Goal: Complete application form

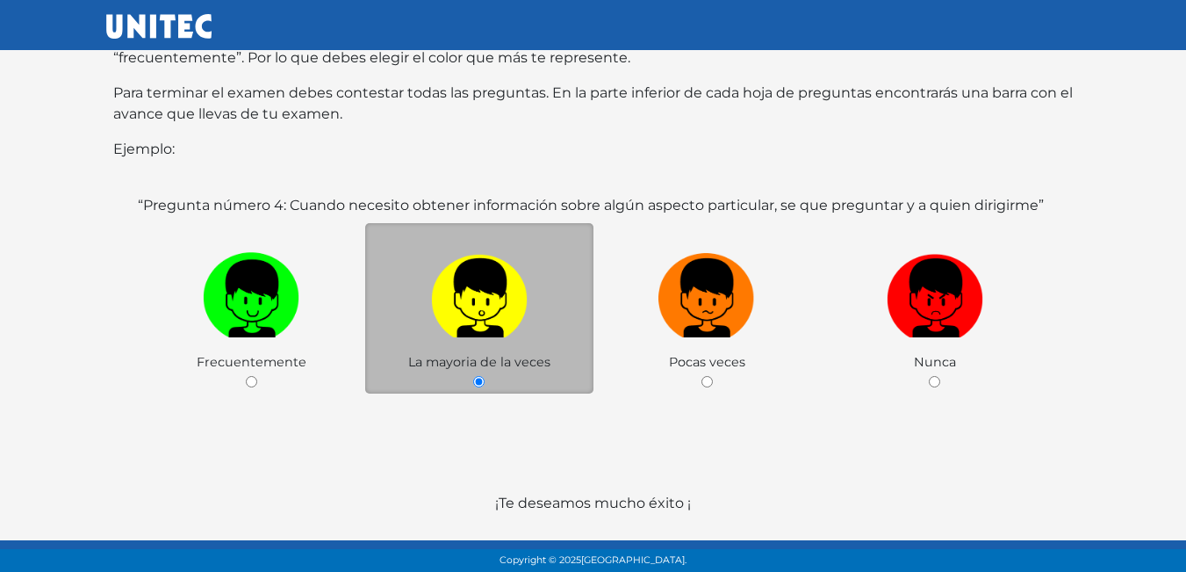
scroll to position [341, 0]
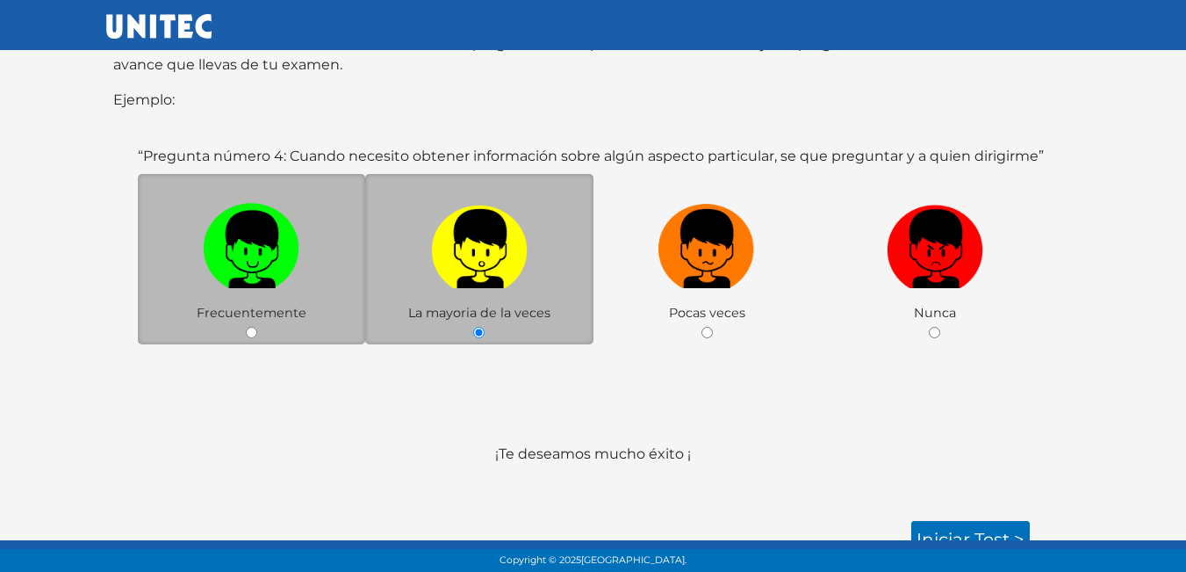
click at [239, 303] on div "Frecuentemente" at bounding box center [252, 259] width 228 height 171
click at [258, 309] on div "Frecuentemente" at bounding box center [252, 259] width 228 height 171
drag, startPoint x: 258, startPoint y: 309, endPoint x: 247, endPoint y: 310, distance: 11.4
click at [255, 310] on div "Frecuentemente" at bounding box center [252, 259] width 228 height 171
click at [253, 327] on input "radio" at bounding box center [251, 332] width 11 height 11
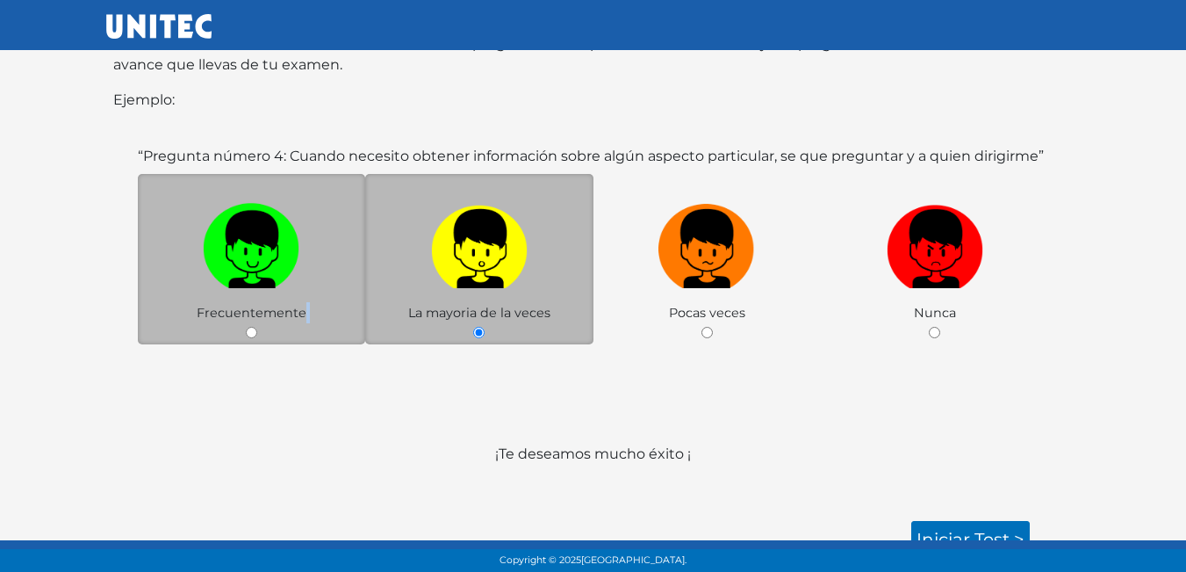
radio input "true"
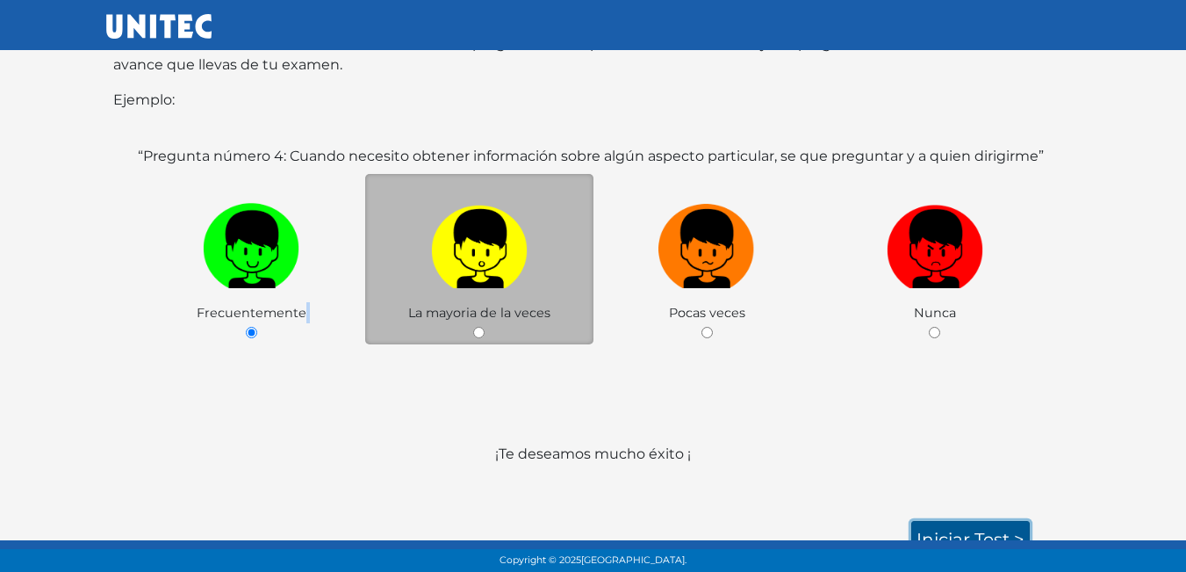
click at [938, 521] on link "Iniciar test >" at bounding box center [970, 539] width 119 height 37
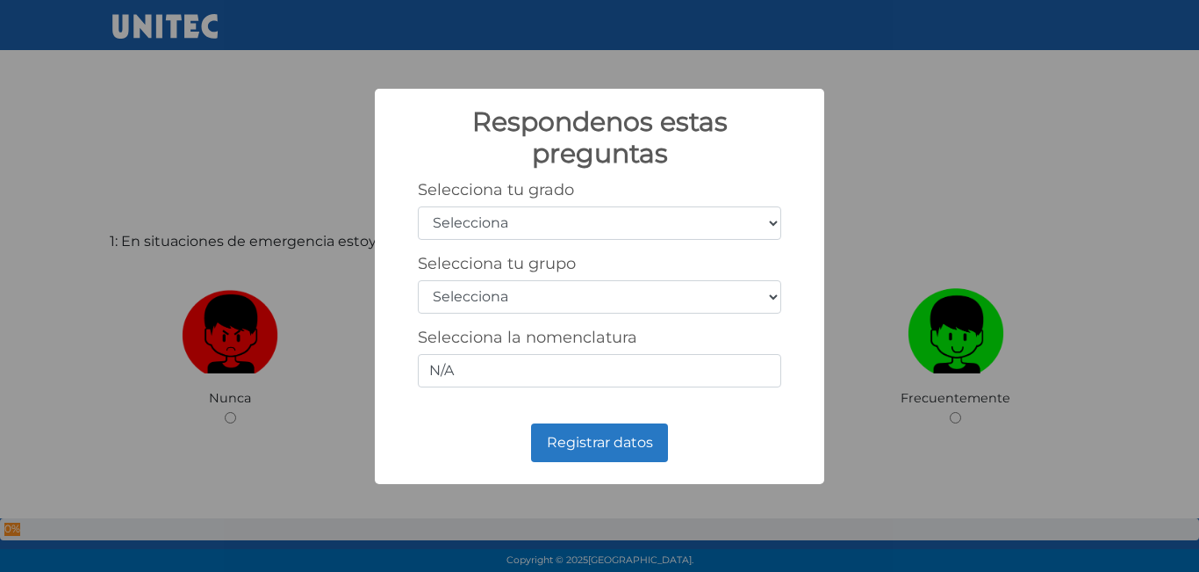
click at [672, 230] on select "Selecciona 1er grado 2do grado 3er grado 4to grado 5to grado 6to grado" at bounding box center [599, 222] width 363 height 33
select select "5"
click at [418, 206] on select "Selecciona 1er grado 2do grado 3er grado 4to grado 5to grado 6to grado" at bounding box center [599, 222] width 363 height 33
click at [552, 300] on select "Selecciona A B C D E F G H I J K L M N O P Q R S T U V W X Y Z" at bounding box center [599, 296] width 363 height 33
select select "b"
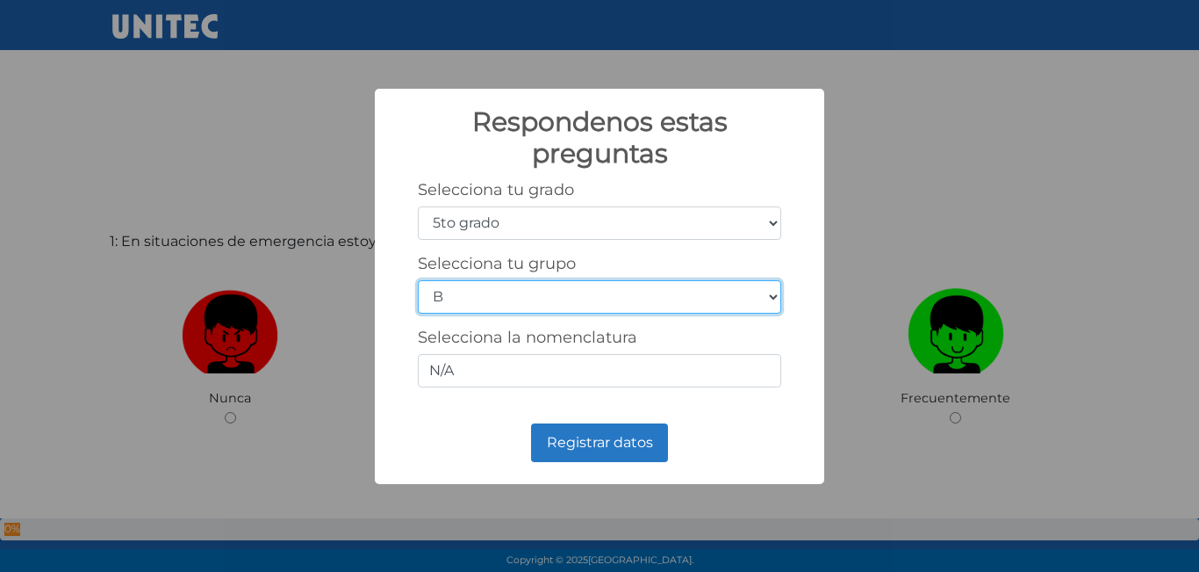
click at [418, 280] on select "Selecciona A B C D E F G H I J K L M N O P Q R S T U V W X Y Z" at bounding box center [599, 296] width 363 height 33
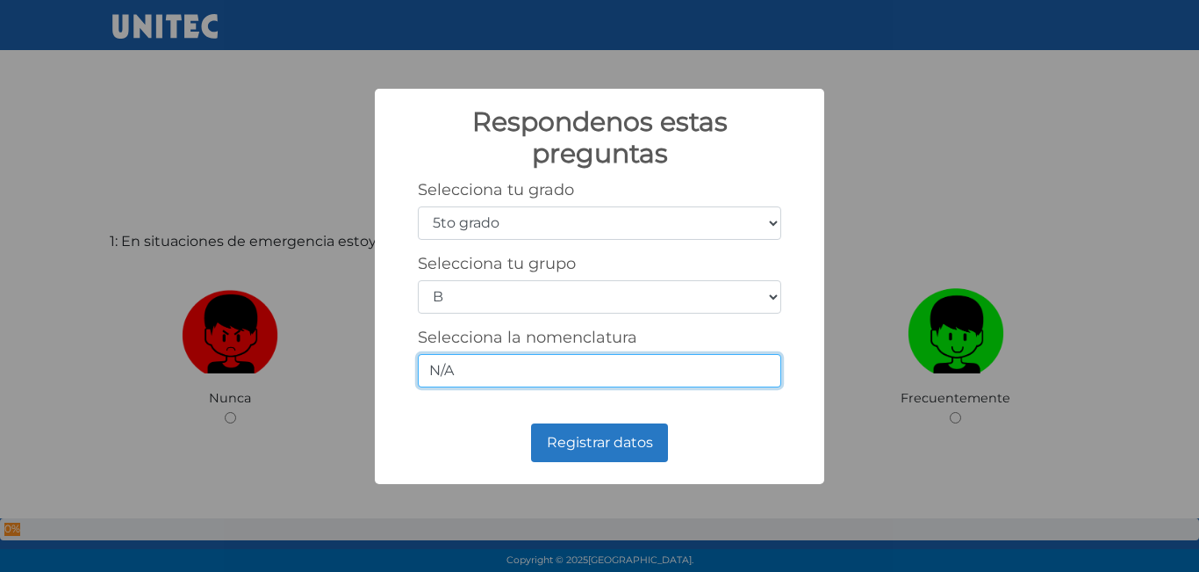
click at [545, 370] on input "N/A" at bounding box center [599, 370] width 363 height 33
type input "5-2"
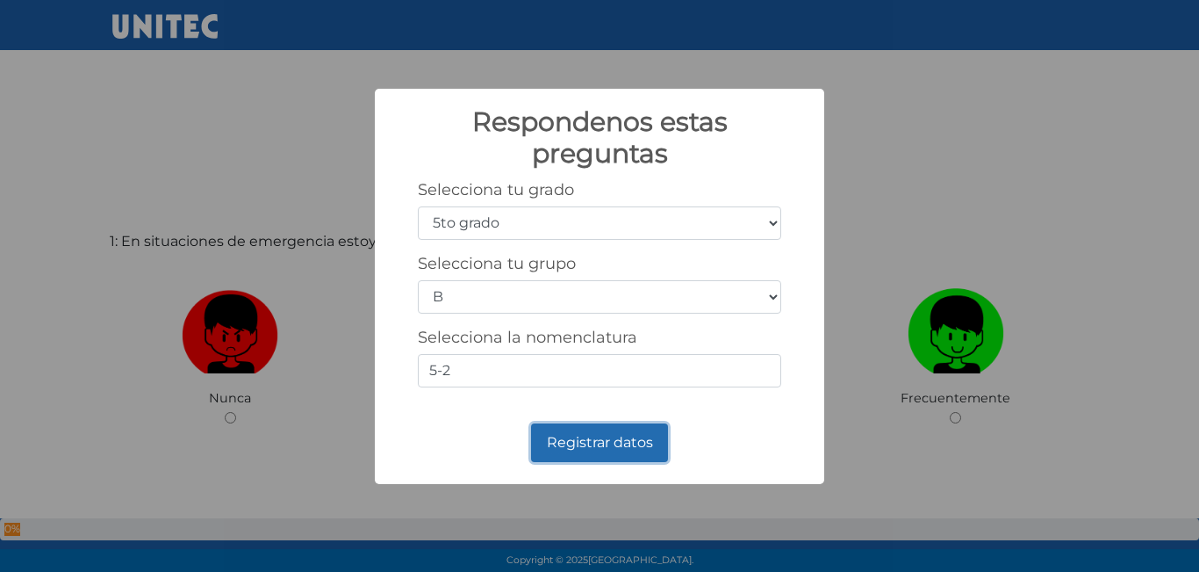
click at [588, 442] on button "Registrar datos" at bounding box center [599, 442] width 137 height 39
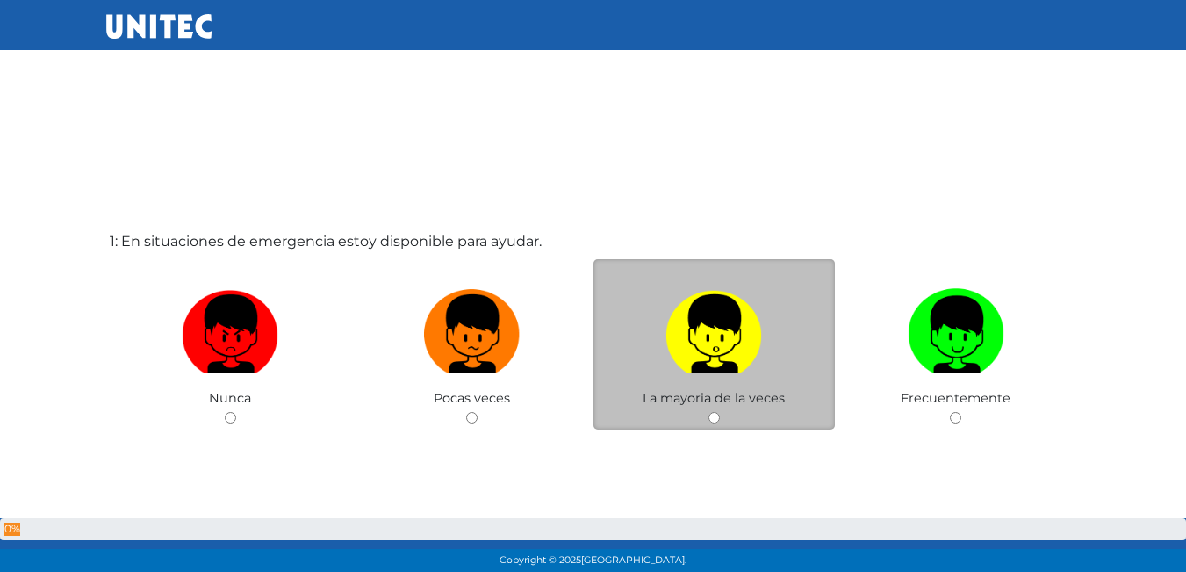
click at [712, 411] on div "La mayoria de la veces" at bounding box center [714, 344] width 242 height 171
click at [708, 421] on input "radio" at bounding box center [713, 417] width 11 height 11
radio input "true"
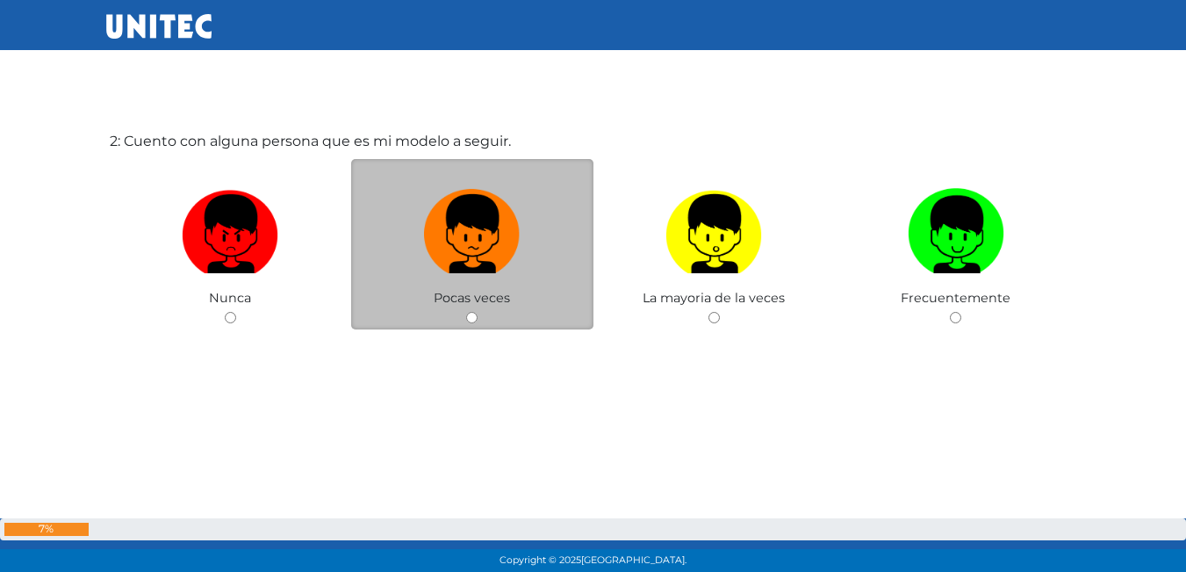
scroll to position [615, 0]
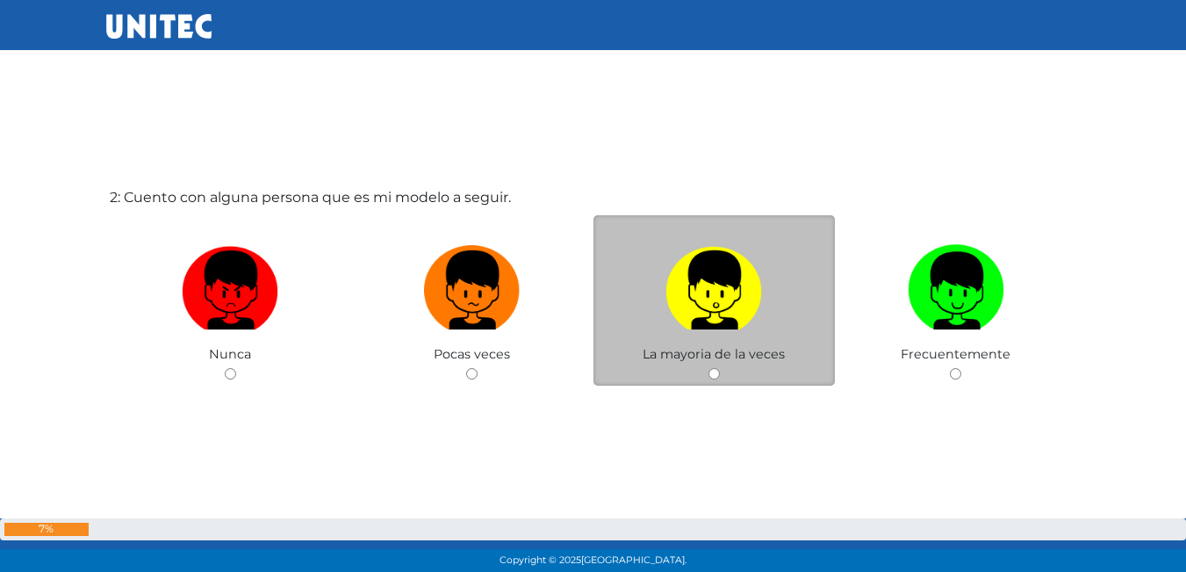
click at [719, 371] on input "radio" at bounding box center [713, 373] width 11 height 11
radio input "true"
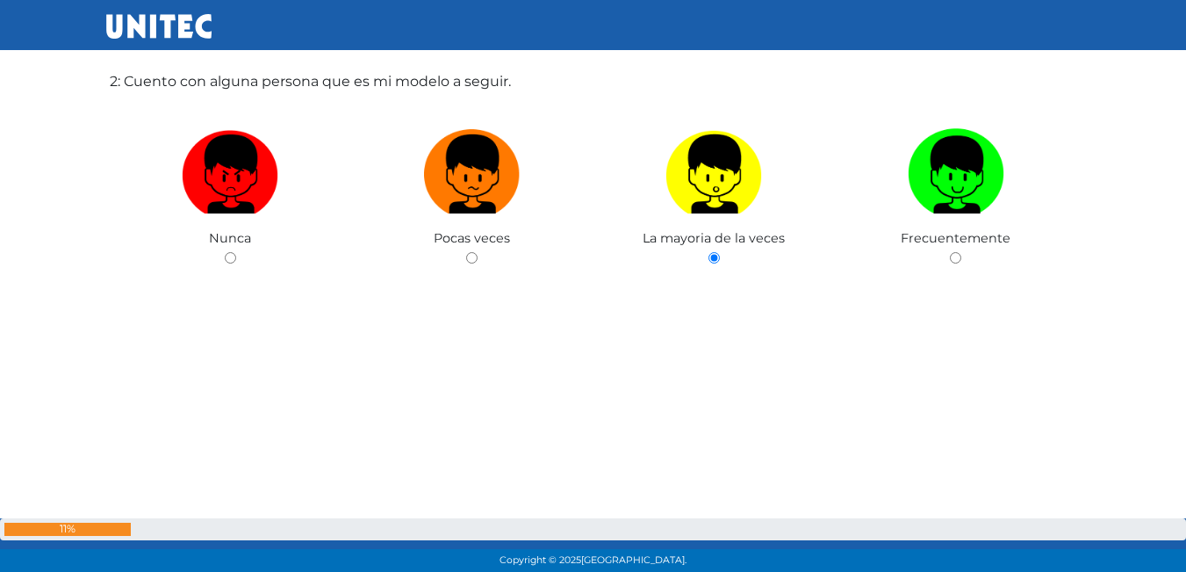
scroll to position [1057, 0]
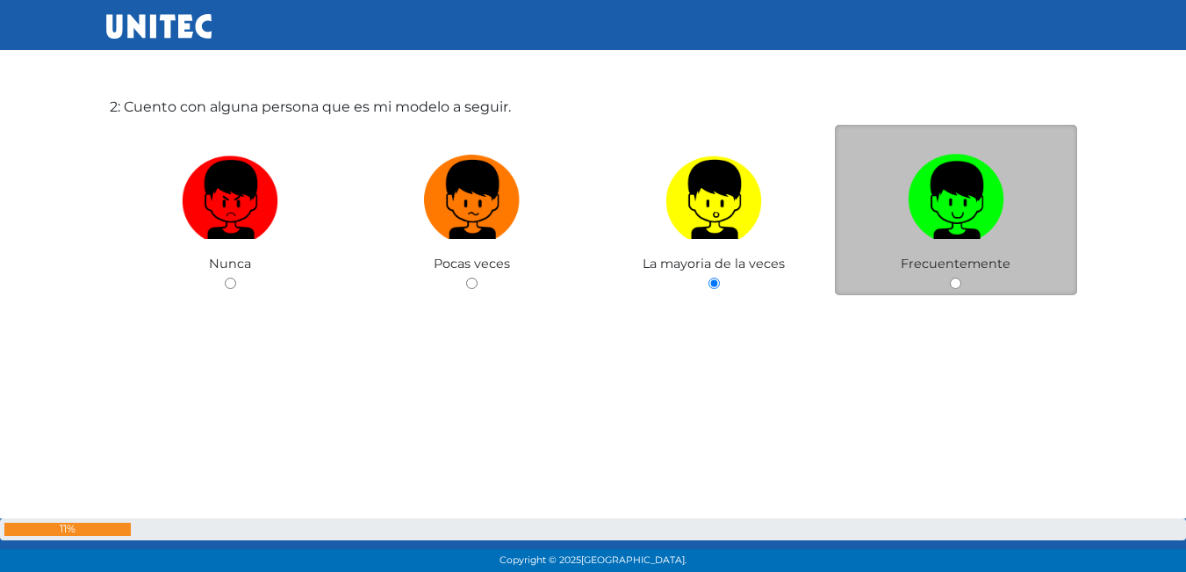
click at [958, 285] on input "radio" at bounding box center [955, 282] width 11 height 11
radio input "true"
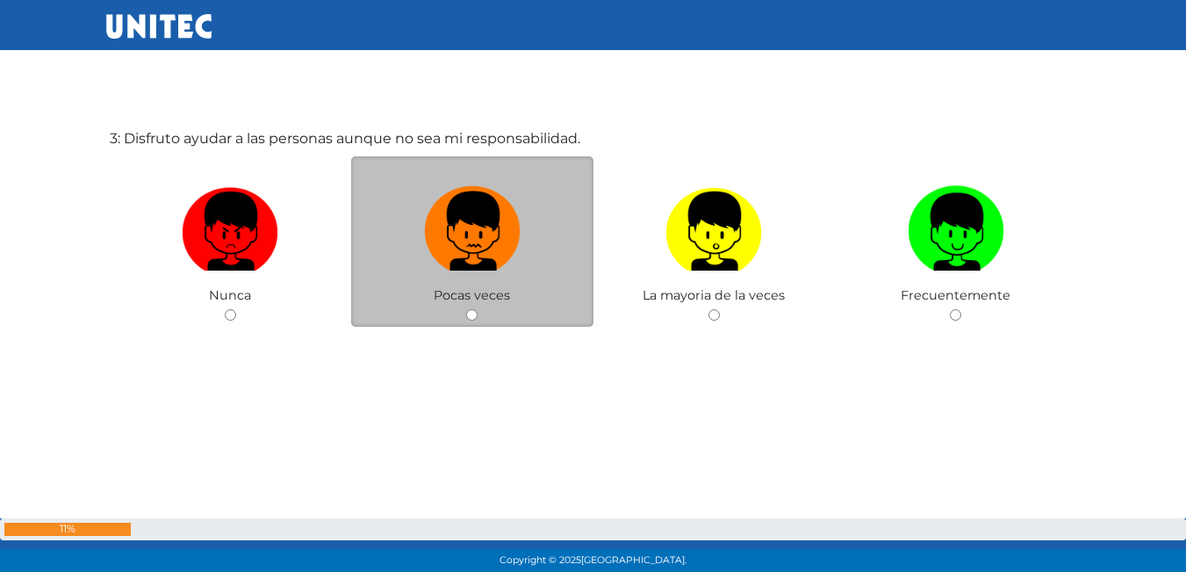
scroll to position [1277, 0]
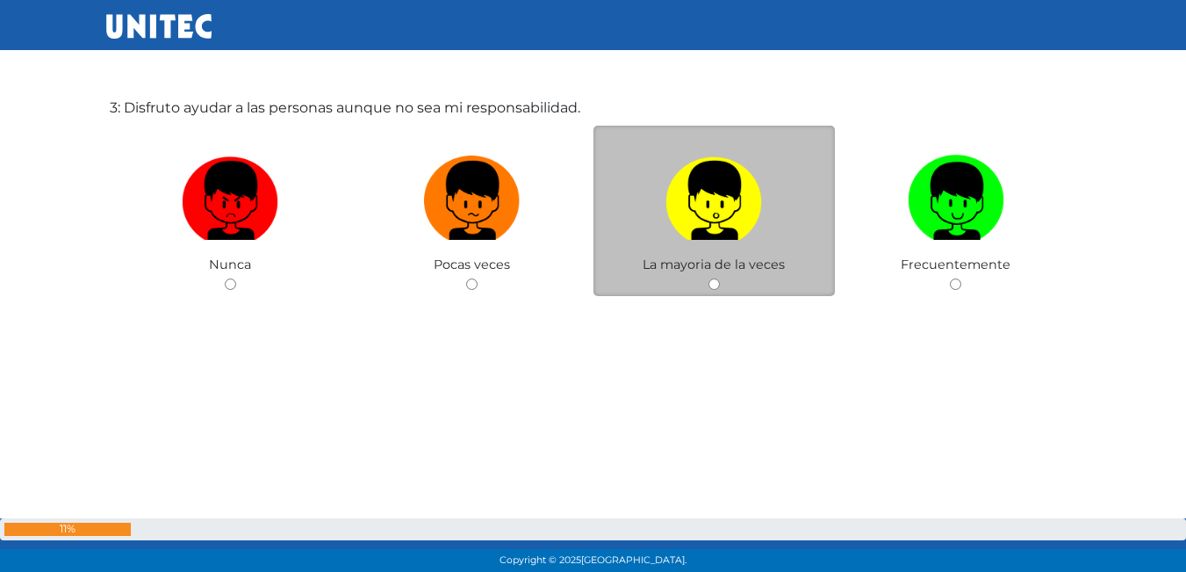
click at [716, 277] on div "La mayoria de la veces" at bounding box center [714, 211] width 242 height 171
click at [716, 281] on div "La mayoria de la veces" at bounding box center [714, 211] width 242 height 171
click at [709, 294] on div "La mayoria de la veces" at bounding box center [714, 211] width 242 height 171
click at [718, 288] on input "radio" at bounding box center [713, 283] width 11 height 11
radio input "true"
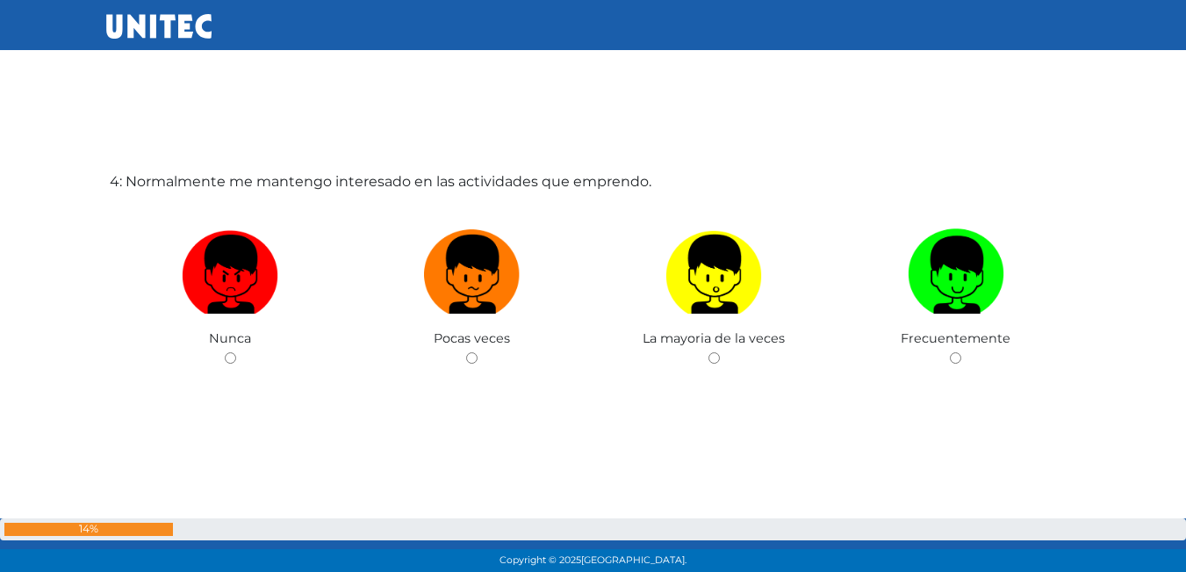
scroll to position [1784, 0]
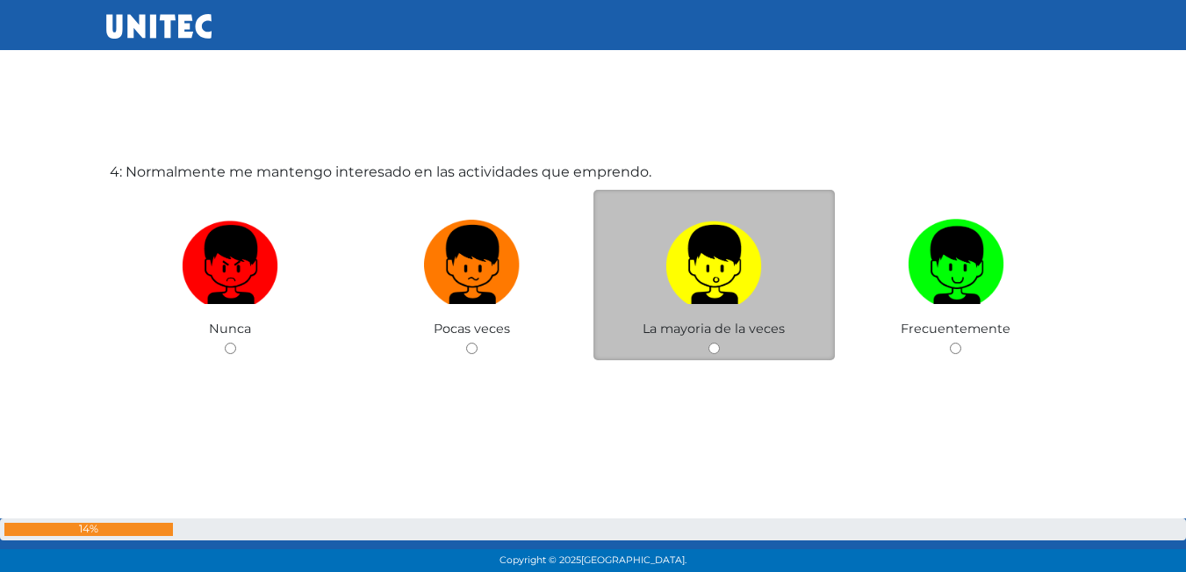
click at [709, 348] on input "radio" at bounding box center [713, 347] width 11 height 11
radio input "true"
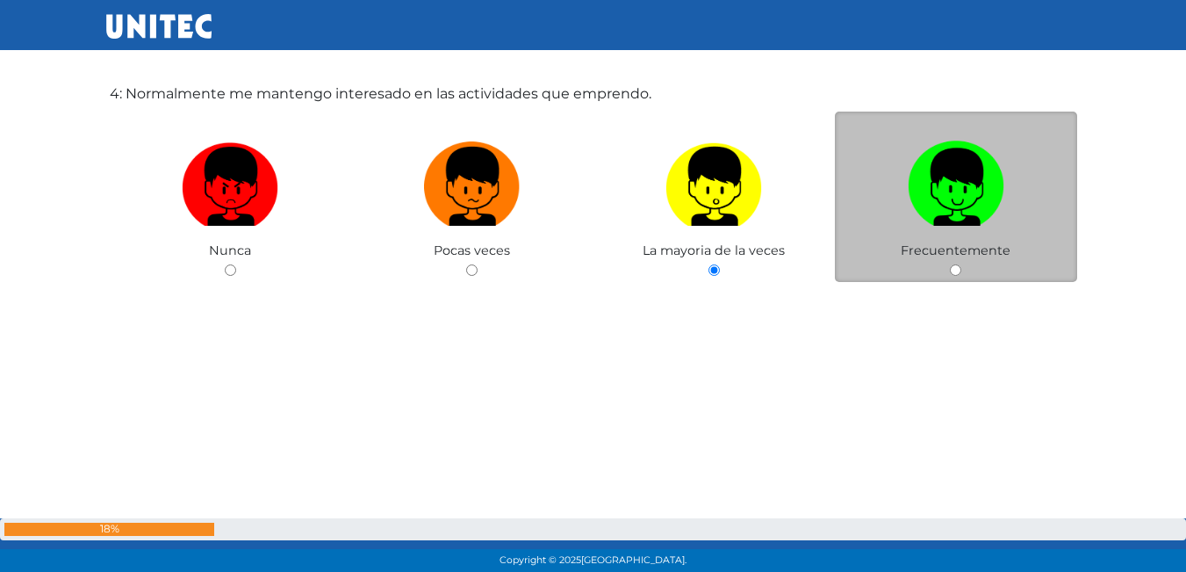
scroll to position [1874, 0]
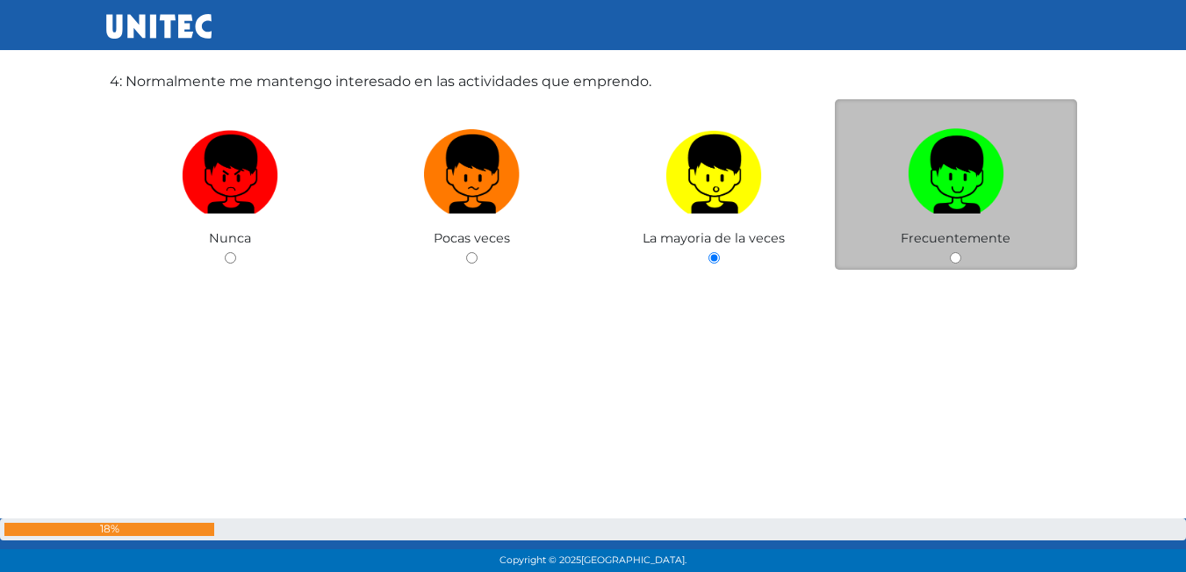
click at [953, 256] on input "radio" at bounding box center [955, 257] width 11 height 11
radio input "true"
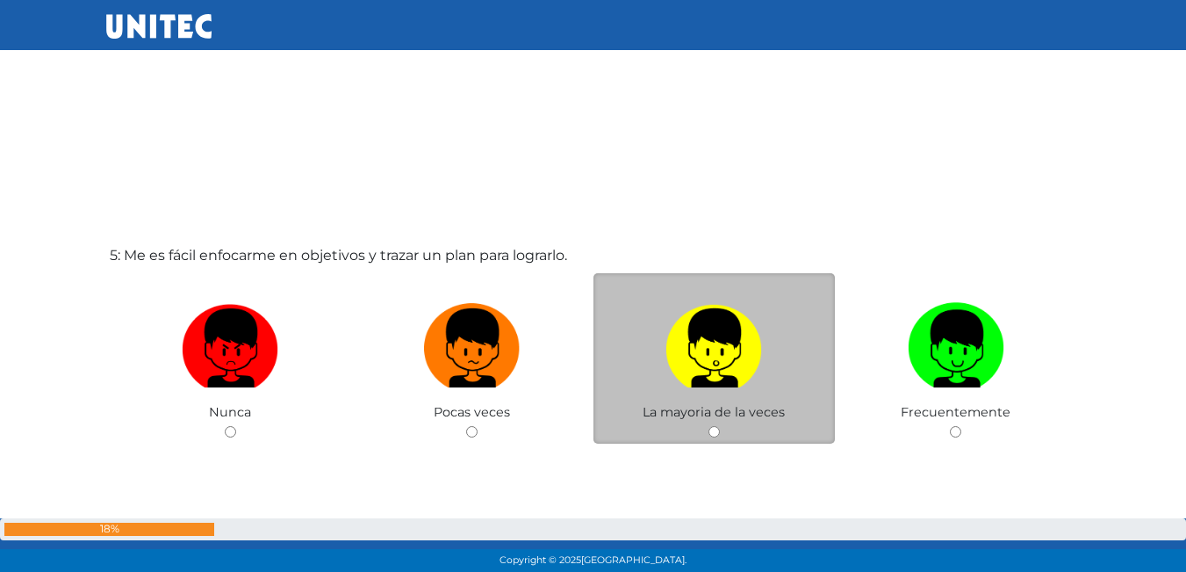
scroll to position [2313, 0]
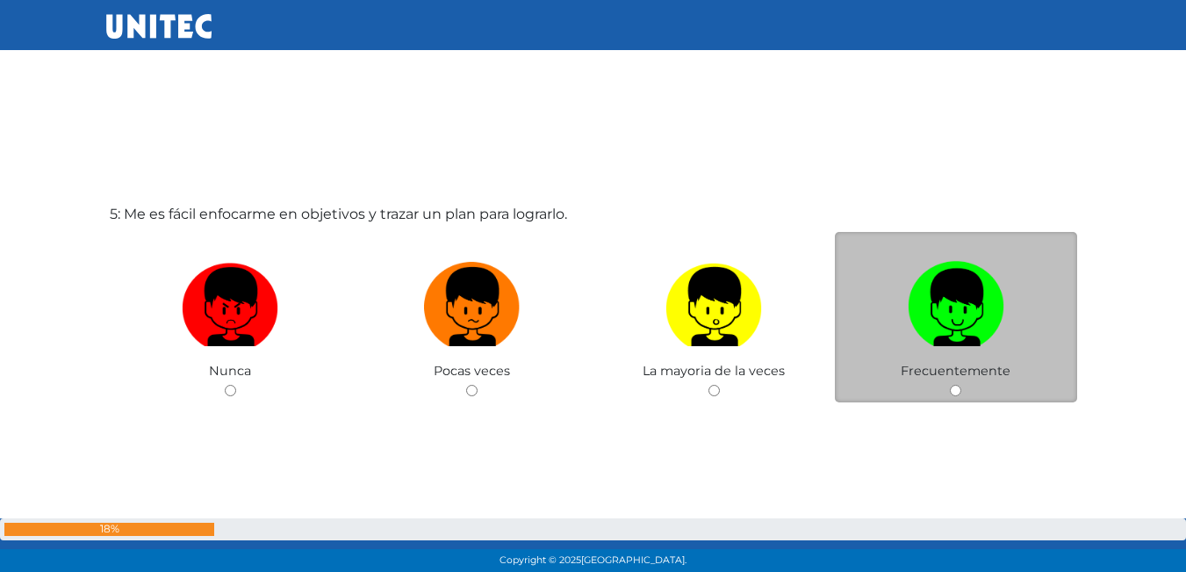
click at [953, 383] on div "Frecuentemente" at bounding box center [956, 317] width 242 height 171
click at [953, 388] on input "radio" at bounding box center [955, 390] width 11 height 11
radio input "true"
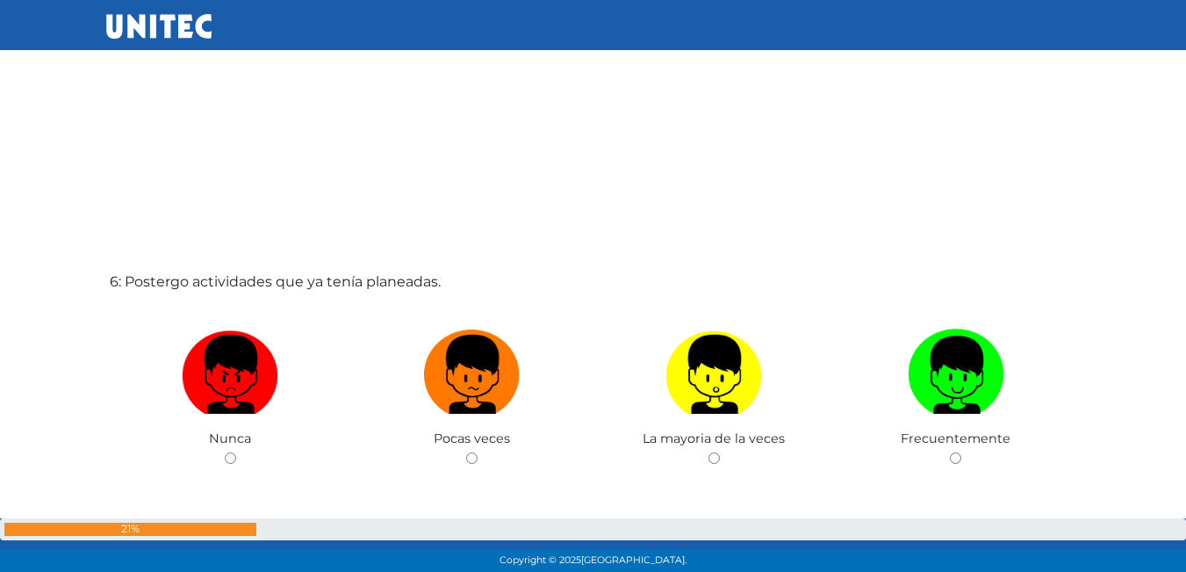
scroll to position [2841, 0]
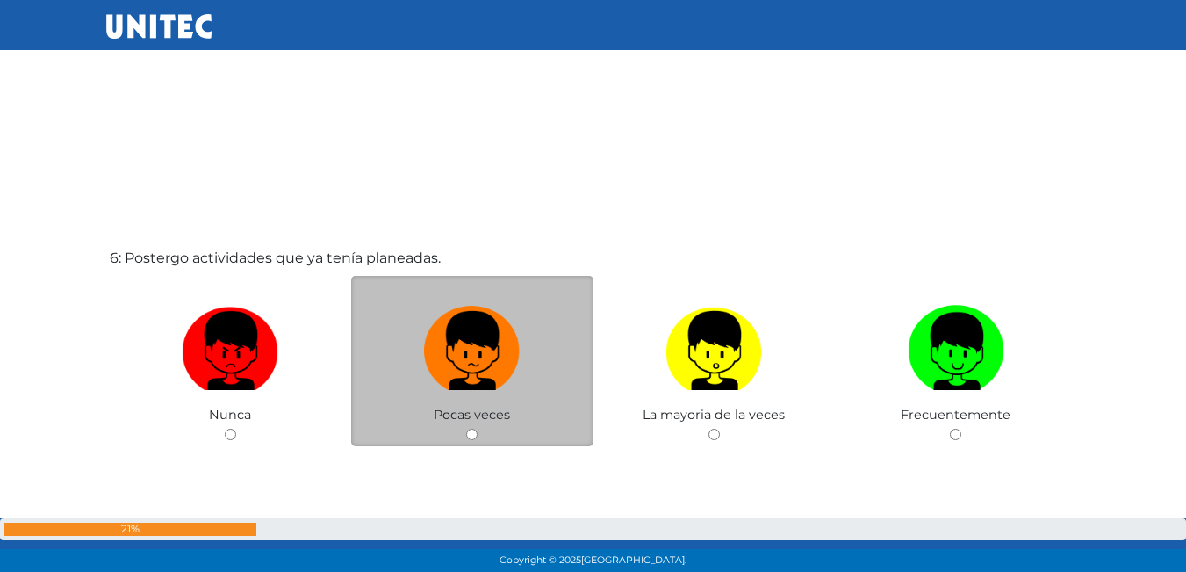
click at [467, 433] on input "radio" at bounding box center [471, 433] width 11 height 11
radio input "true"
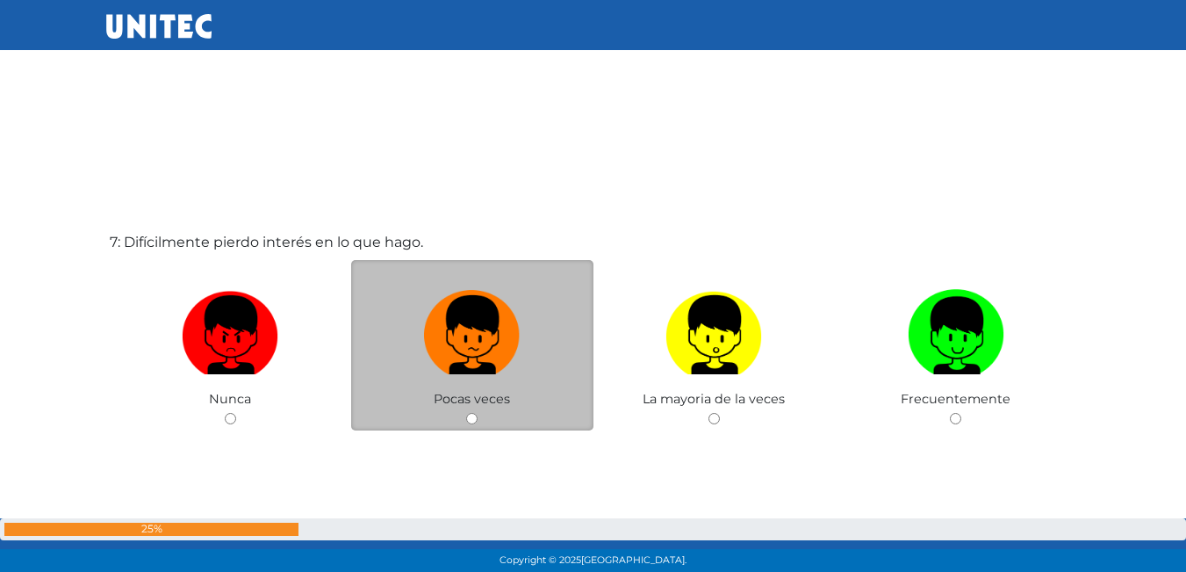
scroll to position [3429, 0]
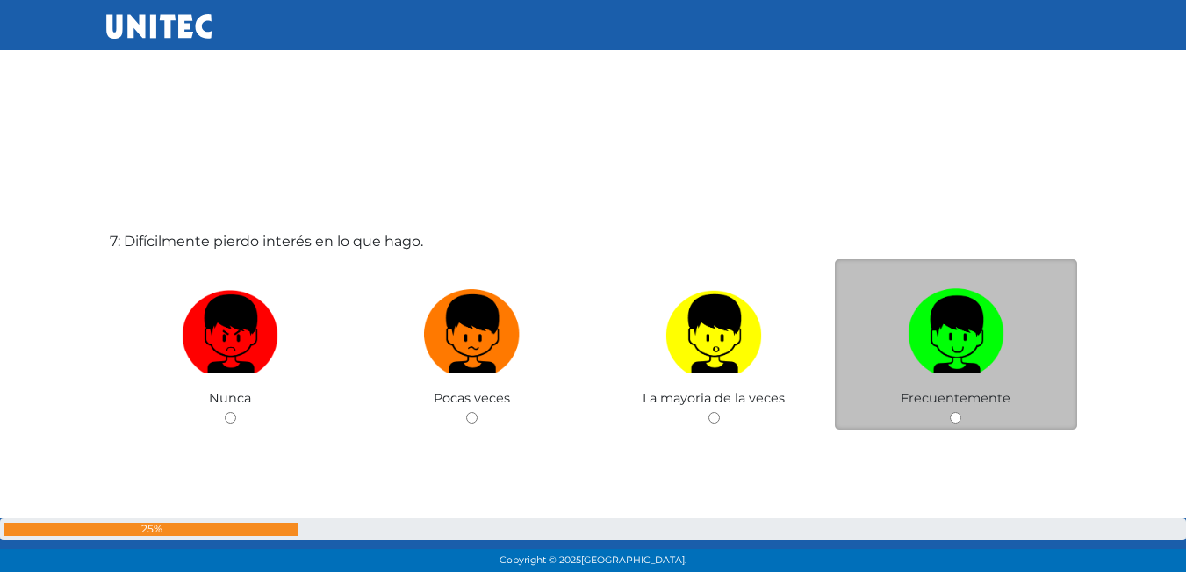
click at [953, 414] on input "radio" at bounding box center [955, 417] width 11 height 11
radio input "true"
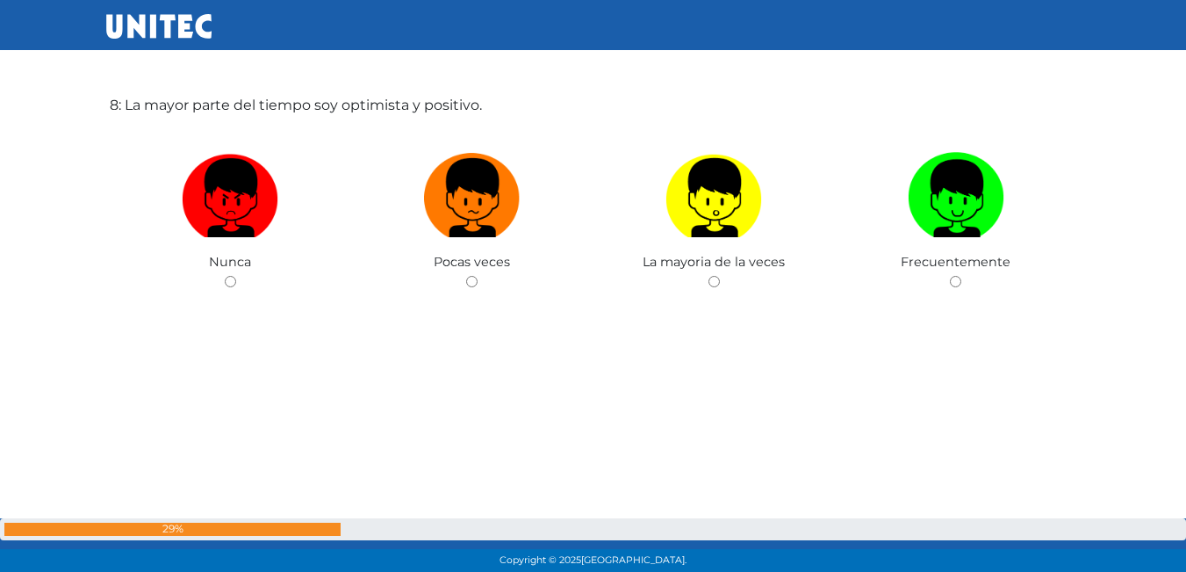
scroll to position [4176, 0]
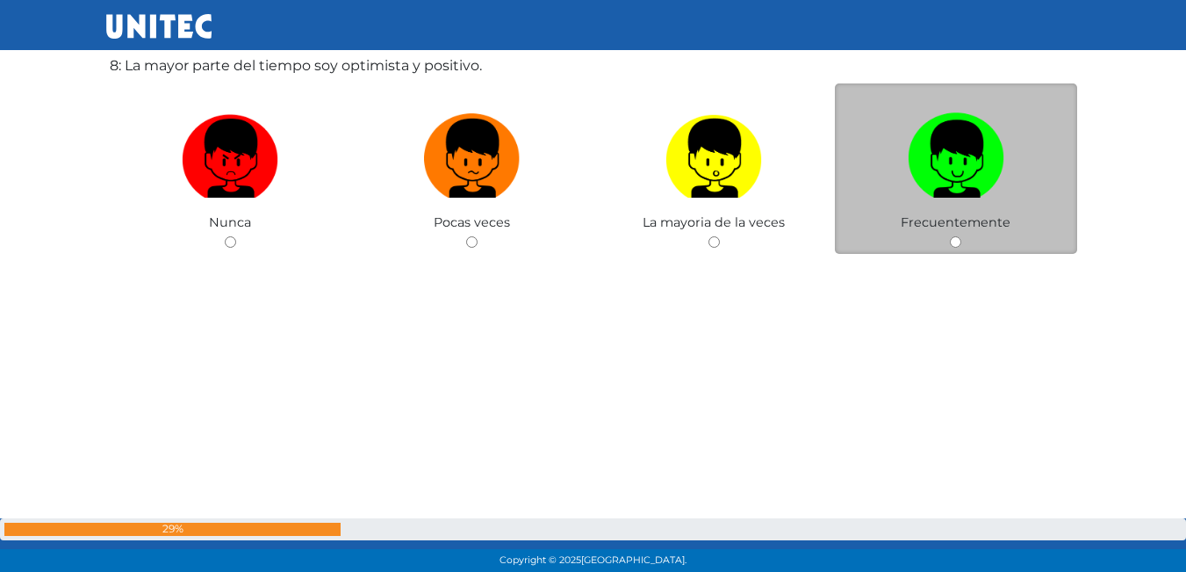
click at [968, 243] on div "Frecuentemente" at bounding box center [956, 168] width 242 height 171
click at [960, 251] on div "Frecuentemente" at bounding box center [956, 168] width 242 height 171
click at [946, 247] on div "Frecuentemente" at bounding box center [956, 168] width 242 height 171
click at [958, 239] on input "radio" at bounding box center [955, 241] width 11 height 11
radio input "true"
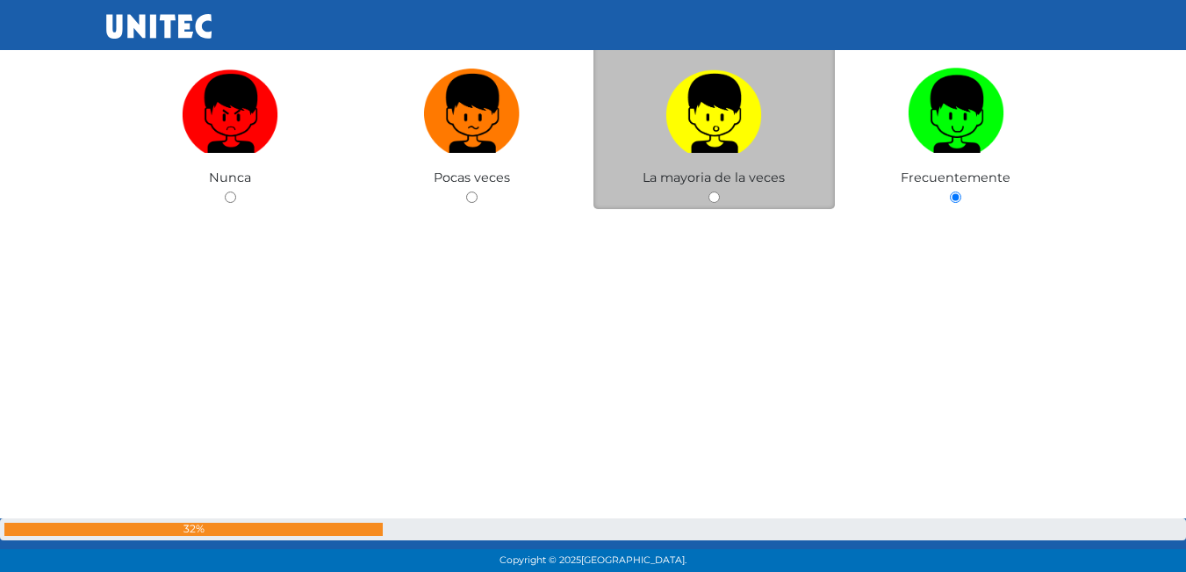
click at [709, 200] on input "radio" at bounding box center [713, 196] width 11 height 11
radio input "true"
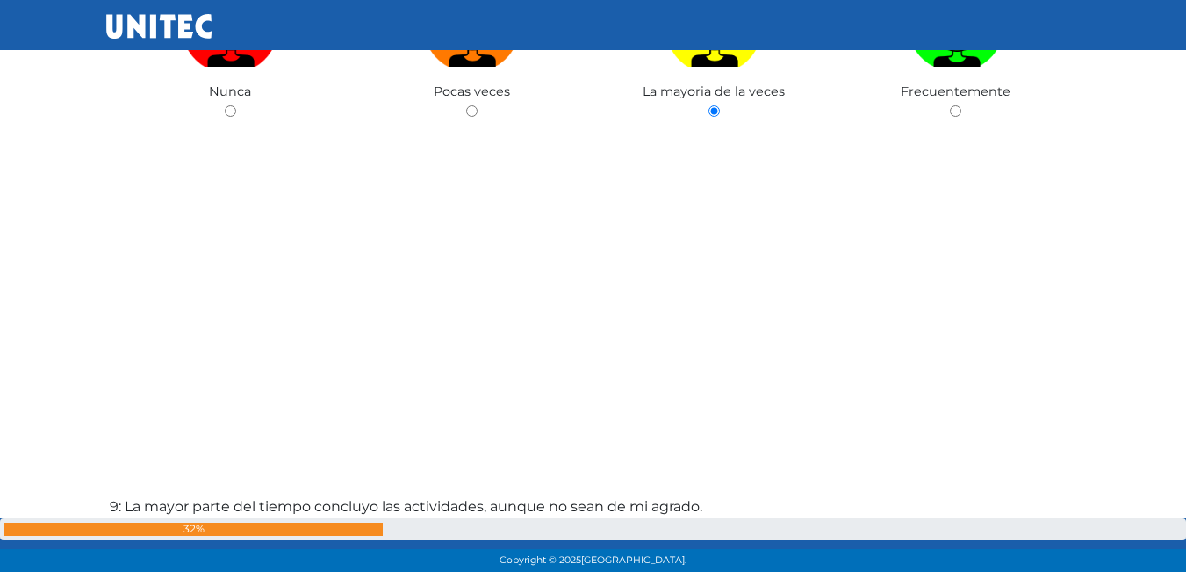
scroll to position [4657, 0]
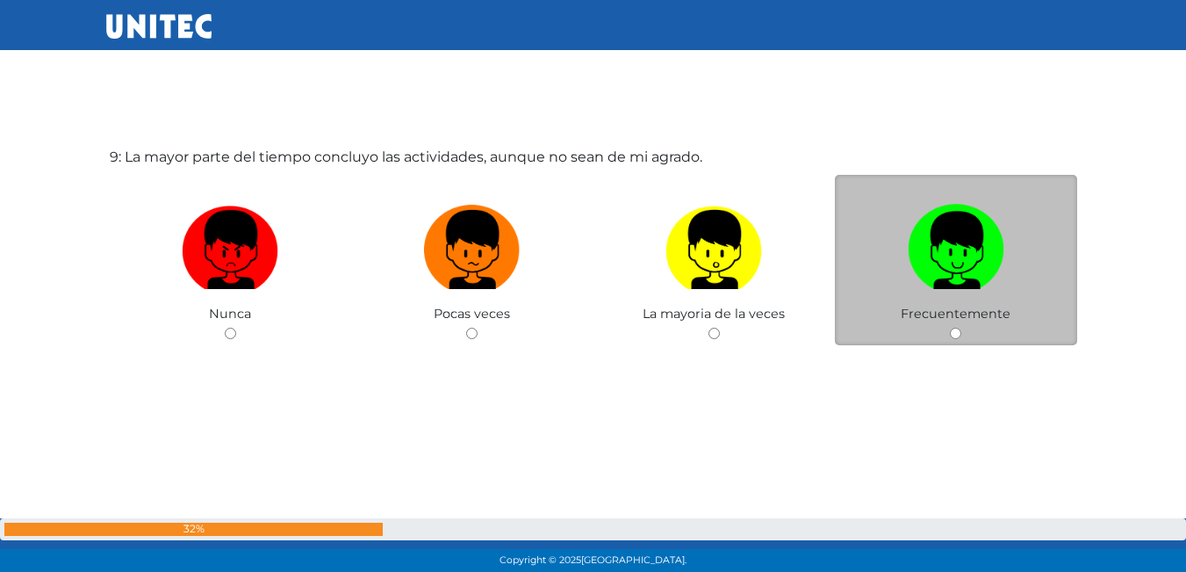
click at [958, 331] on input "radio" at bounding box center [955, 332] width 11 height 11
radio input "true"
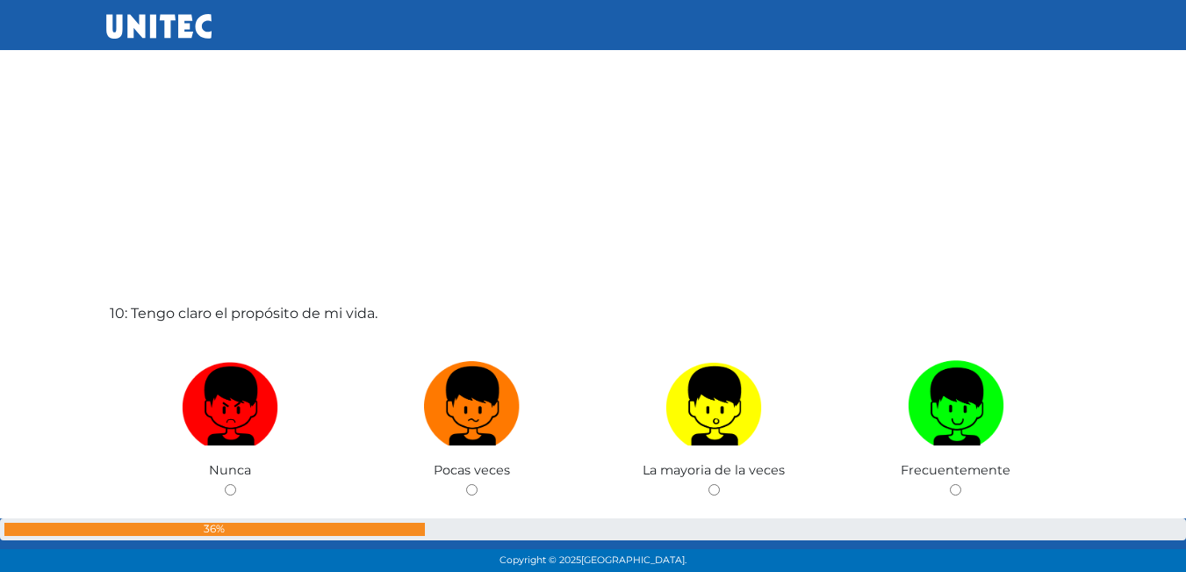
scroll to position [5239, 0]
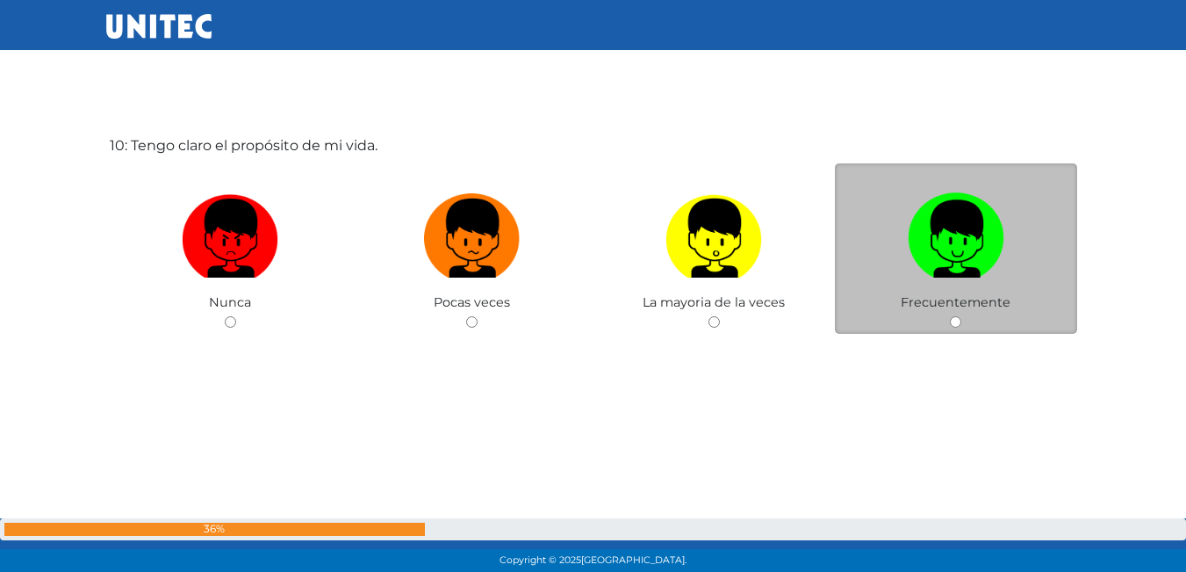
click at [953, 313] on div "Frecuentemente" at bounding box center [956, 248] width 242 height 171
click at [958, 317] on input "radio" at bounding box center [955, 321] width 11 height 11
radio input "true"
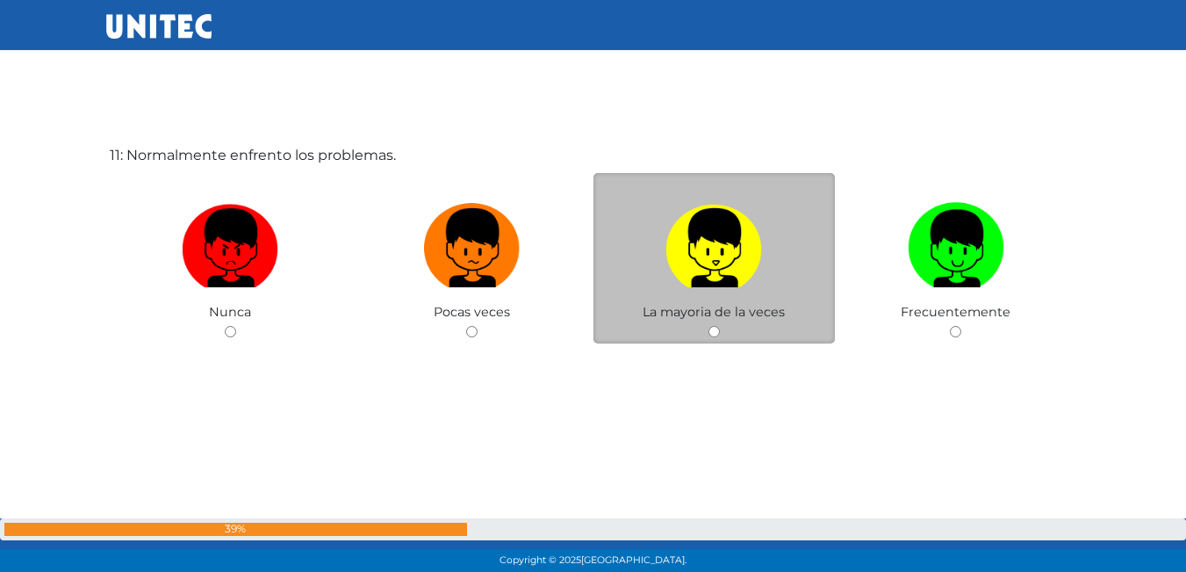
scroll to position [5803, 0]
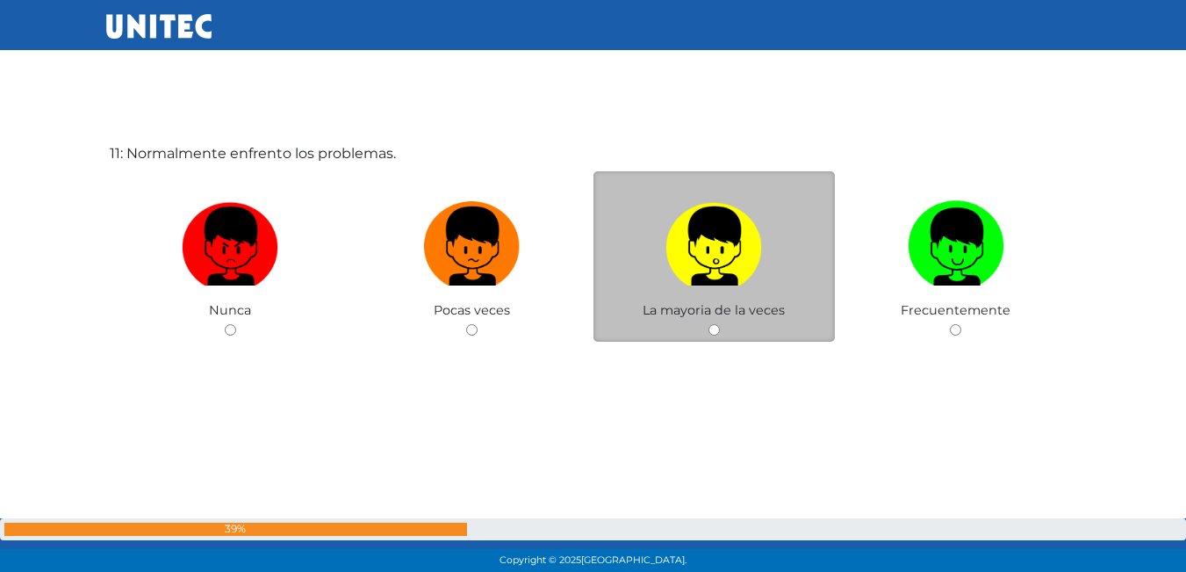
click at [715, 332] on input "radio" at bounding box center [713, 329] width 11 height 11
radio input "true"
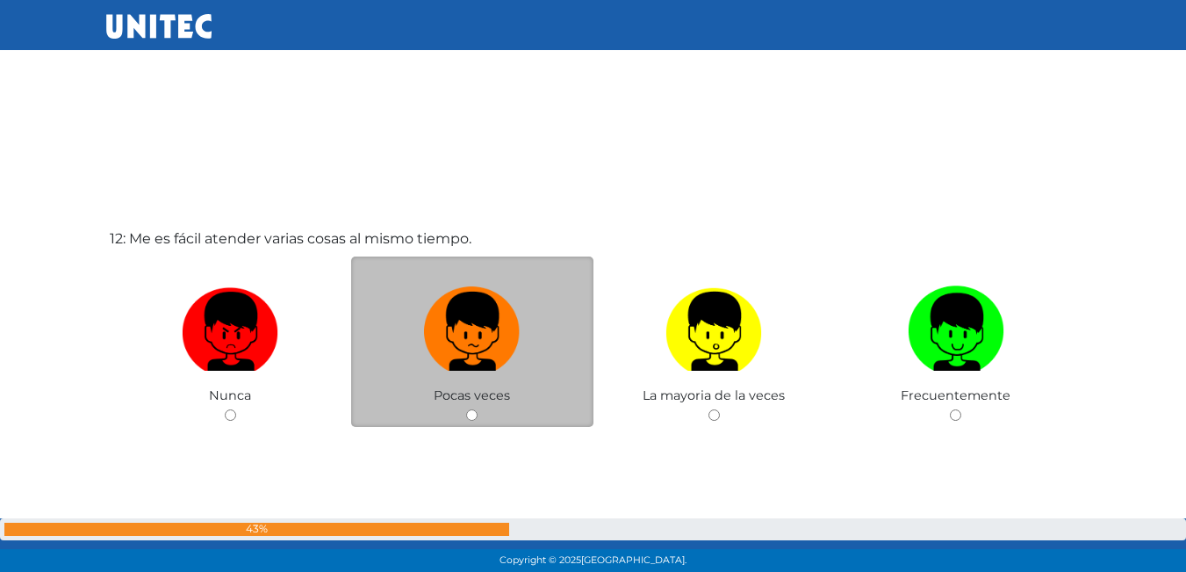
scroll to position [6320, 0]
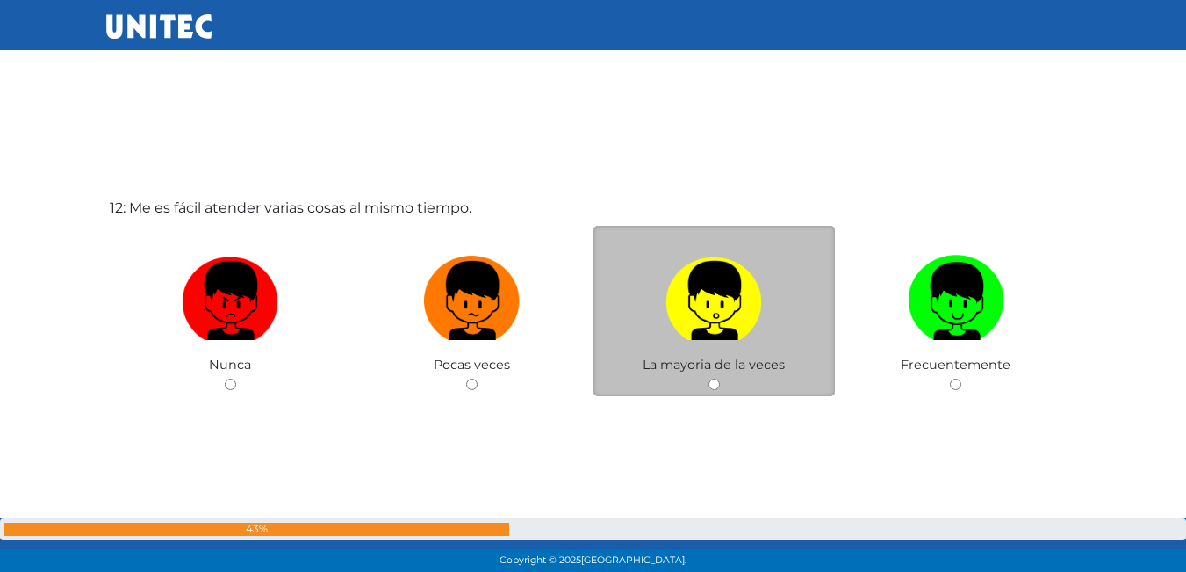
click at [713, 381] on input "radio" at bounding box center [713, 383] width 11 height 11
radio input "true"
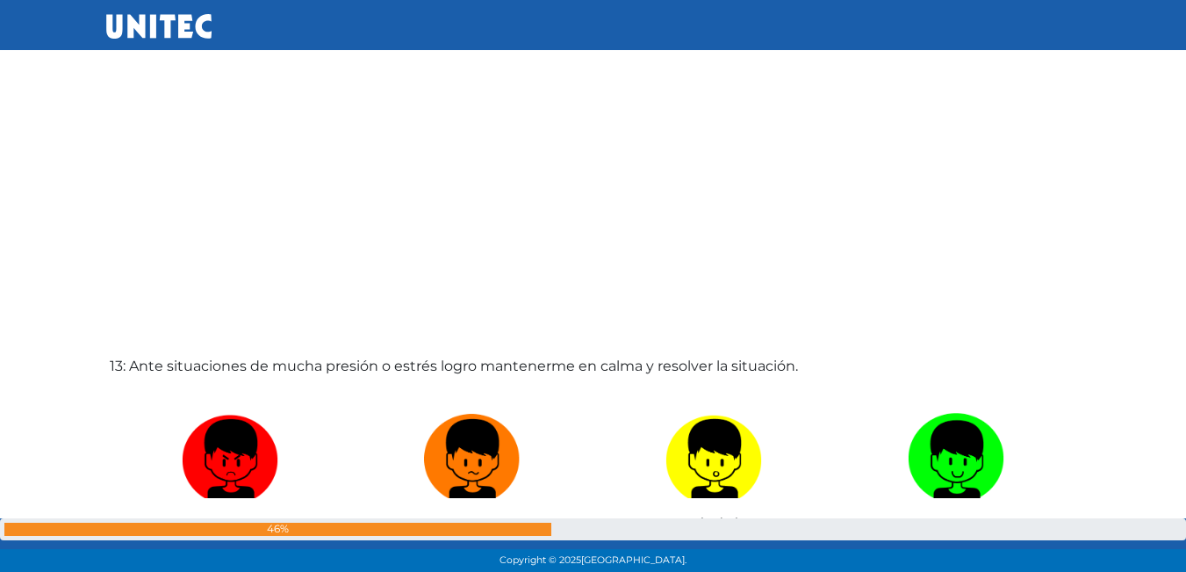
scroll to position [6839, 0]
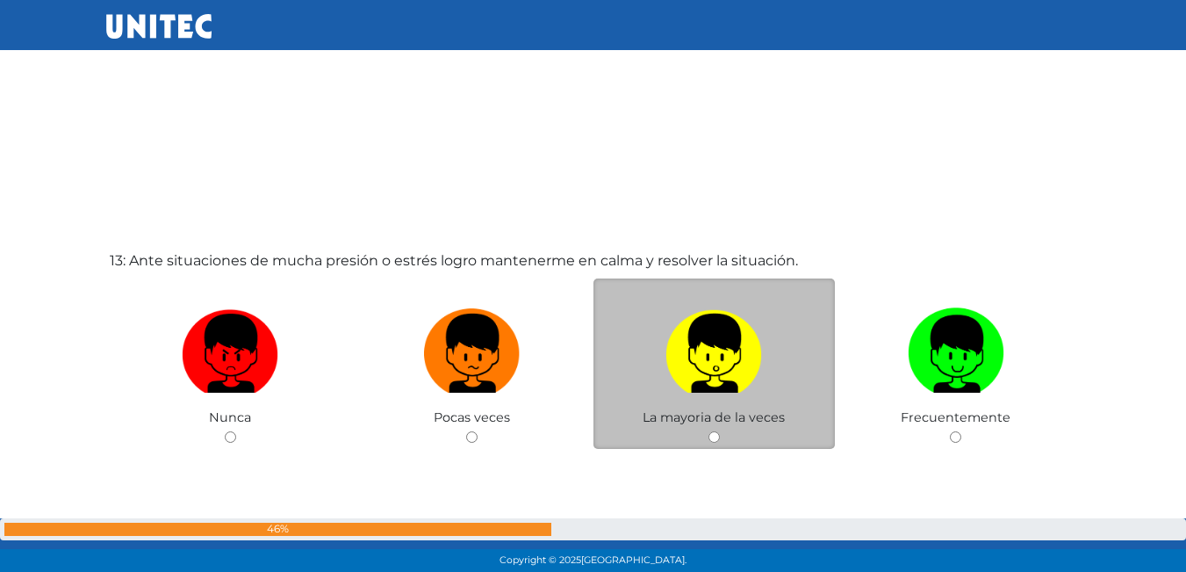
click at [713, 435] on input "radio" at bounding box center [713, 436] width 11 height 11
radio input "true"
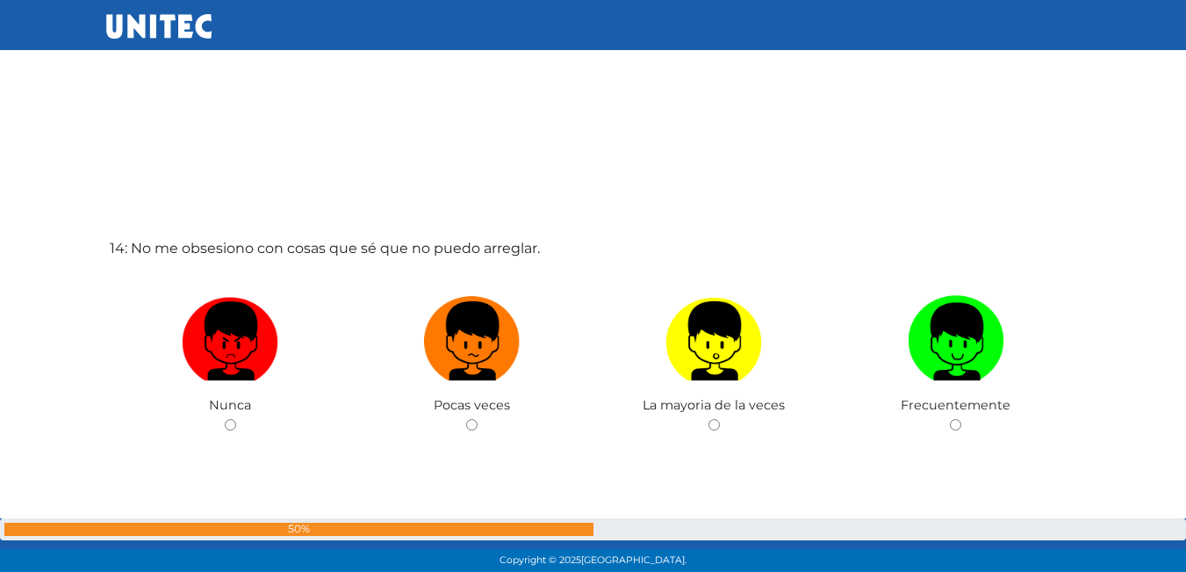
scroll to position [7537, 0]
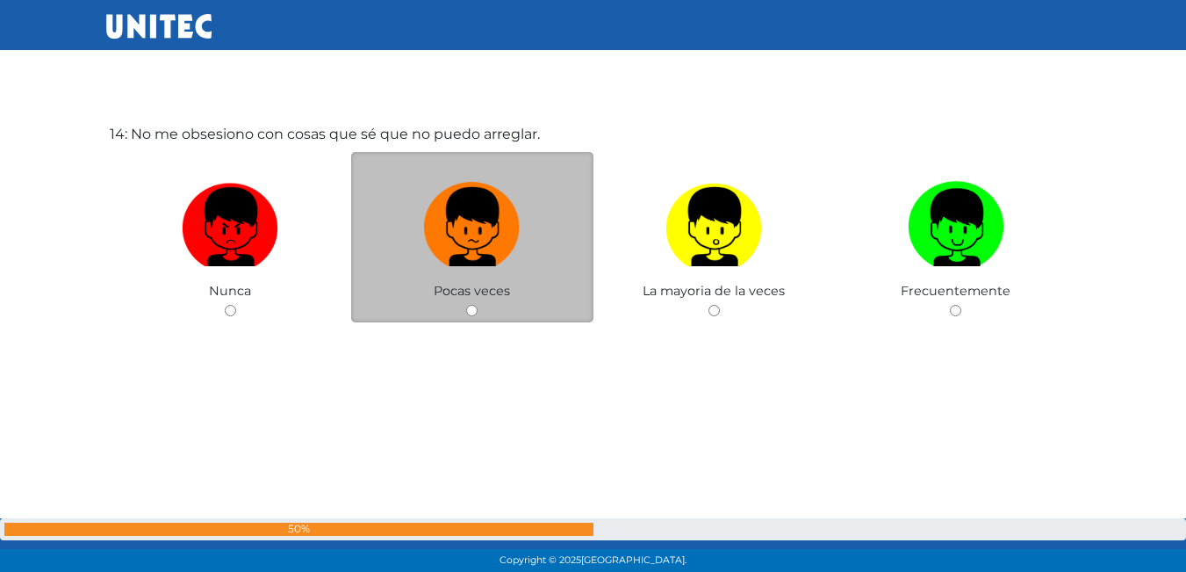
click at [464, 306] on div "Pocas veces" at bounding box center [472, 237] width 242 height 171
click at [481, 313] on div "Pocas veces" at bounding box center [472, 237] width 242 height 171
click at [478, 311] on input "radio" at bounding box center [471, 310] width 11 height 11
radio input "true"
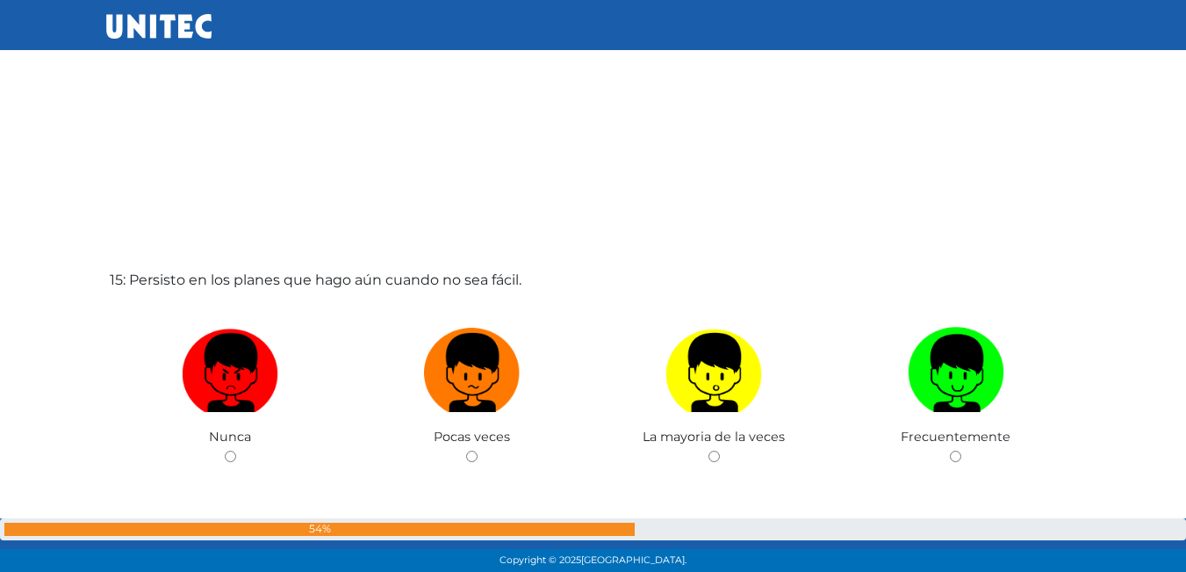
scroll to position [8063, 0]
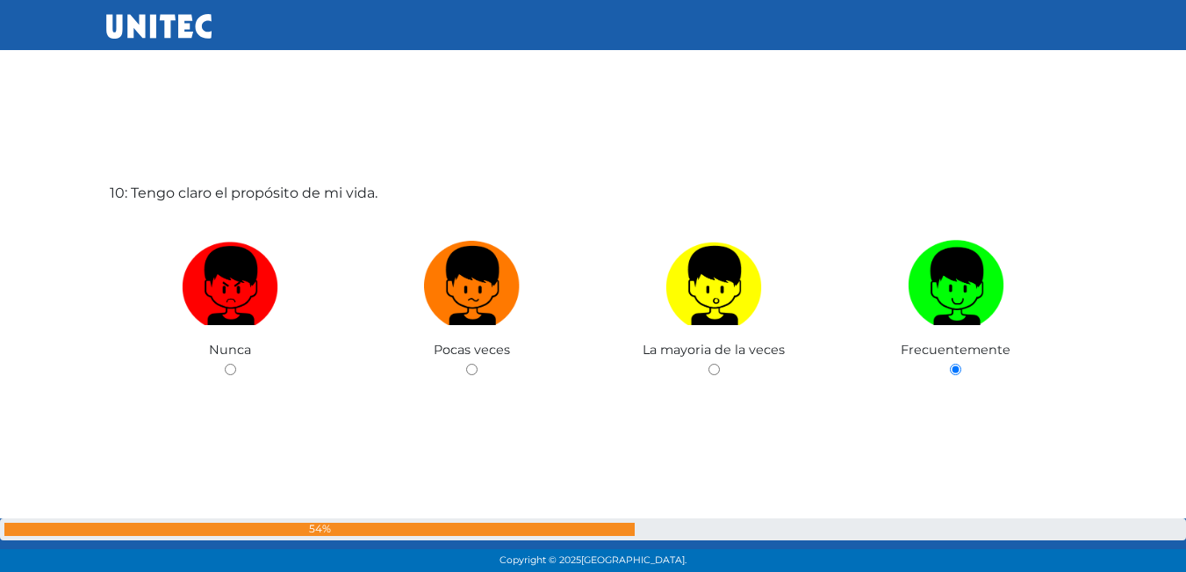
drag, startPoint x: 502, startPoint y: 332, endPoint x: 540, endPoint y: 328, distance: 37.9
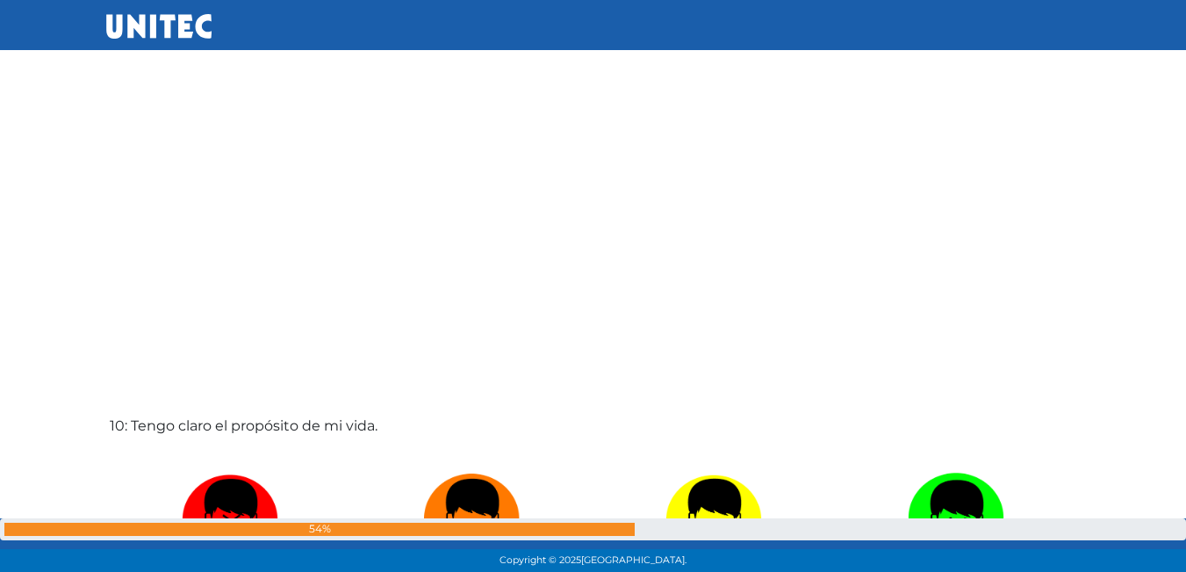
click at [536, 333] on div "10: Tengo claro el propósito de mi vida. [GEOGRAPHIC_DATA] Pocas veces La mayor…" at bounding box center [593, 558] width 975 height 572
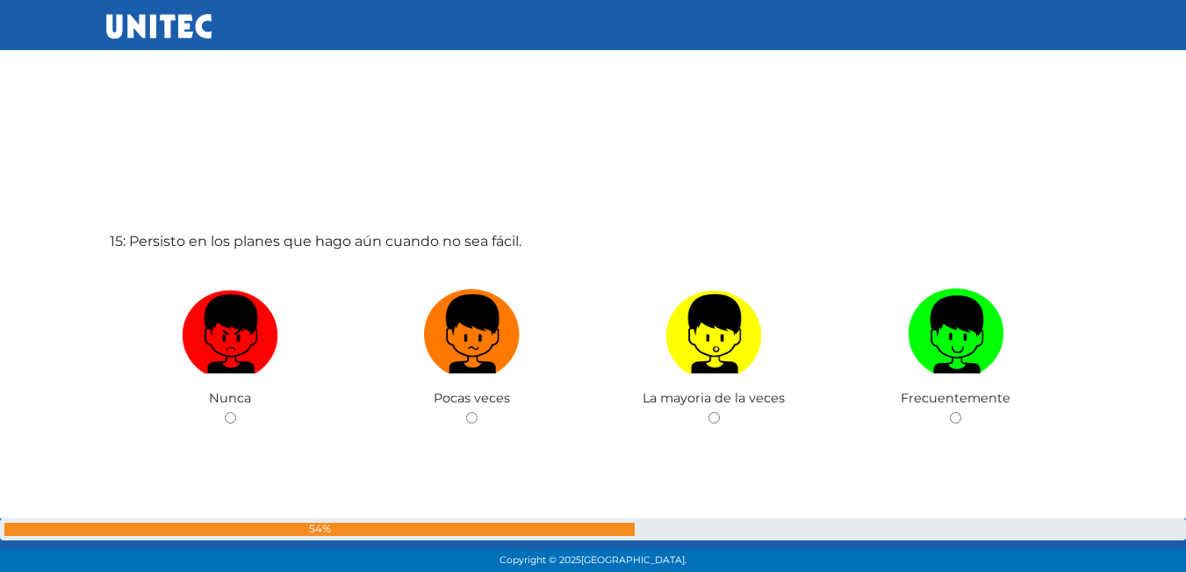
scroll to position [8032, 0]
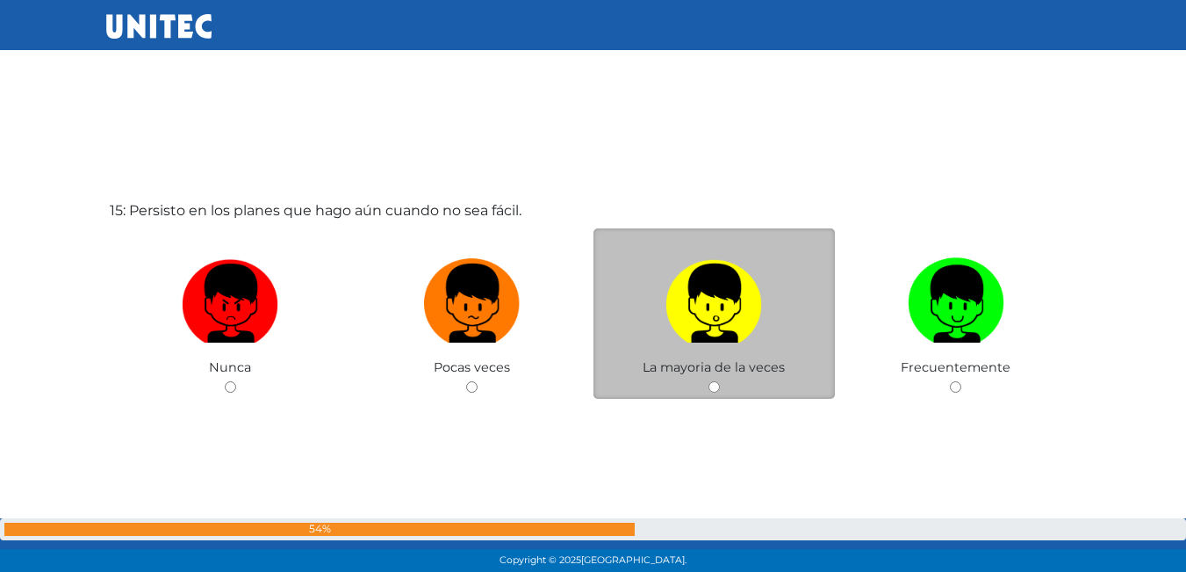
click at [716, 386] on input "radio" at bounding box center [713, 386] width 11 height 11
radio input "true"
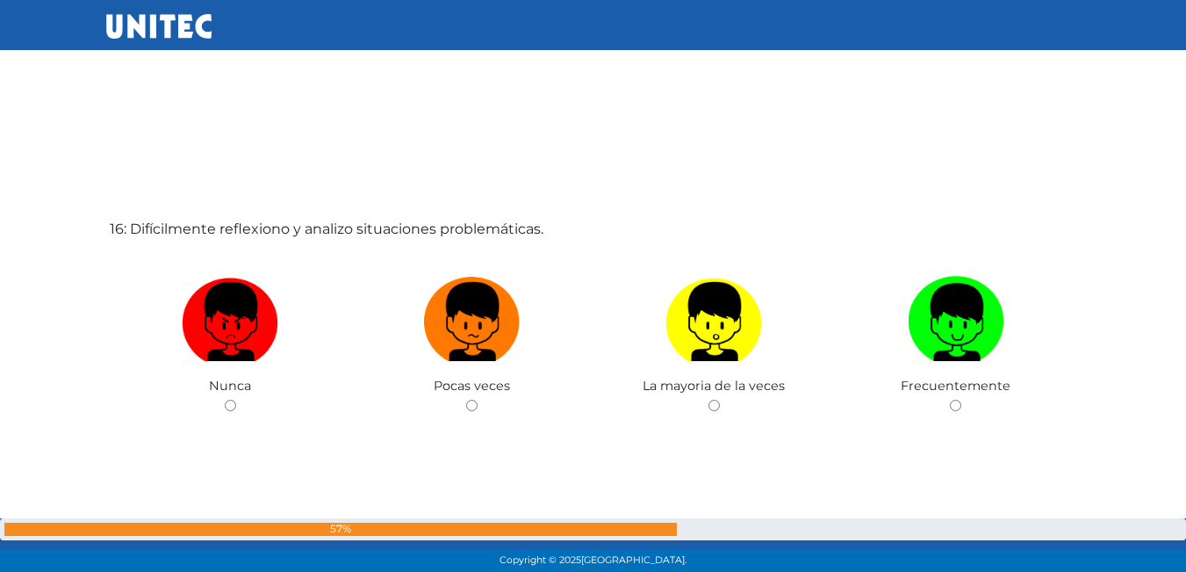
scroll to position [8707, 0]
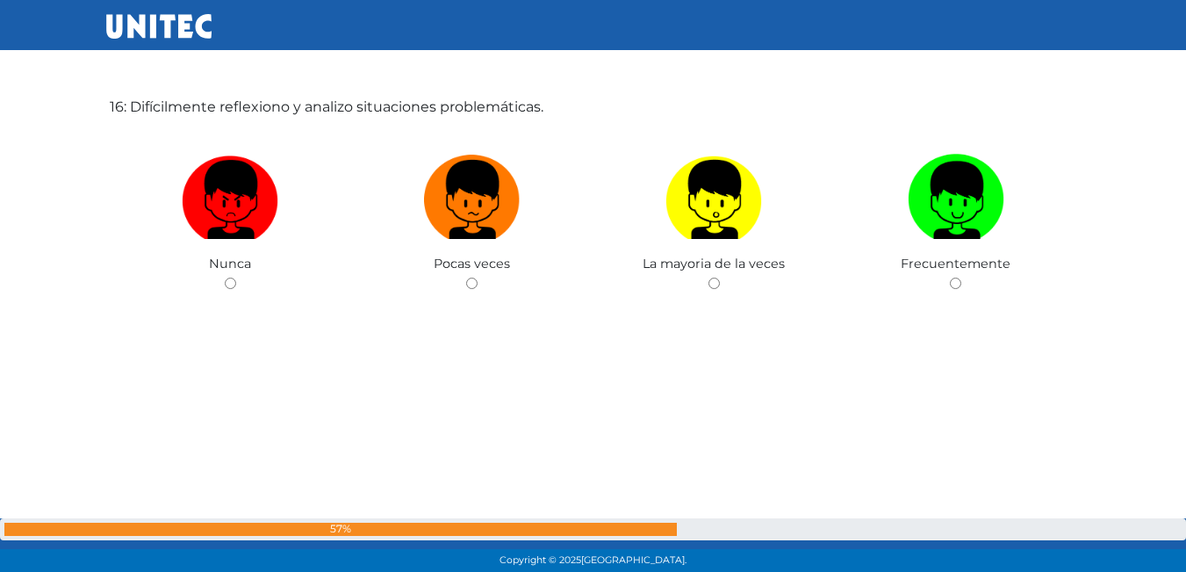
click at [713, 289] on div "16: Difícilmente reflexiono y analizo situaciones problemáticas. [GEOGRAPHIC_DA…" at bounding box center [593, 239] width 975 height 572
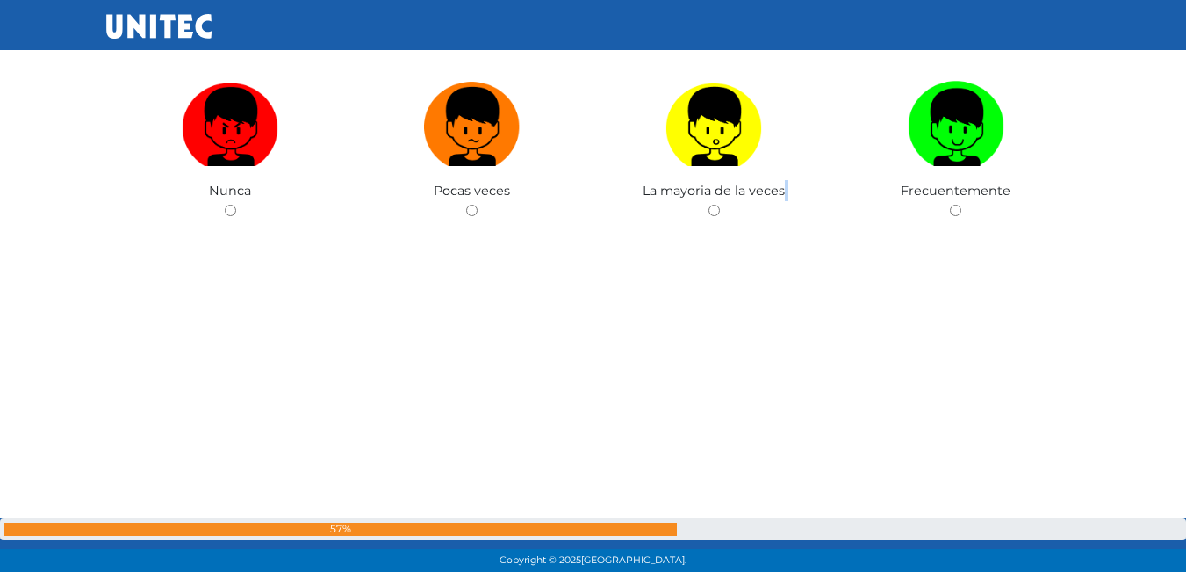
scroll to position [8786, 0]
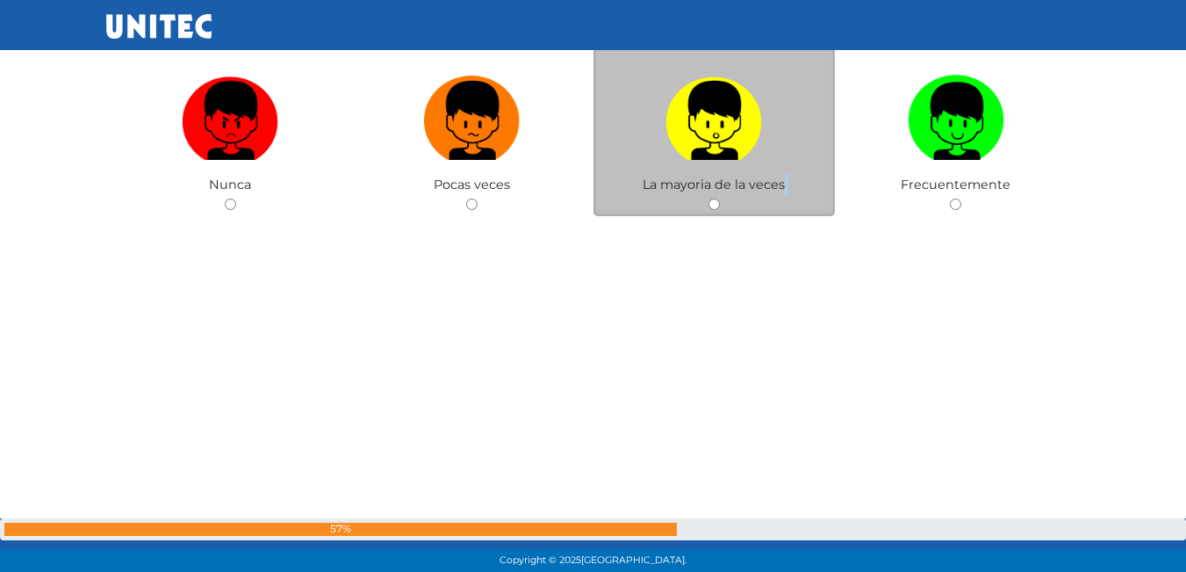
click at [715, 203] on input "radio" at bounding box center [713, 203] width 11 height 11
radio input "true"
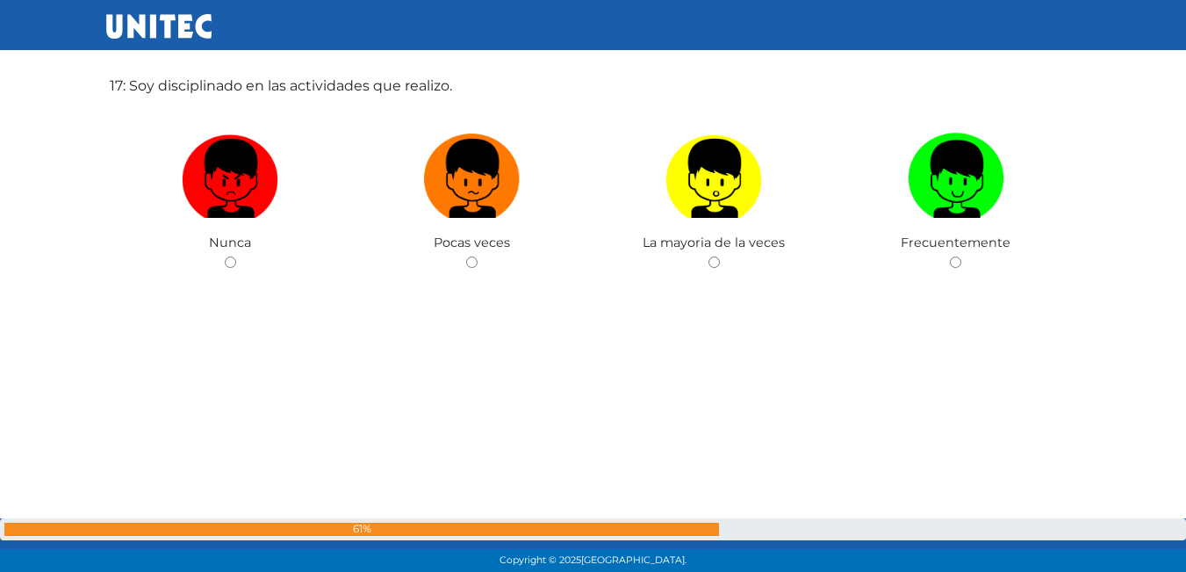
scroll to position [9195, 0]
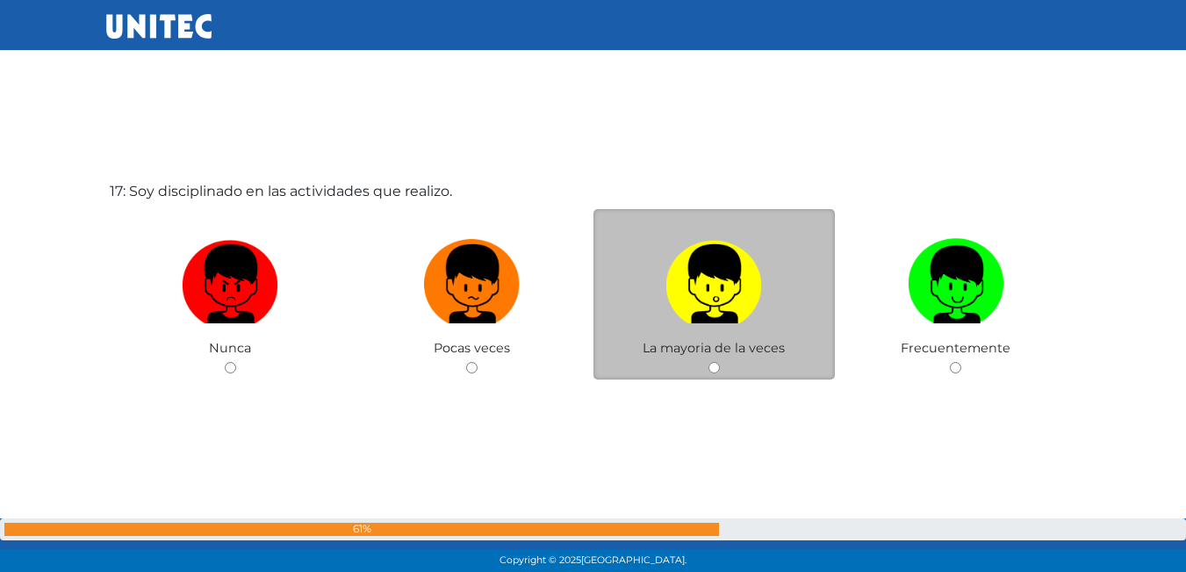
click at [712, 358] on div "La mayoria de la veces" at bounding box center [714, 294] width 242 height 171
click at [714, 362] on input "radio" at bounding box center [713, 367] width 11 height 11
radio input "true"
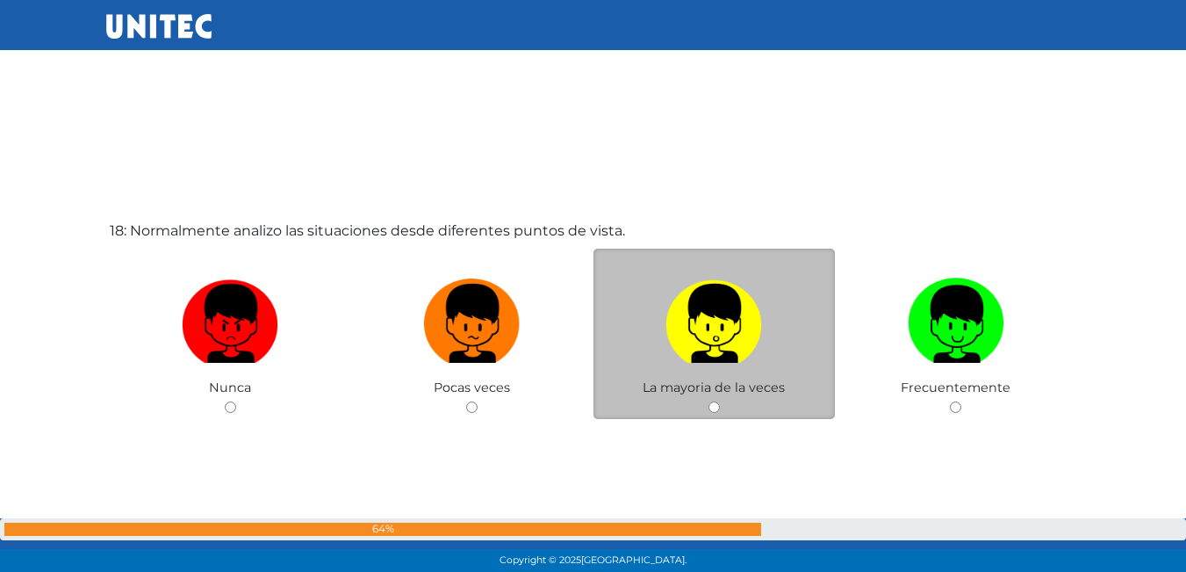
scroll to position [9804, 0]
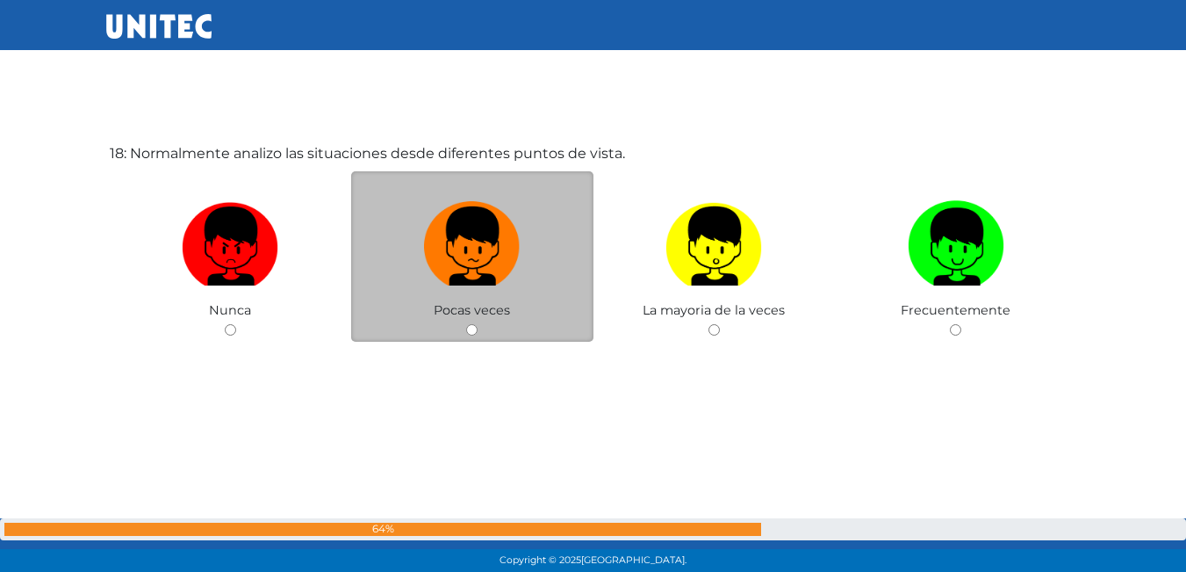
click at [471, 328] on input "radio" at bounding box center [471, 329] width 11 height 11
radio input "true"
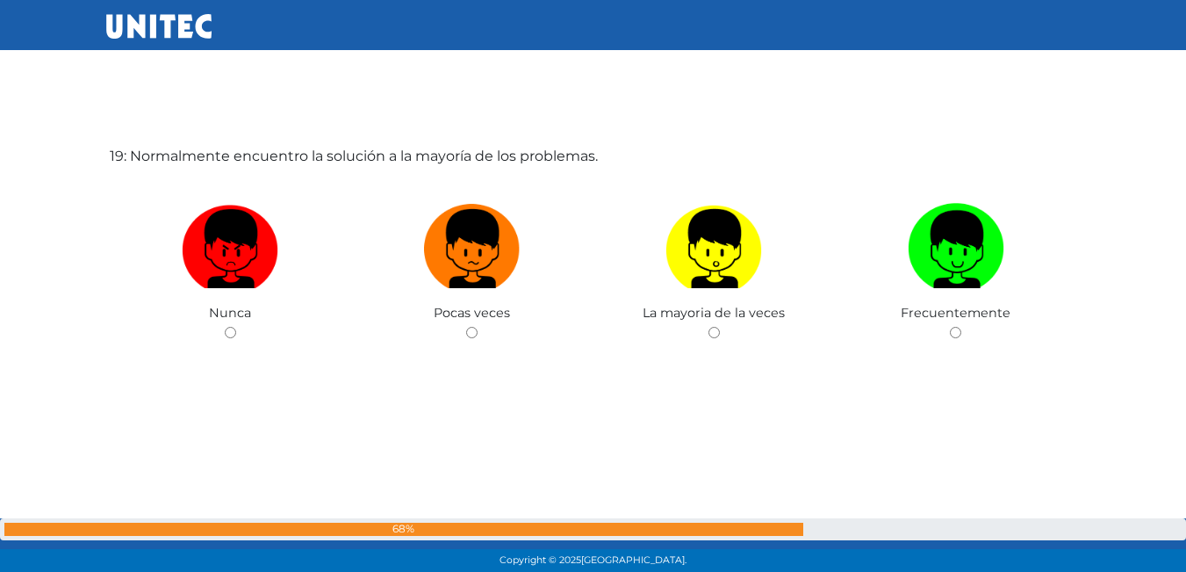
scroll to position [10375, 0]
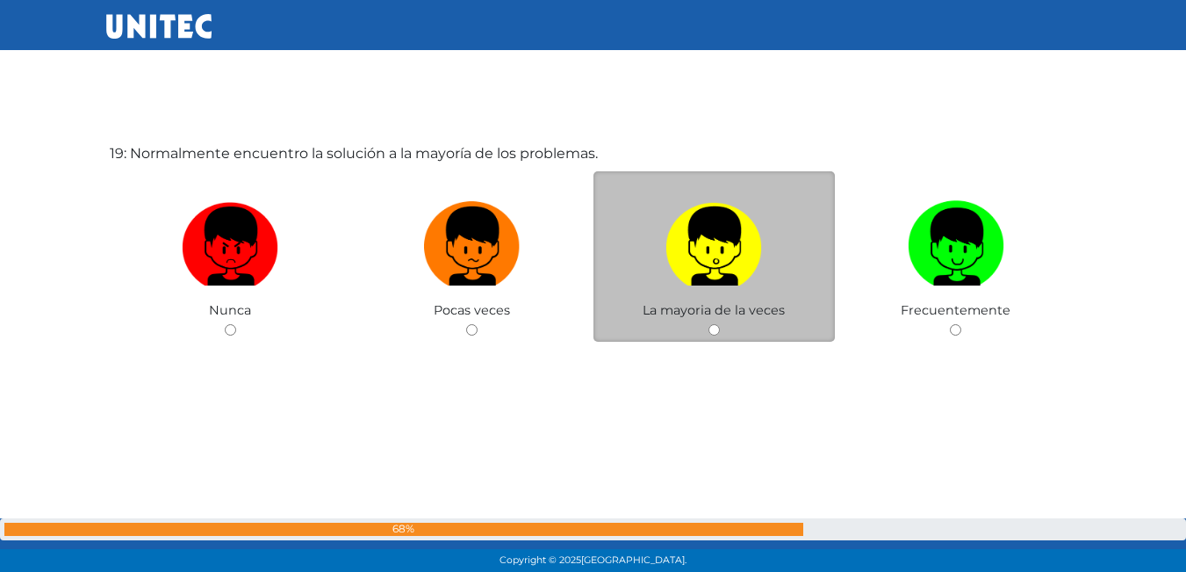
click at [716, 327] on input "radio" at bounding box center [713, 329] width 11 height 11
radio input "true"
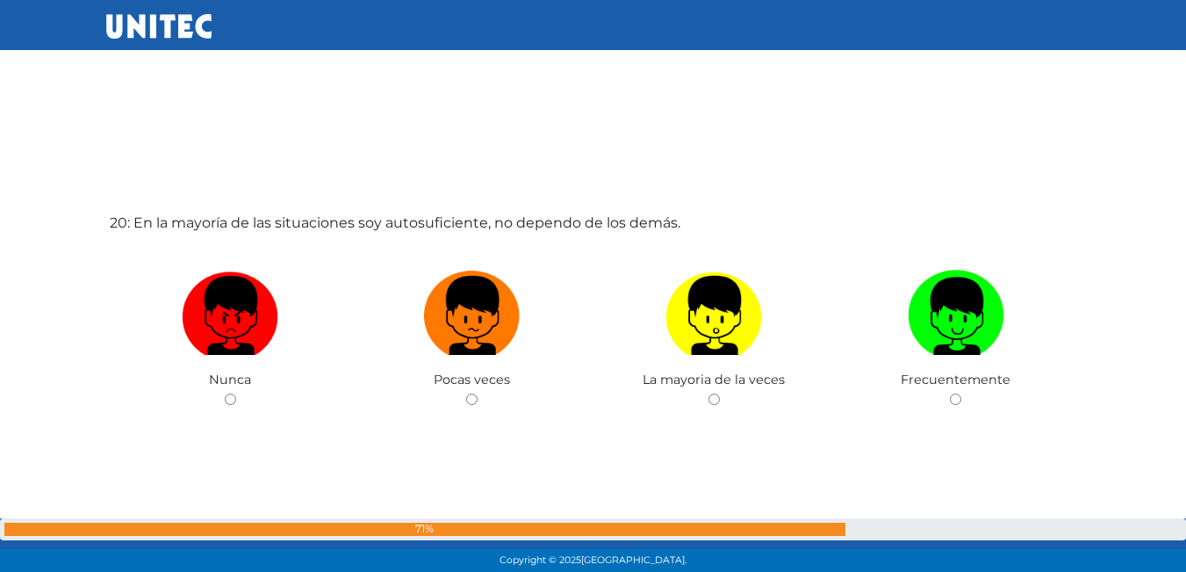
scroll to position [10878, 0]
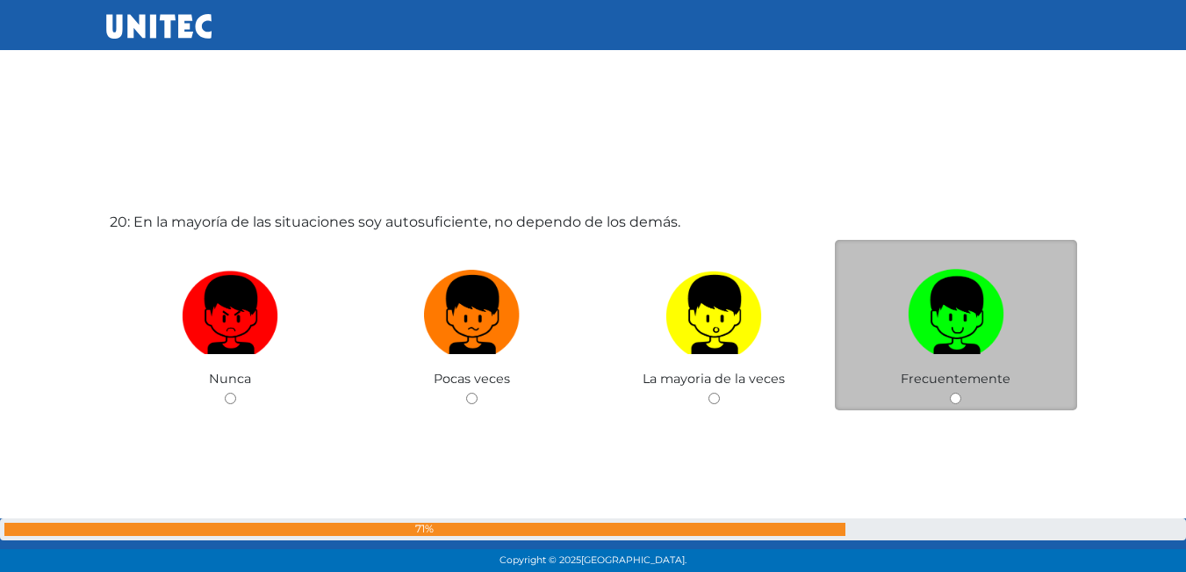
click at [958, 396] on input "radio" at bounding box center [955, 397] width 11 height 11
radio input "true"
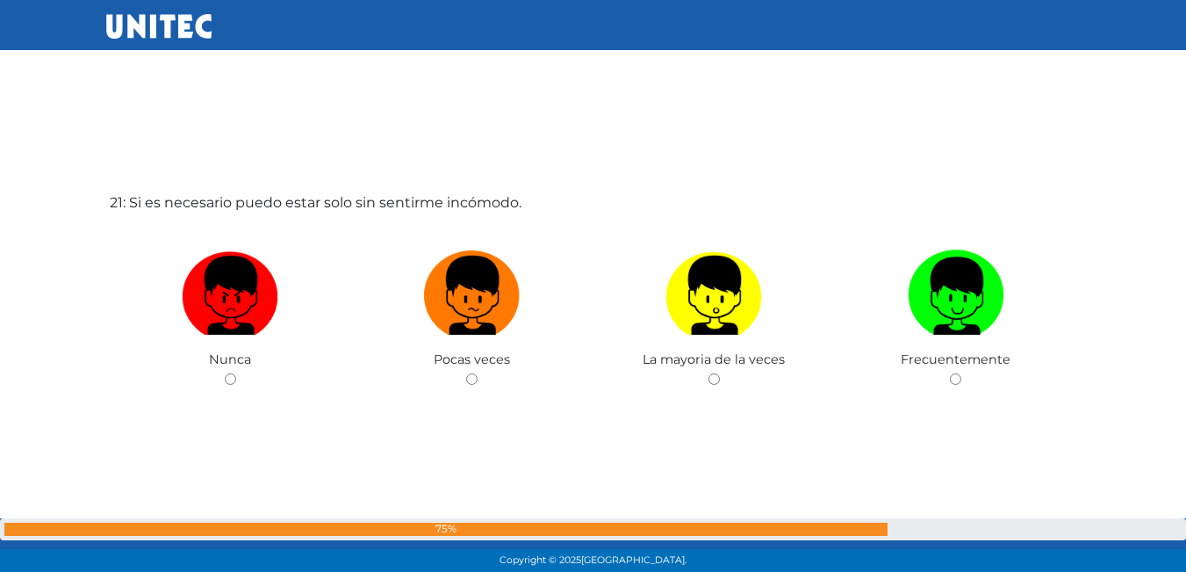
scroll to position [11471, 0]
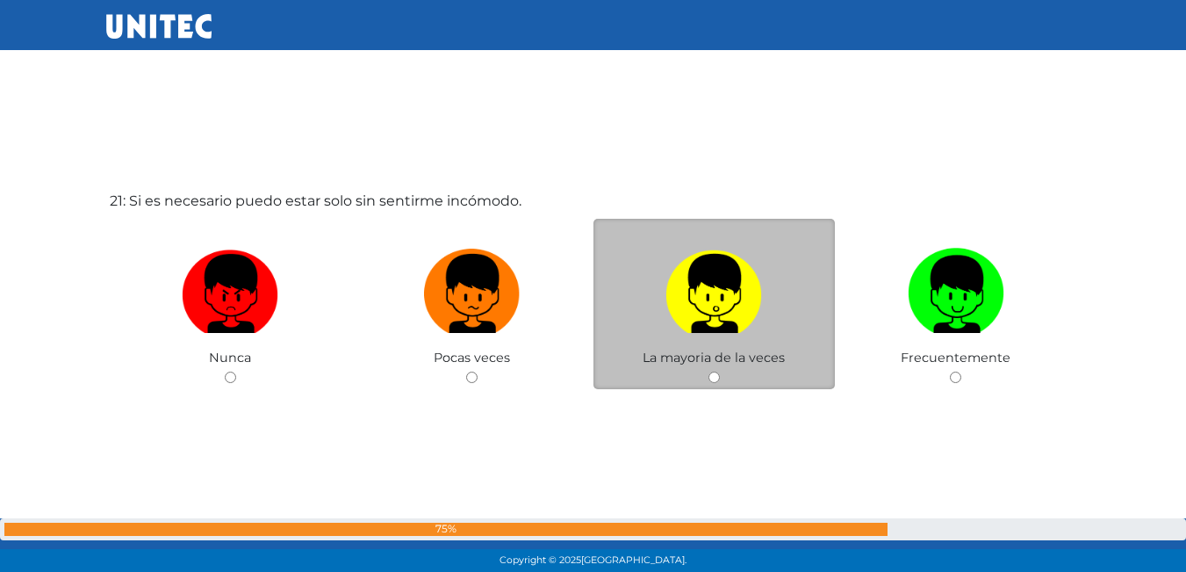
click at [713, 376] on input "radio" at bounding box center [713, 376] width 11 height 11
radio input "true"
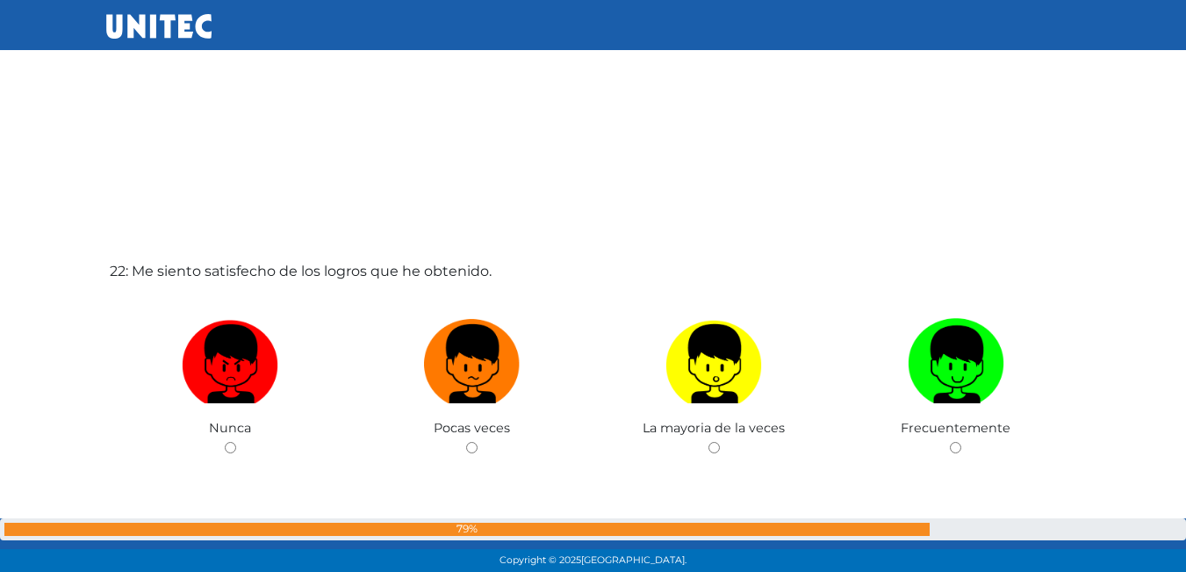
scroll to position [11976, 0]
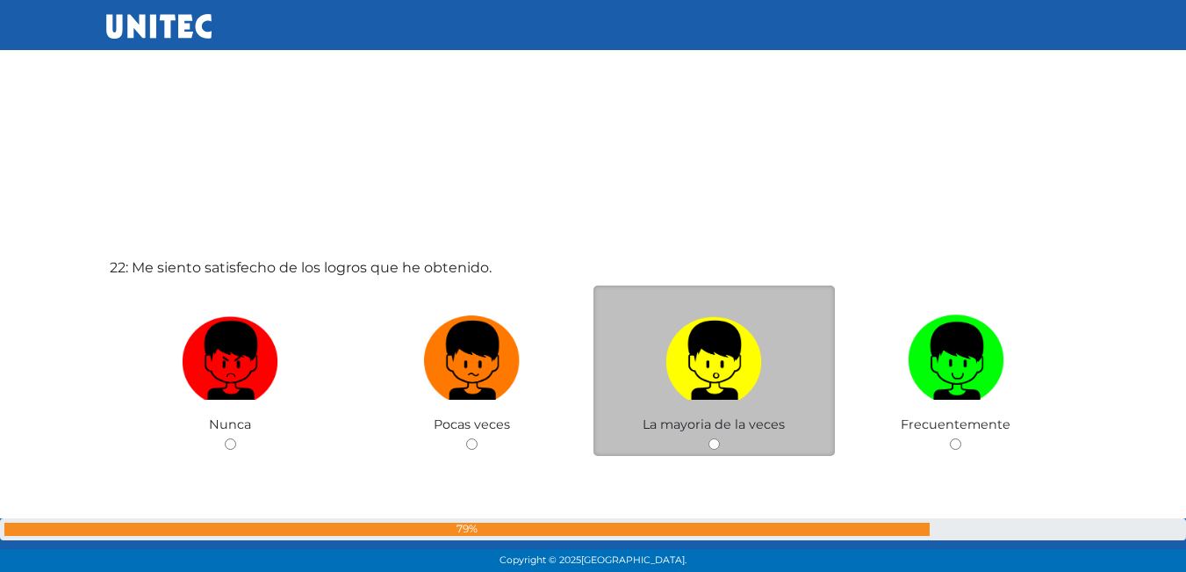
click at [711, 440] on input "radio" at bounding box center [713, 443] width 11 height 11
radio input "true"
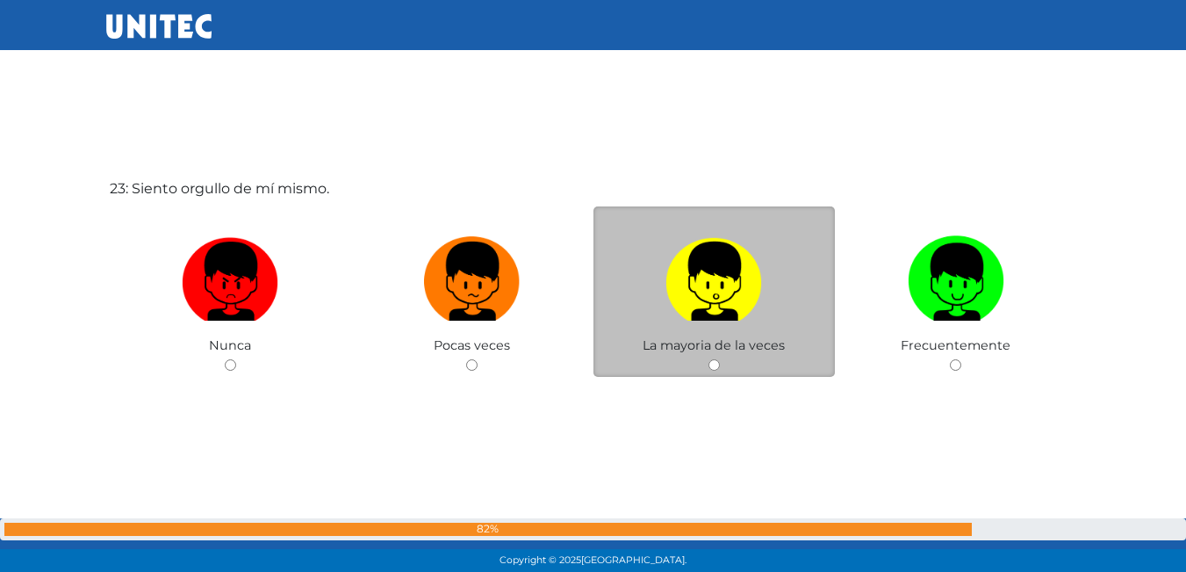
scroll to position [12654, 0]
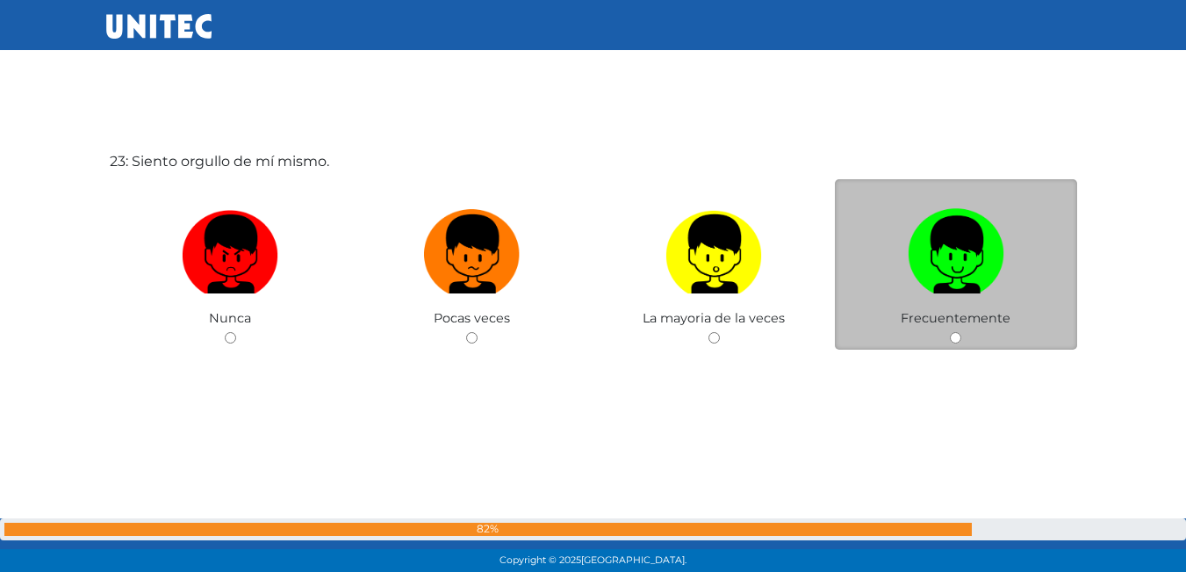
click at [960, 339] on input "radio" at bounding box center [955, 337] width 11 height 11
radio input "true"
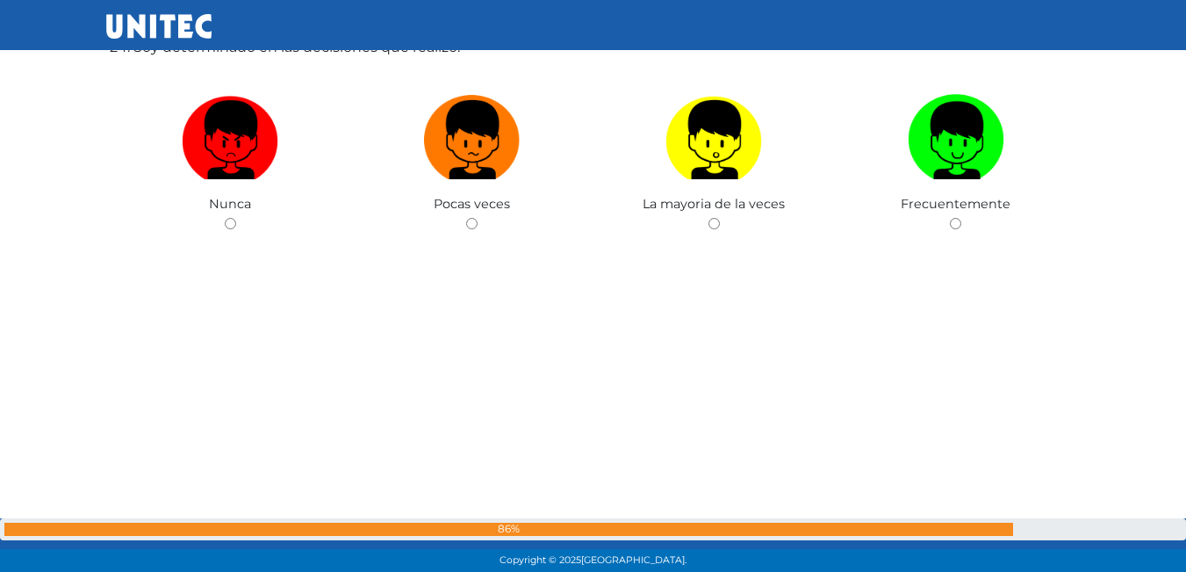
scroll to position [13251, 0]
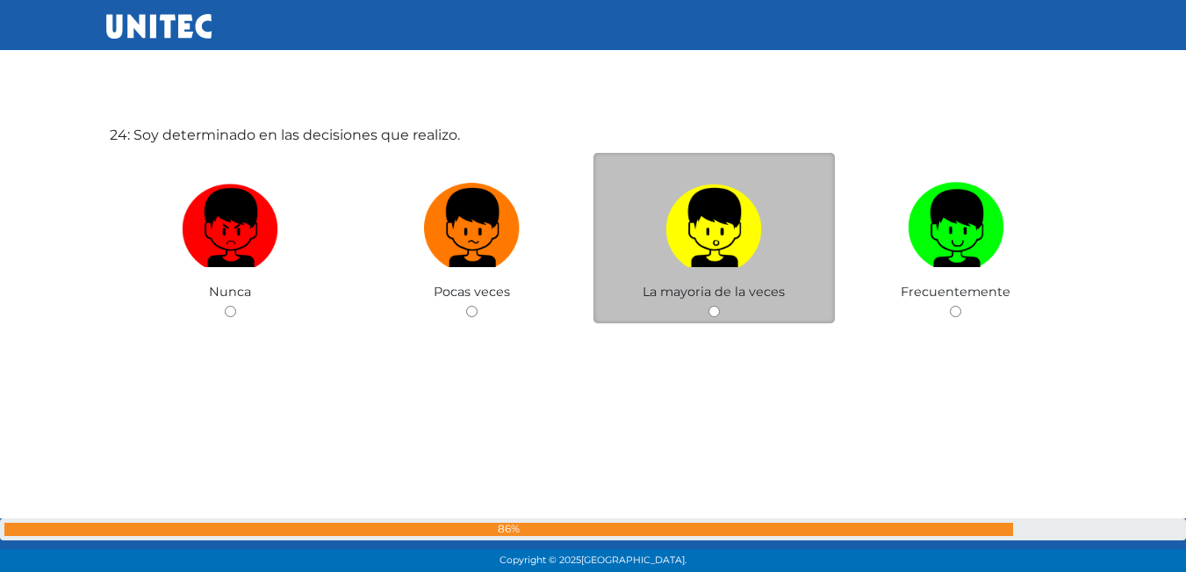
click at [716, 312] on input "radio" at bounding box center [713, 311] width 11 height 11
radio input "true"
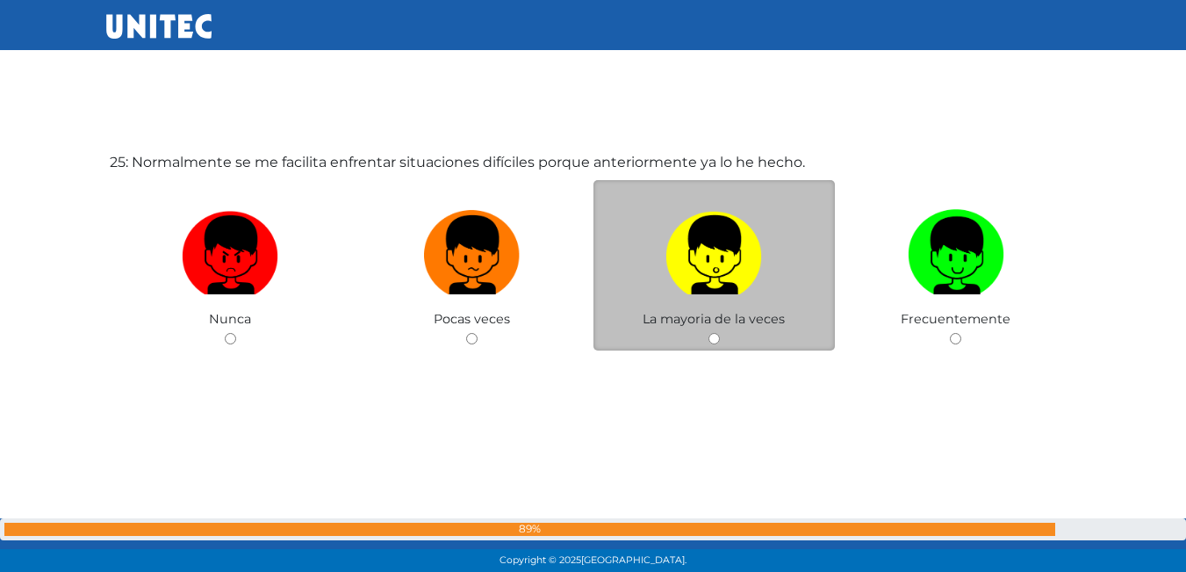
scroll to position [13754, 0]
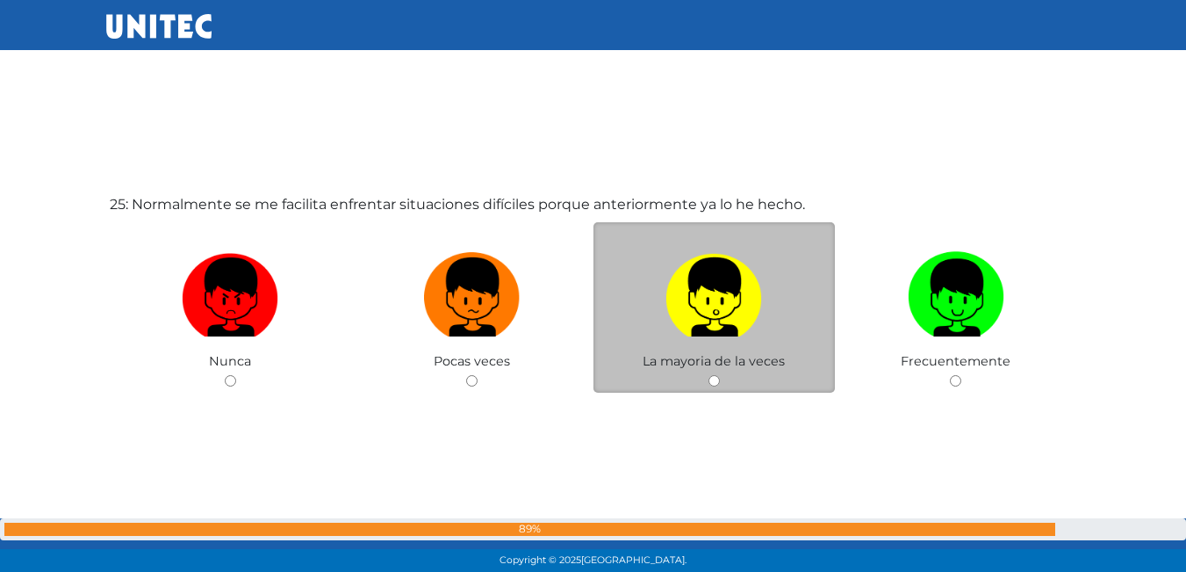
click at [716, 382] on input "radio" at bounding box center [713, 380] width 11 height 11
radio input "true"
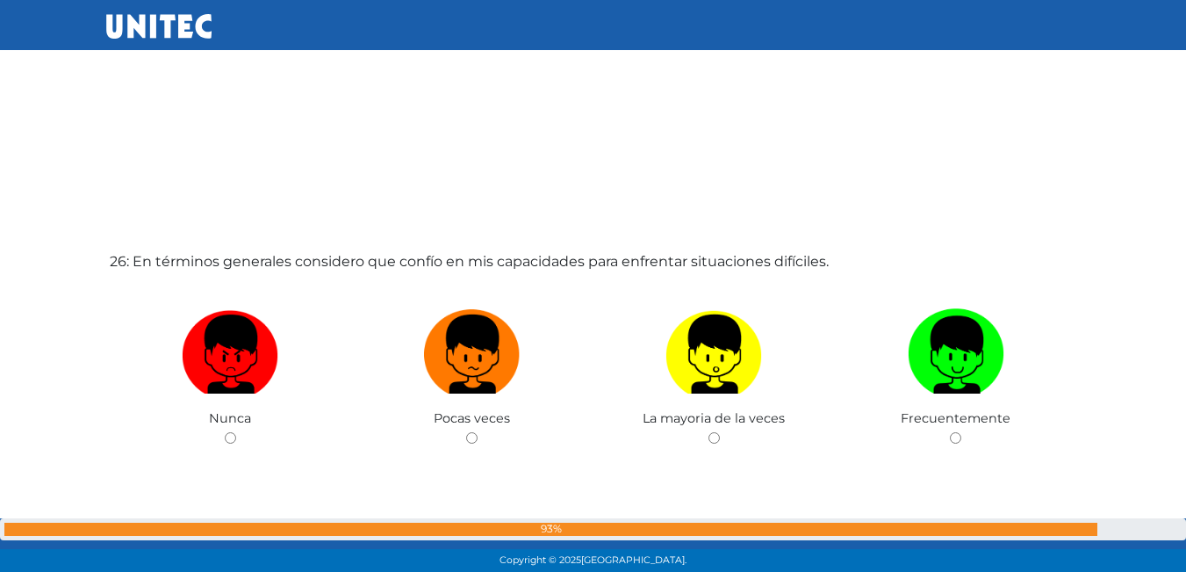
scroll to position [14415, 0]
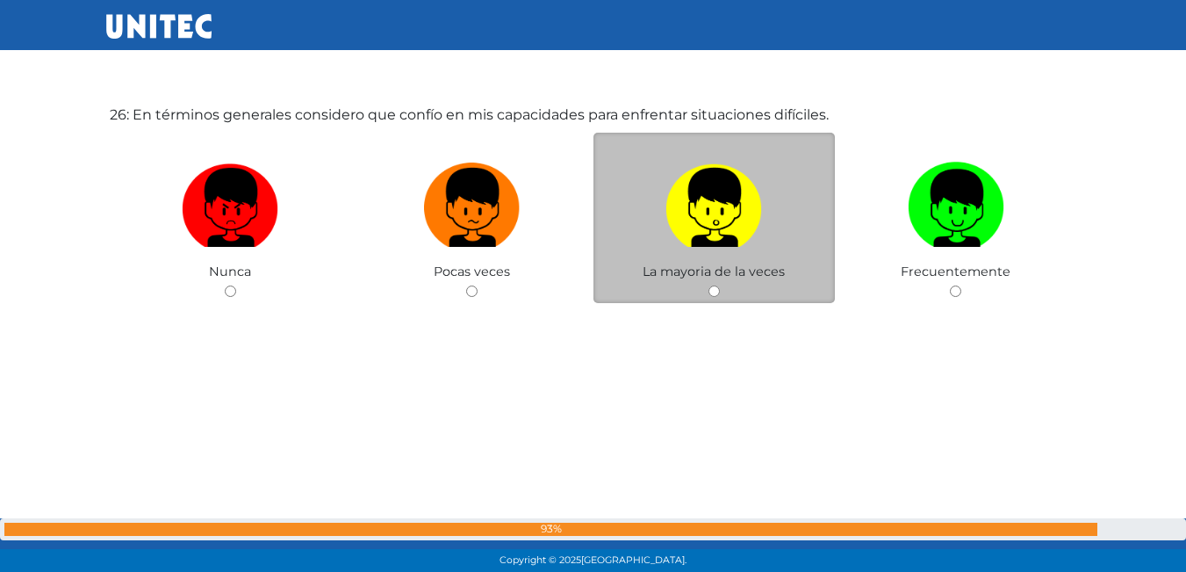
click at [715, 295] on input "radio" at bounding box center [713, 290] width 11 height 11
radio input "true"
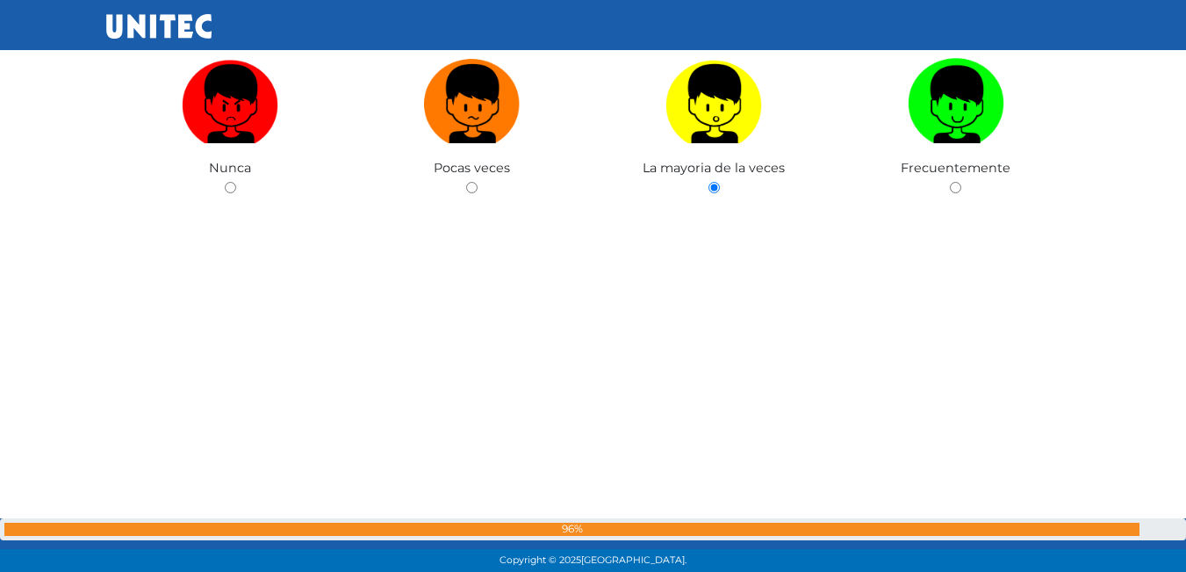
scroll to position [14421, 0]
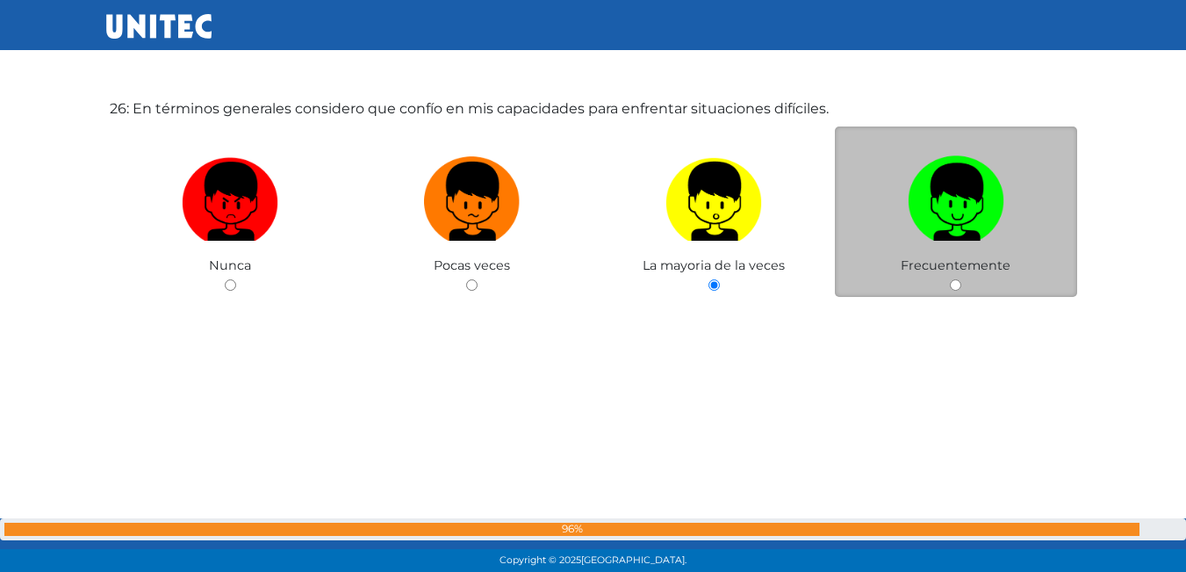
click at [953, 278] on div "Frecuentemente" at bounding box center [956, 211] width 242 height 171
click at [956, 279] on input "radio" at bounding box center [955, 284] width 11 height 11
radio input "true"
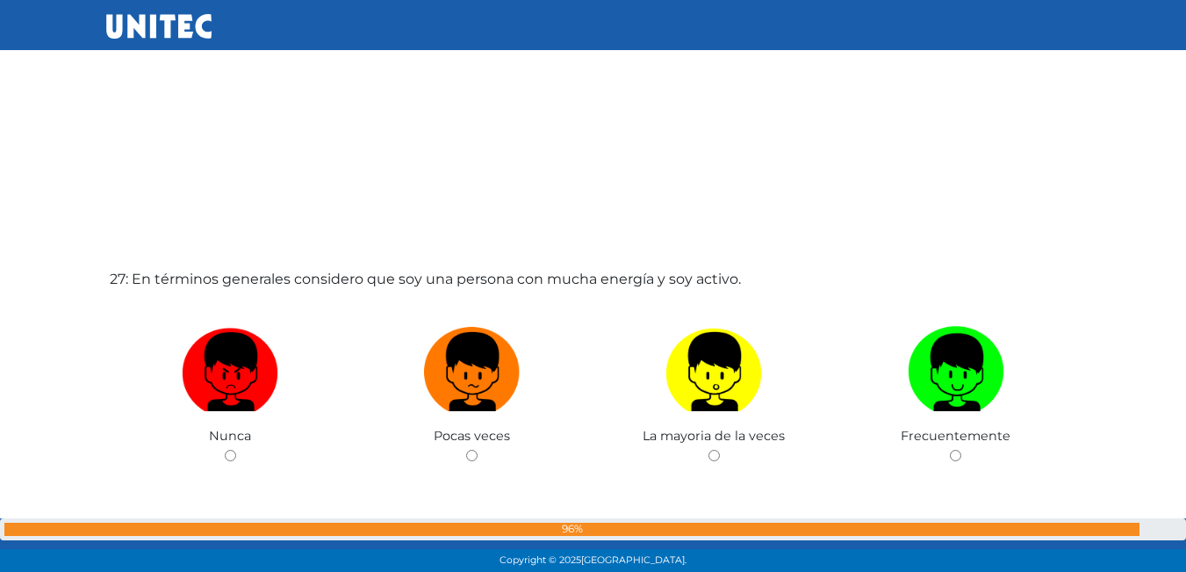
scroll to position [14853, 0]
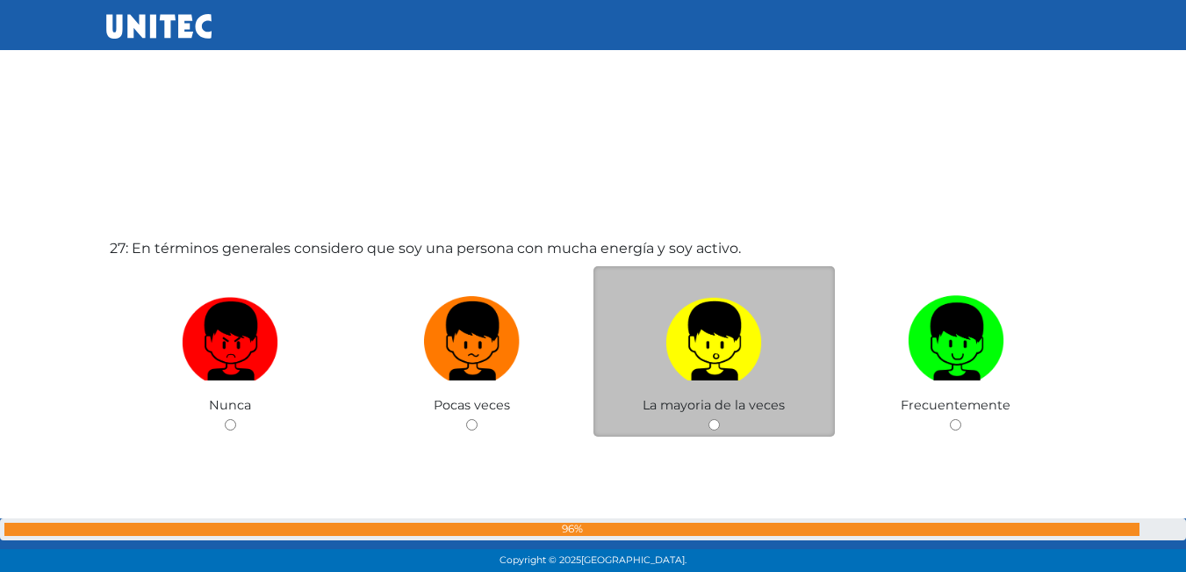
click at [716, 424] on input "radio" at bounding box center [713, 424] width 11 height 11
radio input "true"
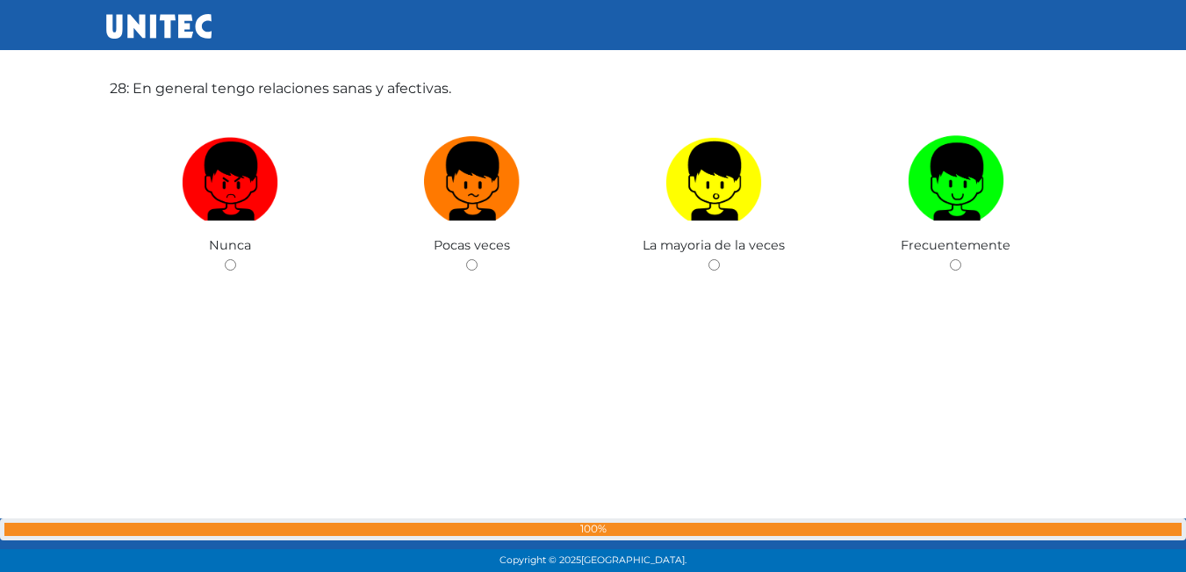
scroll to position [15466, 0]
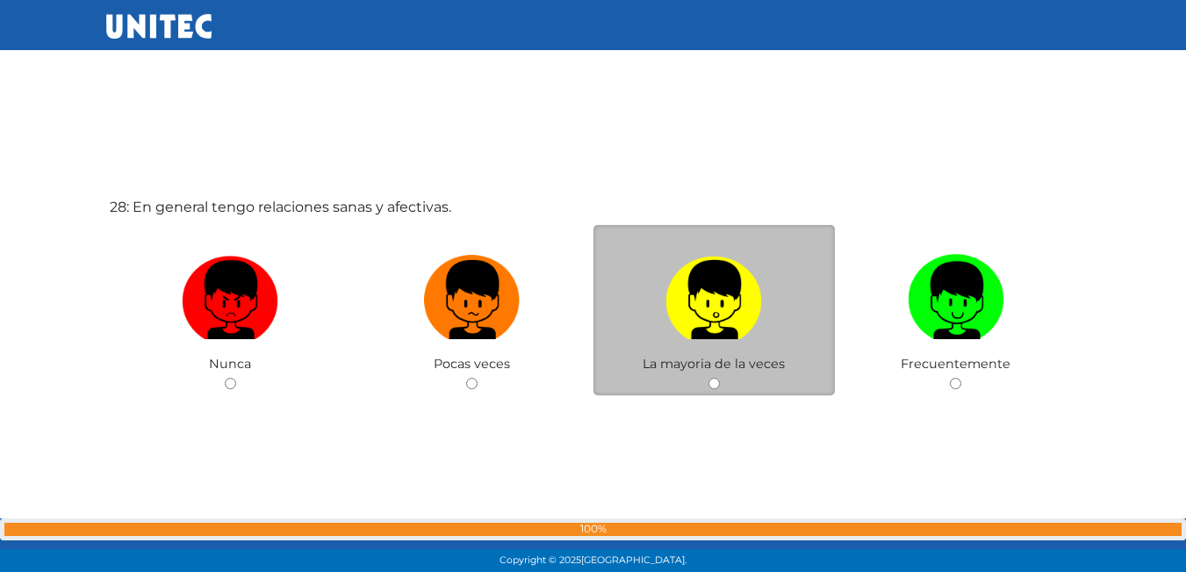
click at [708, 387] on input "radio" at bounding box center [713, 383] width 11 height 11
radio input "true"
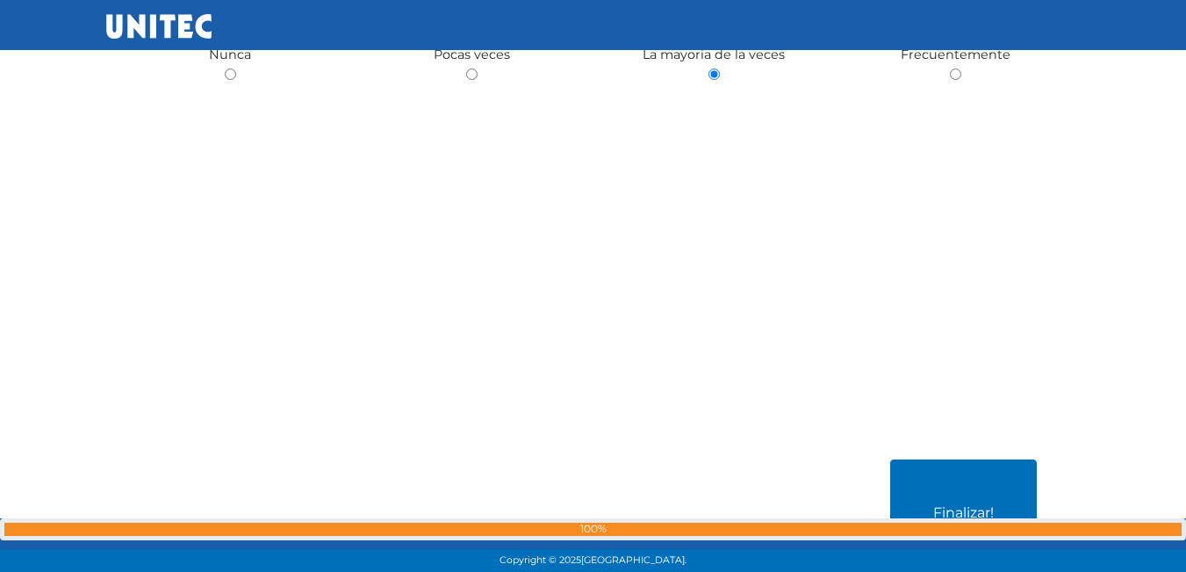
scroll to position [15862, 0]
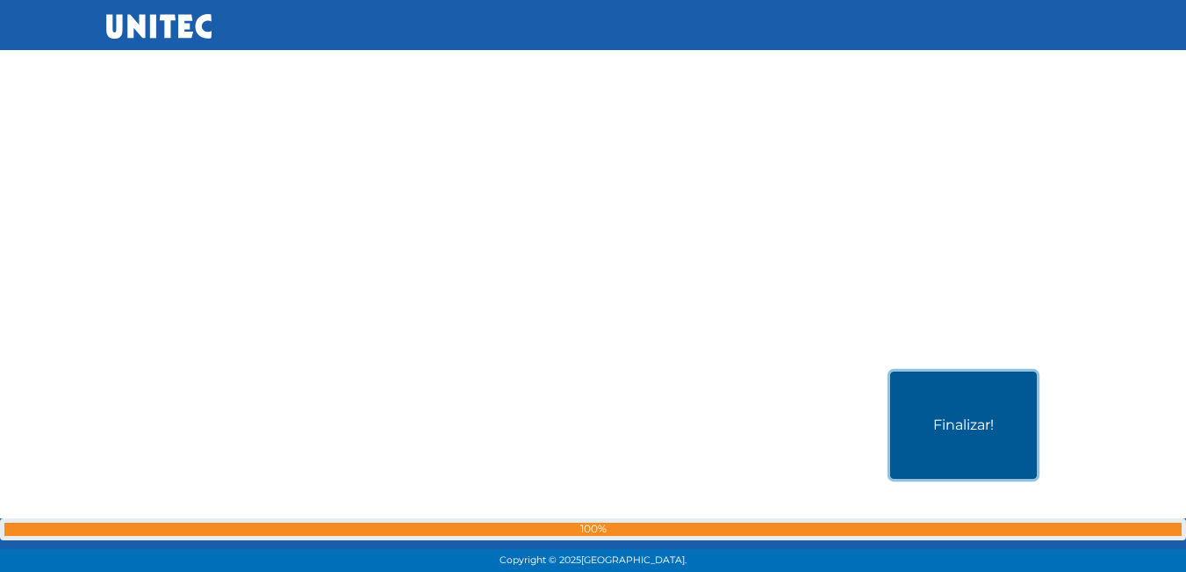
click at [946, 378] on button "Finalizar!" at bounding box center [963, 424] width 147 height 107
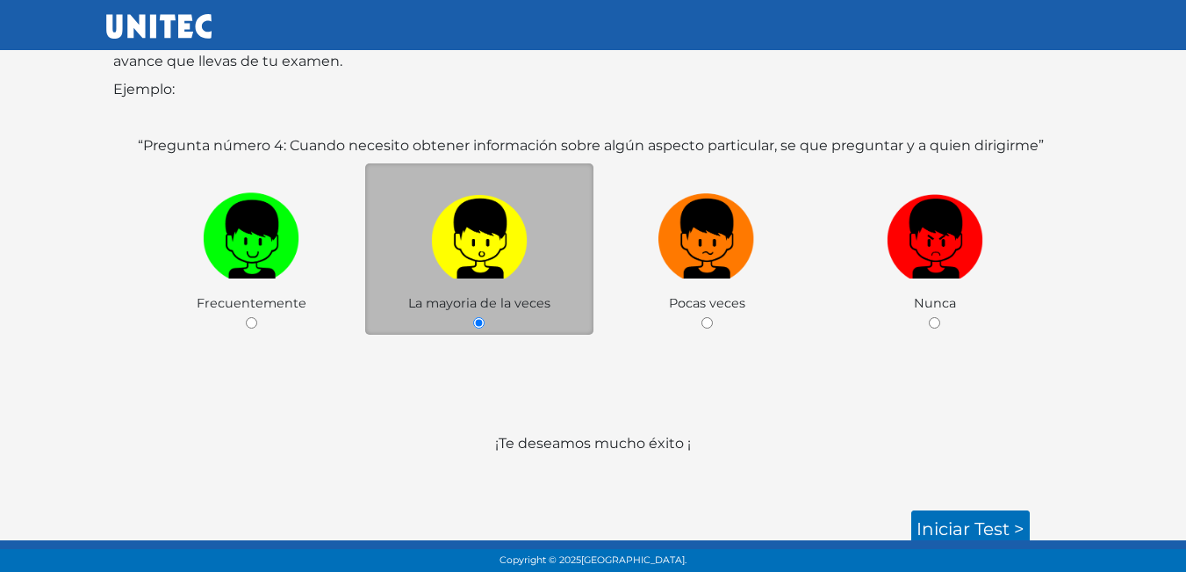
scroll to position [262, 0]
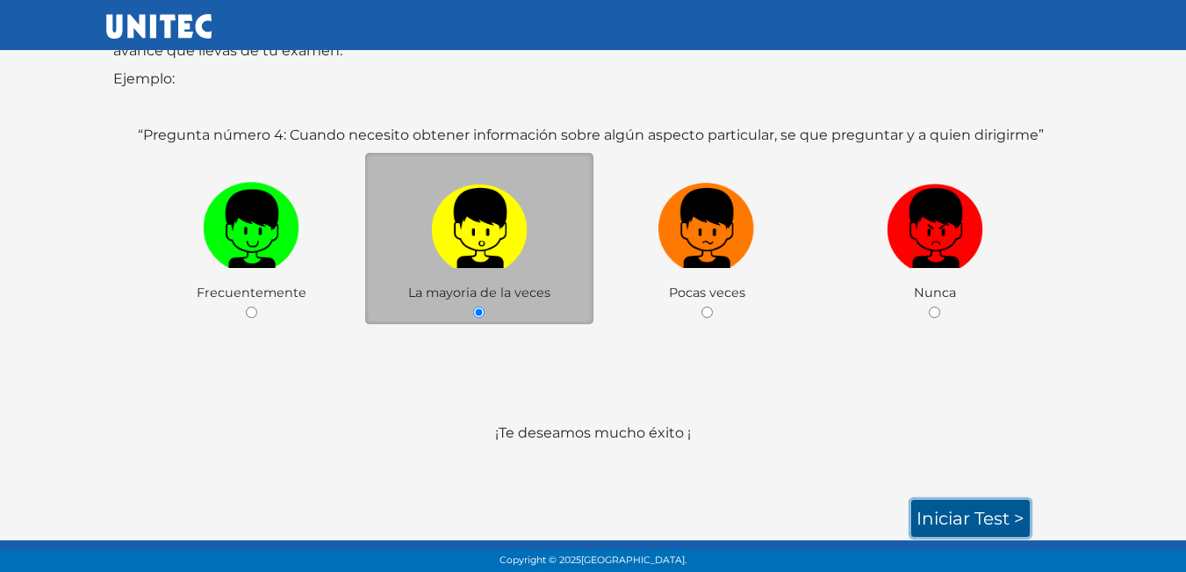
click at [931, 516] on link "Iniciar test >" at bounding box center [970, 518] width 119 height 37
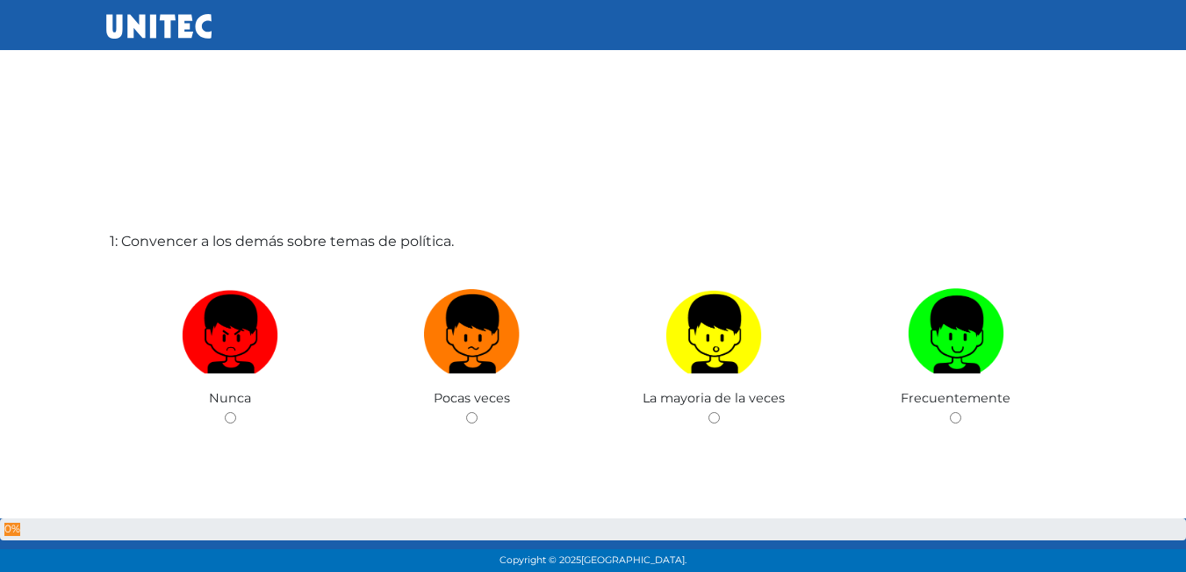
scroll to position [18, 0]
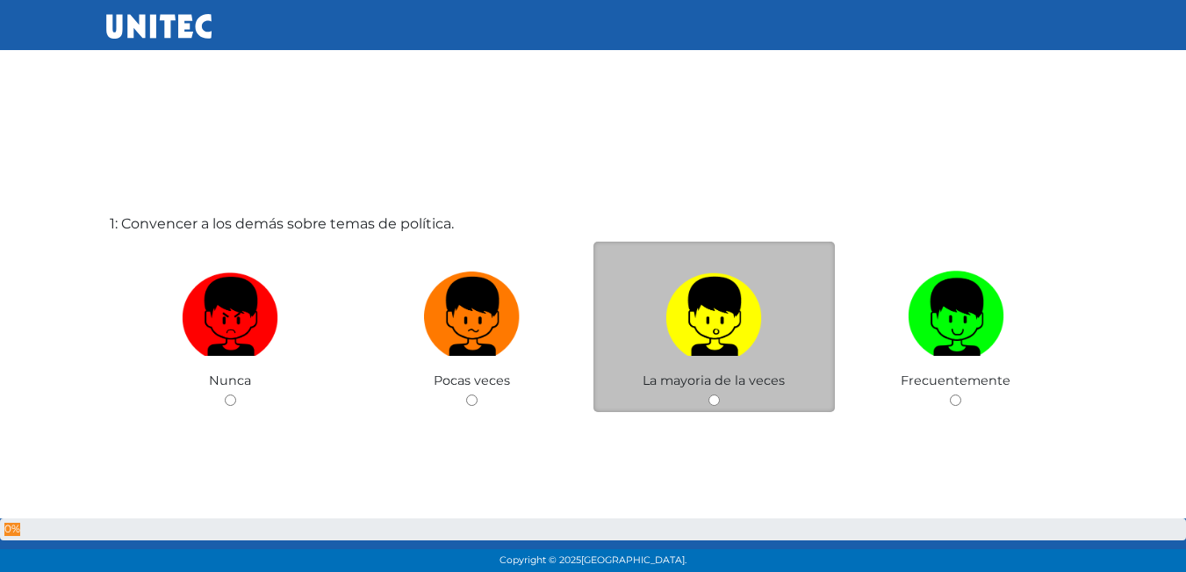
click at [716, 400] on input "radio" at bounding box center [713, 399] width 11 height 11
radio input "true"
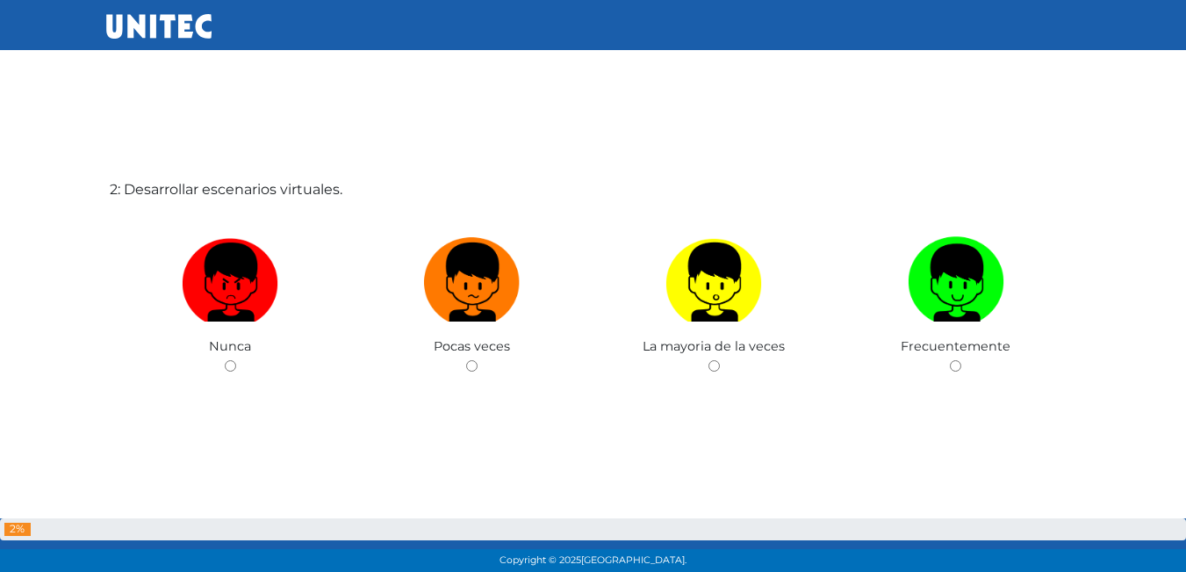
scroll to position [608, 0]
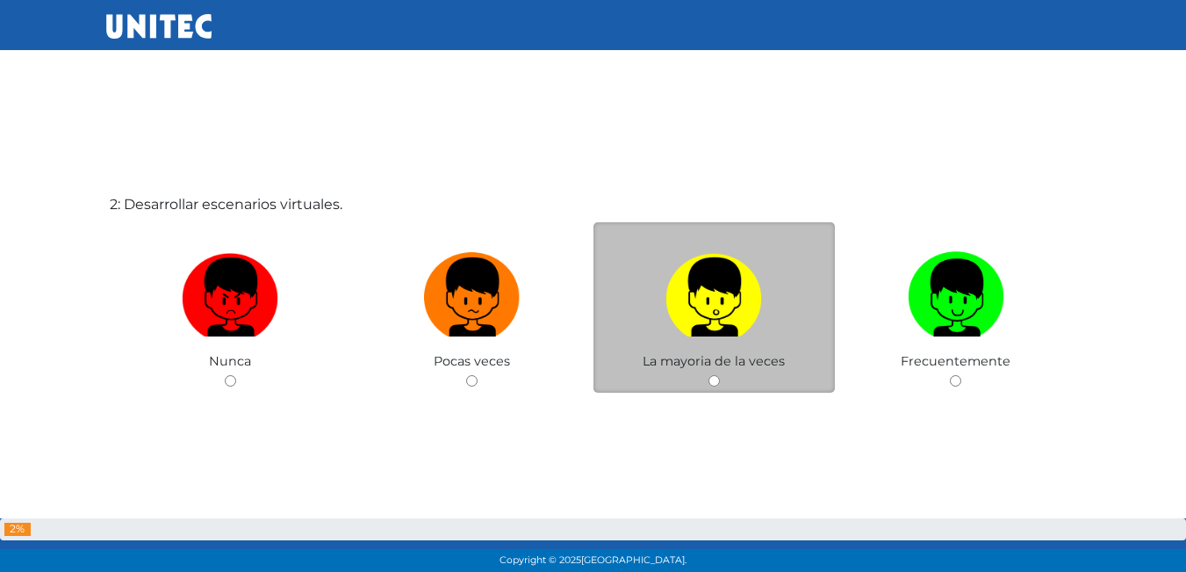
click at [708, 383] on input "radio" at bounding box center [713, 380] width 11 height 11
radio input "true"
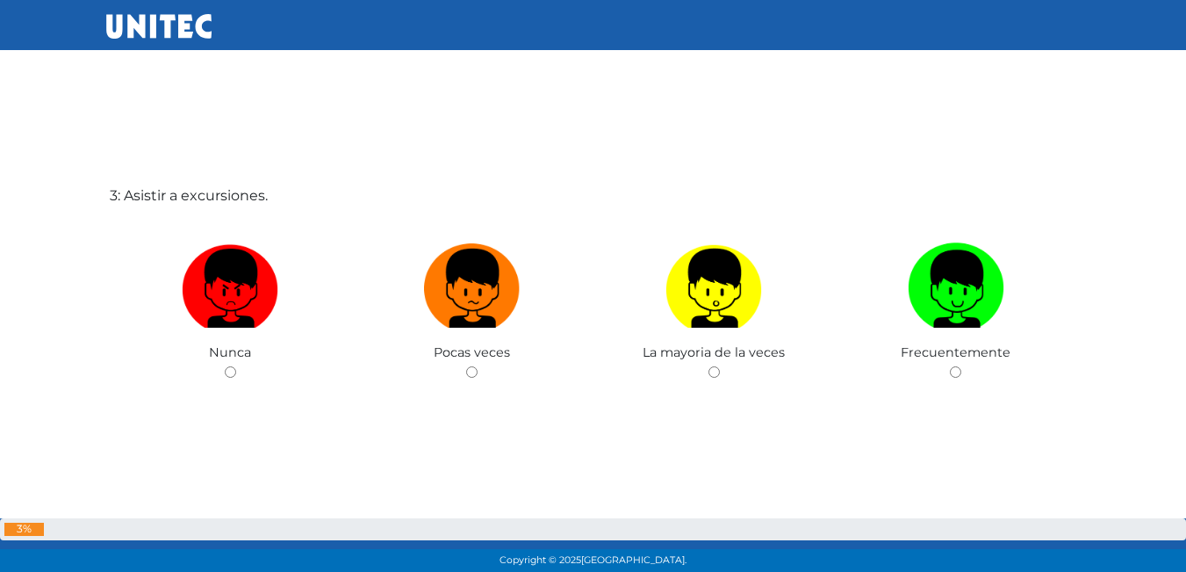
scroll to position [1209, 0]
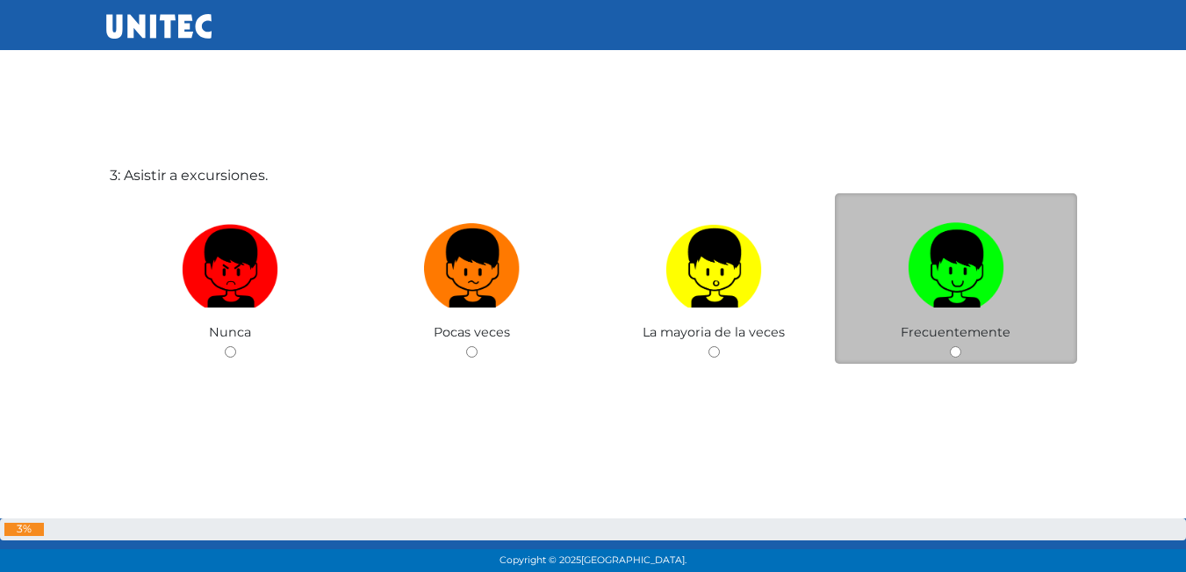
click at [949, 351] on div "Frecuentemente" at bounding box center [956, 278] width 242 height 171
click at [959, 351] on input "radio" at bounding box center [955, 351] width 11 height 11
radio input "true"
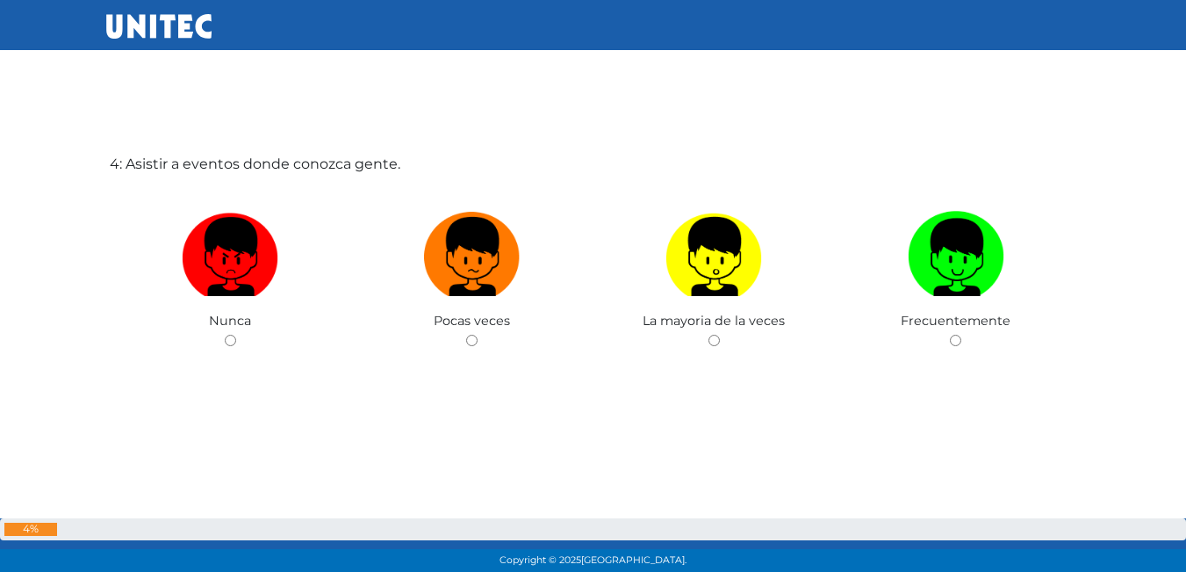
scroll to position [1911, 0]
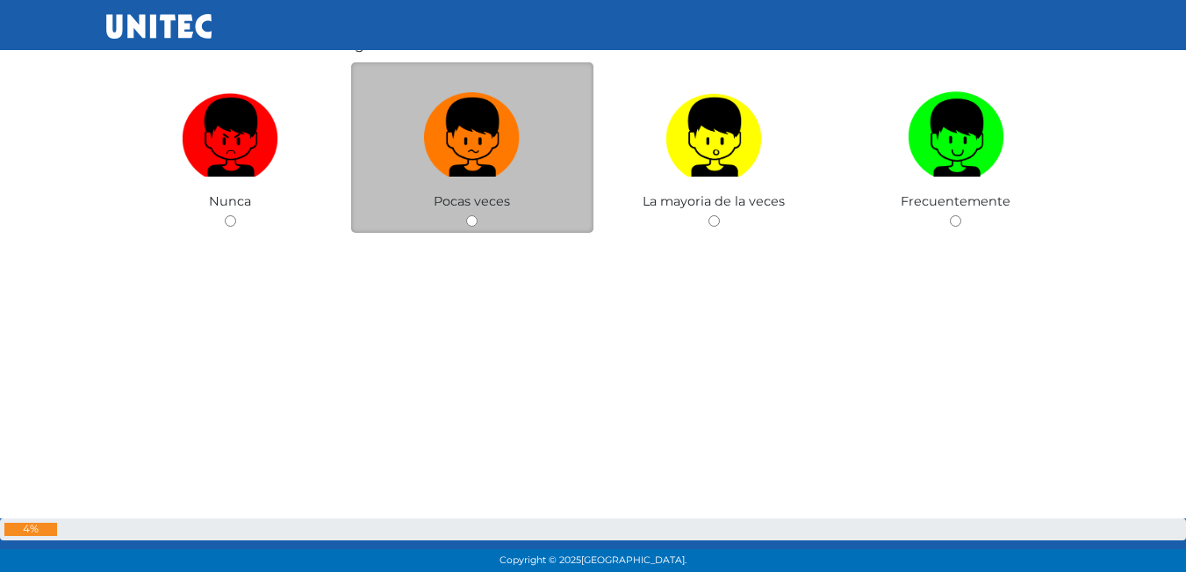
click at [460, 221] on div "Pocas veces" at bounding box center [472, 147] width 242 height 171
click at [471, 219] on input "radio" at bounding box center [471, 220] width 11 height 11
radio input "true"
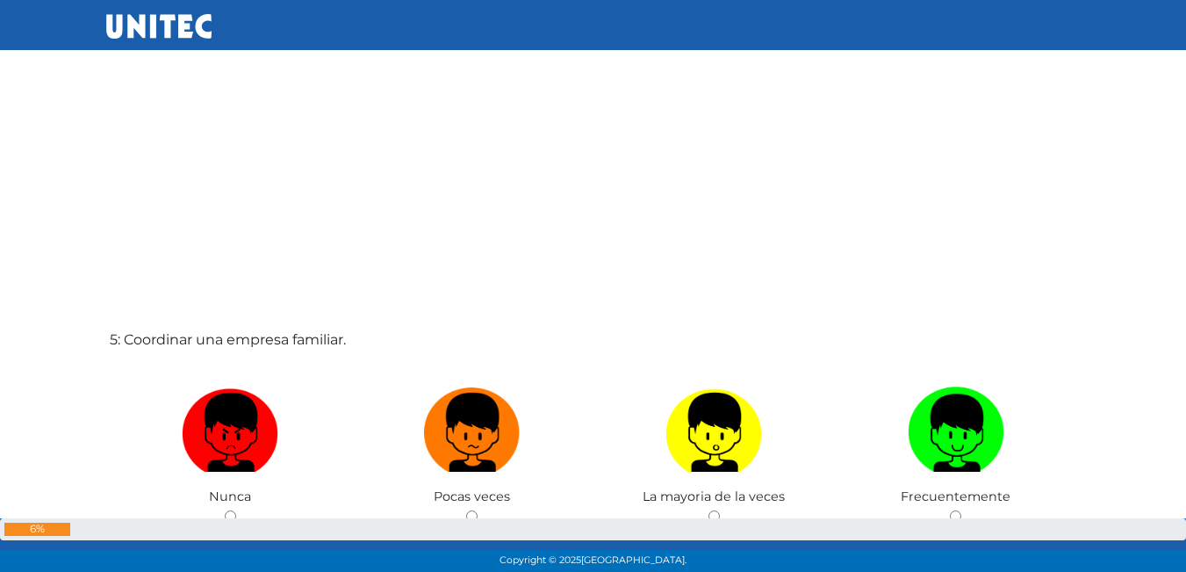
scroll to position [2425, 0]
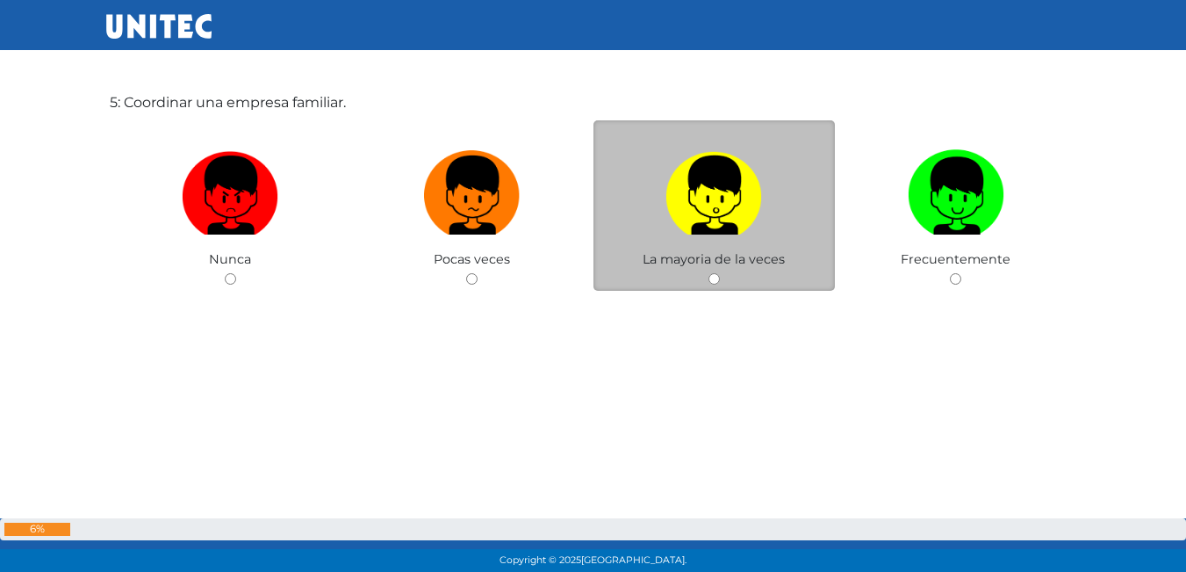
click at [713, 276] on input "radio" at bounding box center [713, 278] width 11 height 11
radio input "true"
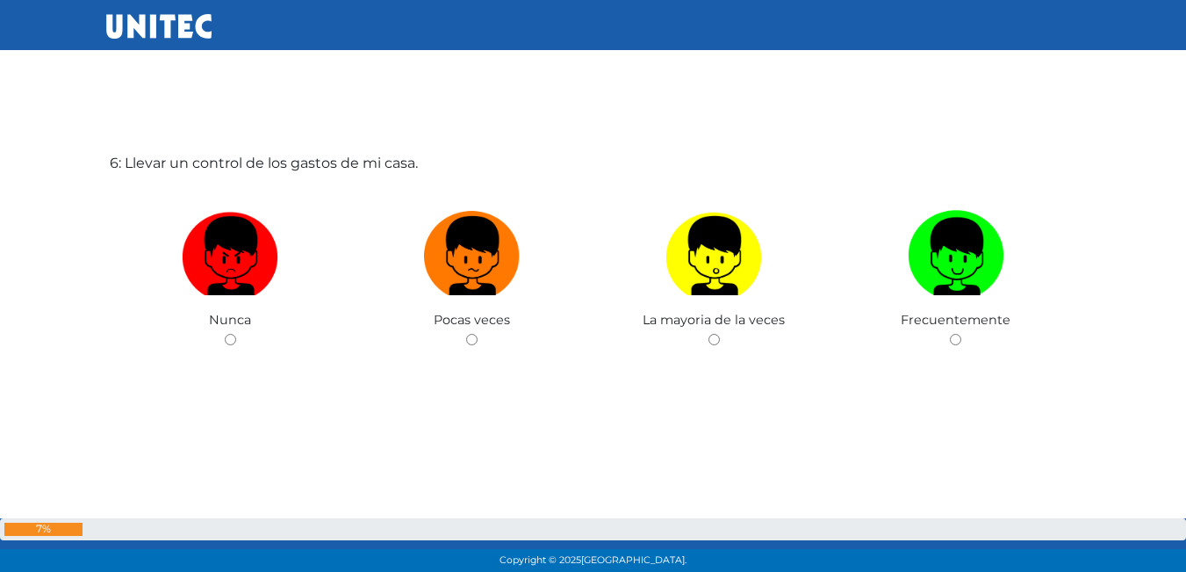
scroll to position [2945, 0]
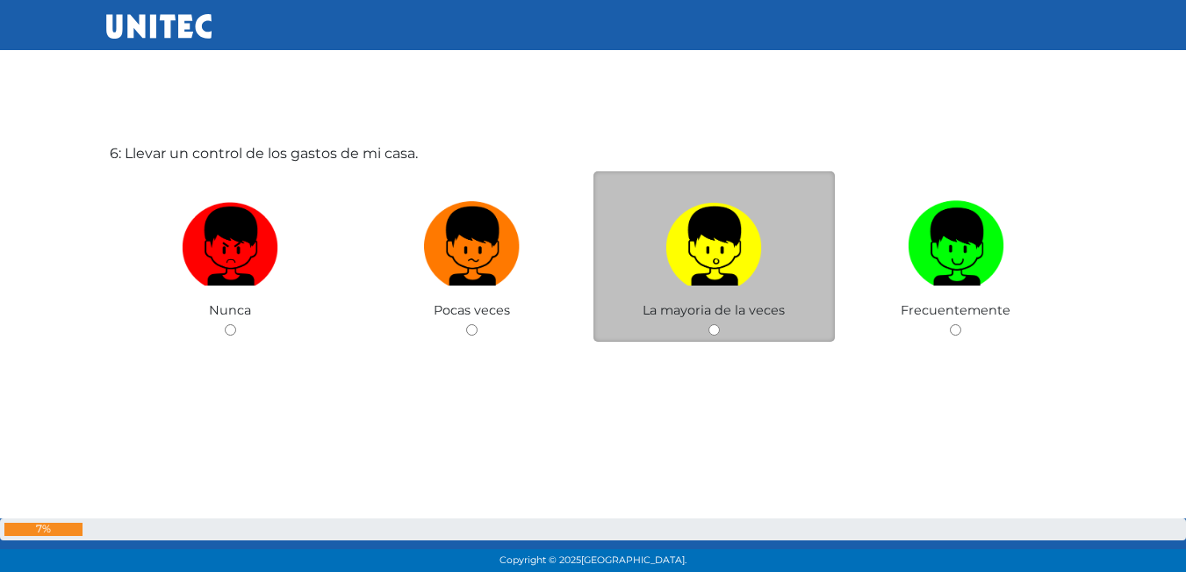
click at [715, 323] on div "La mayoria de la veces" at bounding box center [714, 256] width 242 height 171
click at [716, 330] on input "radio" at bounding box center [713, 329] width 11 height 11
radio input "true"
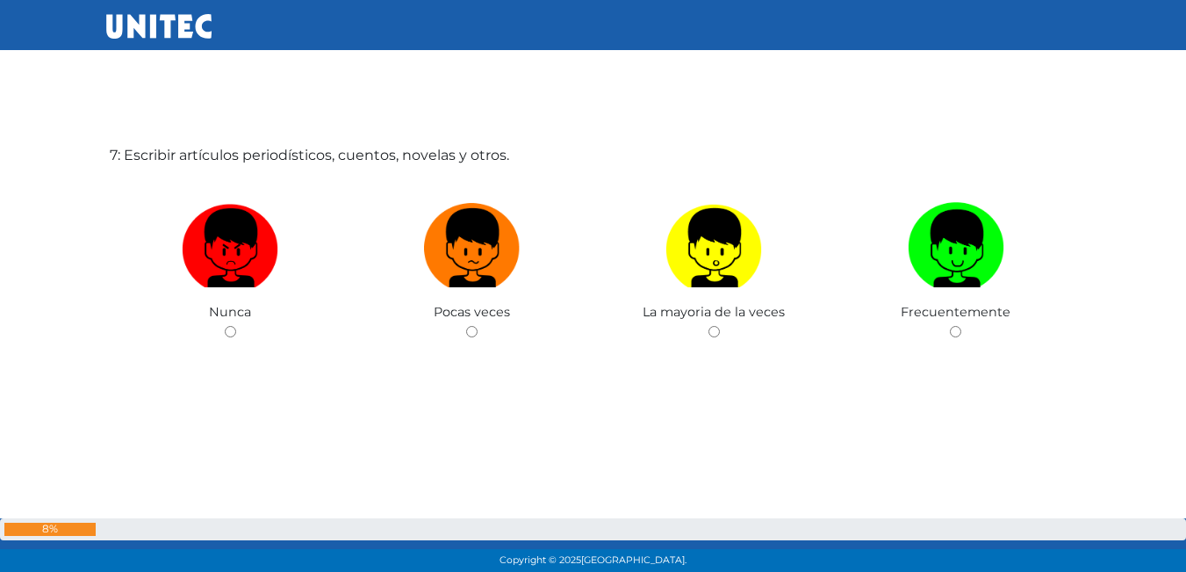
scroll to position [3517, 0]
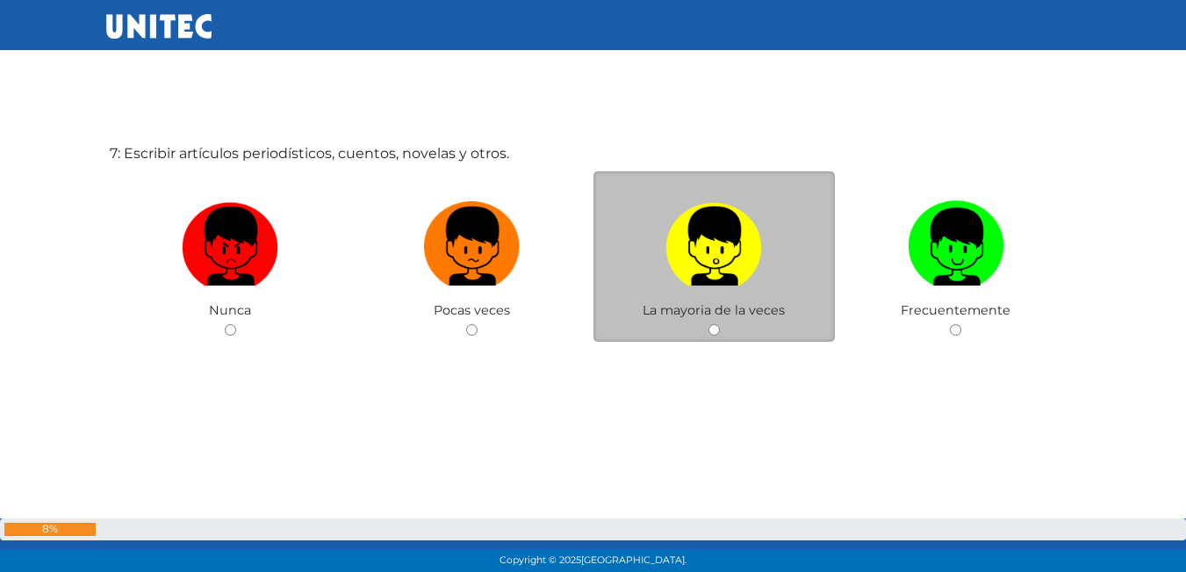
click at [720, 329] on div "La mayoria de la veces" at bounding box center [714, 256] width 242 height 171
click at [716, 327] on input "radio" at bounding box center [713, 329] width 11 height 11
radio input "true"
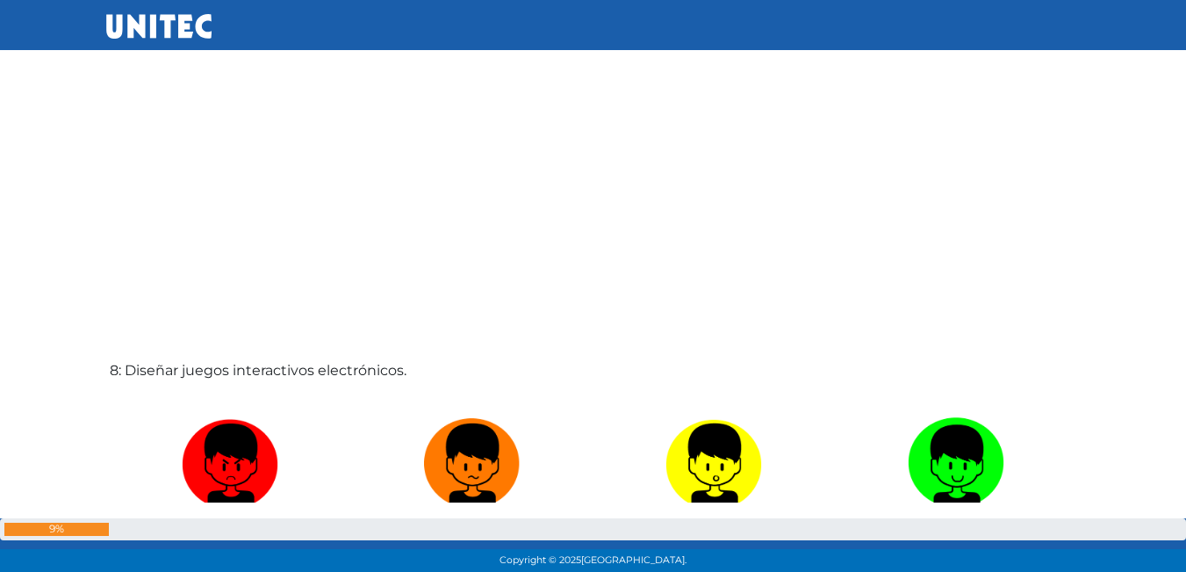
scroll to position [4044, 0]
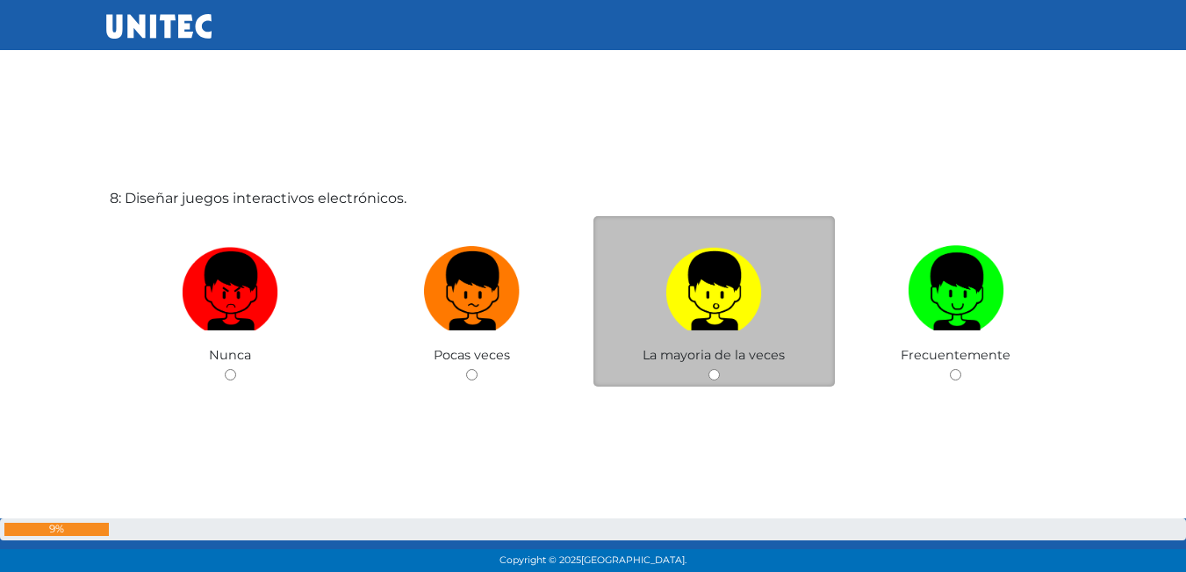
click at [718, 374] on input "radio" at bounding box center [713, 374] width 11 height 11
radio input "true"
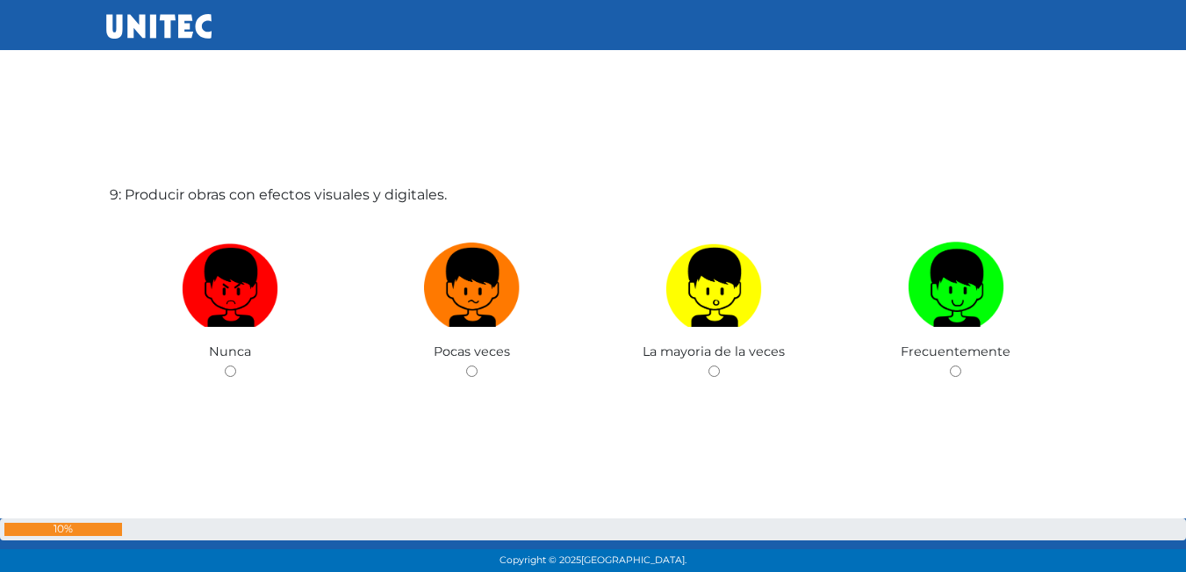
scroll to position [4660, 0]
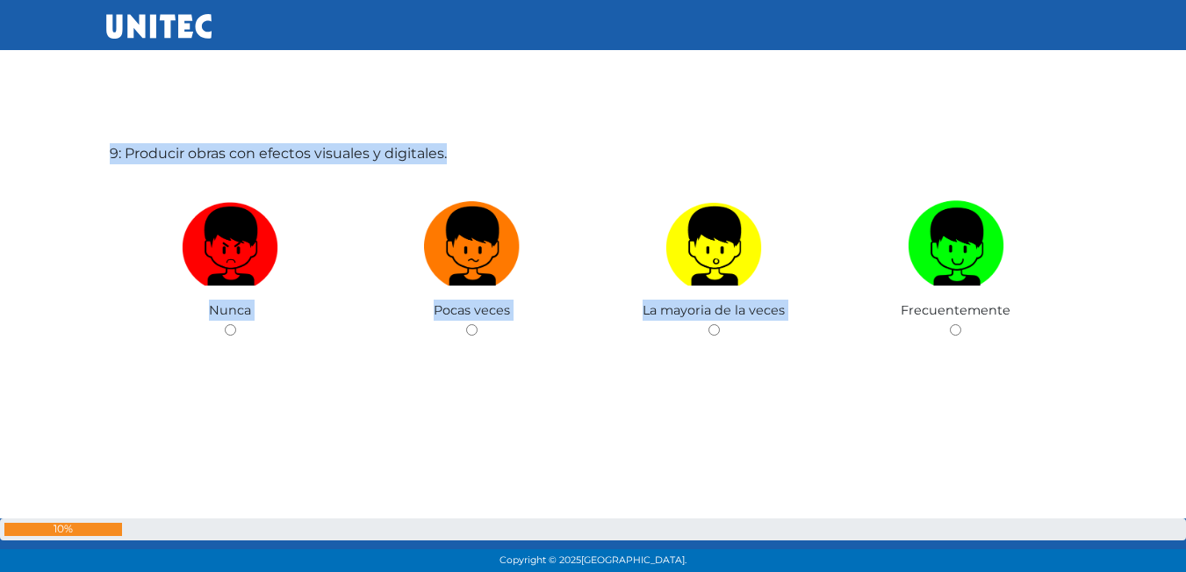
drag, startPoint x: 725, startPoint y: 327, endPoint x: 715, endPoint y: 330, distance: 11.1
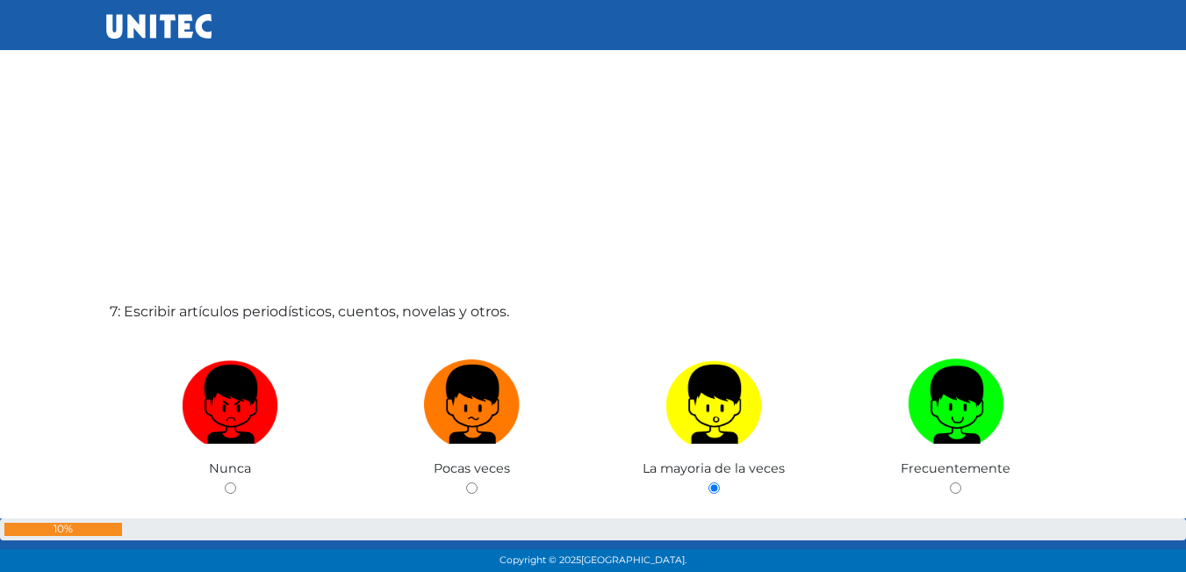
click at [665, 244] on div "7: Escribir artículos periodísticos, cuentos, novelas y otros. Nunca Pocas vece…" at bounding box center [593, 444] width 975 height 572
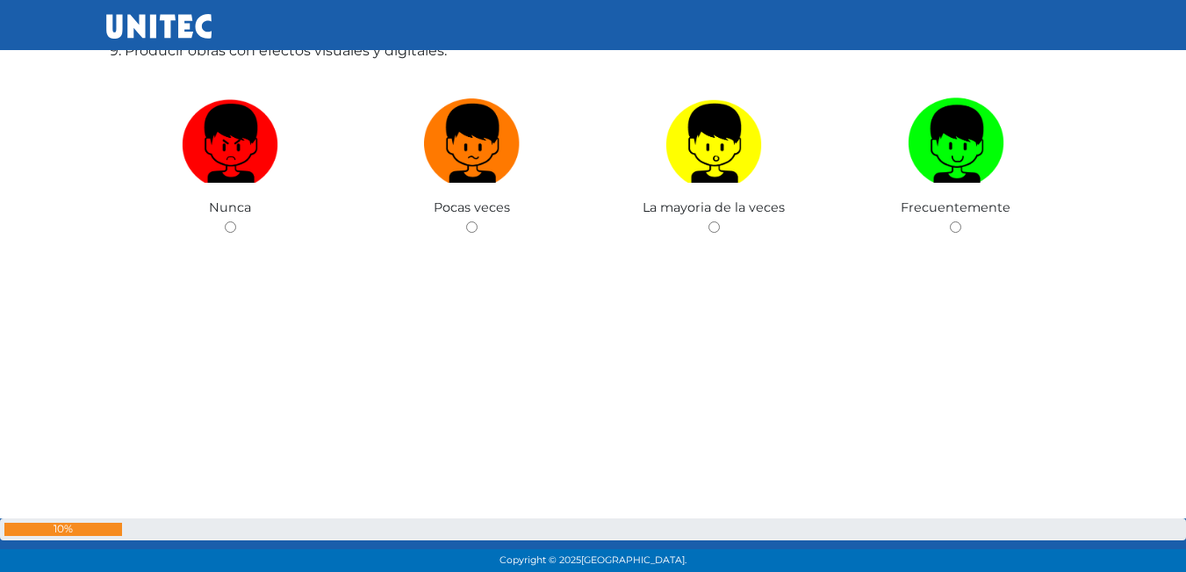
scroll to position [4764, 0]
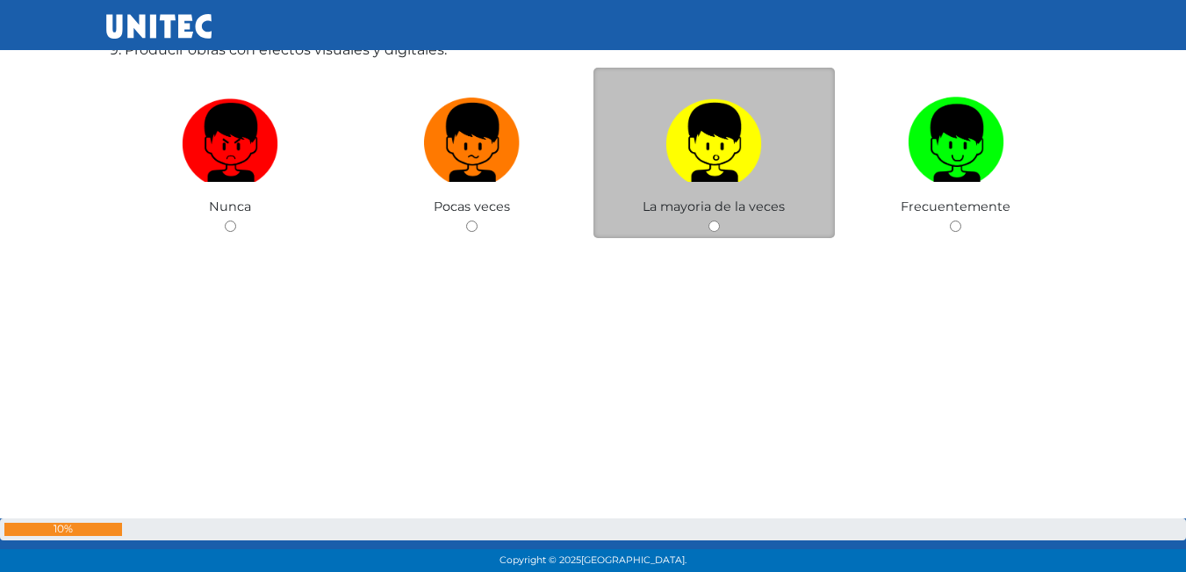
click at [715, 221] on input "radio" at bounding box center [713, 225] width 11 height 11
radio input "true"
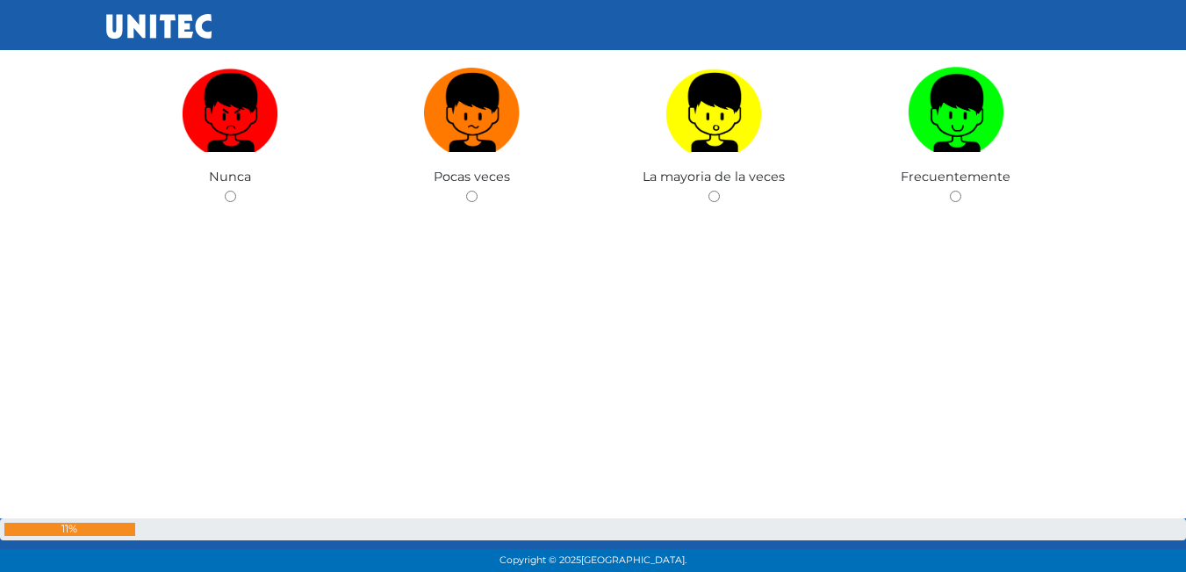
scroll to position [5232, 0]
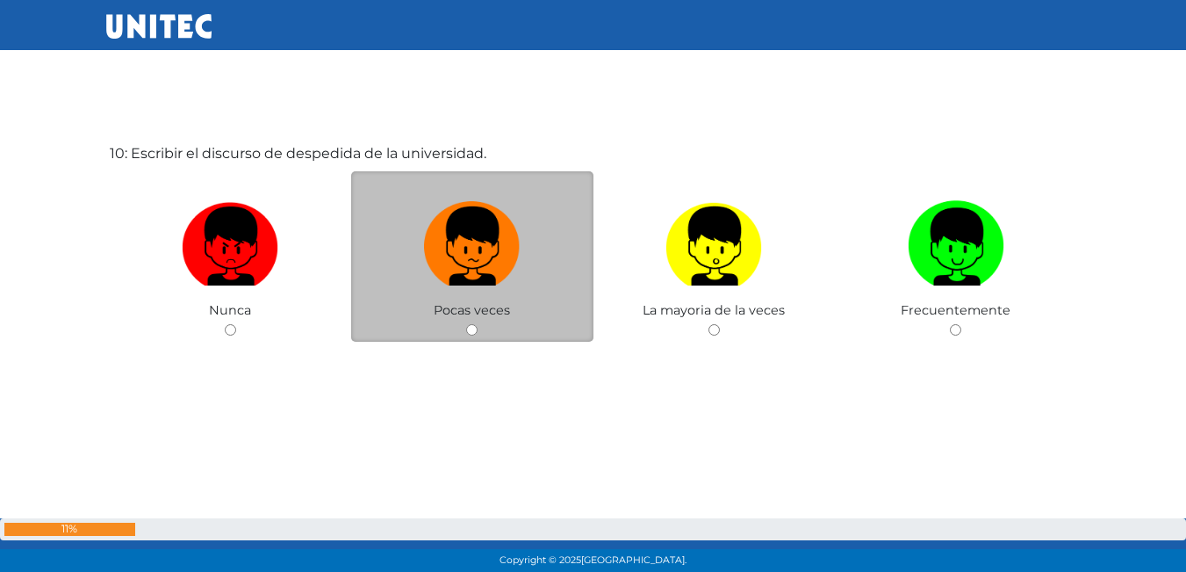
click at [468, 324] on div "Pocas veces" at bounding box center [472, 256] width 242 height 171
click at [473, 324] on input "radio" at bounding box center [471, 329] width 11 height 11
radio input "true"
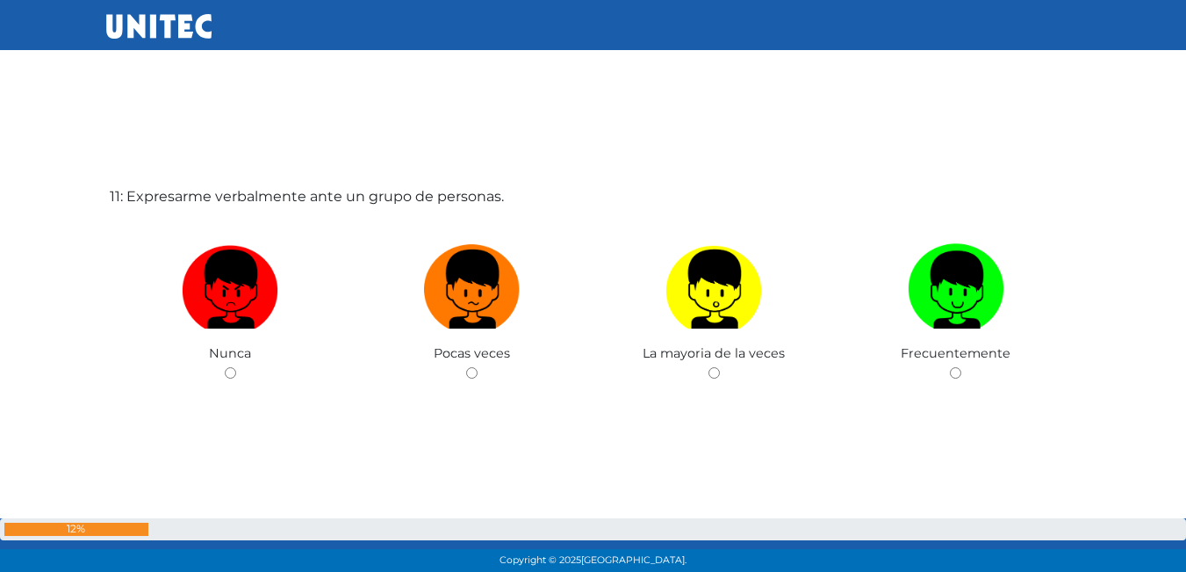
scroll to position [5803, 0]
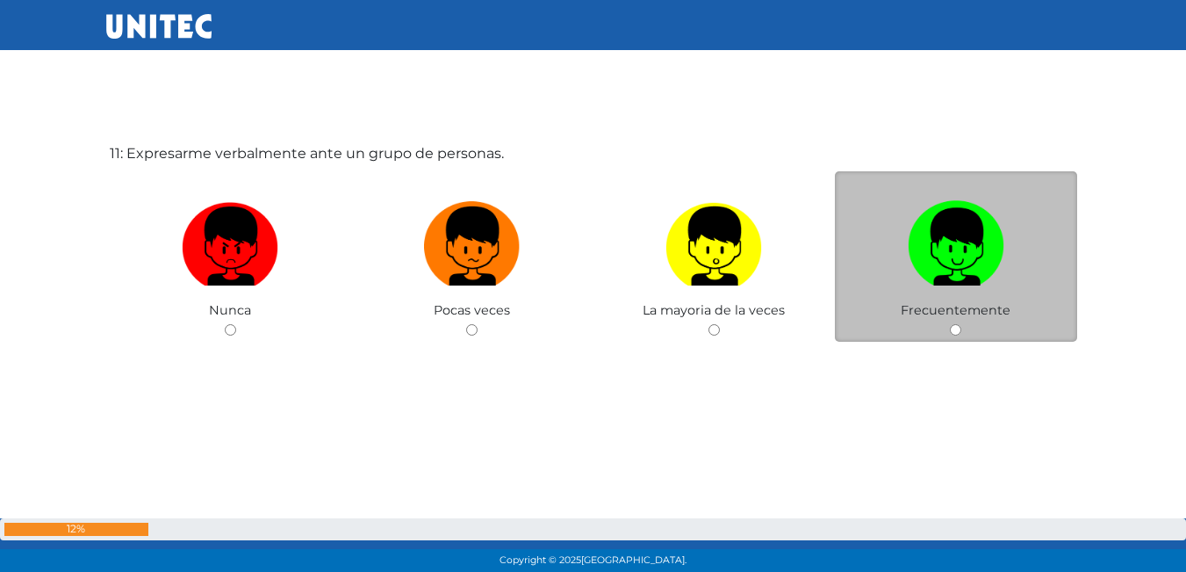
click at [952, 331] on input "radio" at bounding box center [955, 329] width 11 height 11
radio input "true"
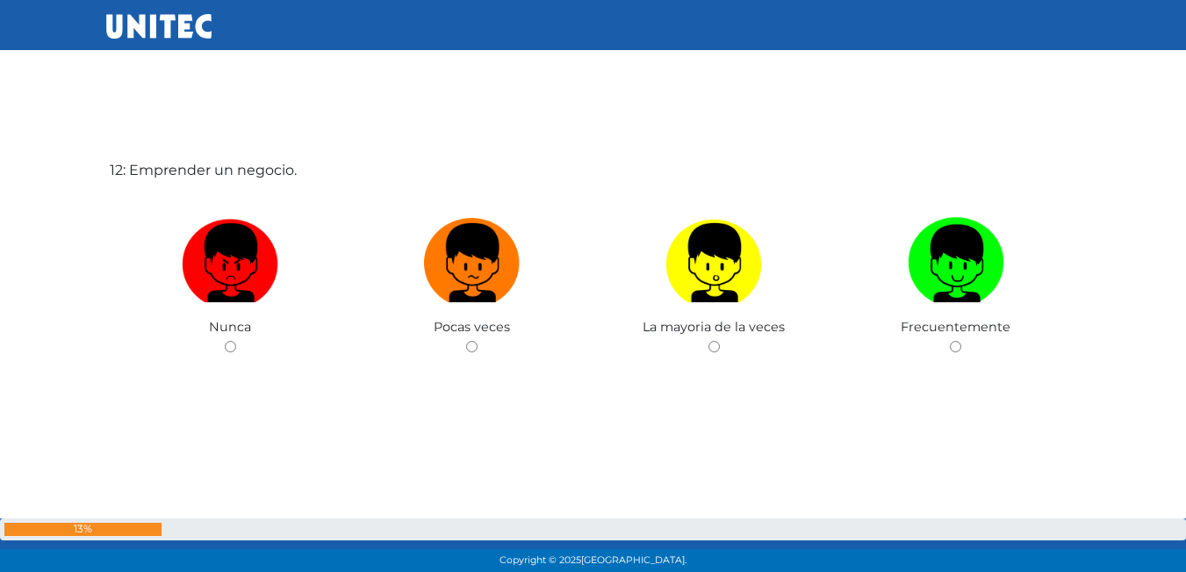
scroll to position [6375, 0]
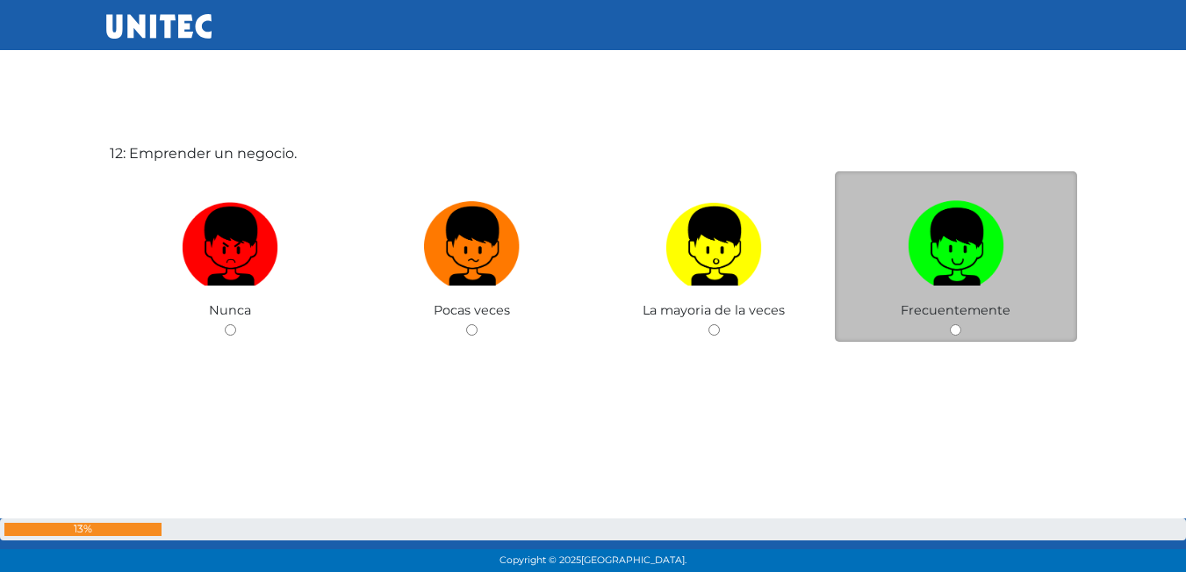
click at [955, 327] on input "radio" at bounding box center [955, 329] width 11 height 11
radio input "true"
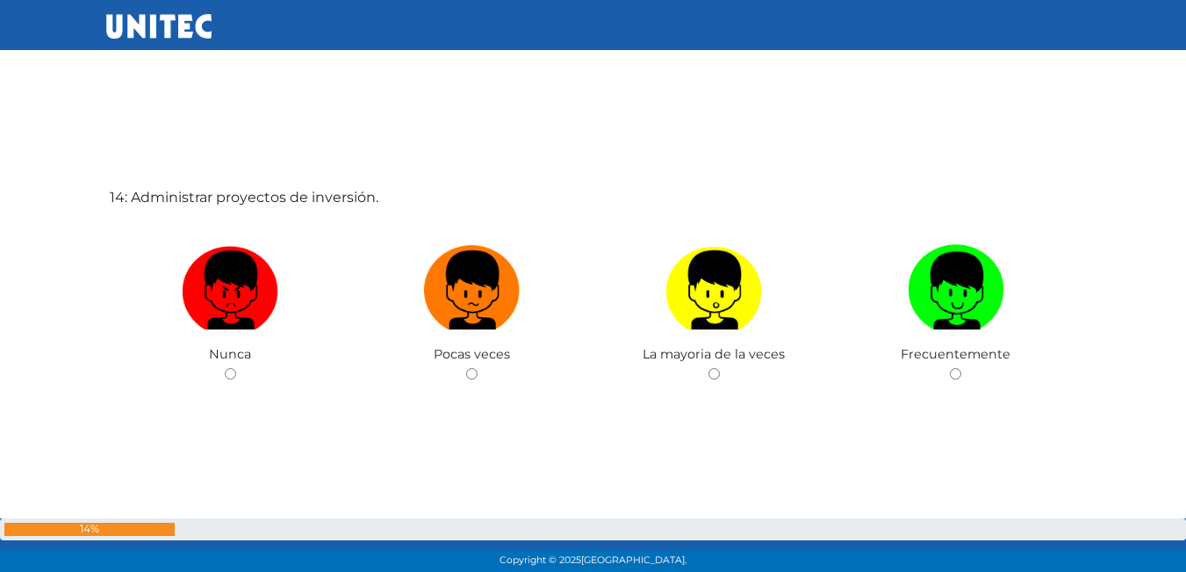
scroll to position [7473, 0]
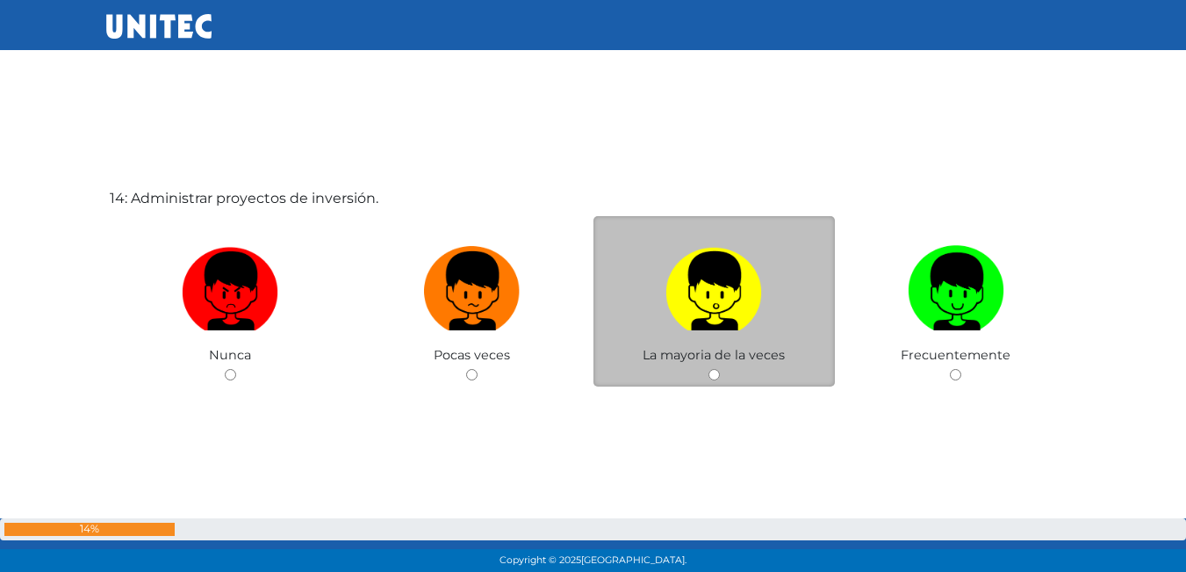
click at [710, 377] on input "radio" at bounding box center [713, 374] width 11 height 11
radio input "true"
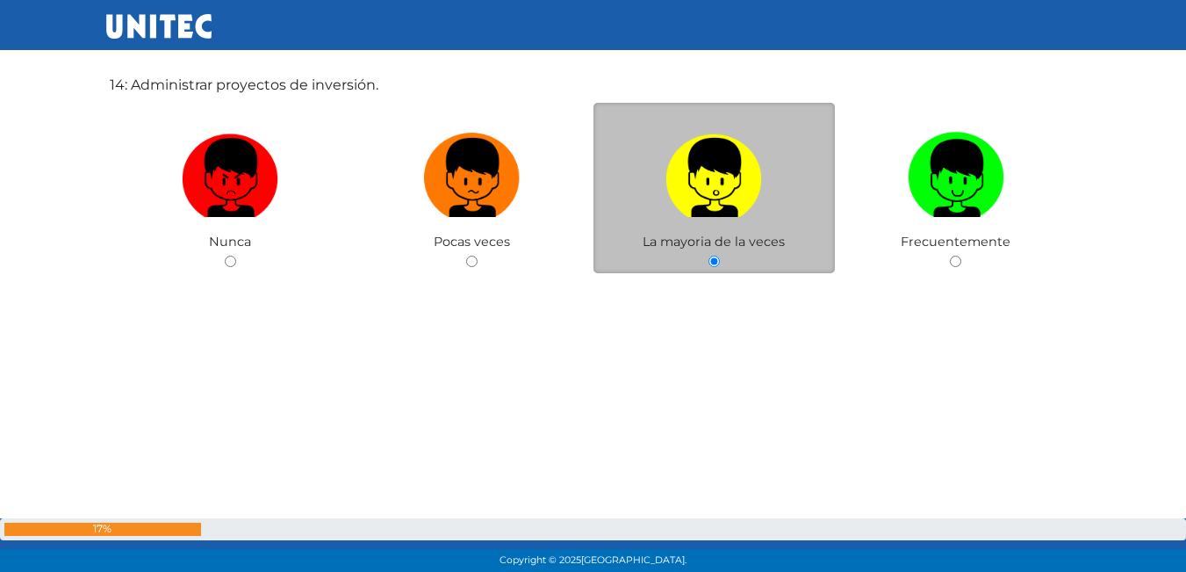
scroll to position [8066, 0]
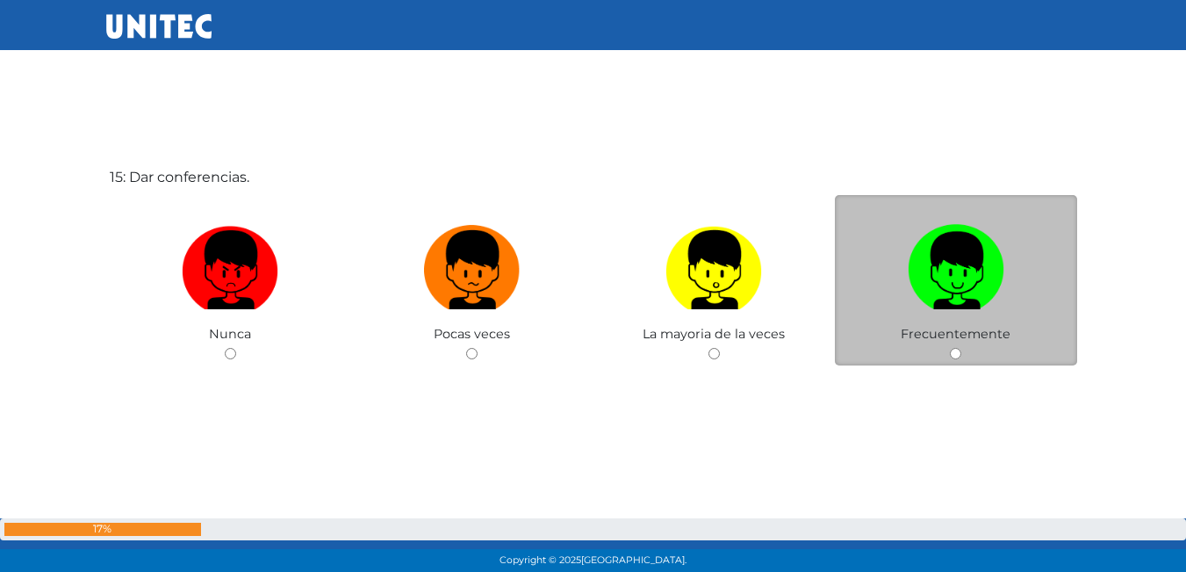
click at [958, 353] on input "radio" at bounding box center [955, 353] width 11 height 11
radio input "true"
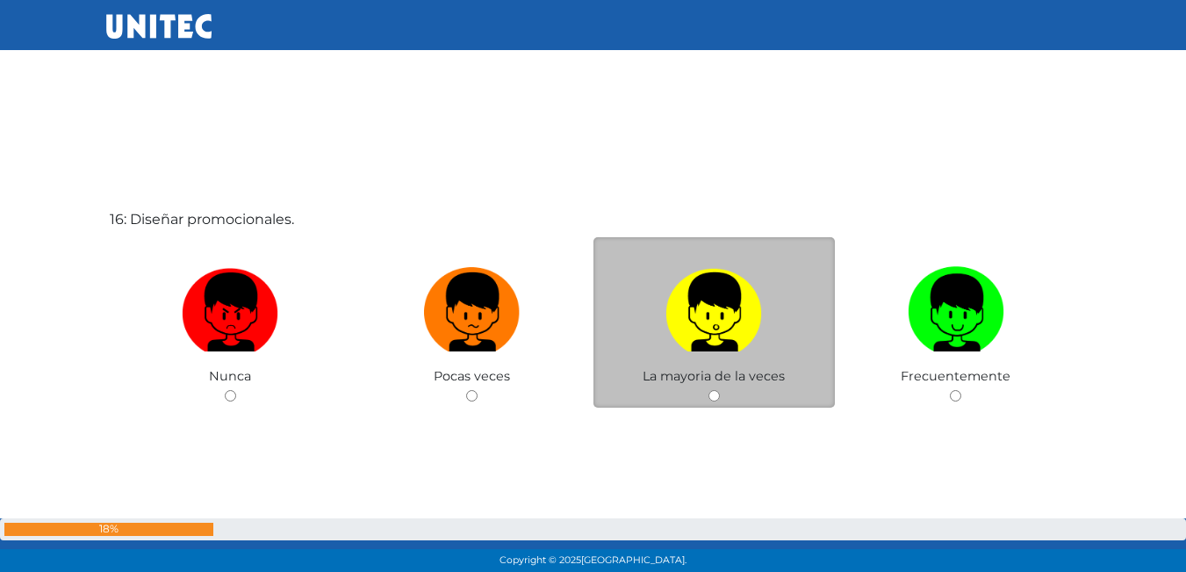
scroll to position [8662, 0]
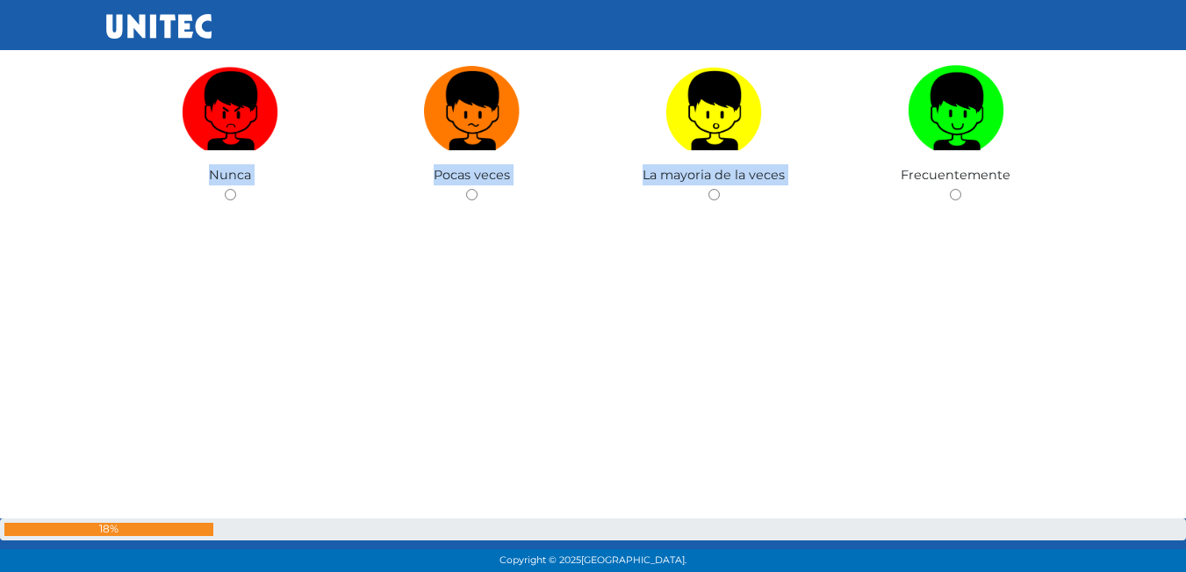
scroll to position [8812, 0]
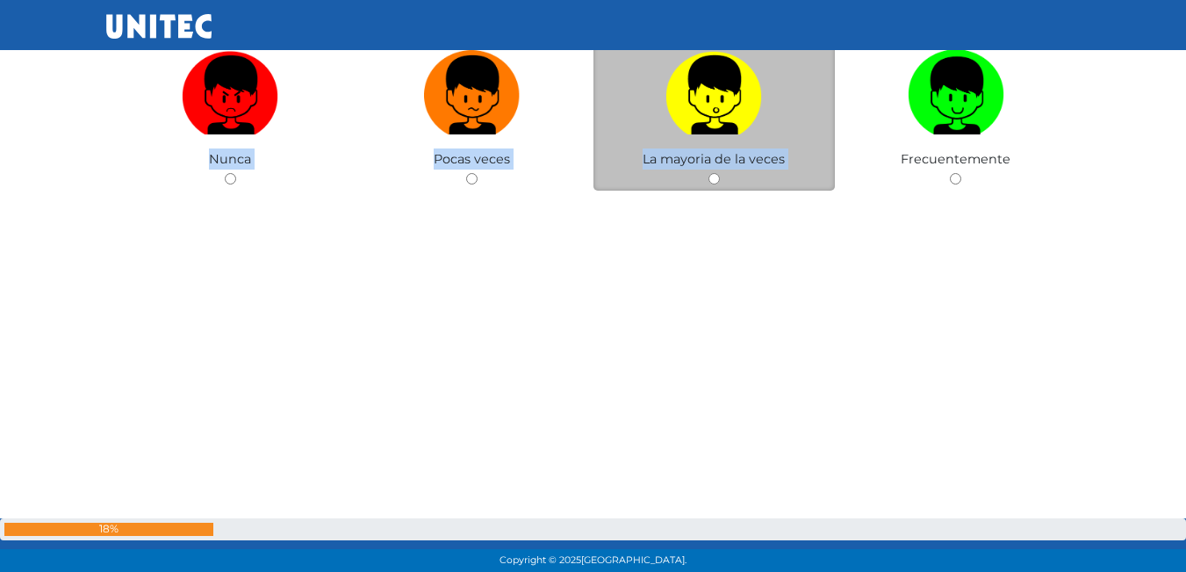
click at [713, 178] on input "radio" at bounding box center [713, 178] width 11 height 11
radio input "true"
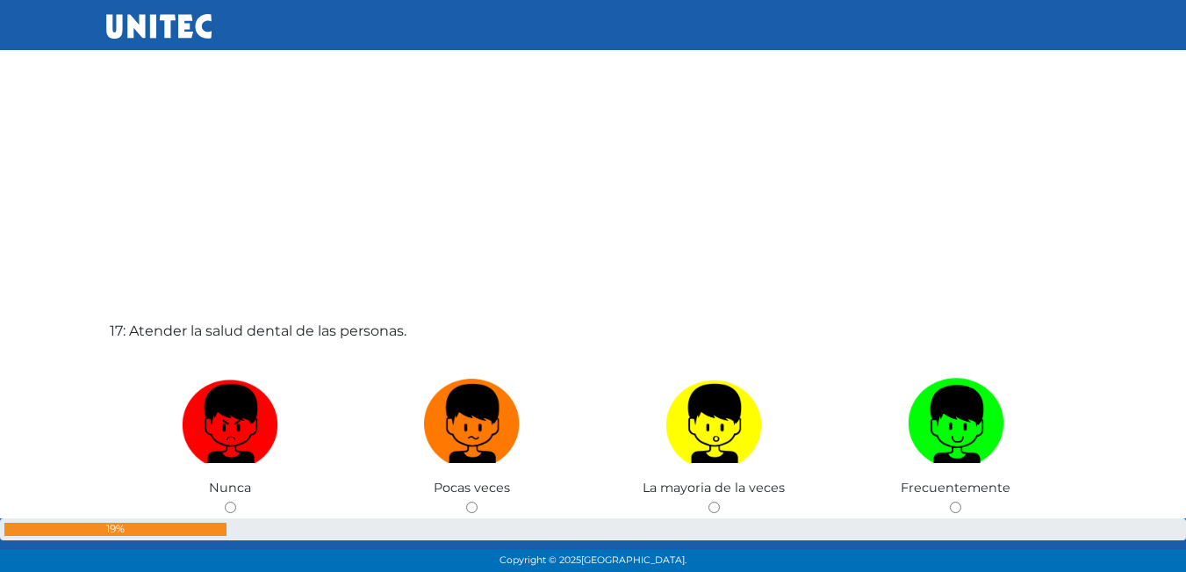
click at [670, 300] on div "17: Atender la salud dental de las personas. Nunca Pocas veces La mayoria de la…" at bounding box center [593, 463] width 975 height 572
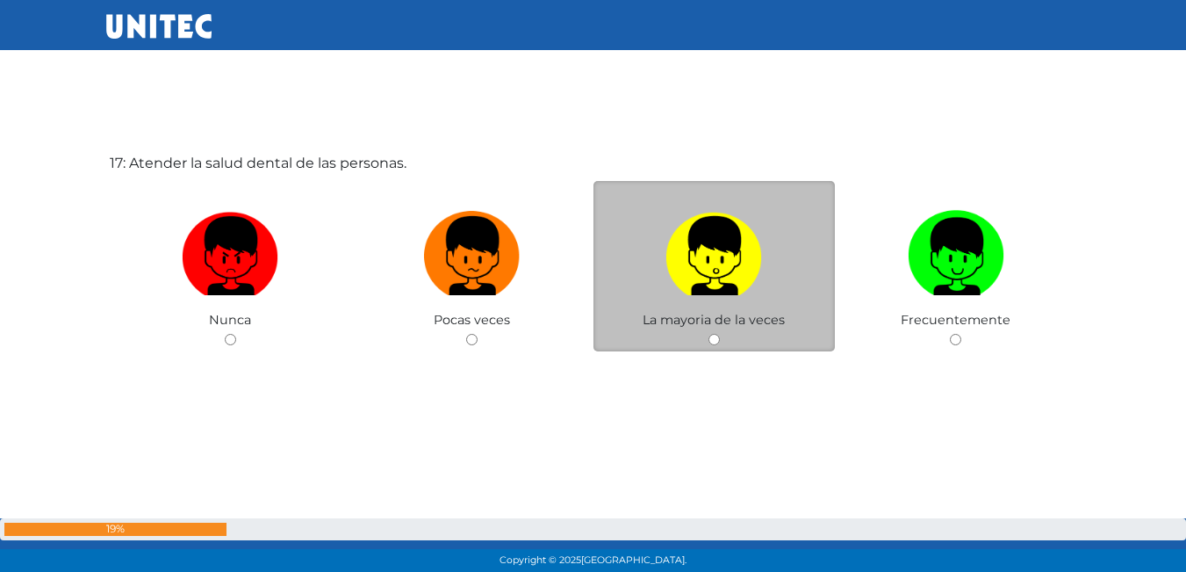
scroll to position [9232, 0]
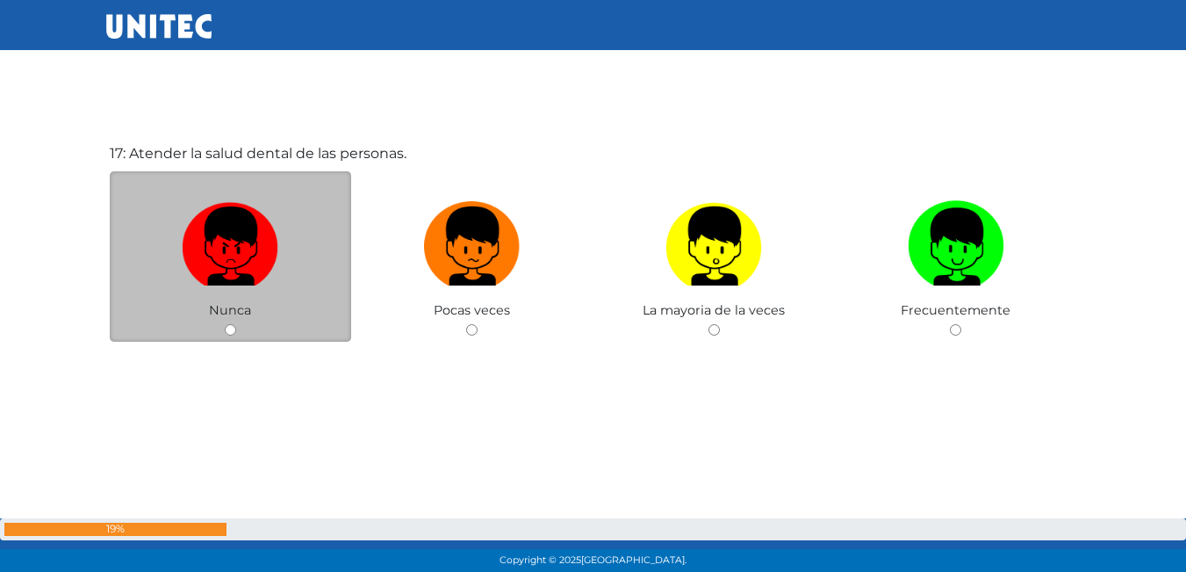
click at [231, 331] on input "radio" at bounding box center [230, 329] width 11 height 11
radio input "true"
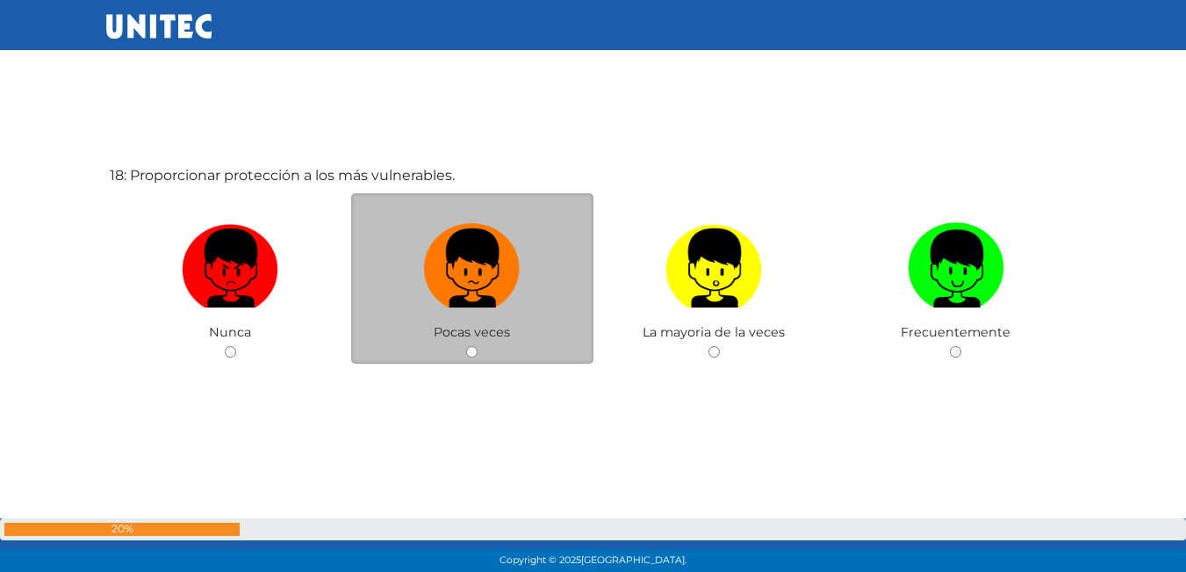
scroll to position [9813, 0]
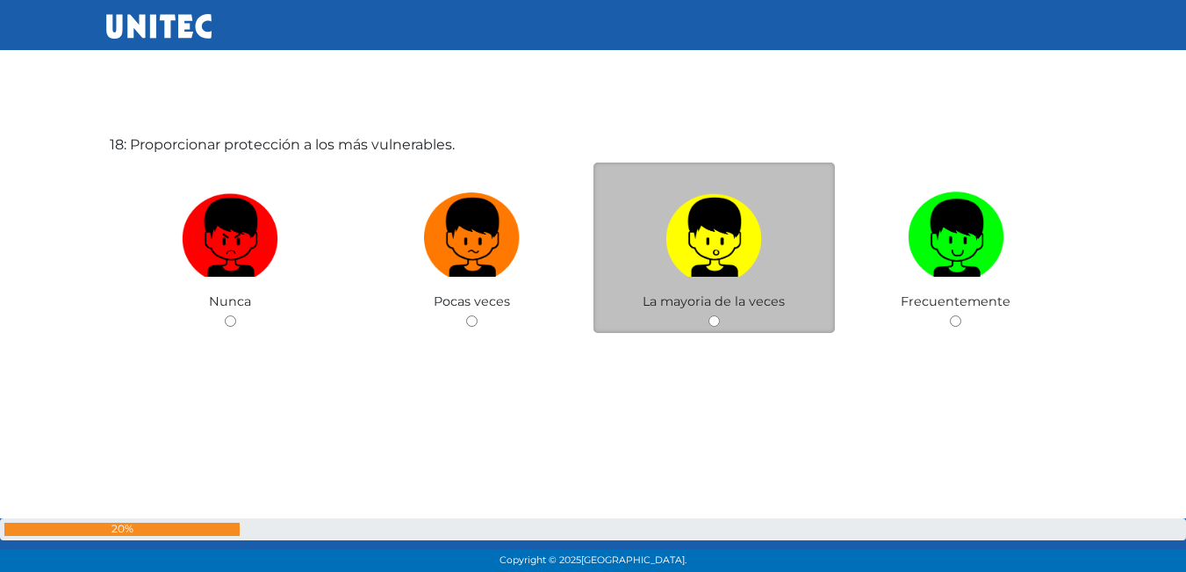
click at [715, 320] on input "radio" at bounding box center [713, 320] width 11 height 11
radio input "true"
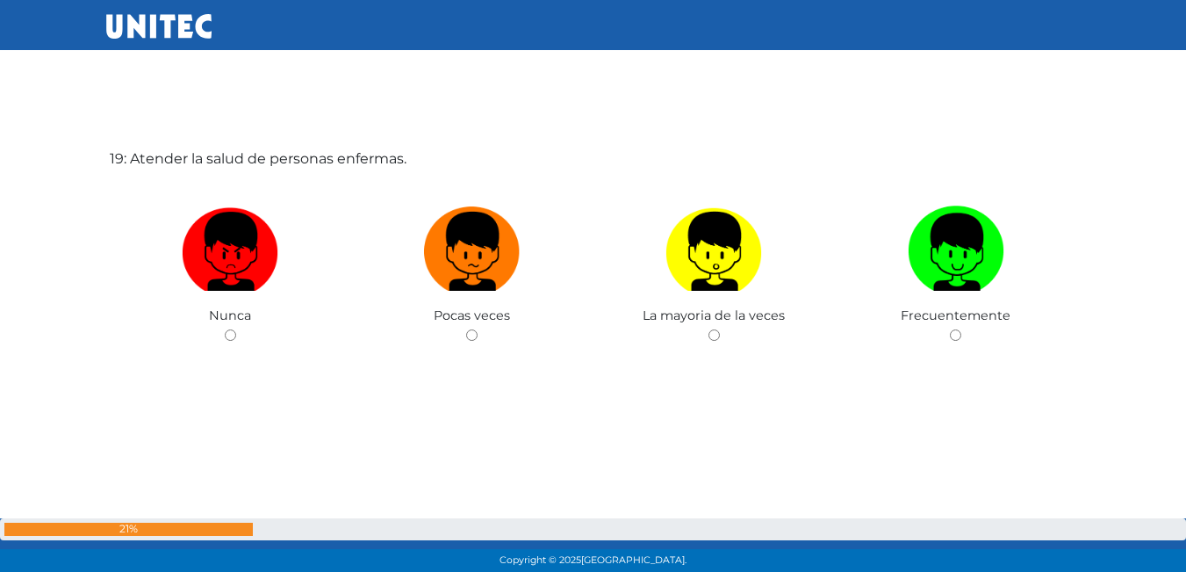
scroll to position [10375, 0]
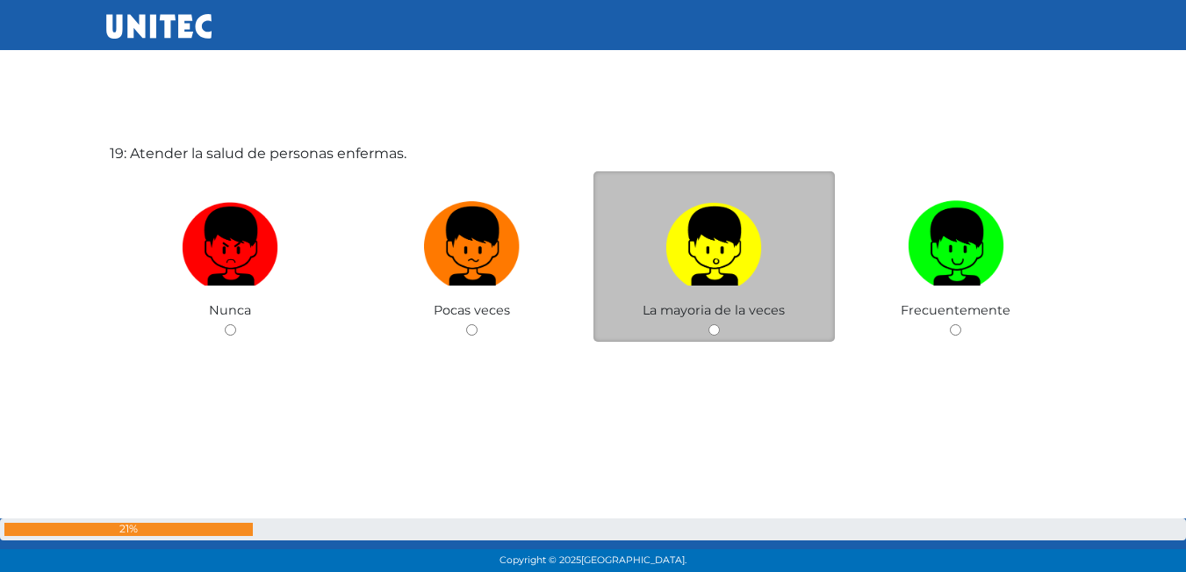
click at [710, 327] on input "radio" at bounding box center [713, 329] width 11 height 11
radio input "true"
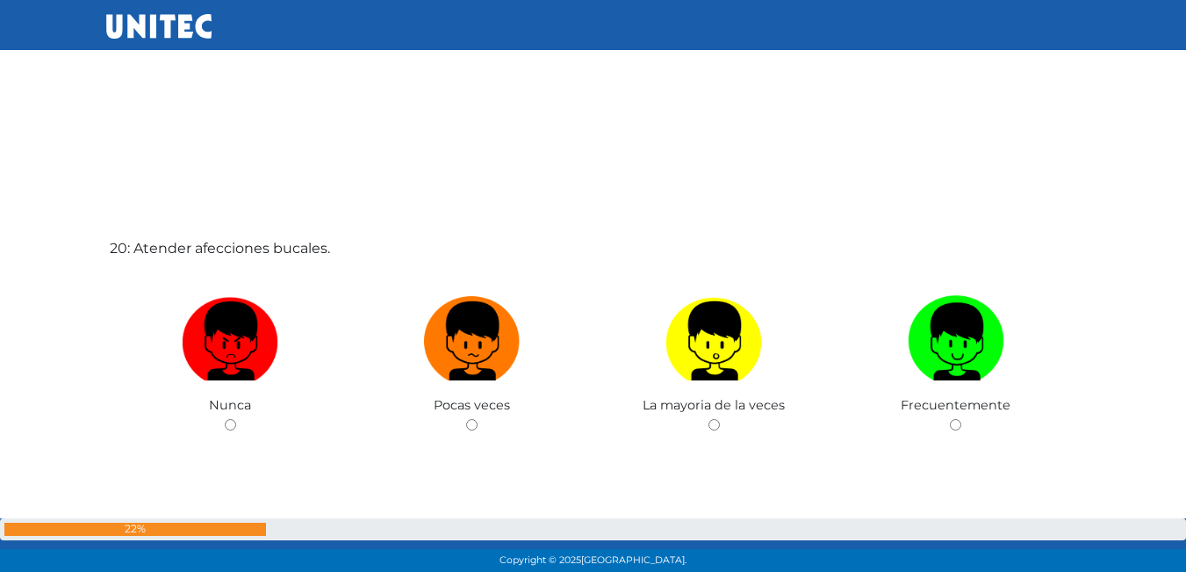
scroll to position [10883, 0]
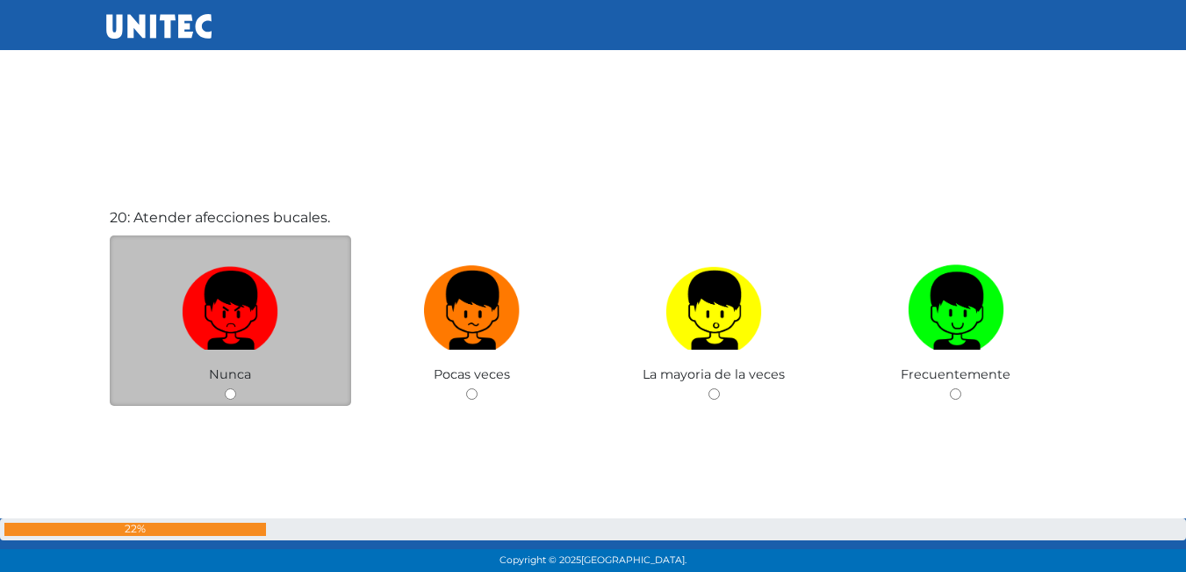
click at [234, 392] on input "radio" at bounding box center [230, 393] width 11 height 11
radio input "true"
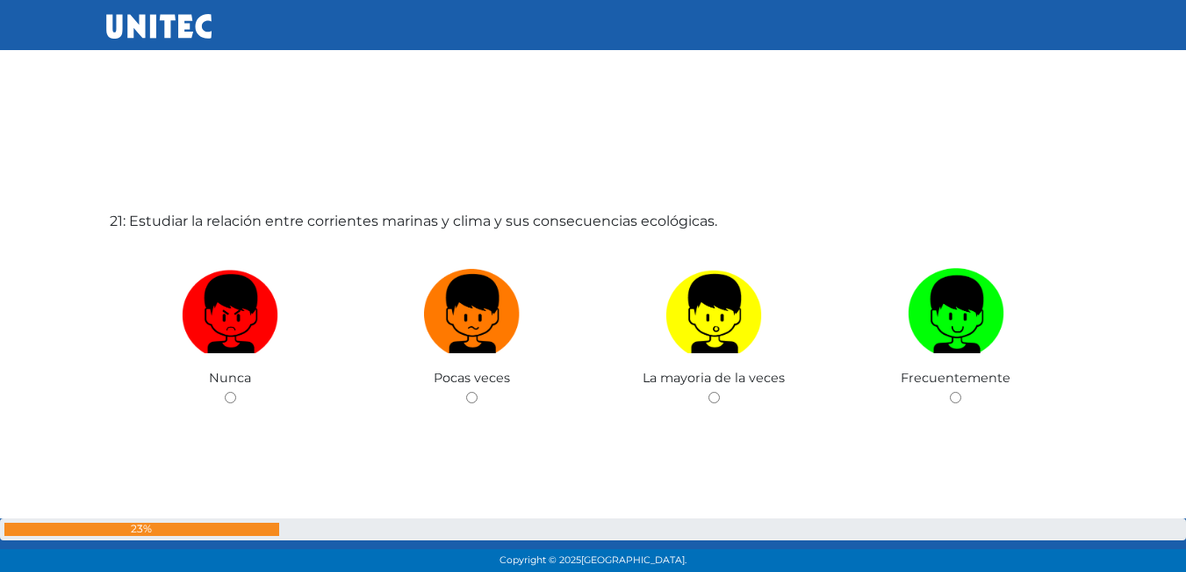
scroll to position [11518, 0]
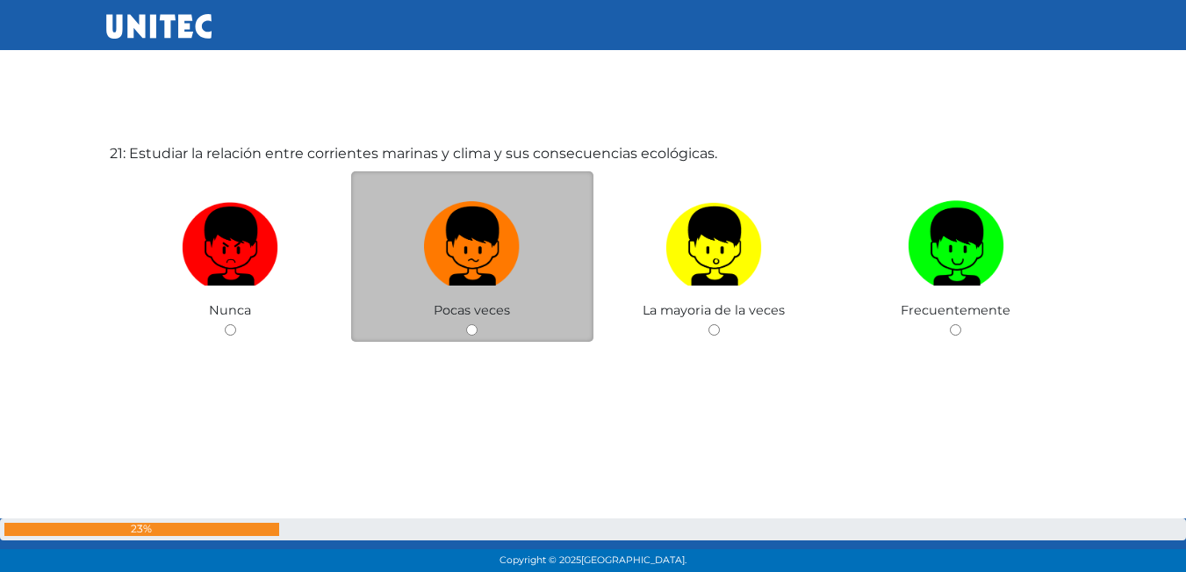
click at [470, 327] on input "radio" at bounding box center [471, 329] width 11 height 11
radio input "true"
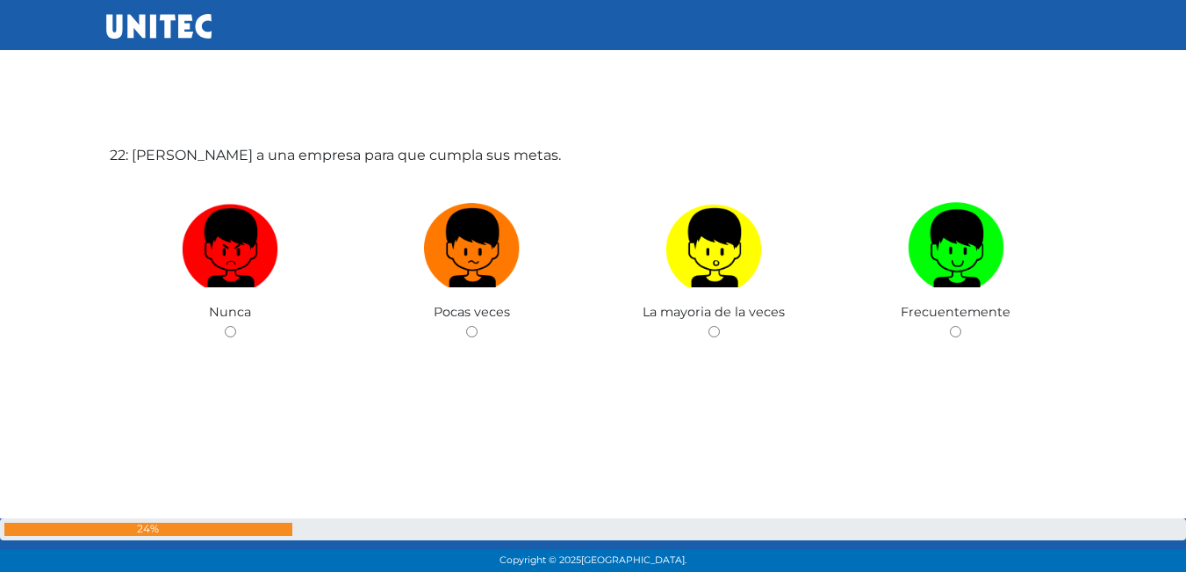
scroll to position [12090, 0]
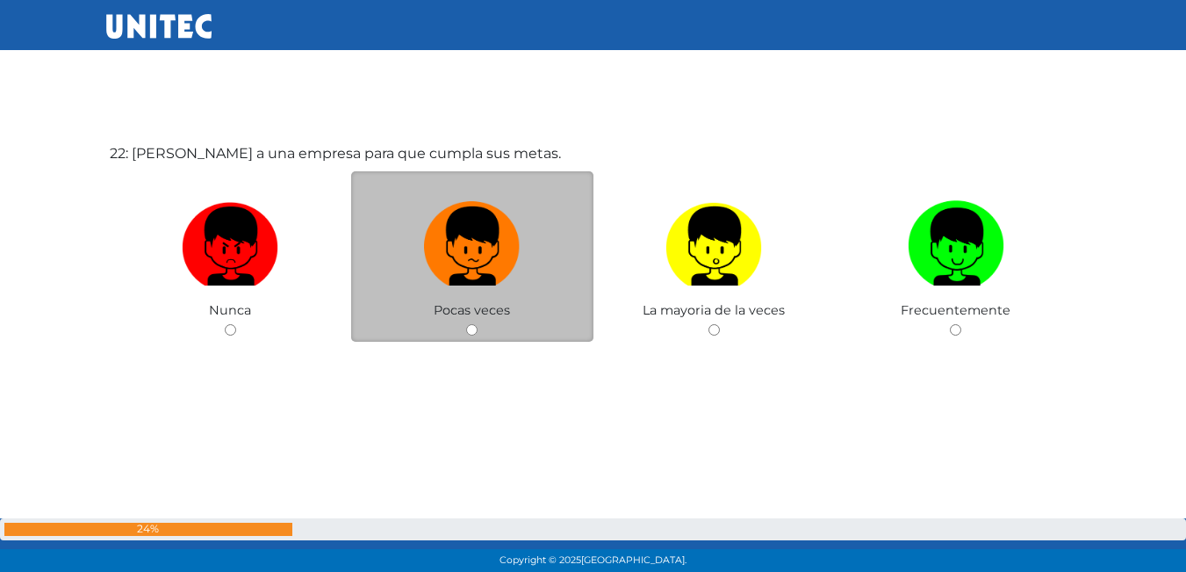
click at [473, 335] on input "radio" at bounding box center [471, 329] width 11 height 11
radio input "true"
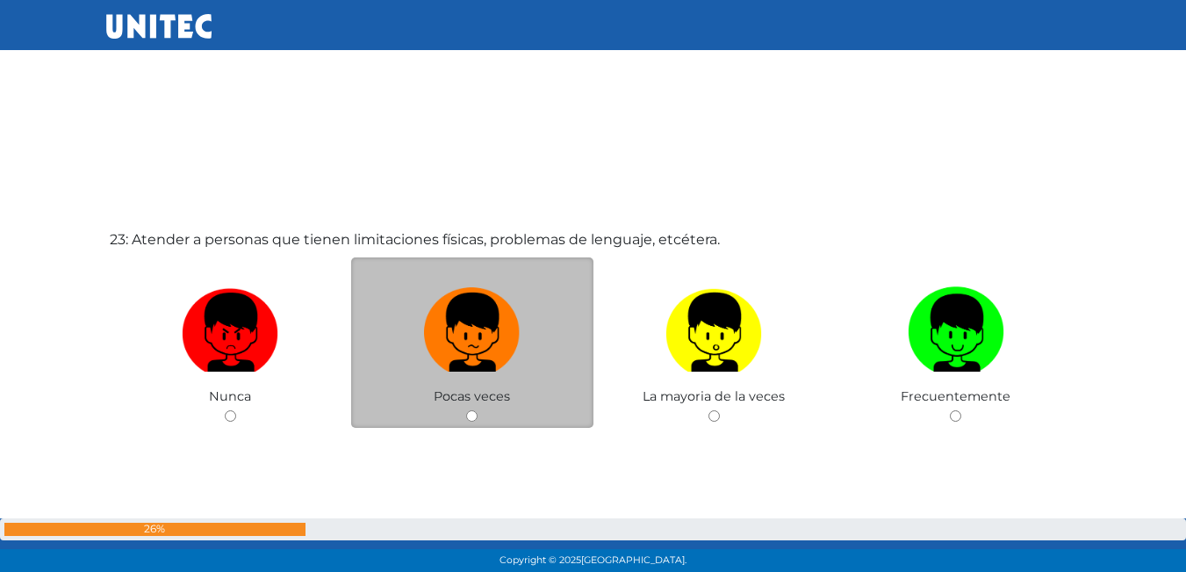
scroll to position [12606, 0]
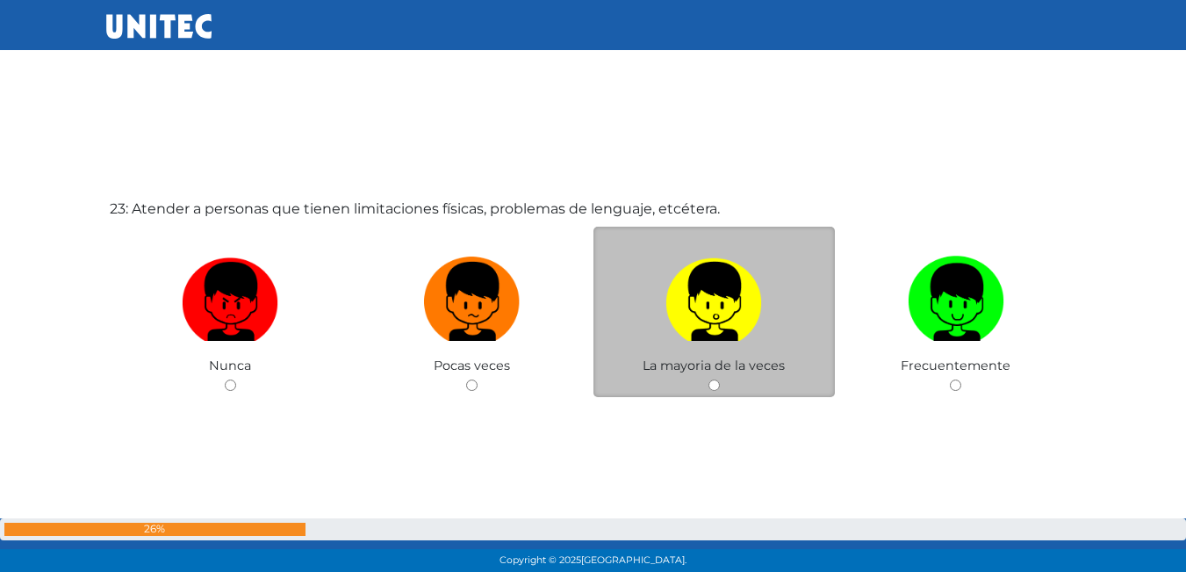
click at [716, 385] on input "radio" at bounding box center [713, 384] width 11 height 11
radio input "true"
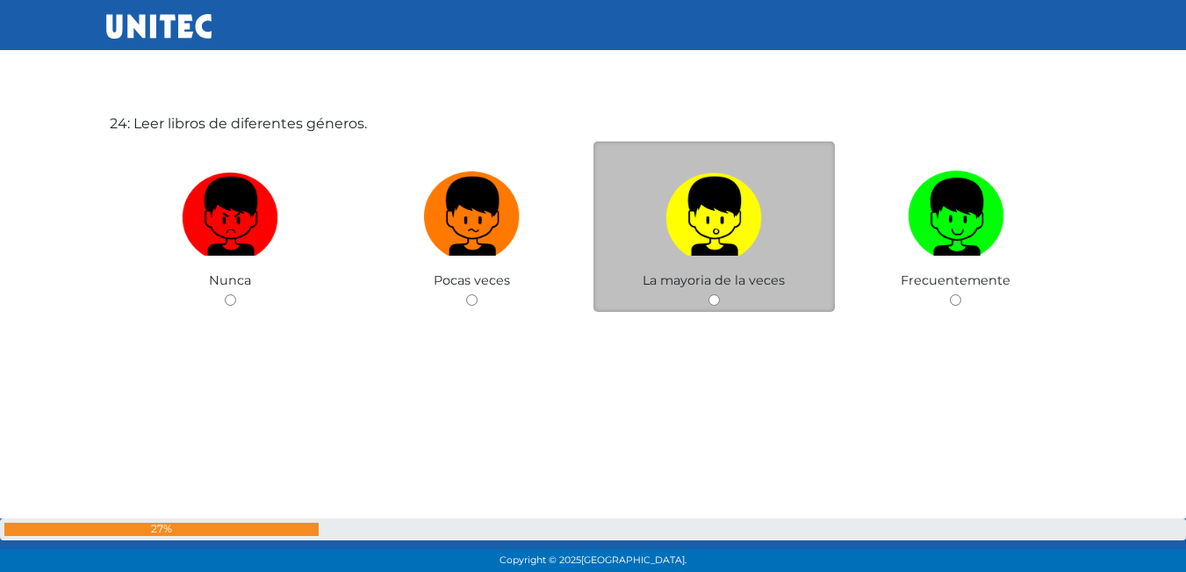
scroll to position [13280, 0]
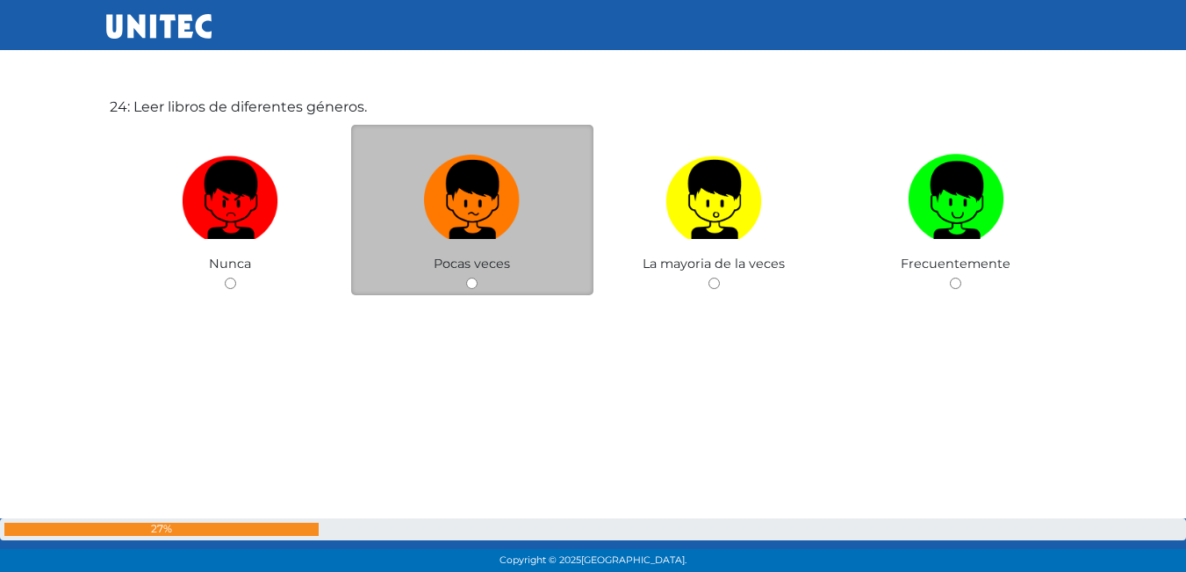
click at [463, 282] on div "Pocas veces" at bounding box center [472, 210] width 242 height 171
click at [473, 283] on input "radio" at bounding box center [471, 282] width 11 height 11
radio input "true"
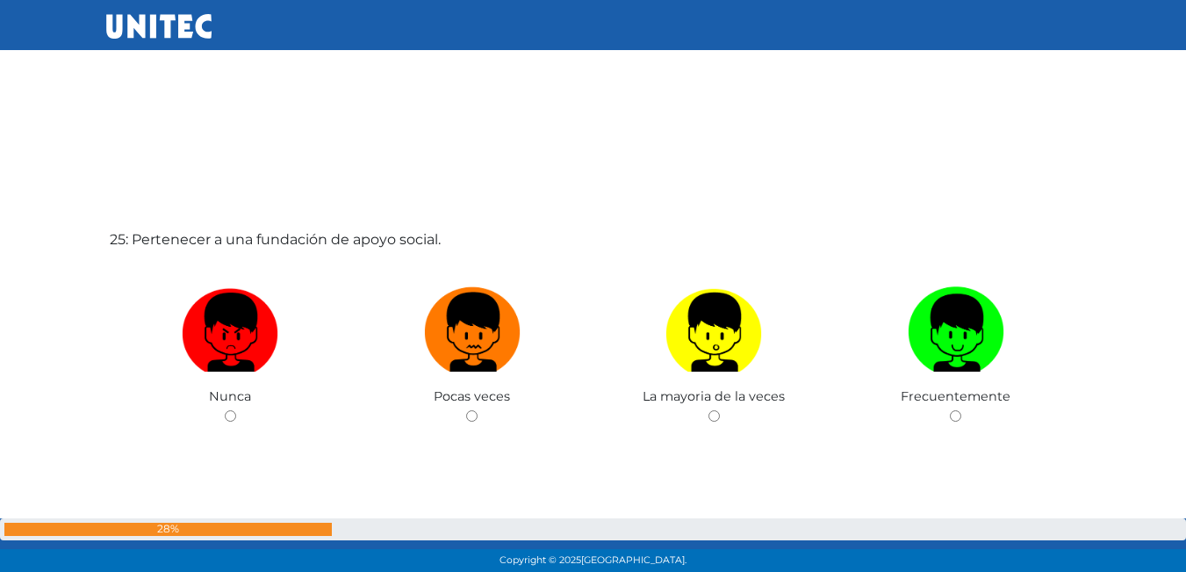
scroll to position [13806, 0]
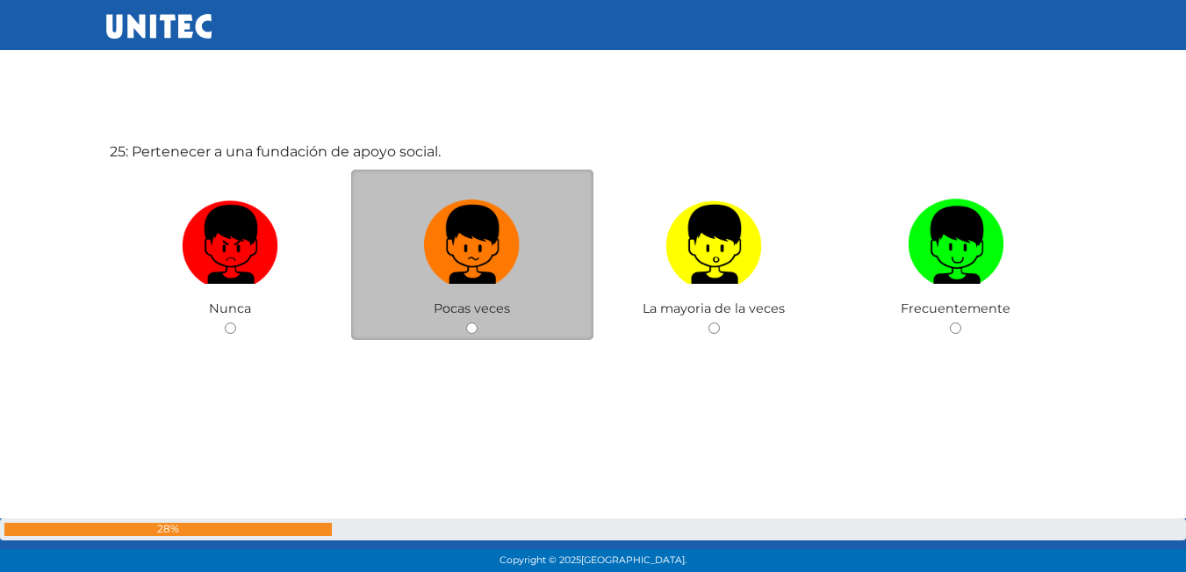
click at [475, 322] on input "radio" at bounding box center [471, 327] width 11 height 11
radio input "true"
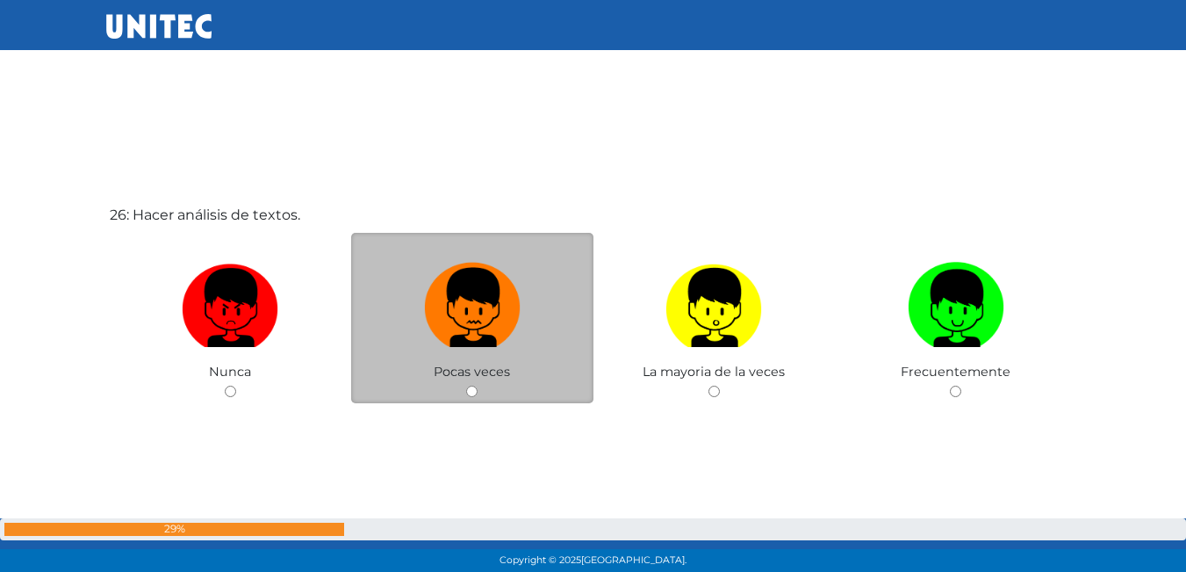
scroll to position [14376, 0]
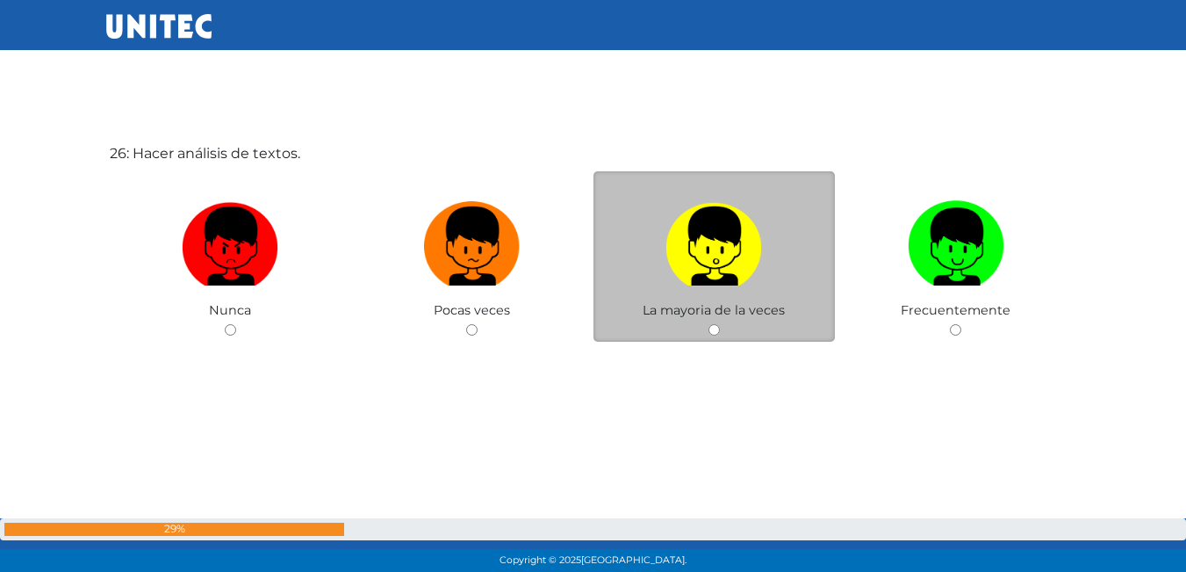
click at [712, 330] on input "radio" at bounding box center [713, 329] width 11 height 11
radio input "true"
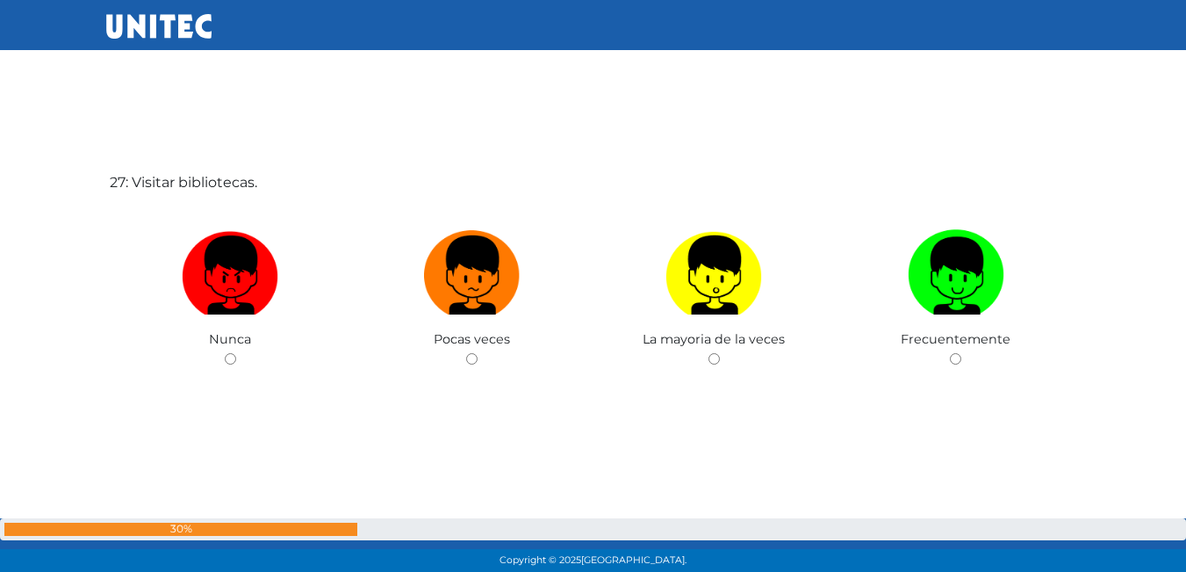
scroll to position [14948, 0]
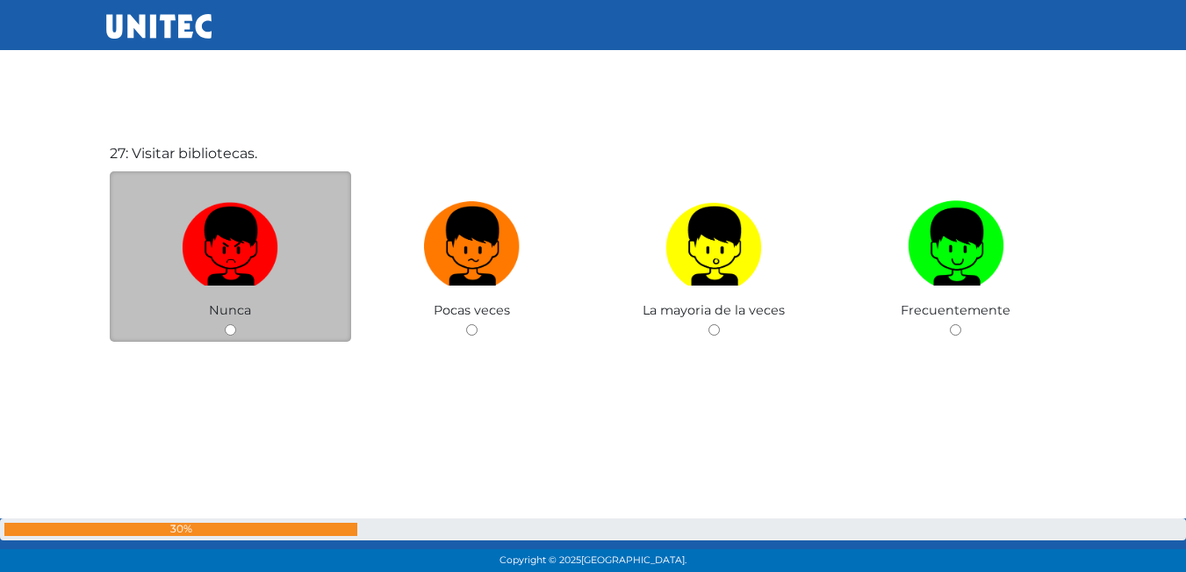
click at [230, 327] on input "radio" at bounding box center [230, 329] width 11 height 11
radio input "true"
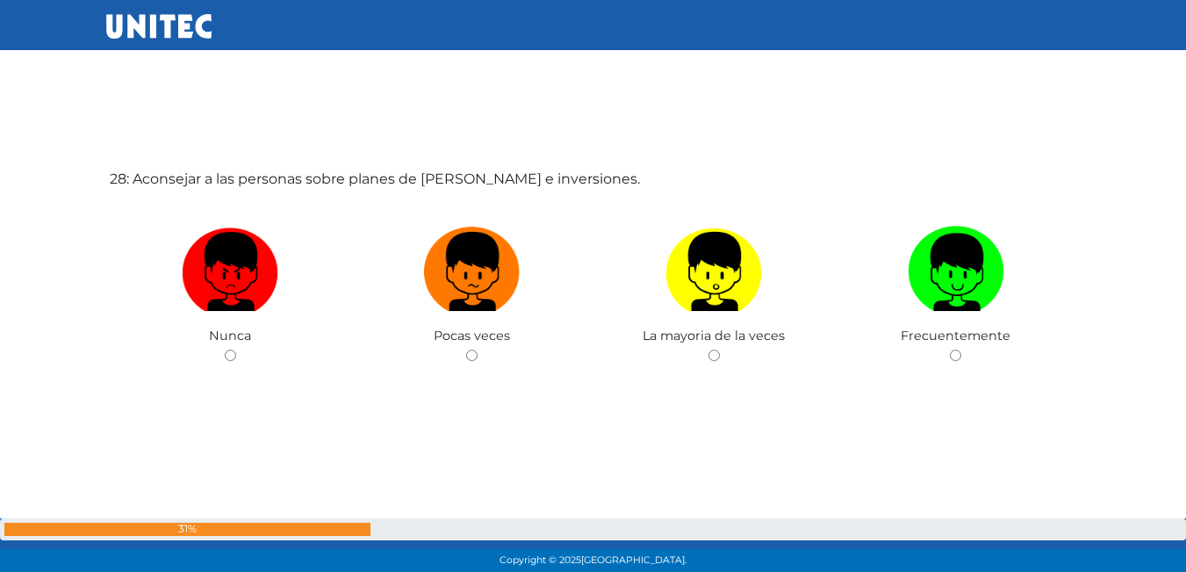
scroll to position [15519, 0]
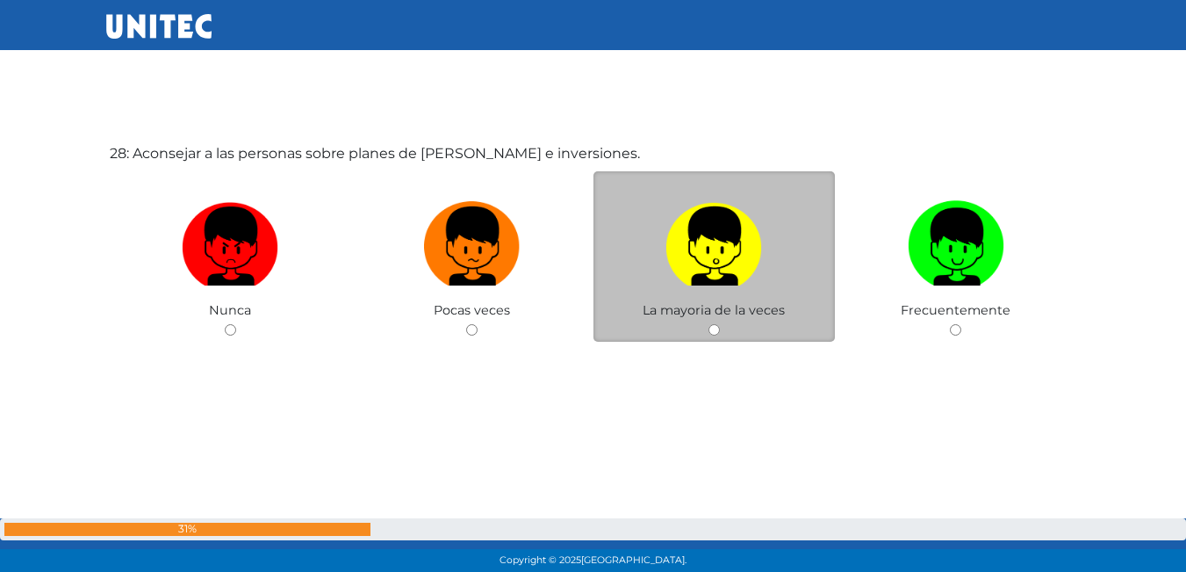
click at [714, 334] on input "radio" at bounding box center [713, 329] width 11 height 11
radio input "true"
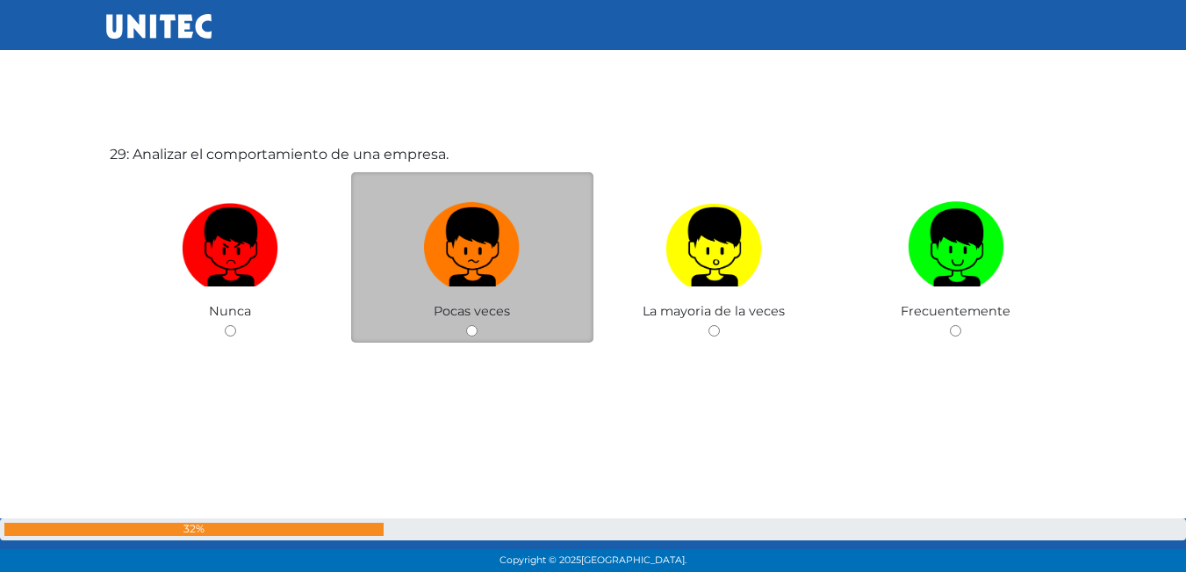
scroll to position [16091, 0]
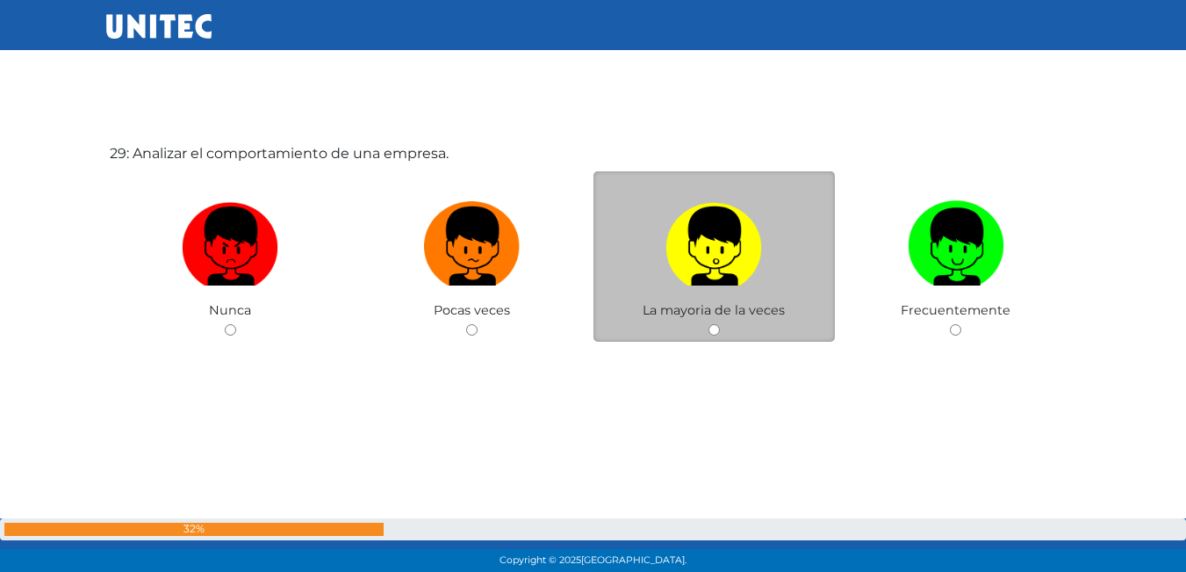
click at [715, 333] on input "radio" at bounding box center [713, 329] width 11 height 11
radio input "true"
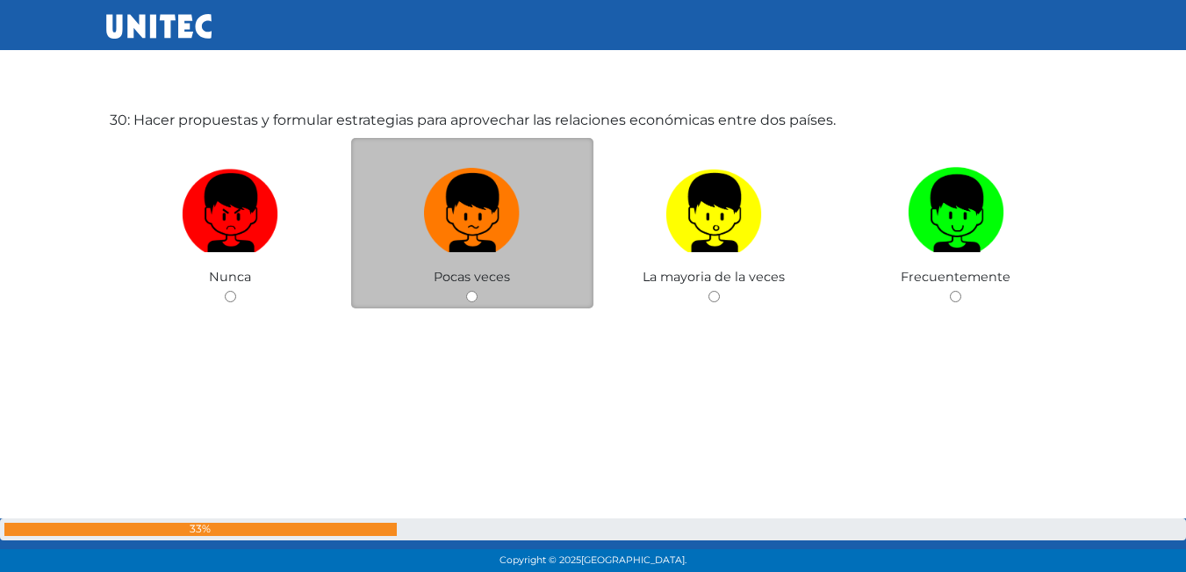
scroll to position [16696, 0]
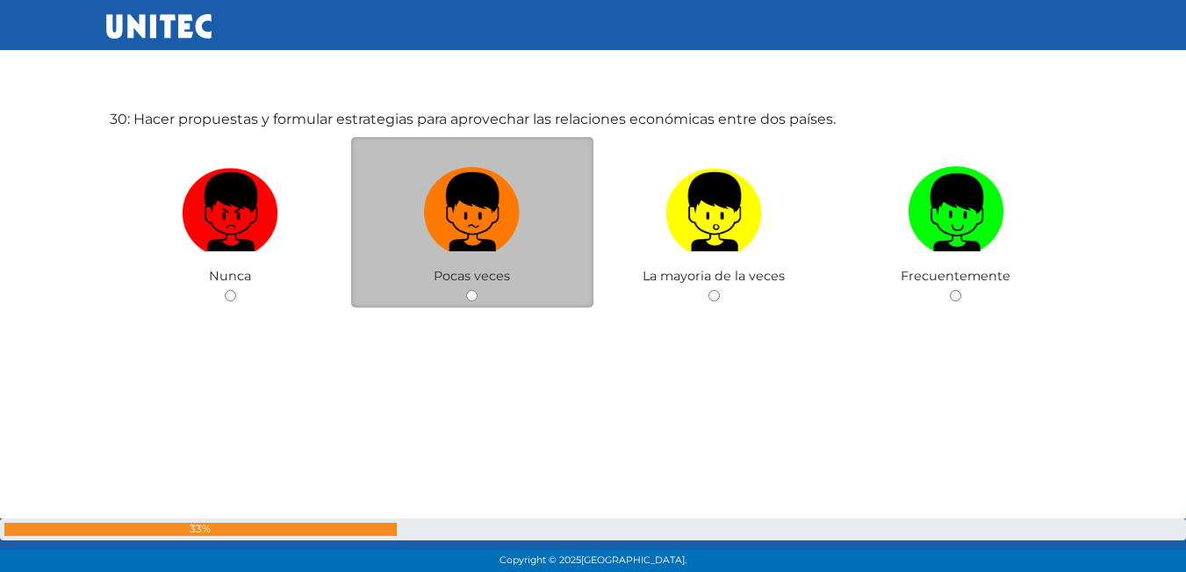
click at [462, 298] on div "Pocas veces" at bounding box center [472, 222] width 242 height 171
click at [471, 295] on input "radio" at bounding box center [471, 295] width 11 height 11
radio input "true"
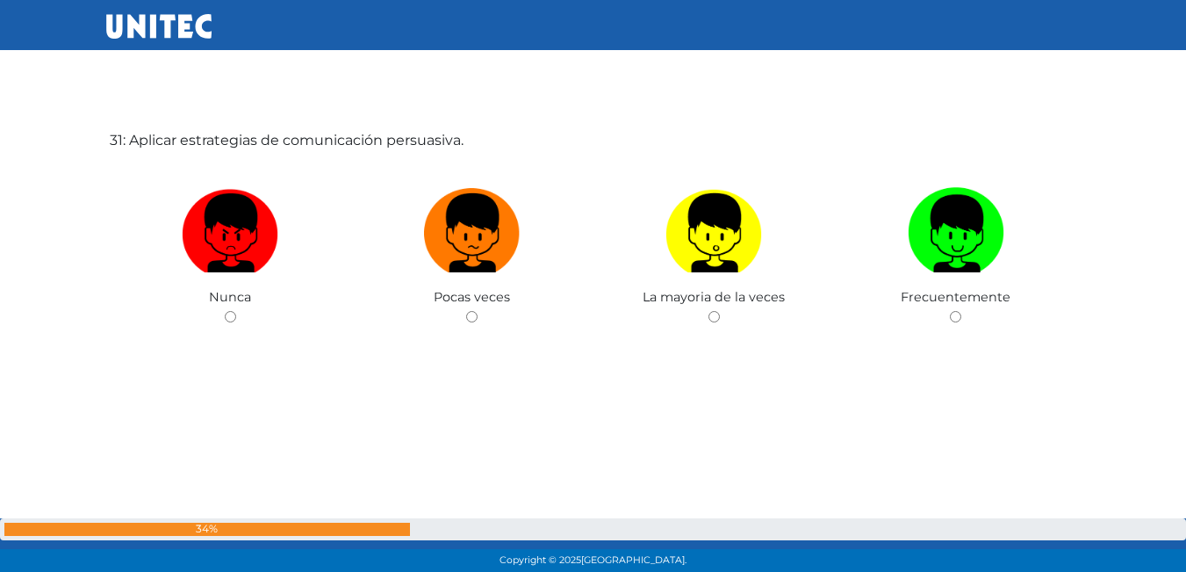
scroll to position [17234, 0]
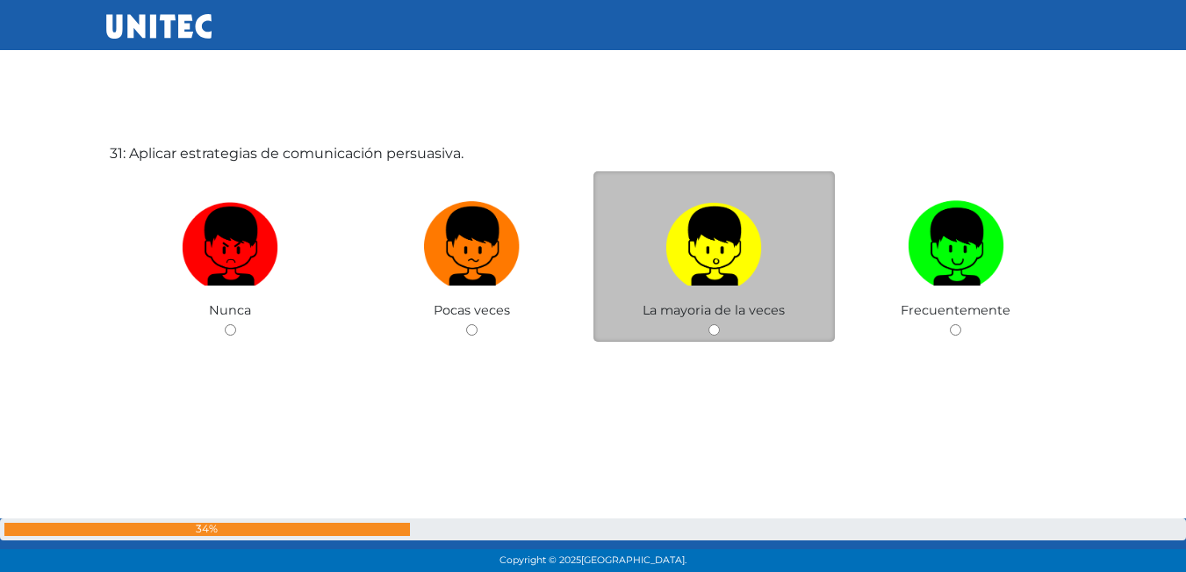
click at [713, 331] on input "radio" at bounding box center [713, 329] width 11 height 11
radio input "true"
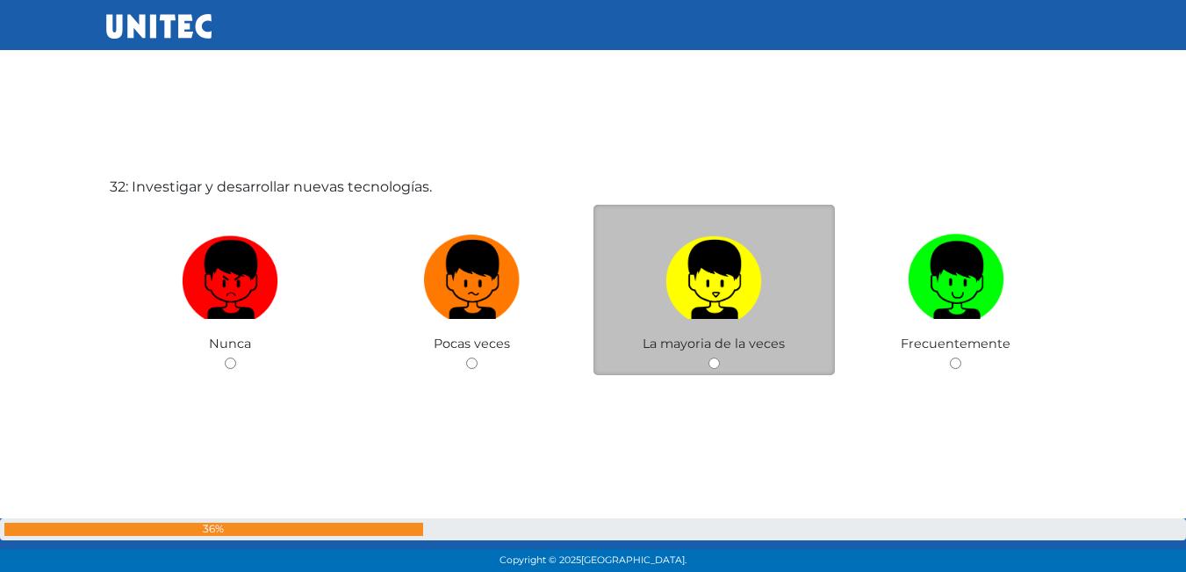
scroll to position [17803, 0]
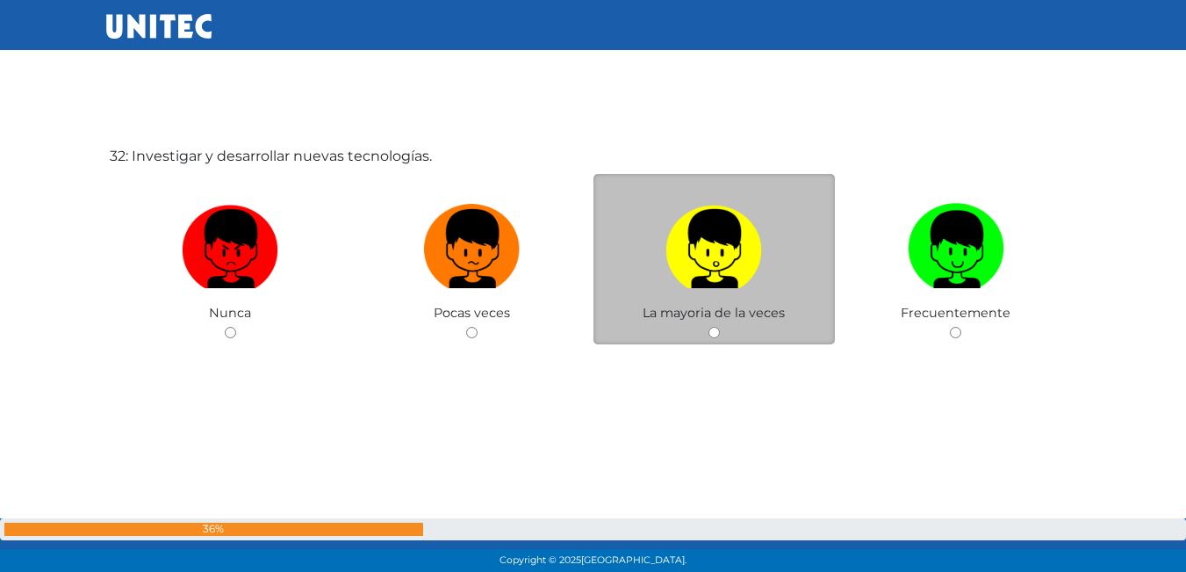
click at [723, 336] on div "La mayoria de la veces" at bounding box center [714, 259] width 242 height 171
click at [716, 340] on div "La mayoria de la veces" at bounding box center [714, 259] width 242 height 171
click at [709, 334] on input "radio" at bounding box center [713, 332] width 11 height 11
radio input "true"
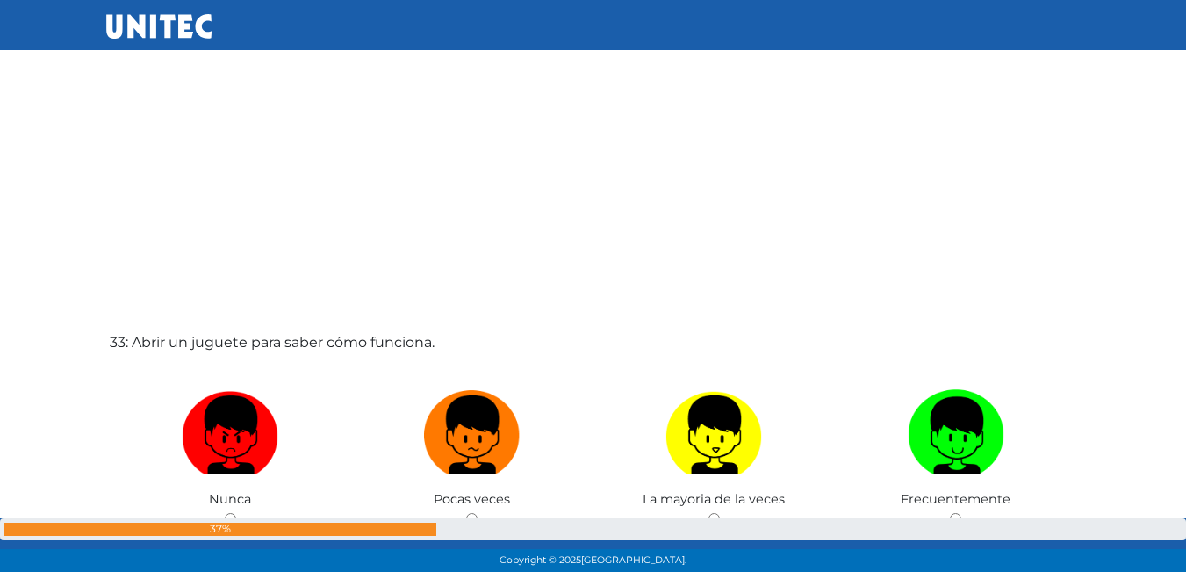
scroll to position [18403, 0]
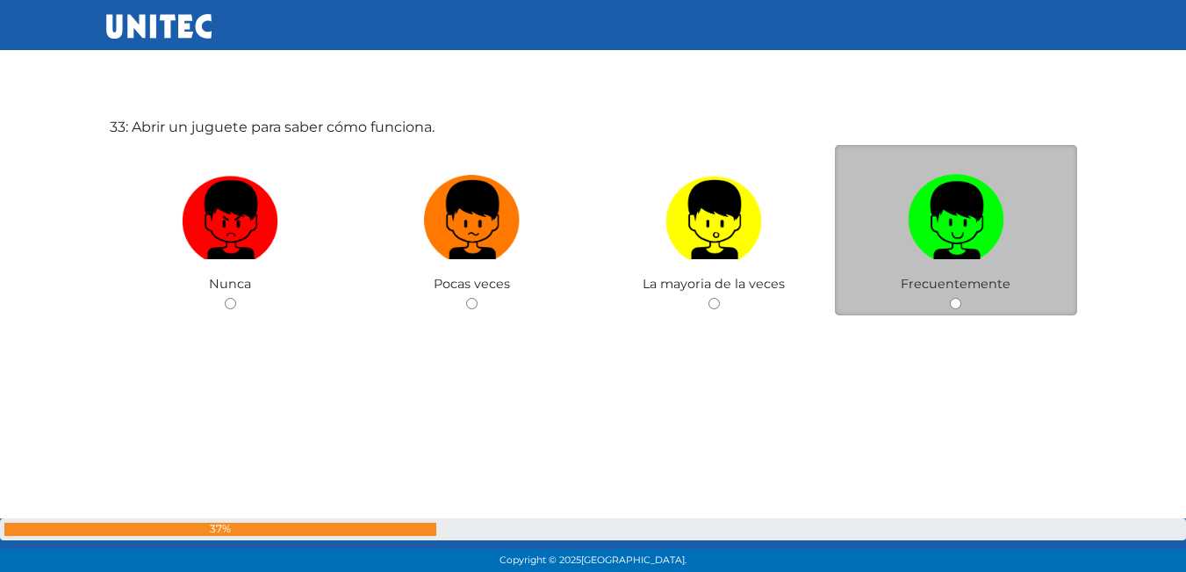
click at [950, 306] on input "radio" at bounding box center [955, 303] width 11 height 11
radio input "true"
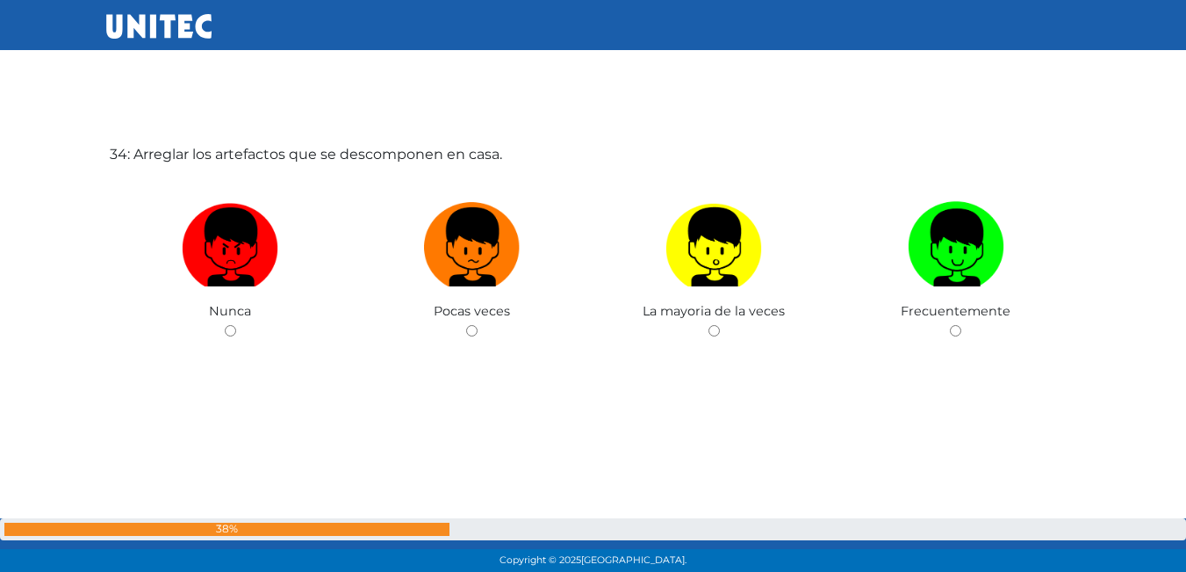
scroll to position [18948, 0]
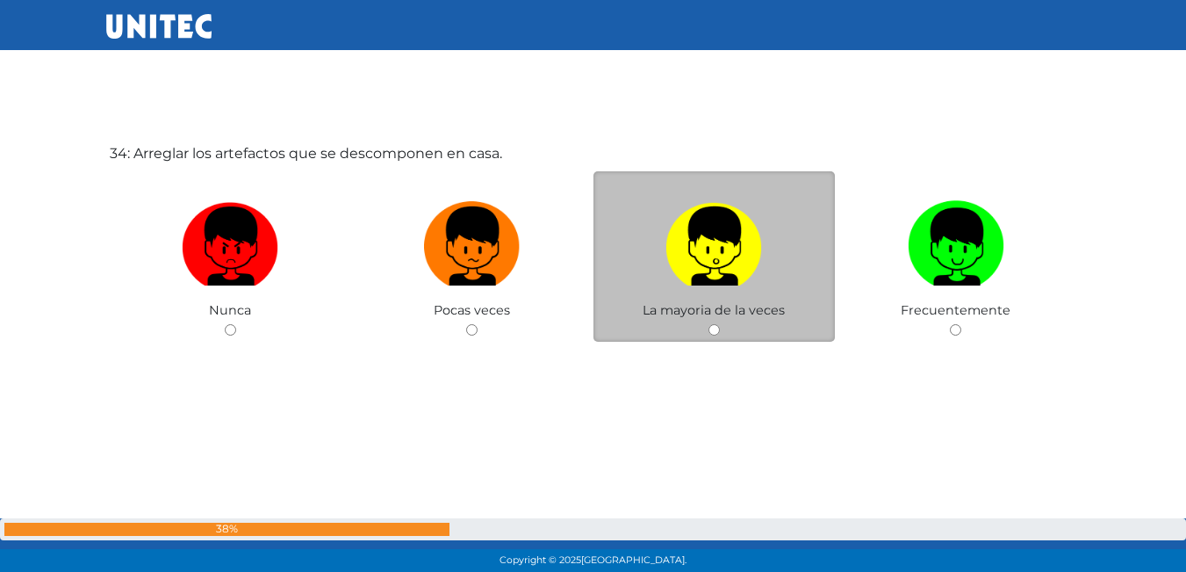
click at [718, 326] on input "radio" at bounding box center [713, 329] width 11 height 11
radio input "true"
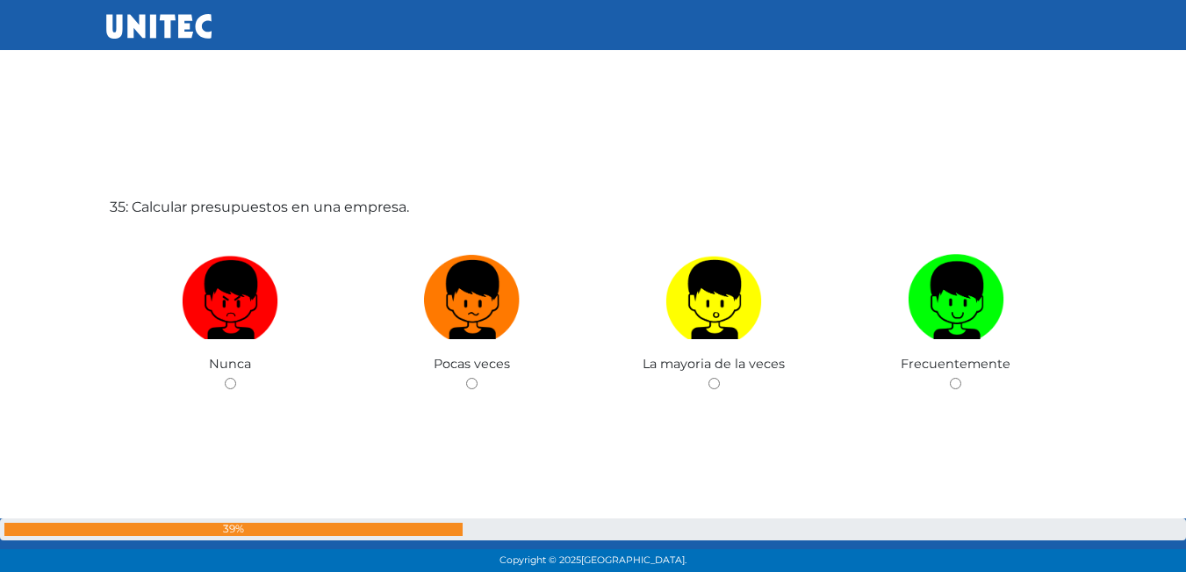
scroll to position [19437, 0]
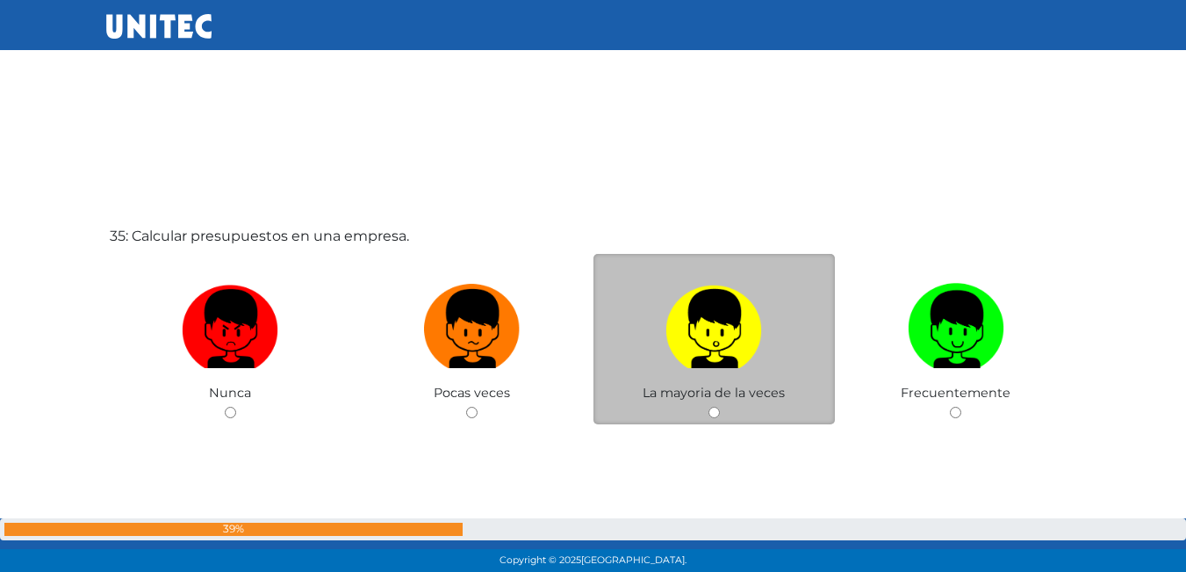
click at [715, 414] on input "radio" at bounding box center [713, 411] width 11 height 11
radio input "true"
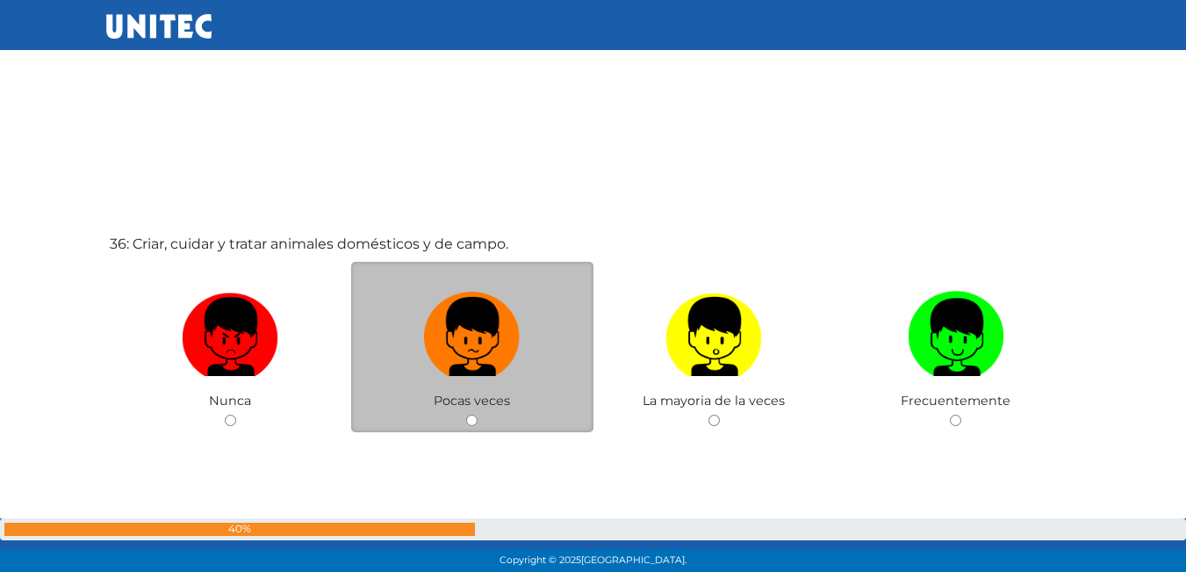
scroll to position [20091, 0]
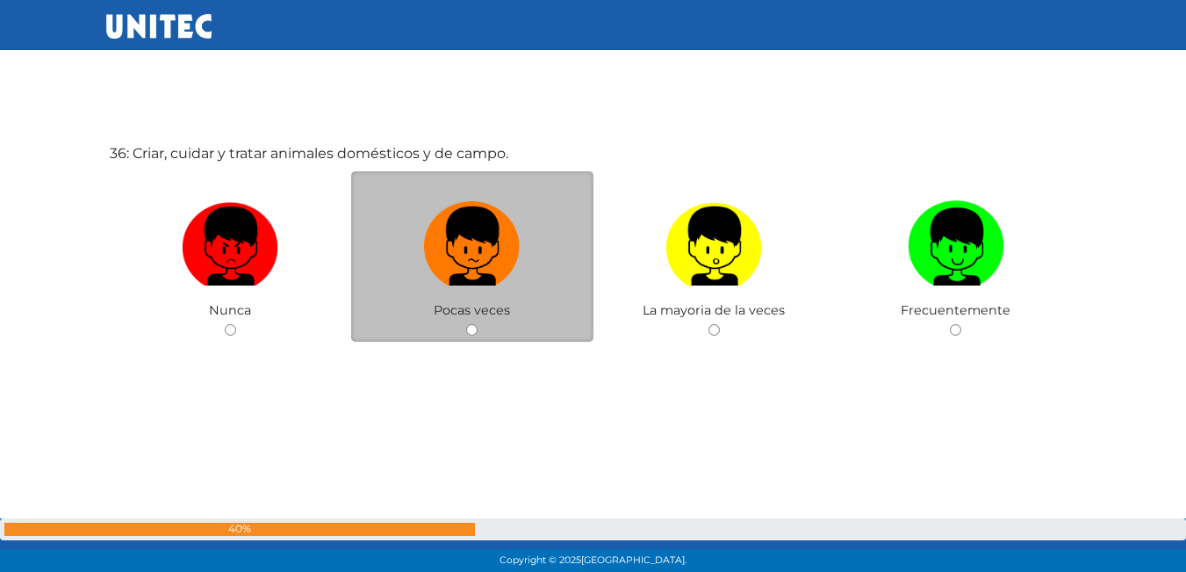
click at [476, 329] on input "radio" at bounding box center [471, 329] width 11 height 11
radio input "true"
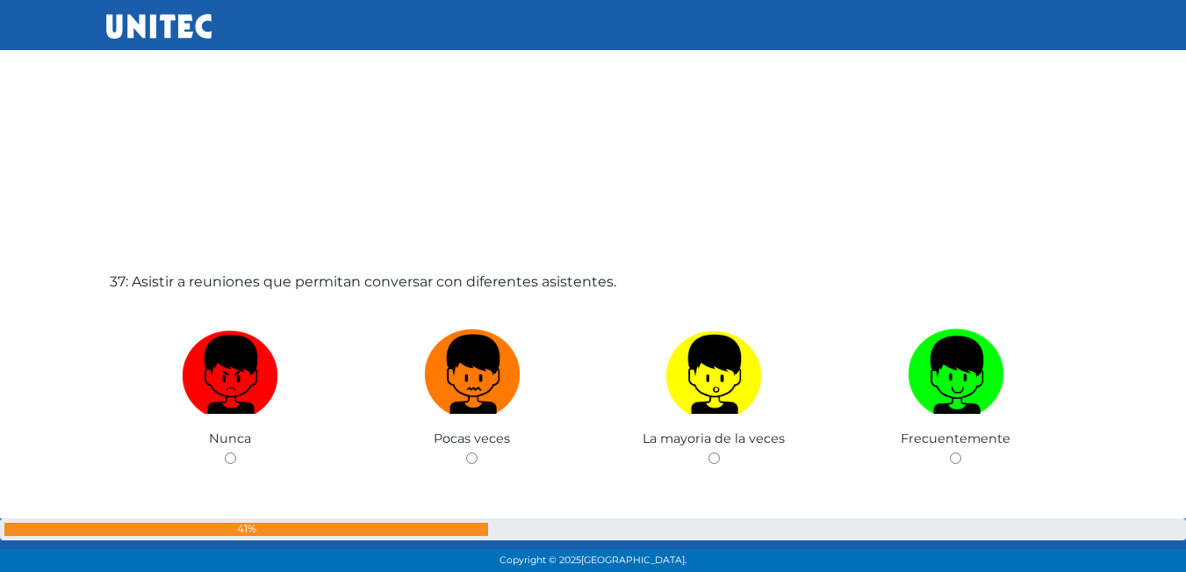
scroll to position [20623, 0]
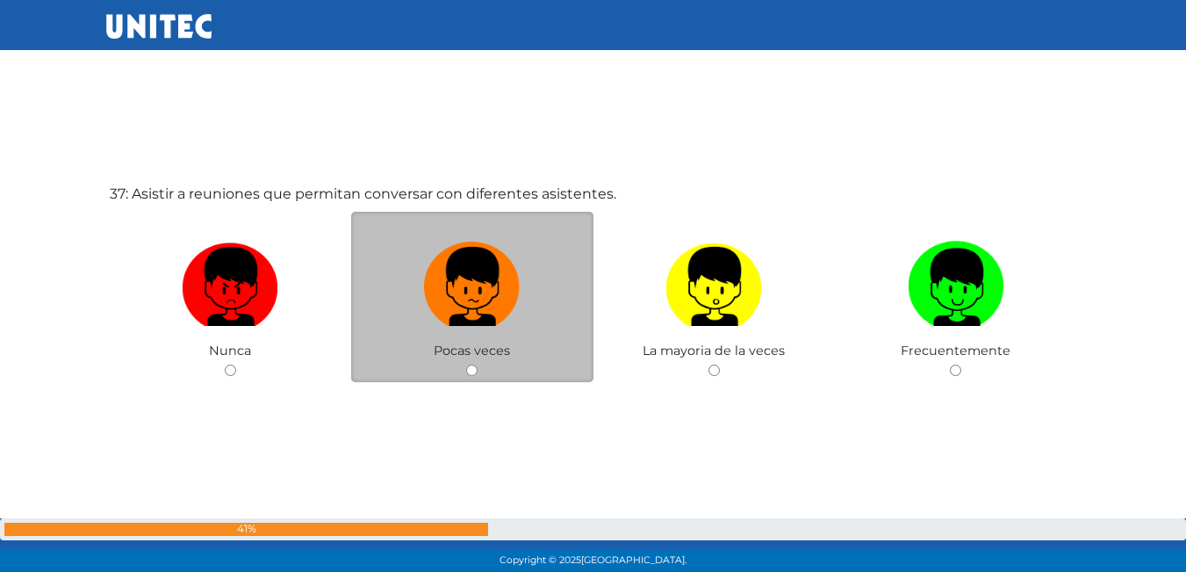
click at [466, 366] on input "radio" at bounding box center [471, 369] width 11 height 11
radio input "true"
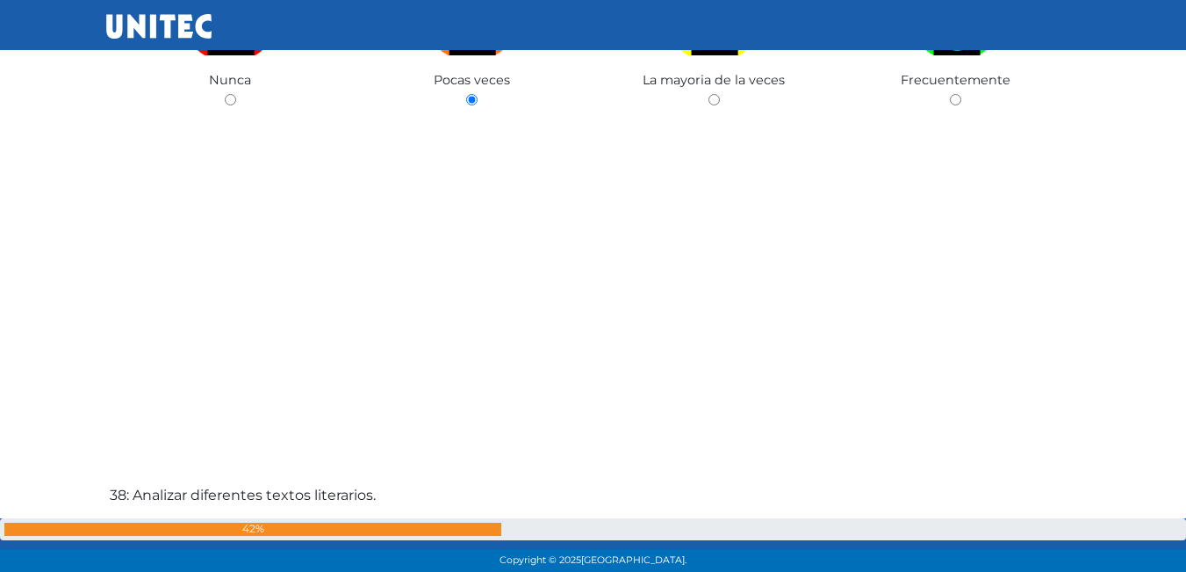
scroll to position [21151, 0]
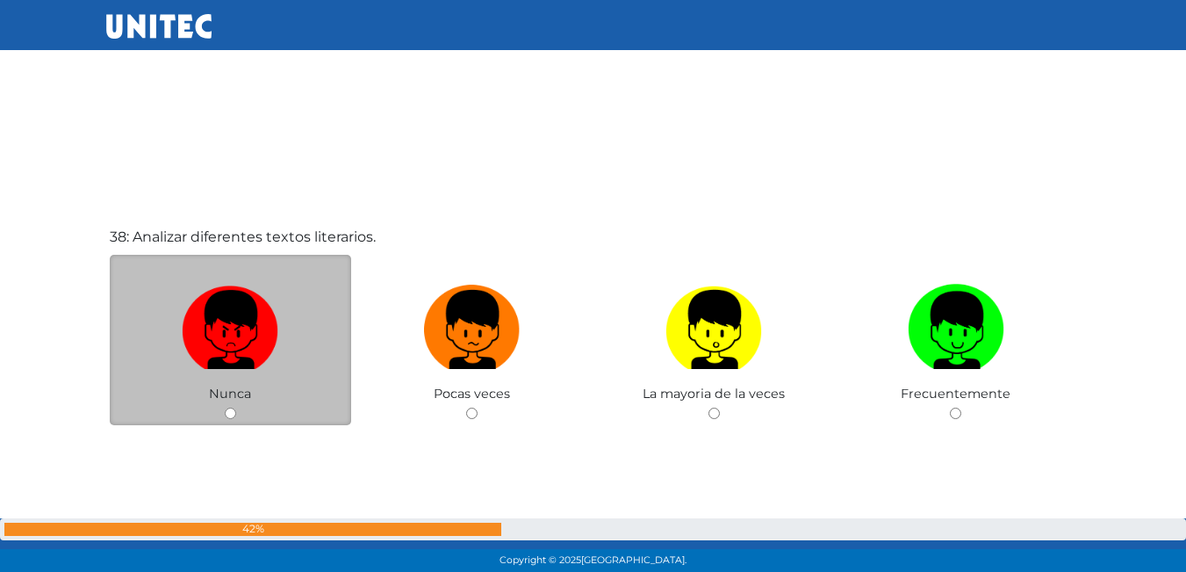
click at [229, 414] on input "radio" at bounding box center [230, 412] width 11 height 11
radio input "true"
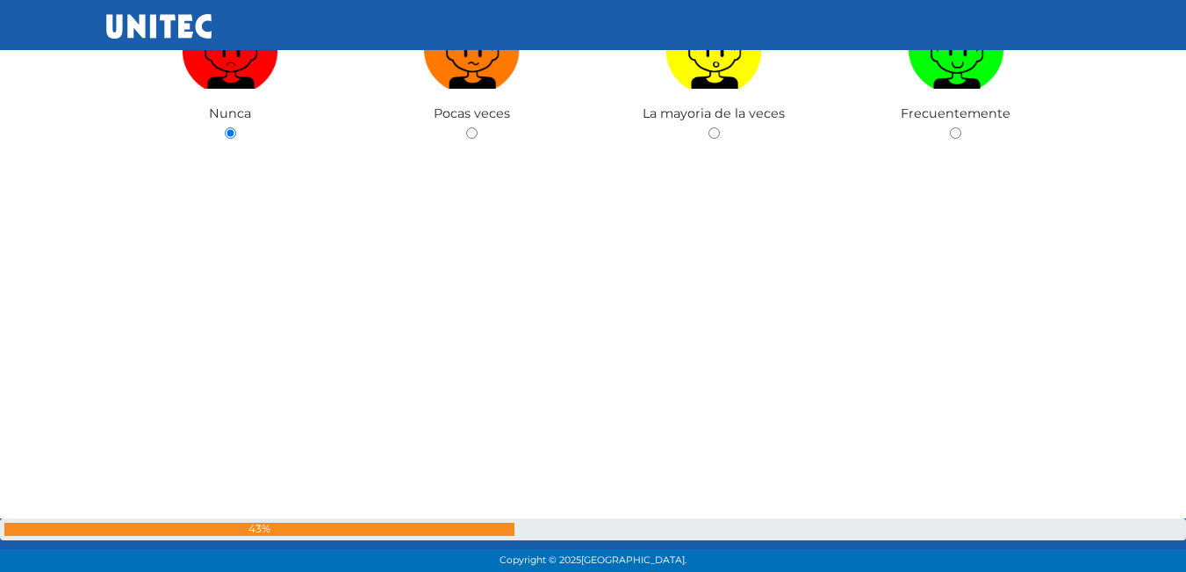
scroll to position [21279, 0]
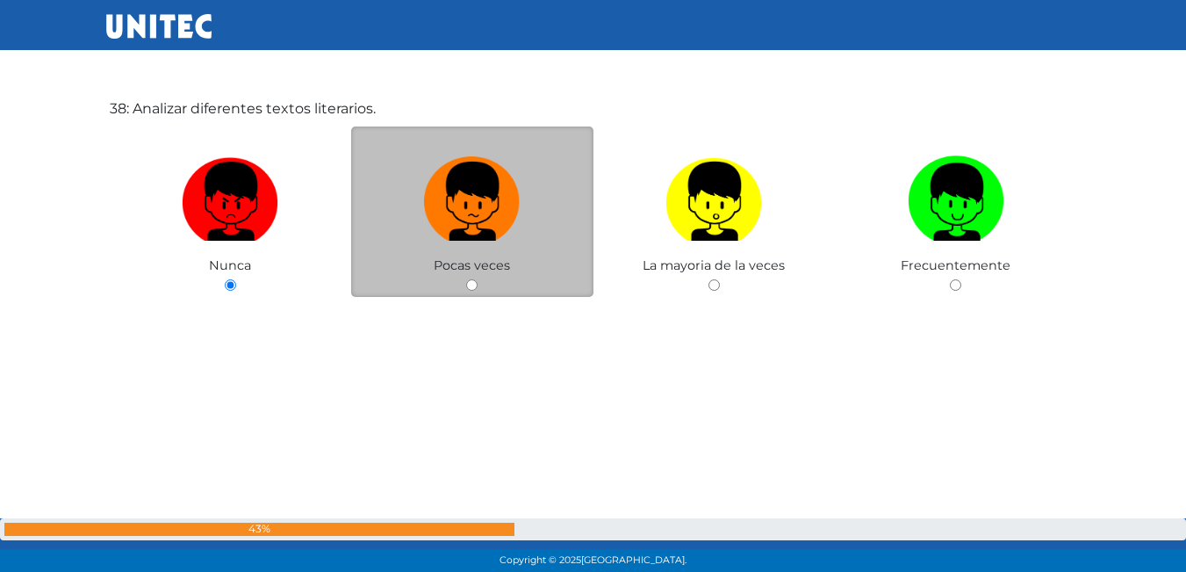
click at [473, 284] on input "radio" at bounding box center [471, 284] width 11 height 11
radio input "true"
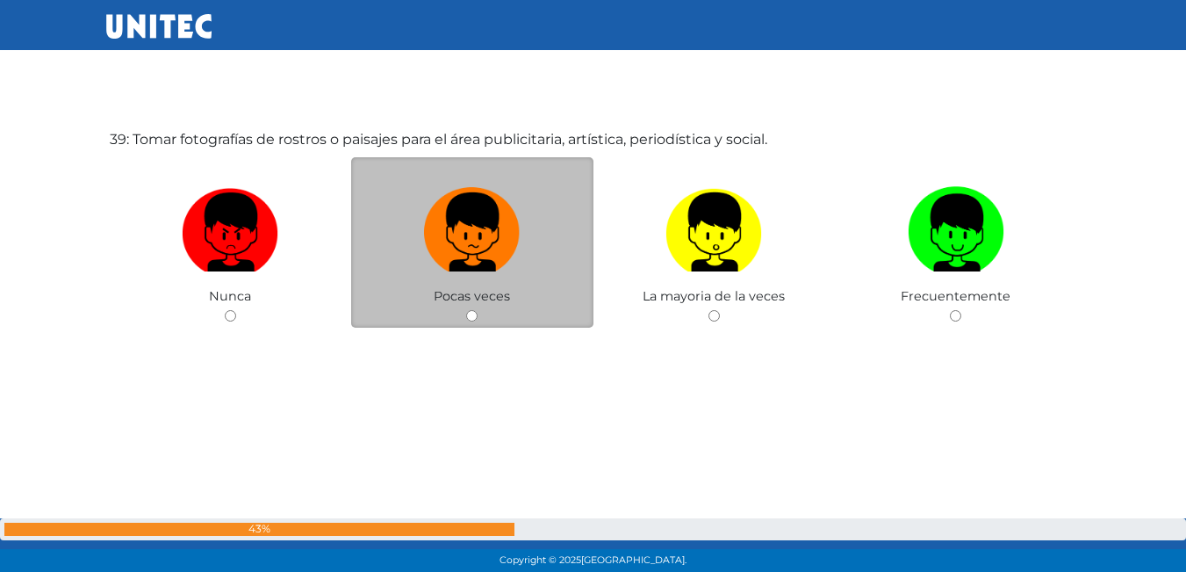
scroll to position [21849, 0]
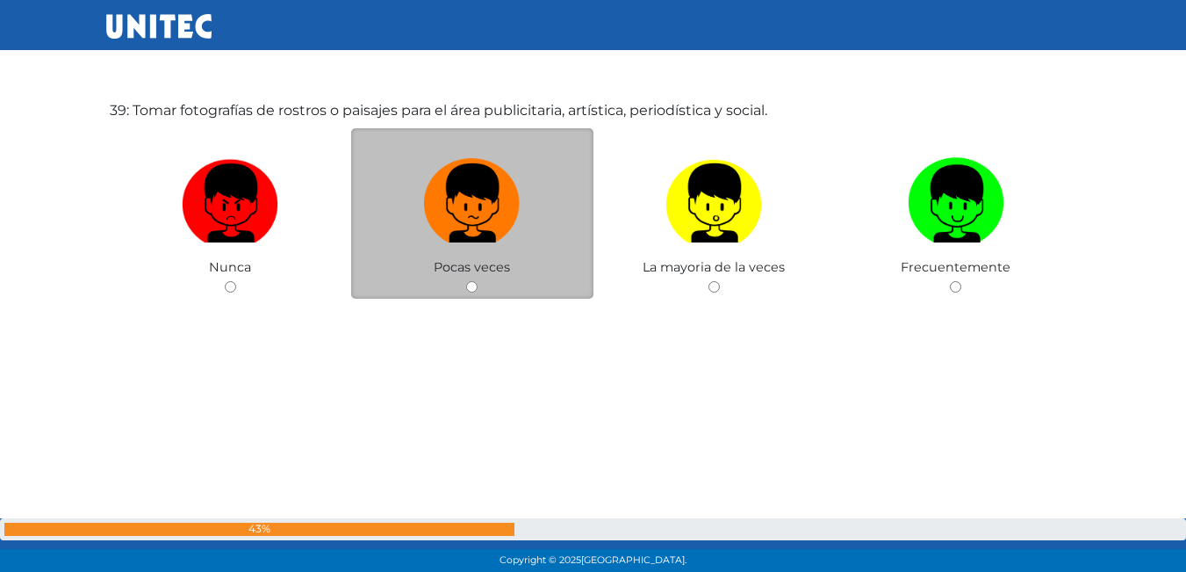
click at [476, 285] on input "radio" at bounding box center [471, 286] width 11 height 11
radio input "true"
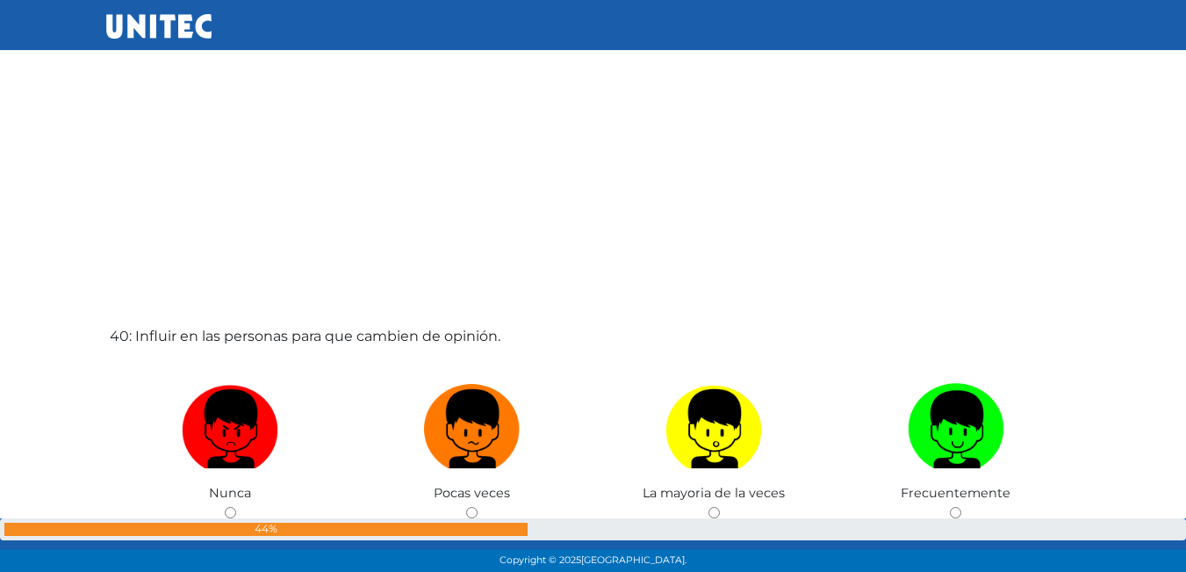
scroll to position [22249, 0]
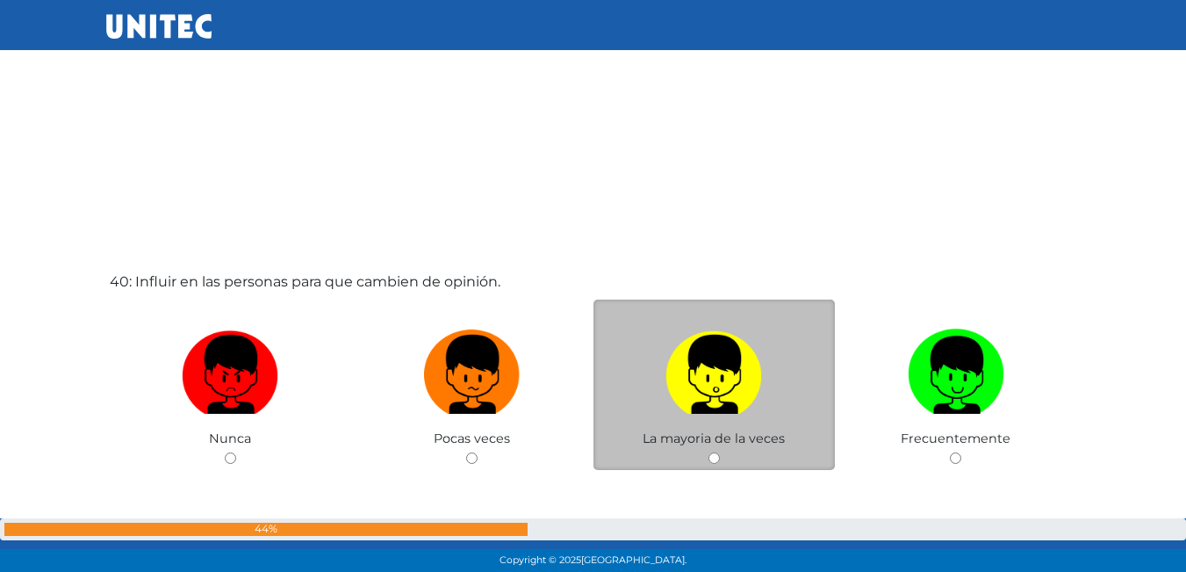
click at [708, 453] on input "radio" at bounding box center [713, 457] width 11 height 11
radio input "true"
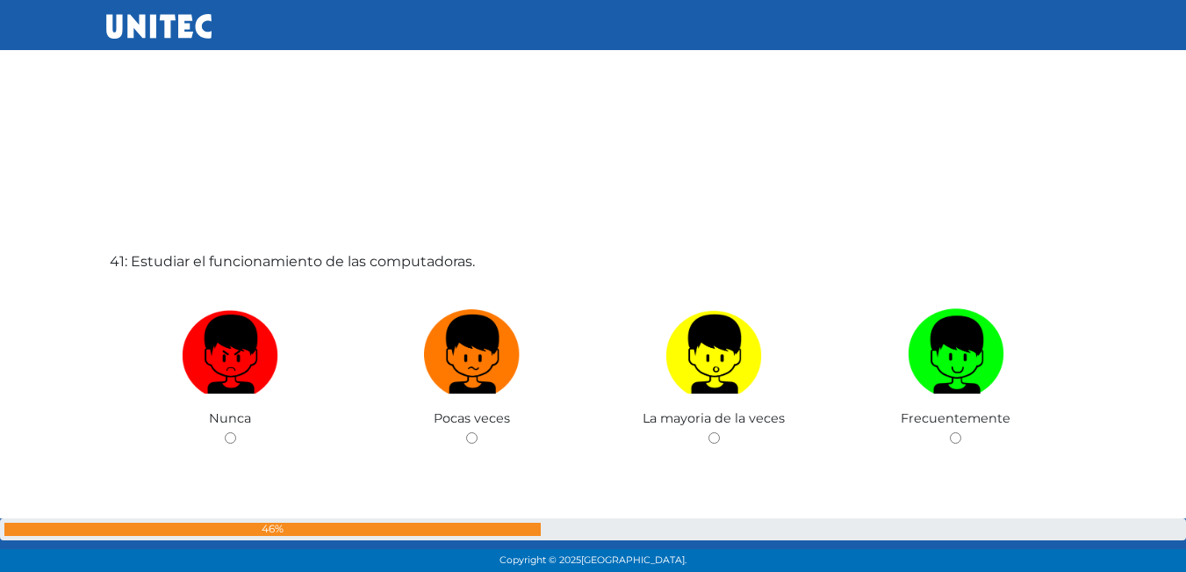
scroll to position [22949, 0]
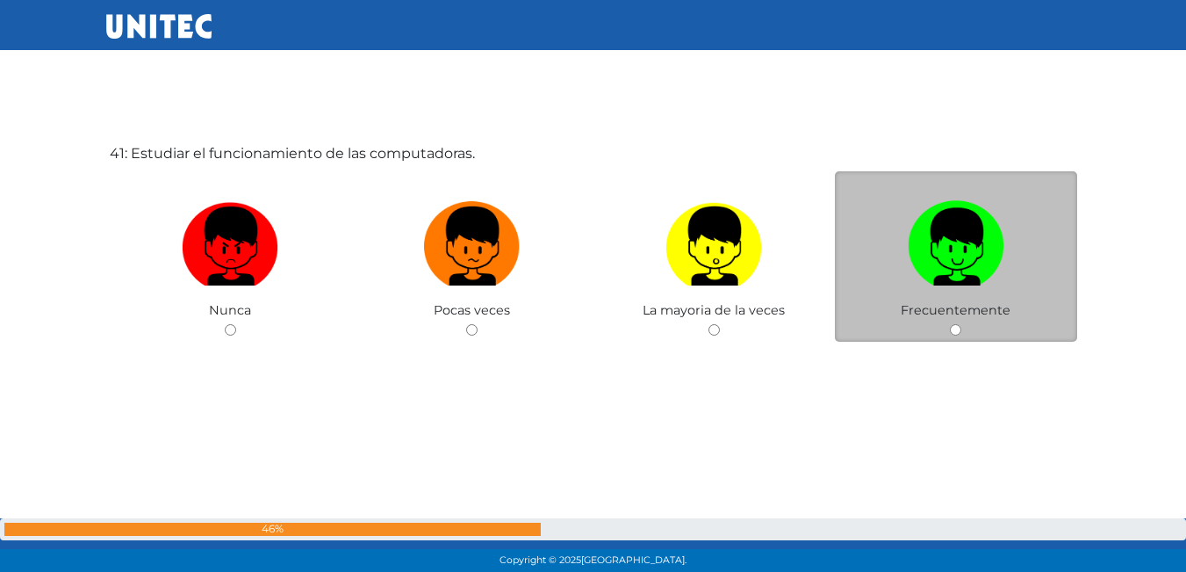
click at [953, 338] on div "Frecuentemente" at bounding box center [956, 256] width 242 height 171
click at [955, 337] on div "Frecuentemente" at bounding box center [956, 256] width 242 height 171
click at [952, 332] on input "radio" at bounding box center [955, 329] width 11 height 11
radio input "true"
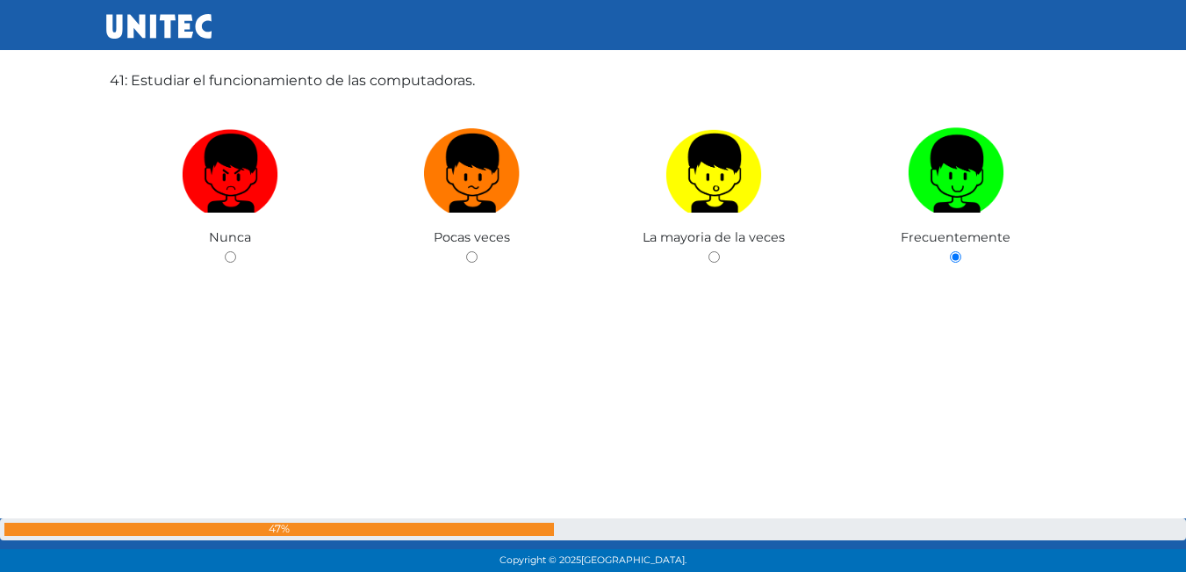
scroll to position [23535, 0]
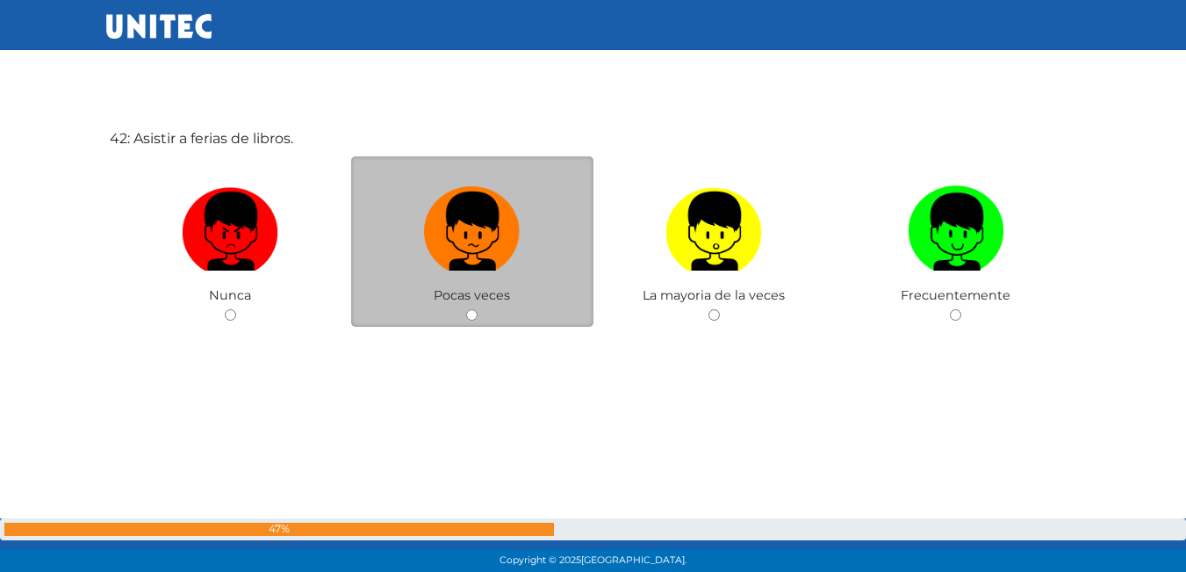
click at [481, 310] on div "Pocas veces" at bounding box center [472, 241] width 242 height 171
click at [471, 311] on input "radio" at bounding box center [471, 314] width 11 height 11
radio input "true"
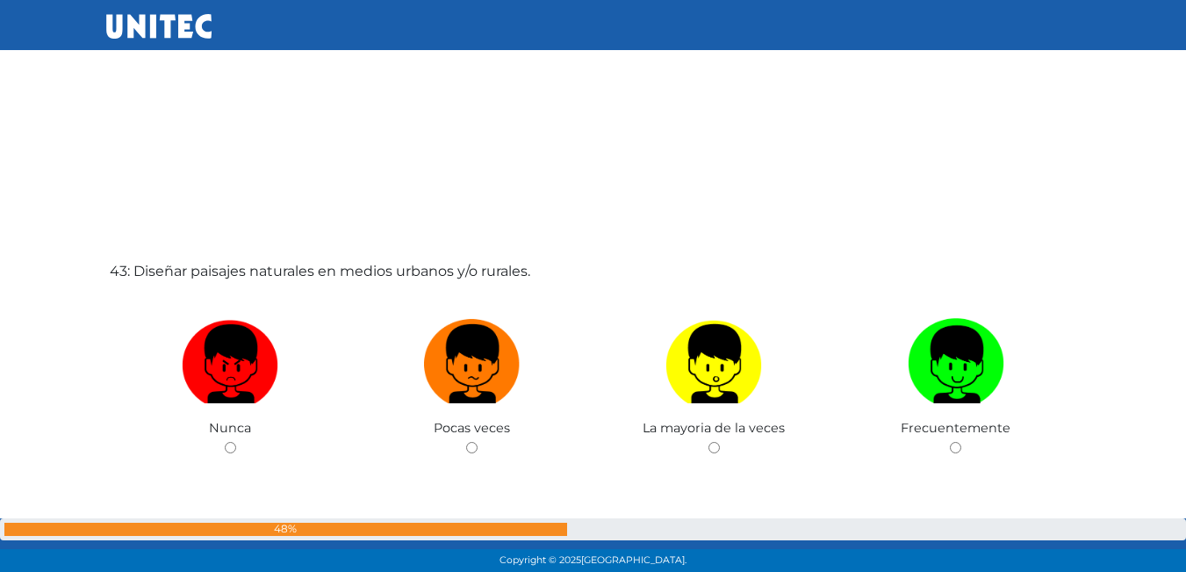
scroll to position [23978, 0]
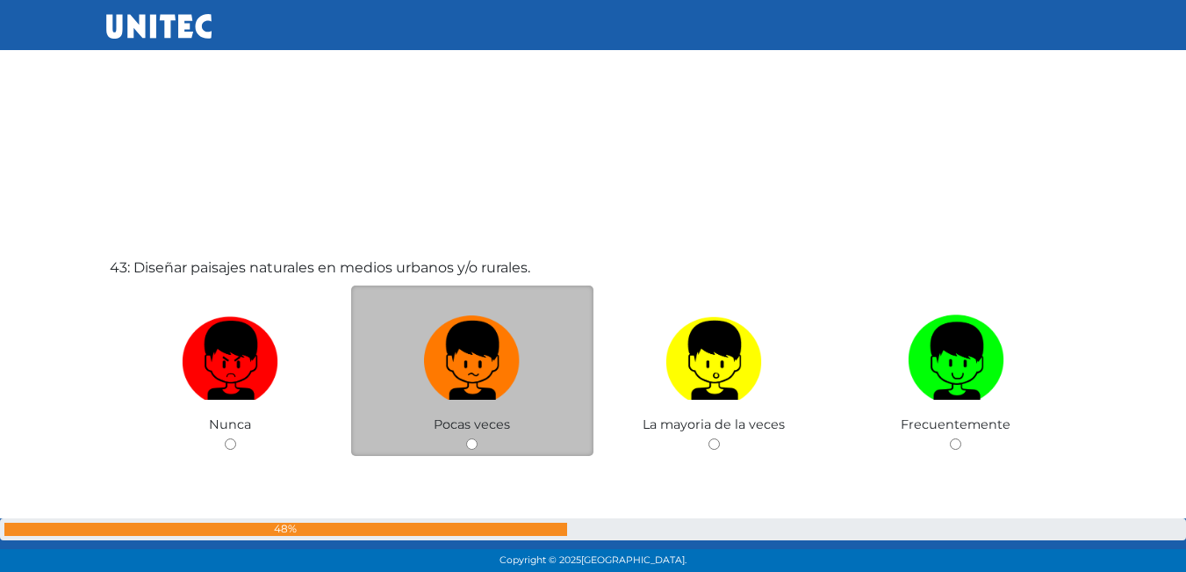
click at [467, 440] on input "radio" at bounding box center [471, 443] width 11 height 11
radio input "true"
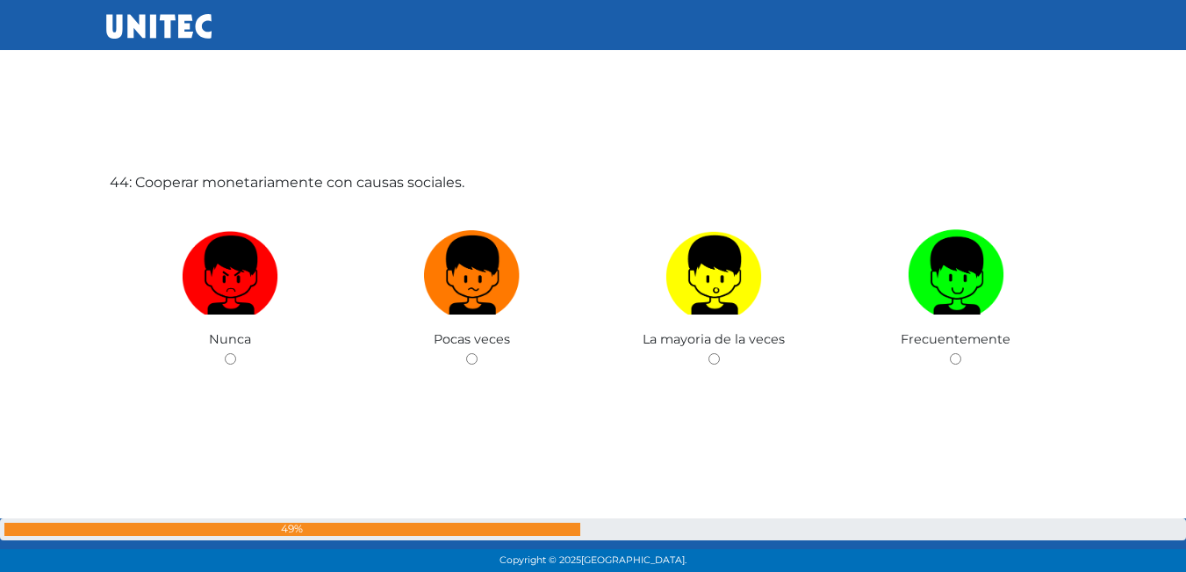
scroll to position [24664, 0]
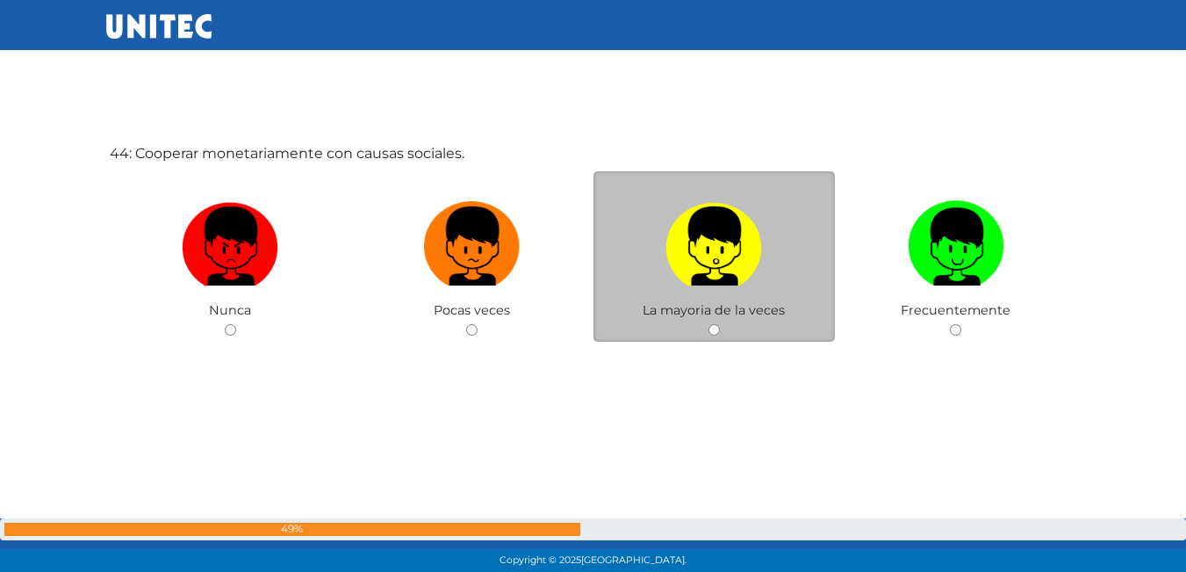
click at [704, 329] on div "La mayoria de la veces" at bounding box center [714, 256] width 242 height 171
click at [713, 327] on input "radio" at bounding box center [713, 329] width 11 height 11
radio input "true"
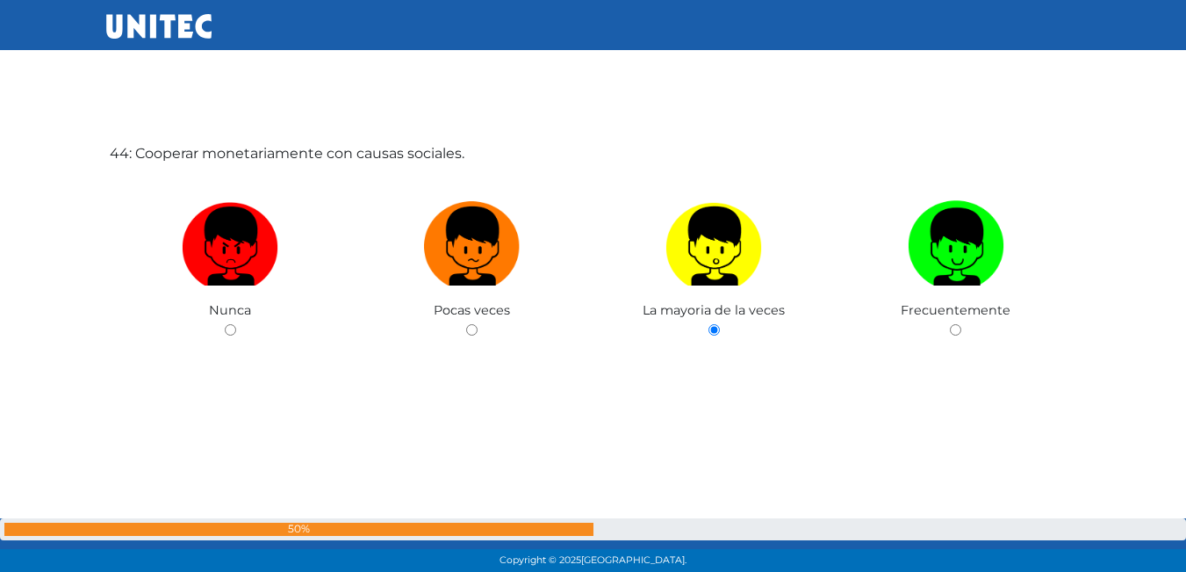
scroll to position [25278, 0]
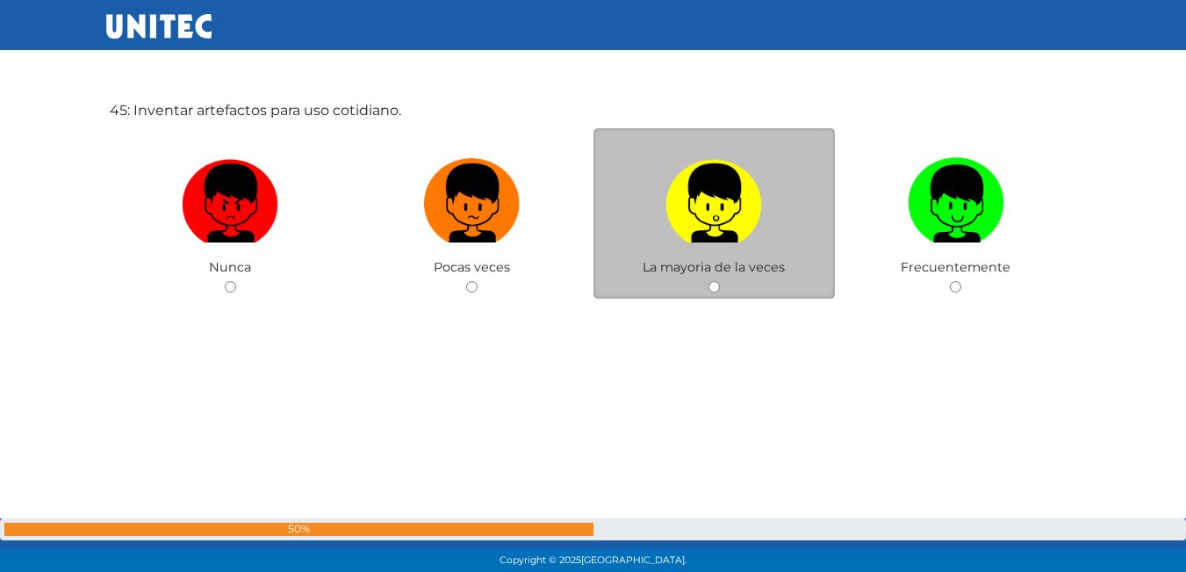
click at [719, 285] on input "radio" at bounding box center [713, 286] width 11 height 11
radio input "true"
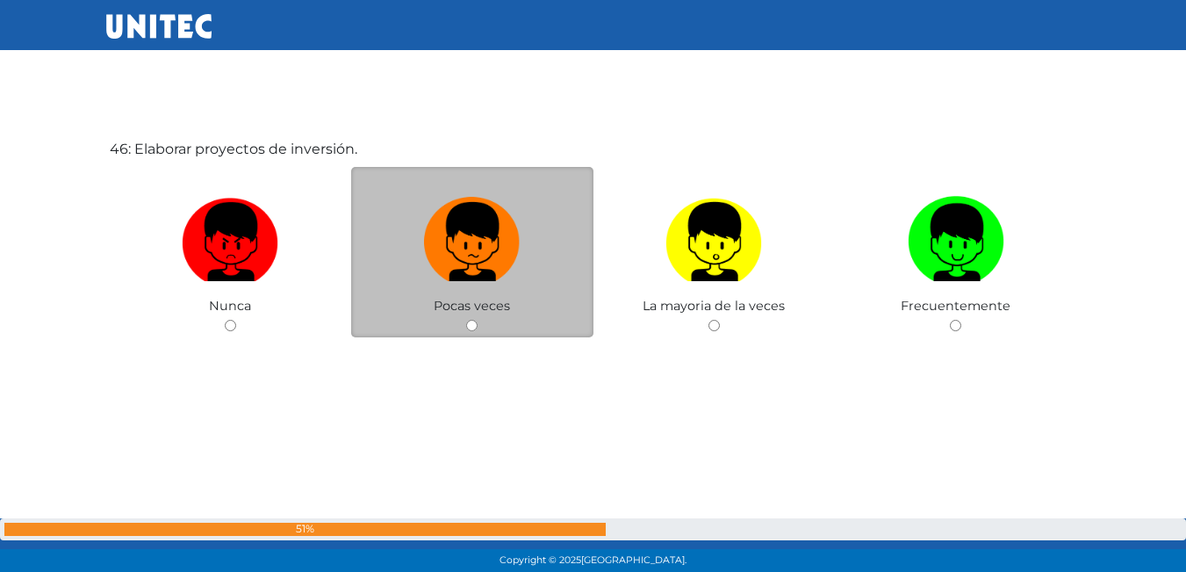
scroll to position [25807, 0]
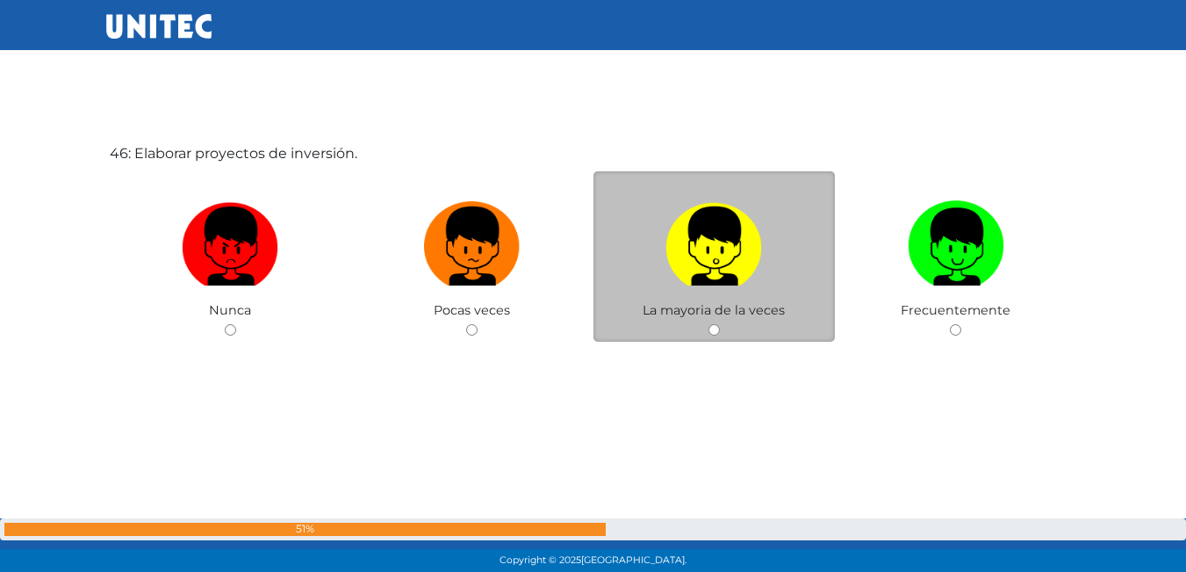
click at [712, 327] on input "radio" at bounding box center [713, 329] width 11 height 11
radio input "true"
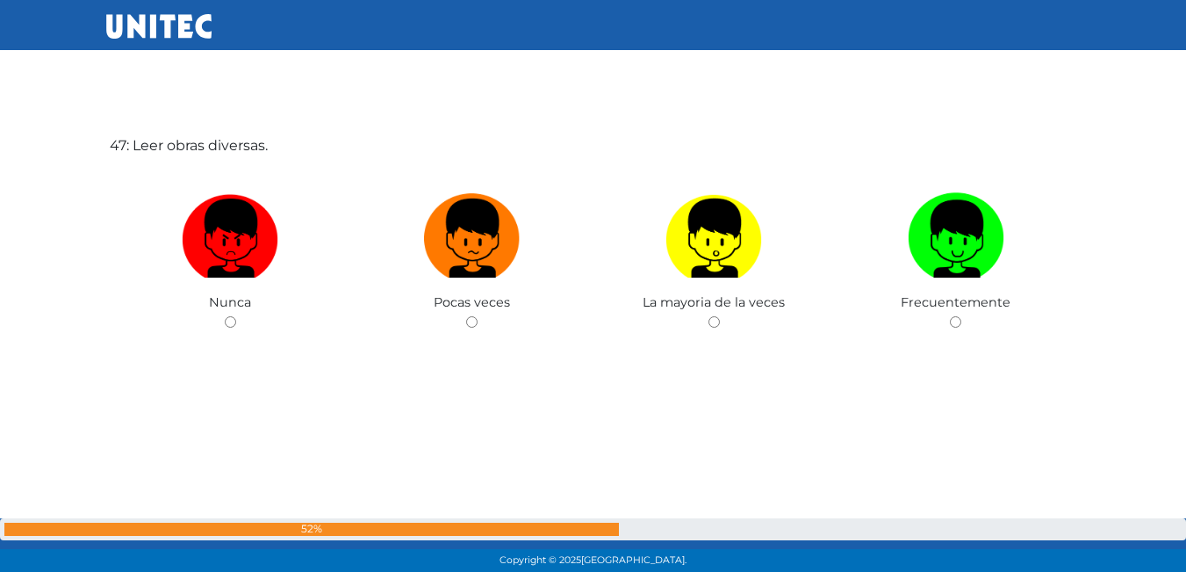
scroll to position [26382, 0]
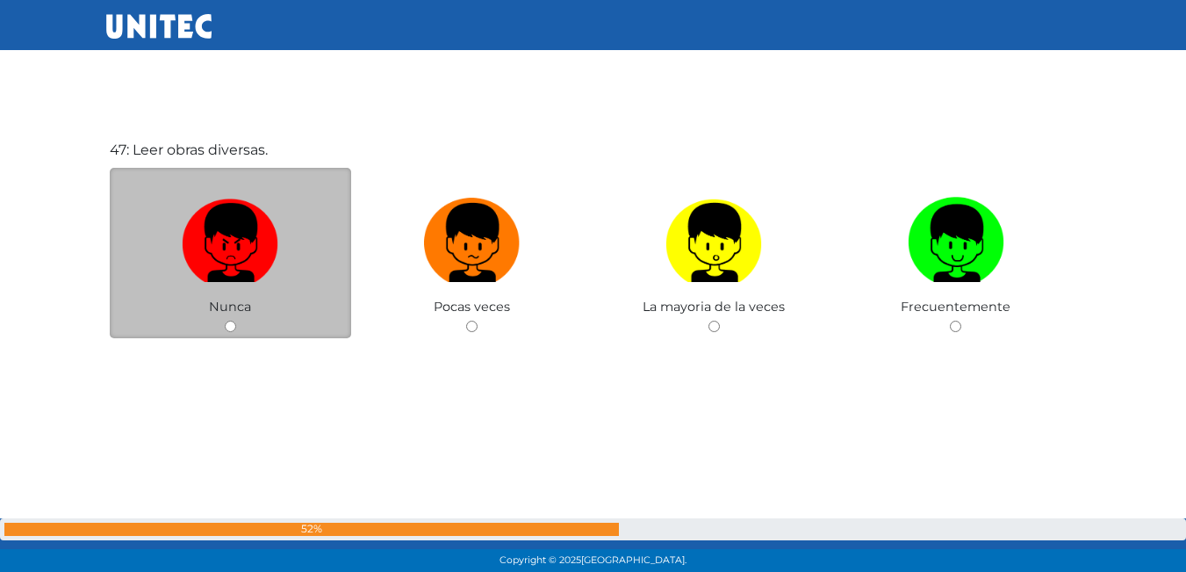
click at [230, 331] on input "radio" at bounding box center [230, 325] width 11 height 11
radio input "true"
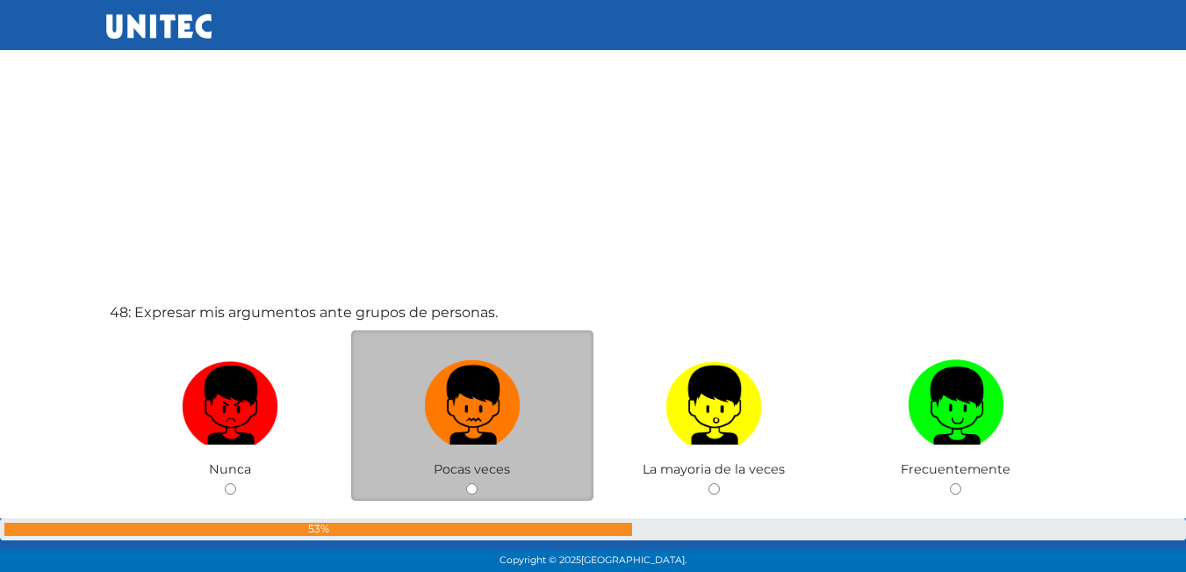
scroll to position [26887, 0]
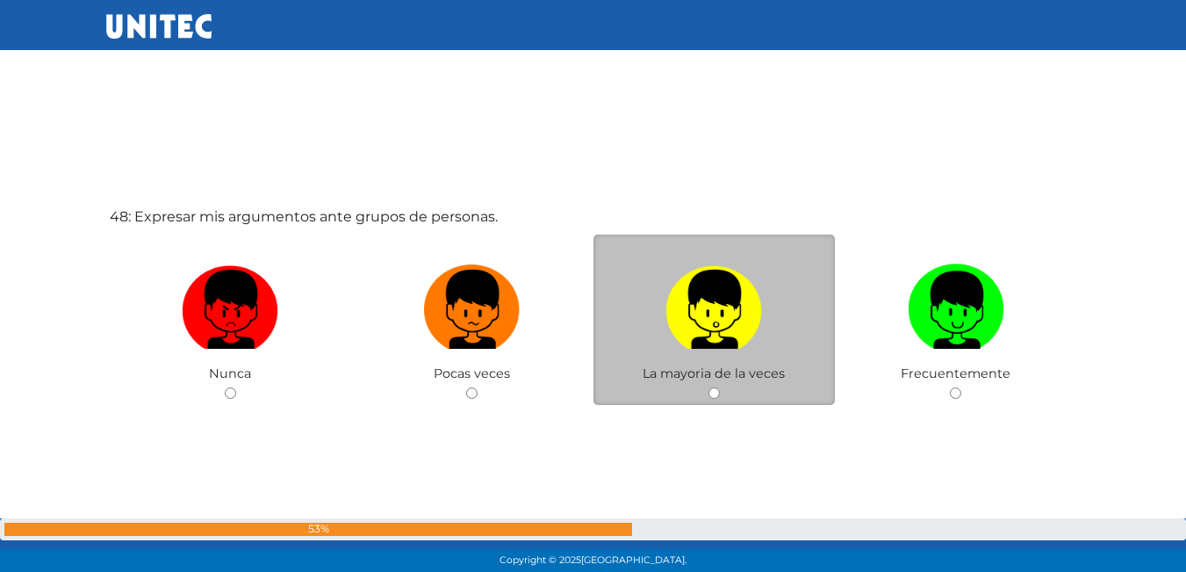
click at [712, 392] on input "radio" at bounding box center [713, 392] width 11 height 11
radio input "true"
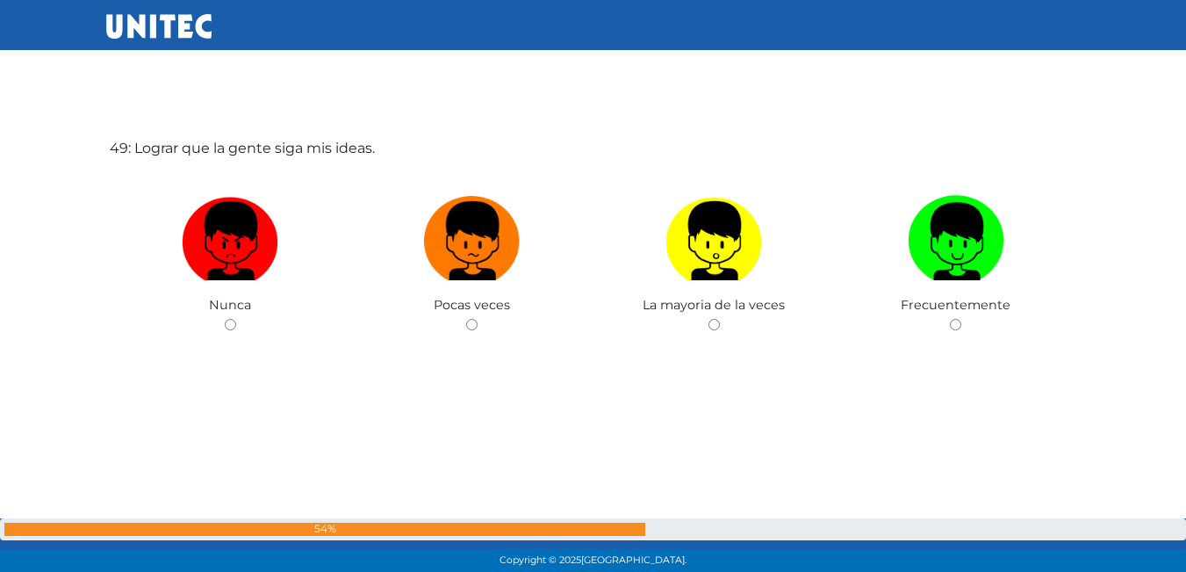
scroll to position [27543, 0]
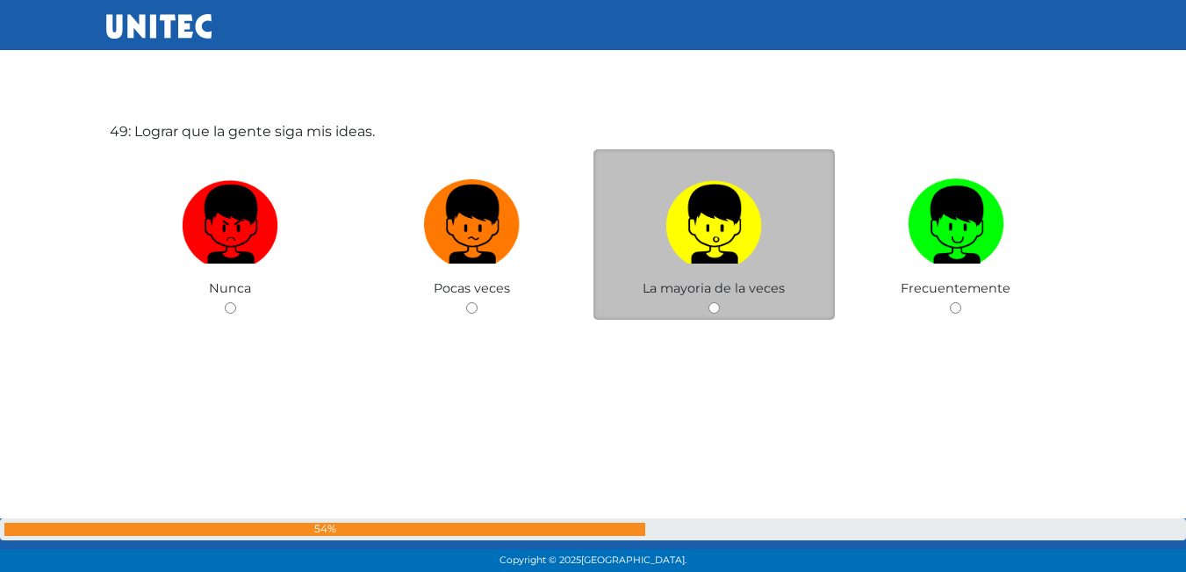
click at [709, 306] on input "radio" at bounding box center [713, 307] width 11 height 11
radio input "true"
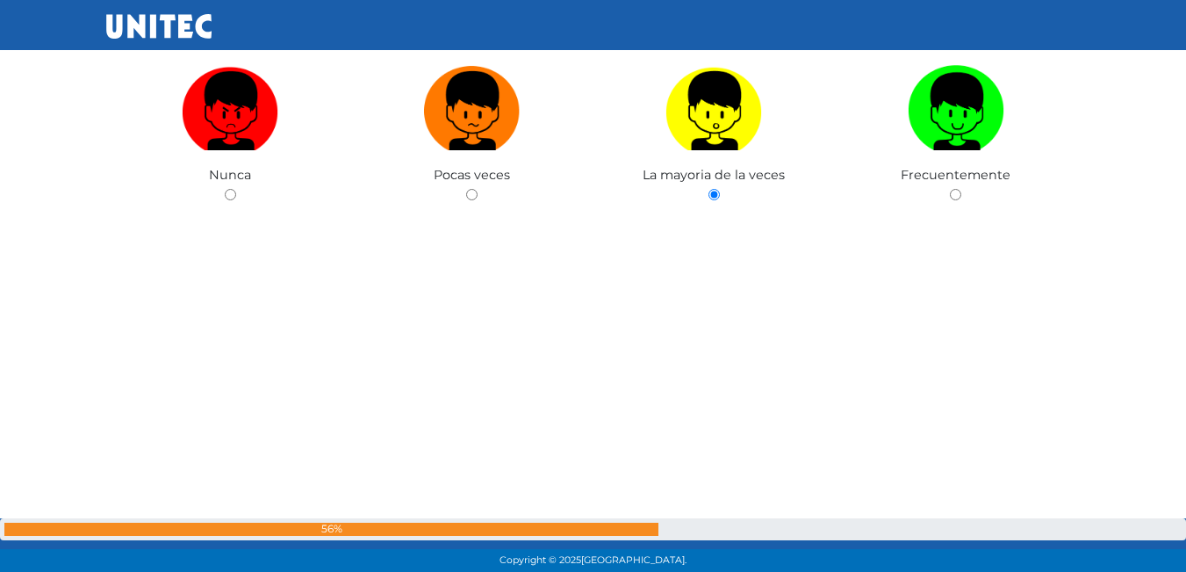
scroll to position [28030, 0]
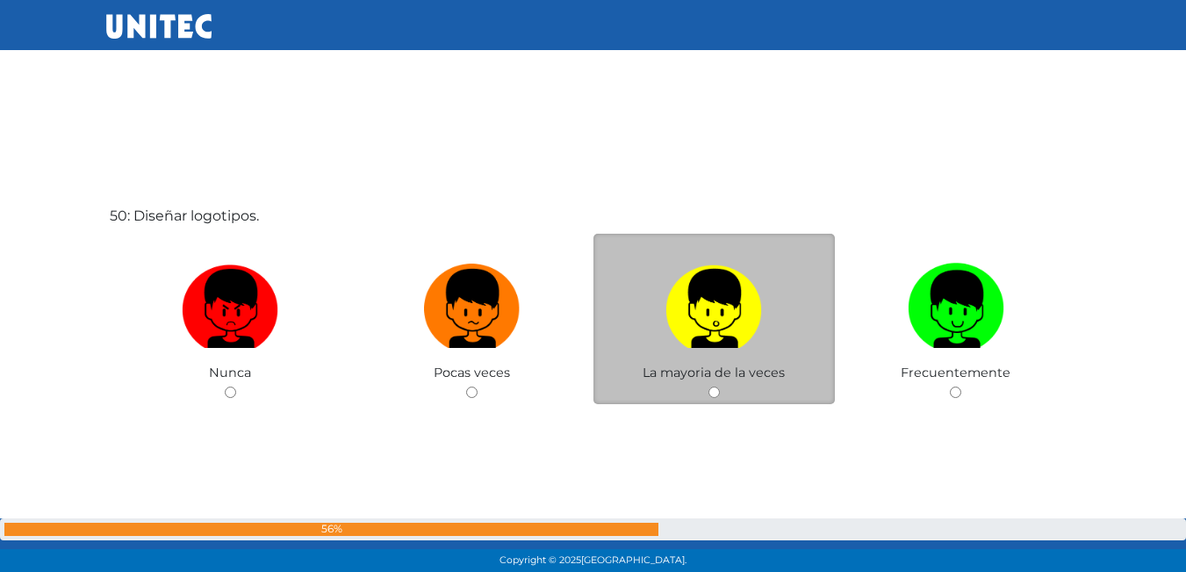
click at [712, 389] on input "radio" at bounding box center [713, 391] width 11 height 11
radio input "true"
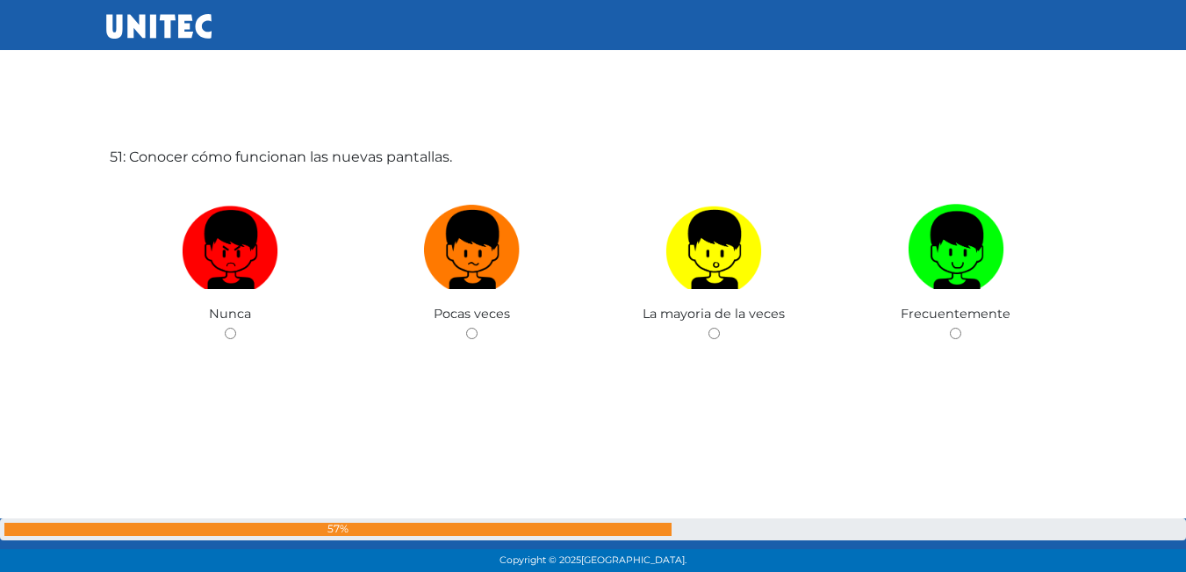
scroll to position [28664, 0]
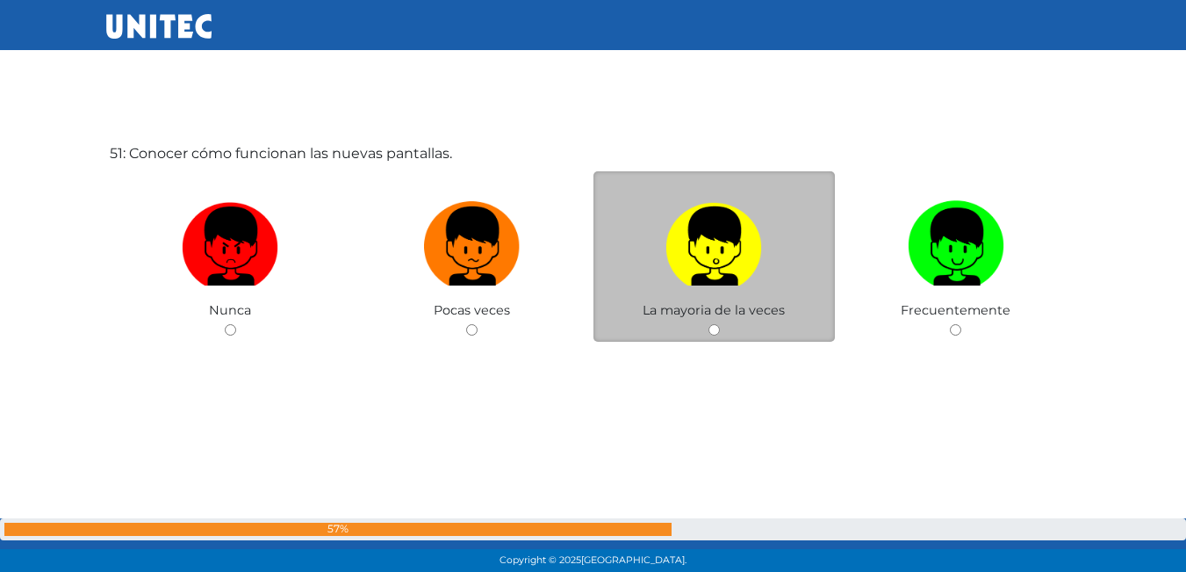
click at [720, 328] on div "La mayoria de la veces" at bounding box center [714, 256] width 242 height 171
drag, startPoint x: 704, startPoint y: 334, endPoint x: 713, endPoint y: 328, distance: 10.7
click at [705, 332] on div "La mayoria de la veces" at bounding box center [714, 256] width 242 height 171
click at [713, 328] on input "radio" at bounding box center [713, 329] width 11 height 11
radio input "true"
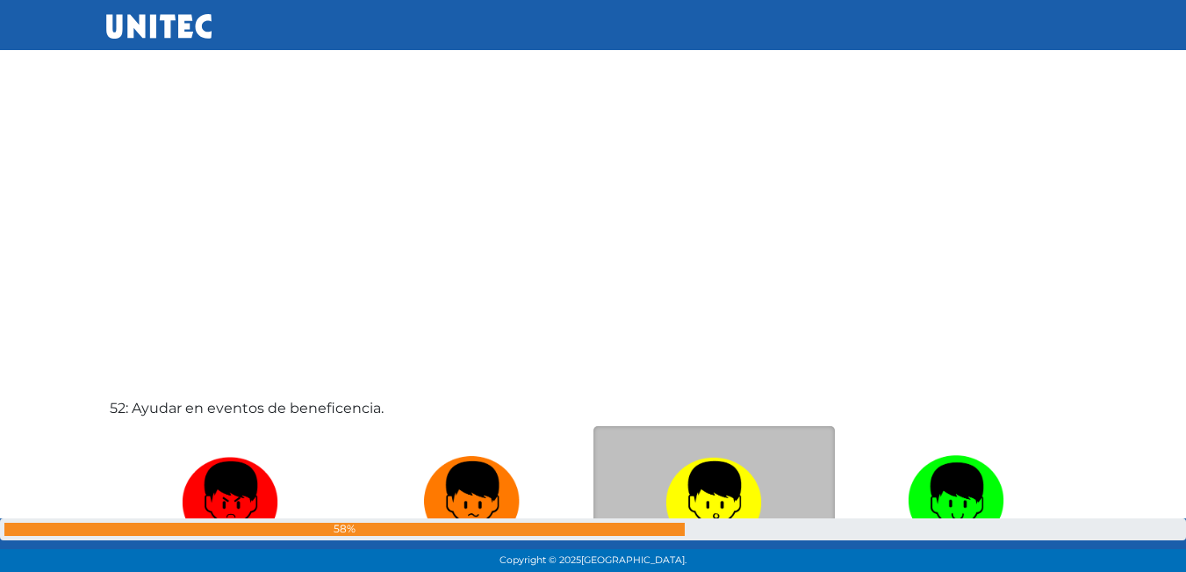
scroll to position [29240, 0]
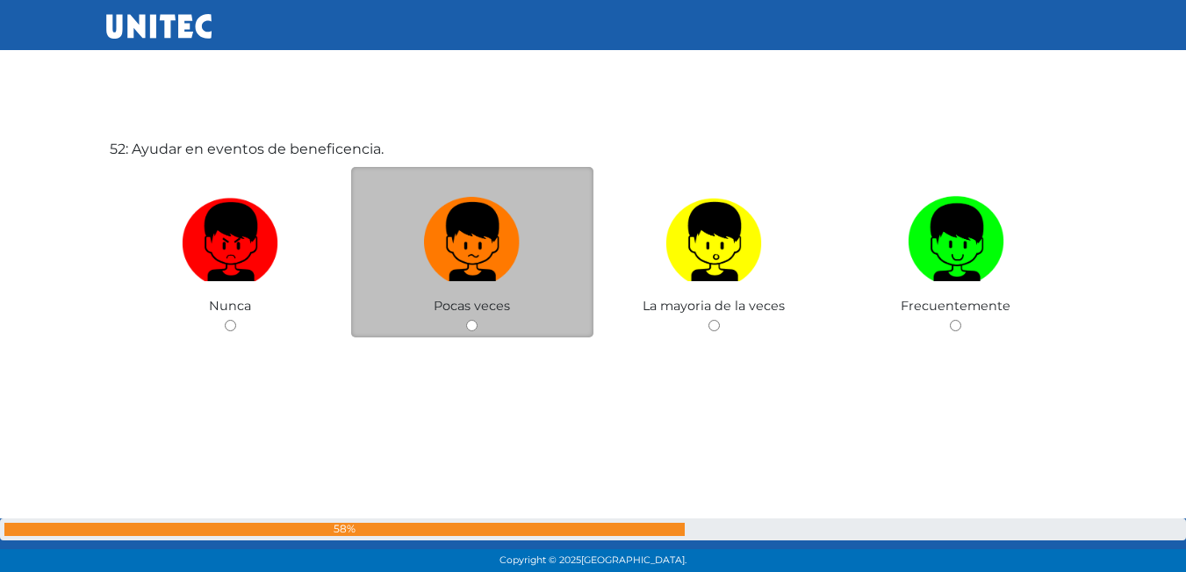
click at [470, 327] on input "radio" at bounding box center [471, 325] width 11 height 11
radio input "true"
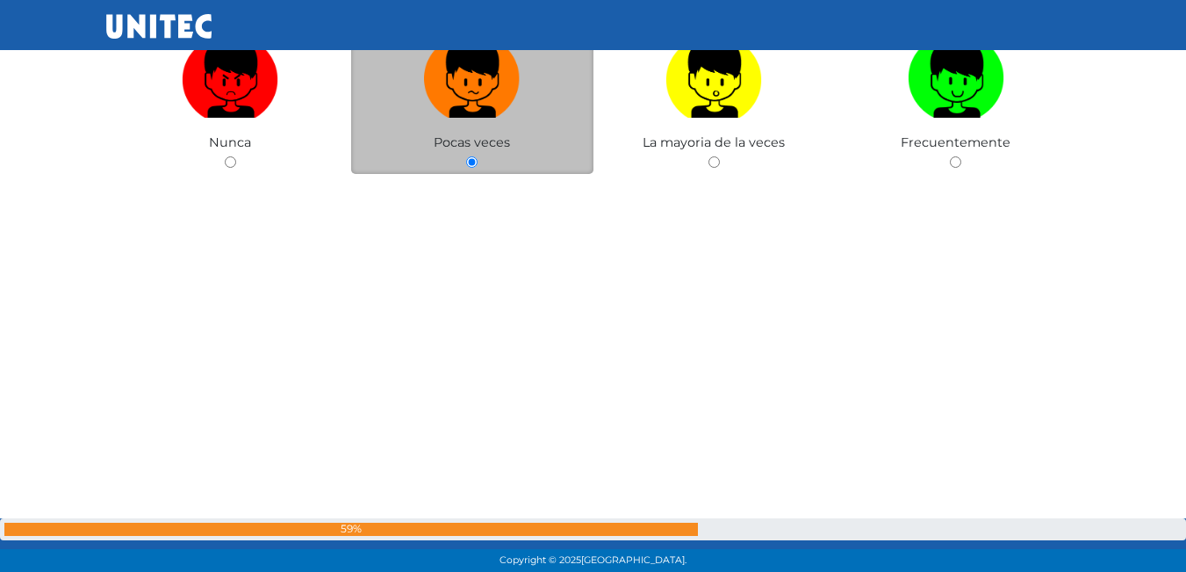
scroll to position [29727, 0]
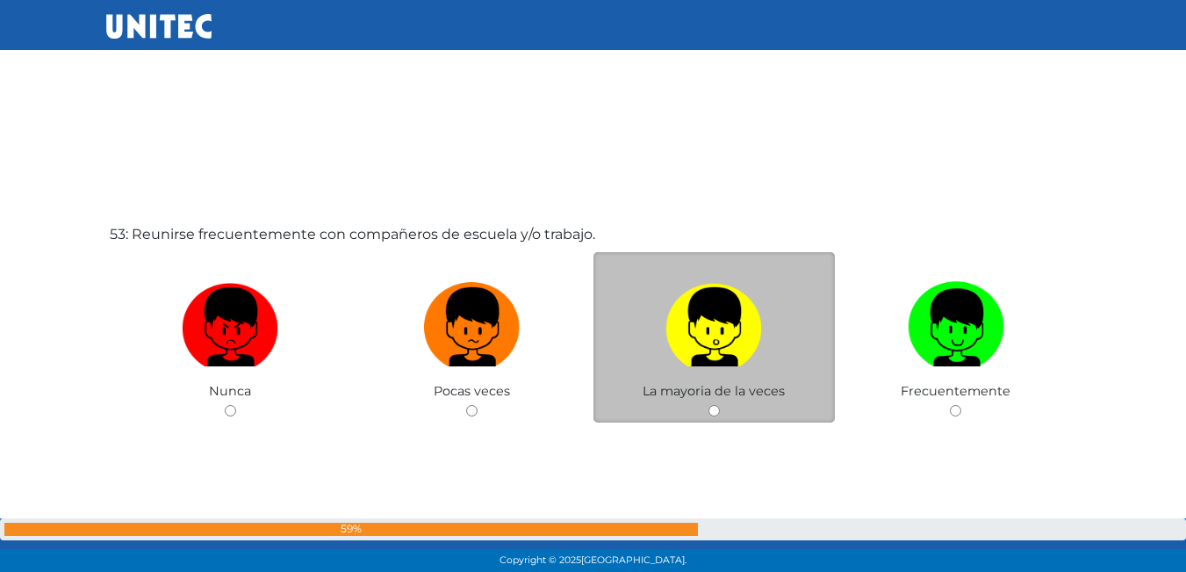
click at [717, 409] on input "radio" at bounding box center [713, 410] width 11 height 11
radio input "true"
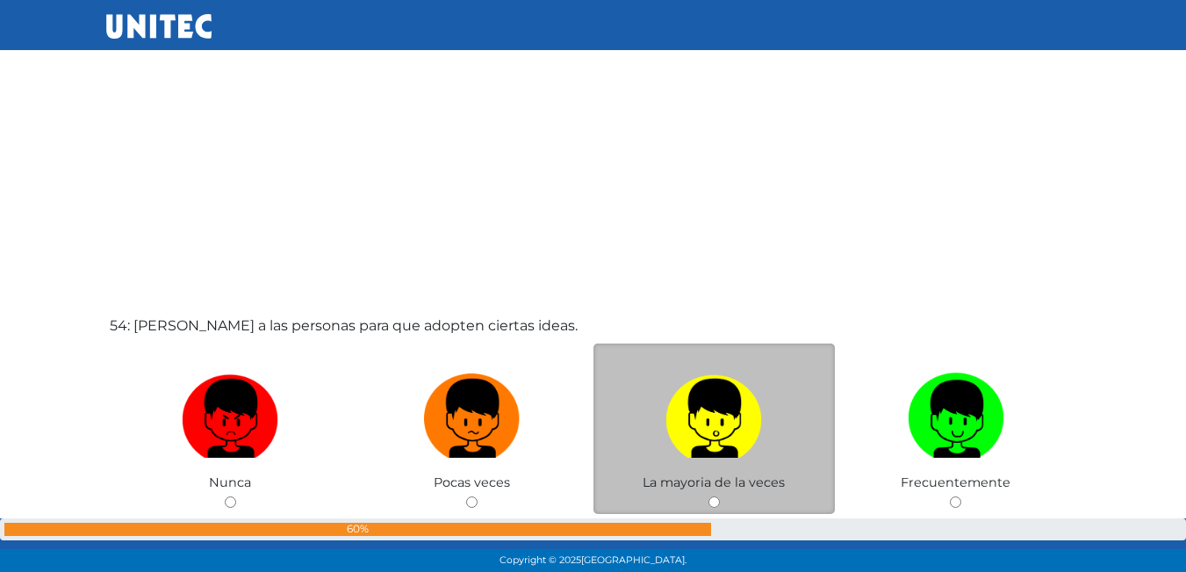
scroll to position [30295, 0]
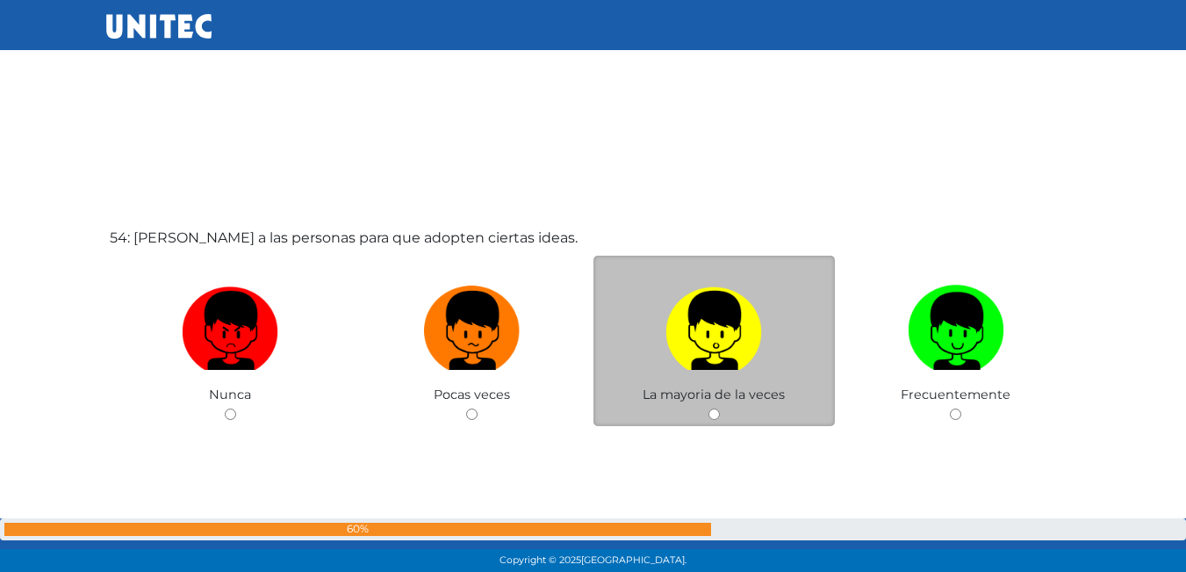
click at [708, 406] on div "La mayoria de la veces" at bounding box center [714, 340] width 242 height 171
click at [710, 406] on div "La mayoria de la veces" at bounding box center [714, 340] width 242 height 171
click at [709, 415] on input "radio" at bounding box center [713, 413] width 11 height 11
radio input "true"
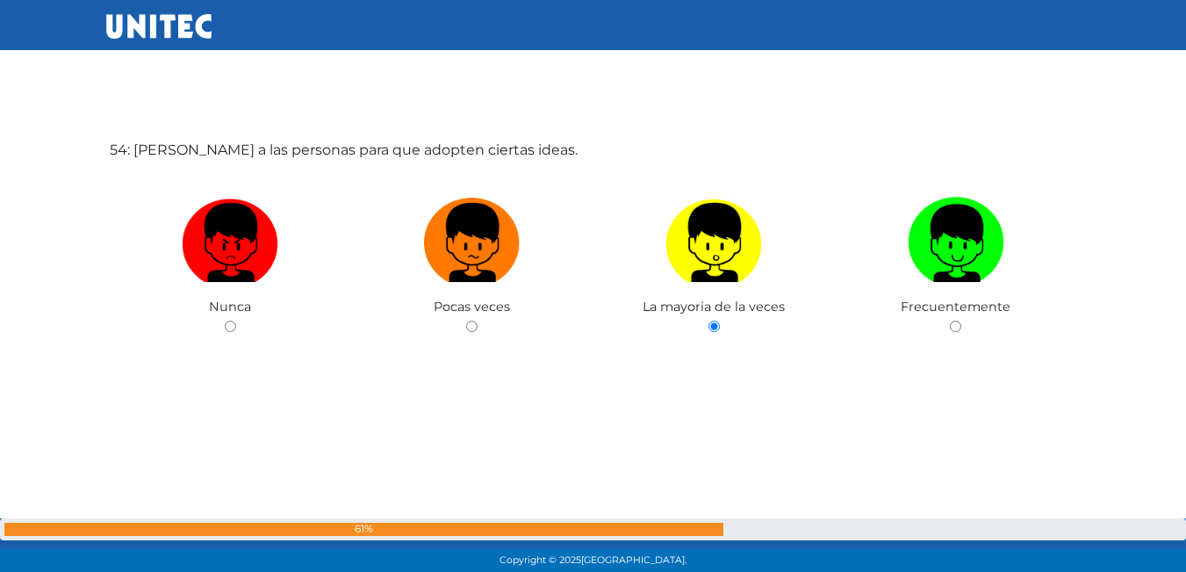
scroll to position [30997, 0]
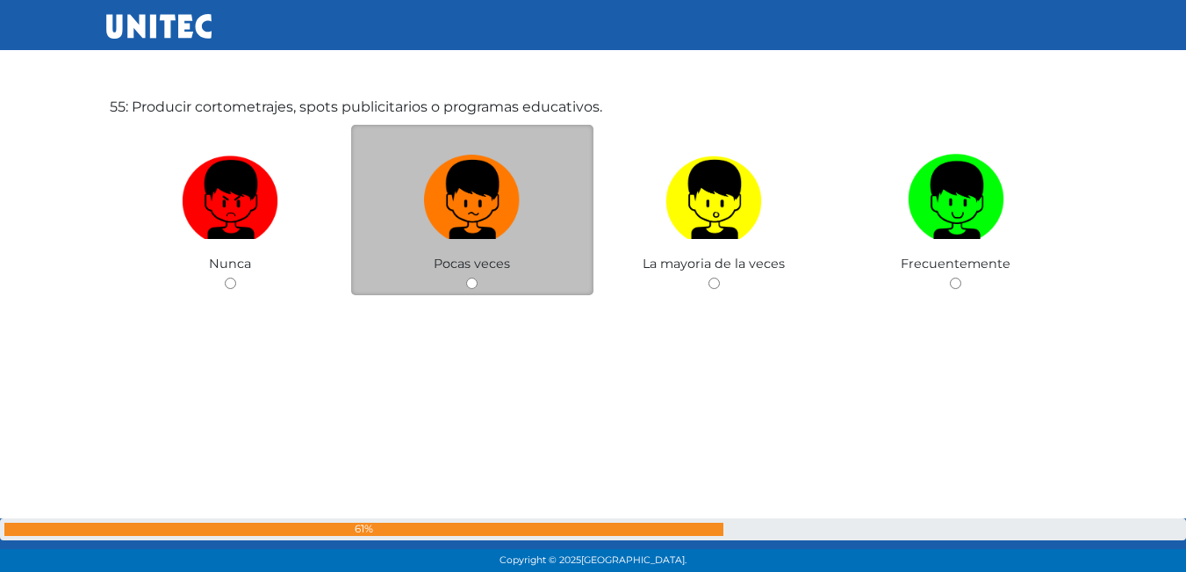
click at [472, 284] on input "radio" at bounding box center [471, 282] width 11 height 11
radio input "true"
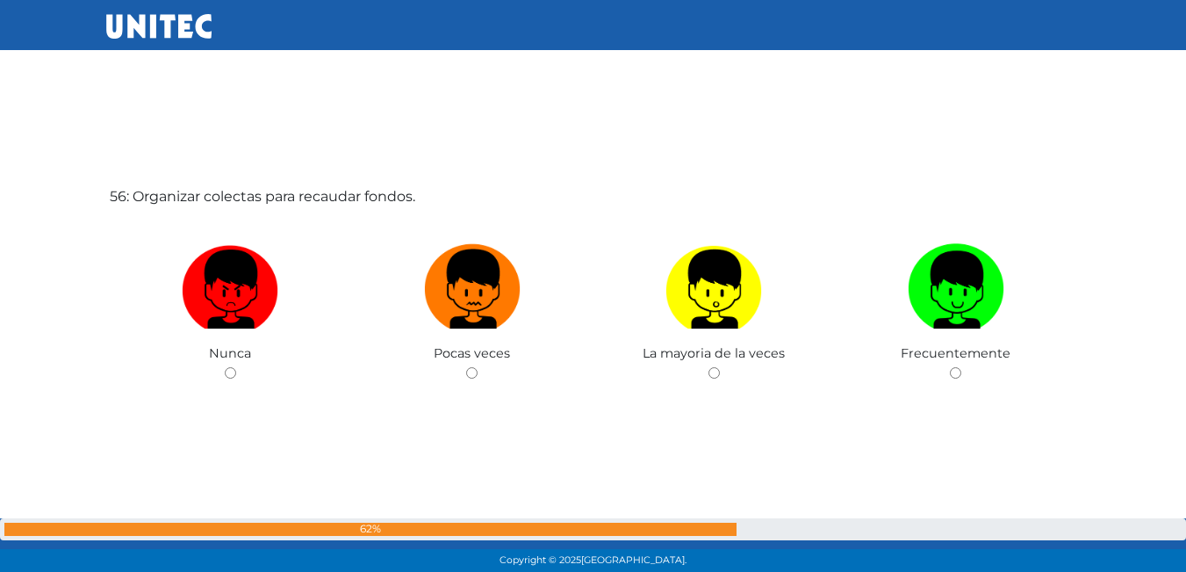
scroll to position [31522, 0]
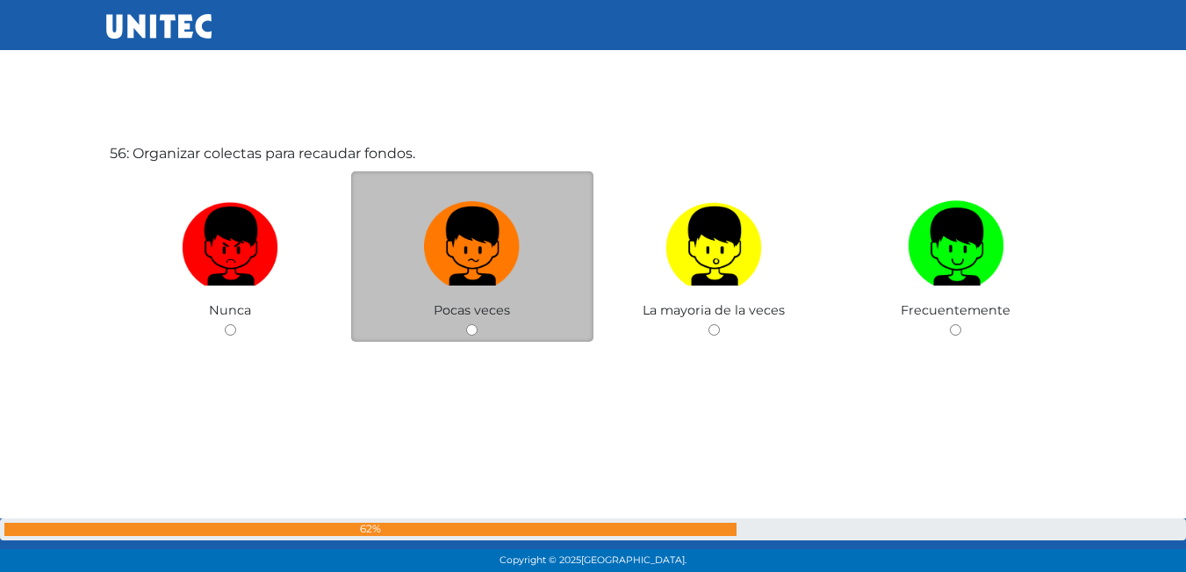
click at [475, 327] on input "radio" at bounding box center [471, 329] width 11 height 11
radio input "true"
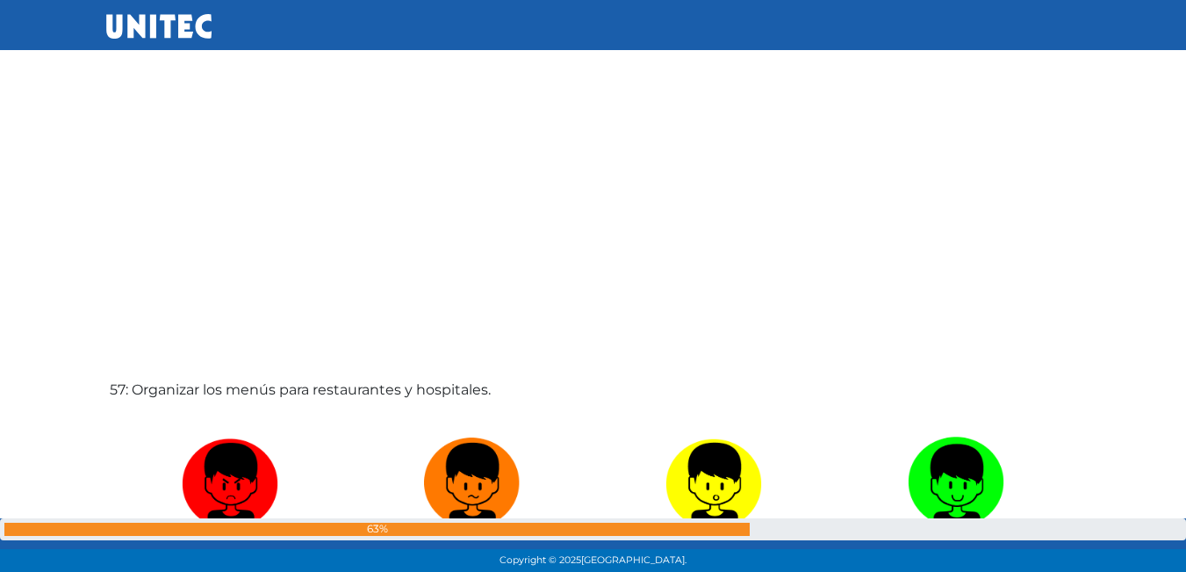
scroll to position [32111, 0]
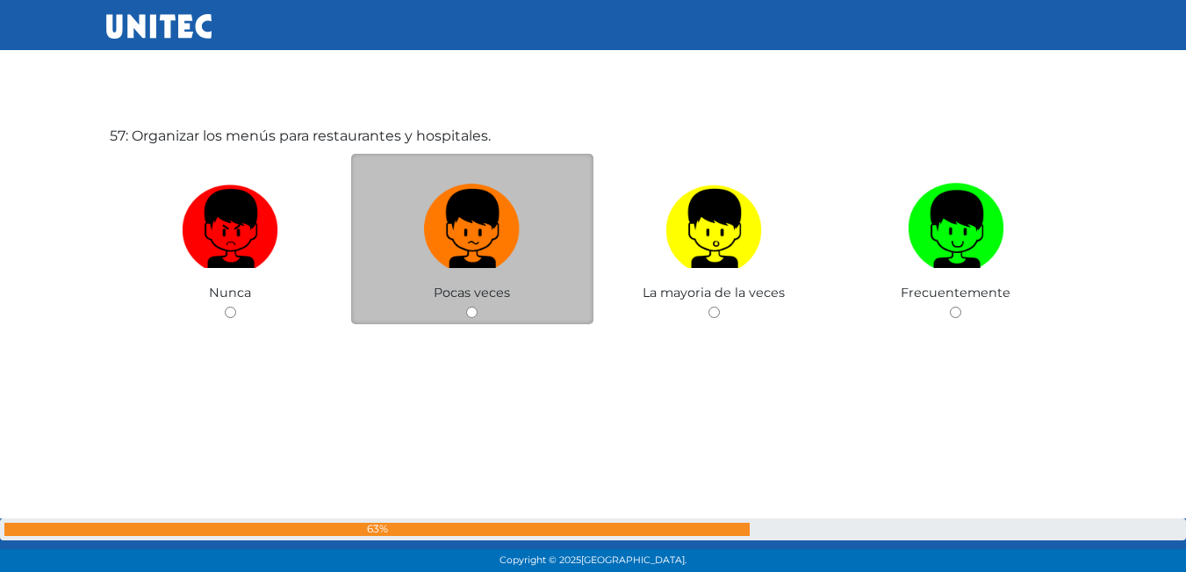
click at [467, 304] on div "Pocas veces" at bounding box center [472, 239] width 242 height 171
click at [476, 313] on input "radio" at bounding box center [471, 311] width 11 height 11
radio input "true"
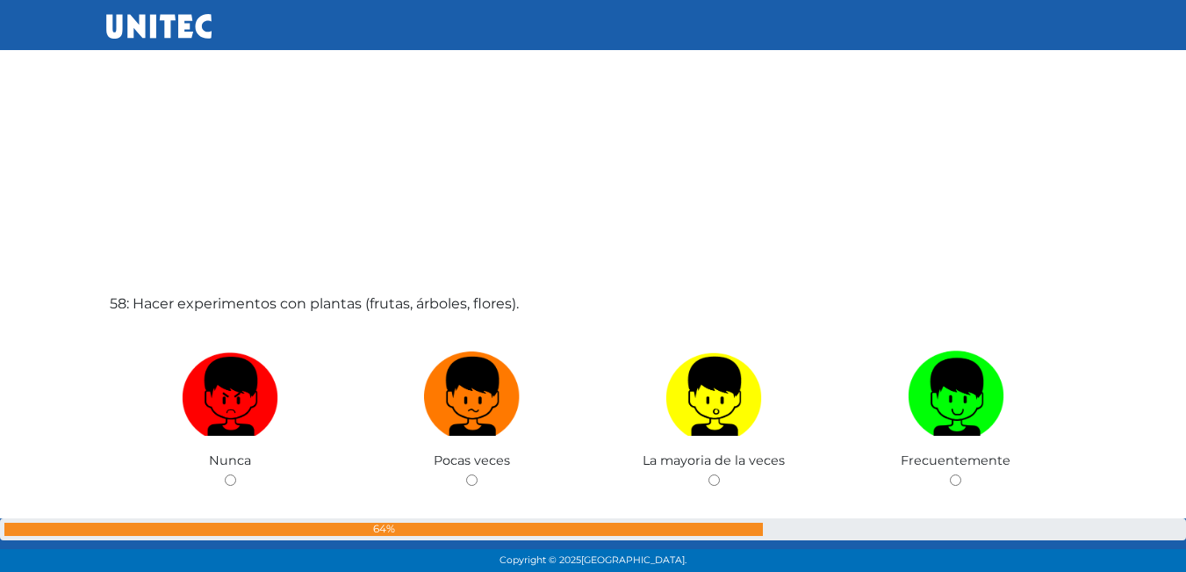
scroll to position [32540, 0]
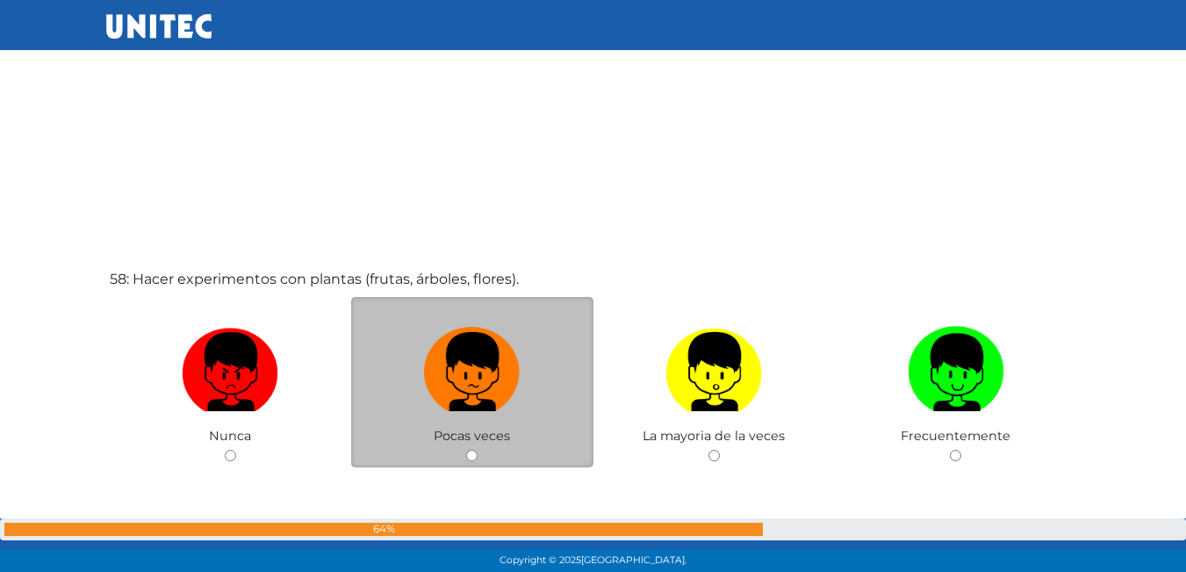
click at [471, 451] on input "radio" at bounding box center [471, 454] width 11 height 11
radio input "true"
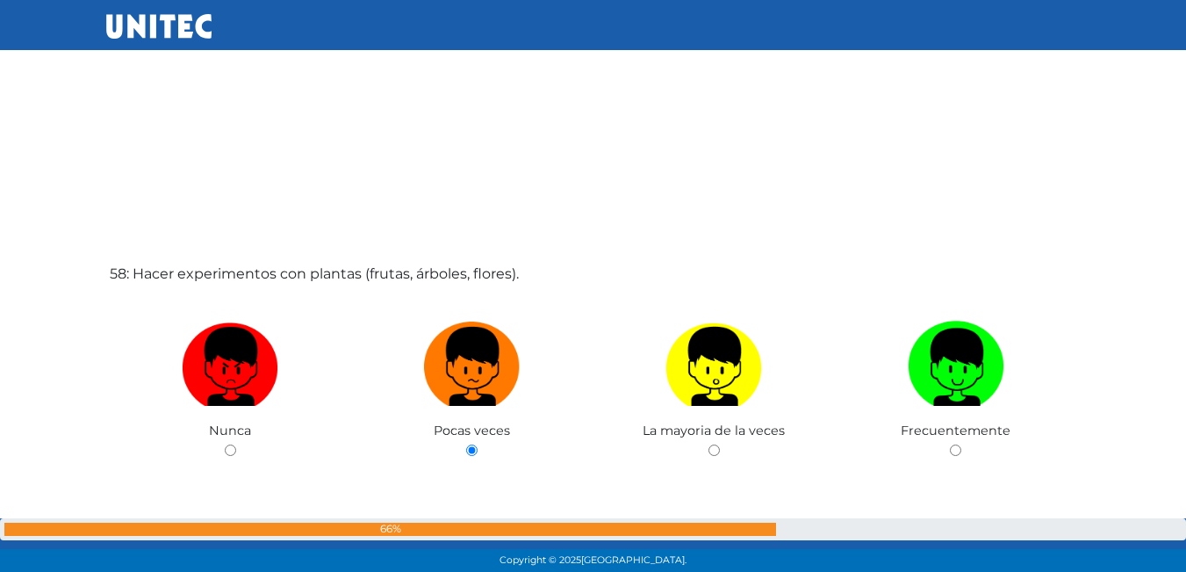
scroll to position [33066, 0]
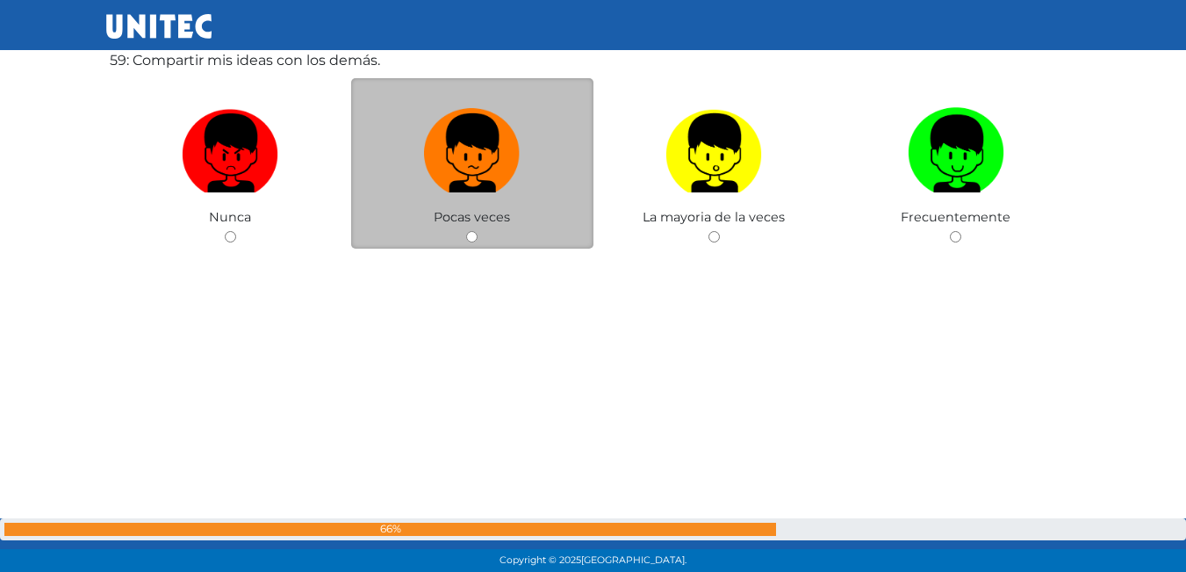
click at [470, 237] on input "radio" at bounding box center [471, 236] width 11 height 11
radio input "true"
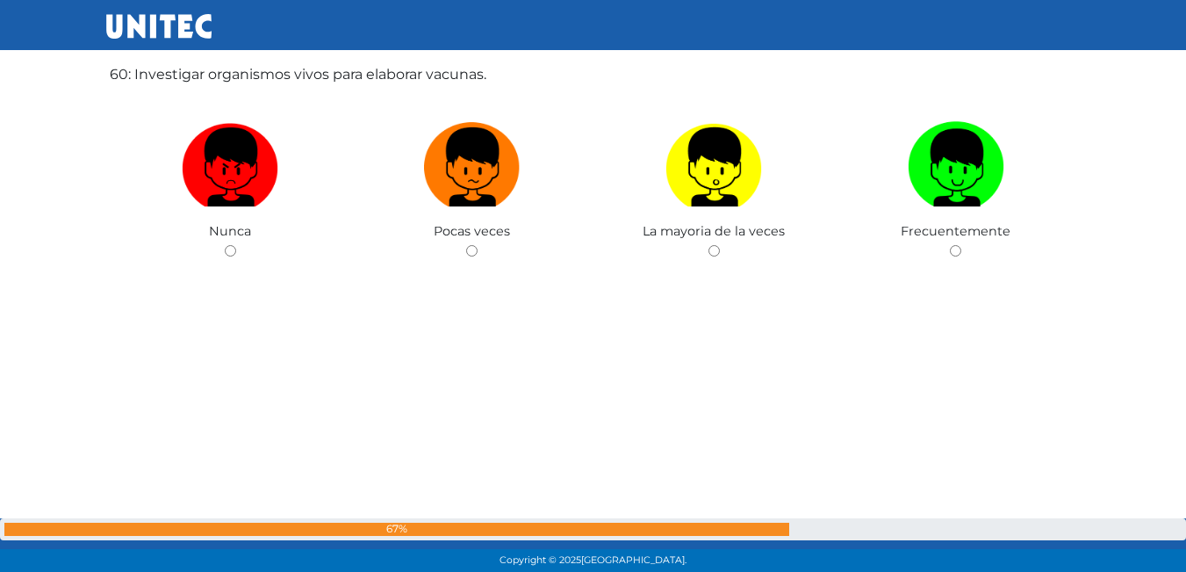
scroll to position [33777, 0]
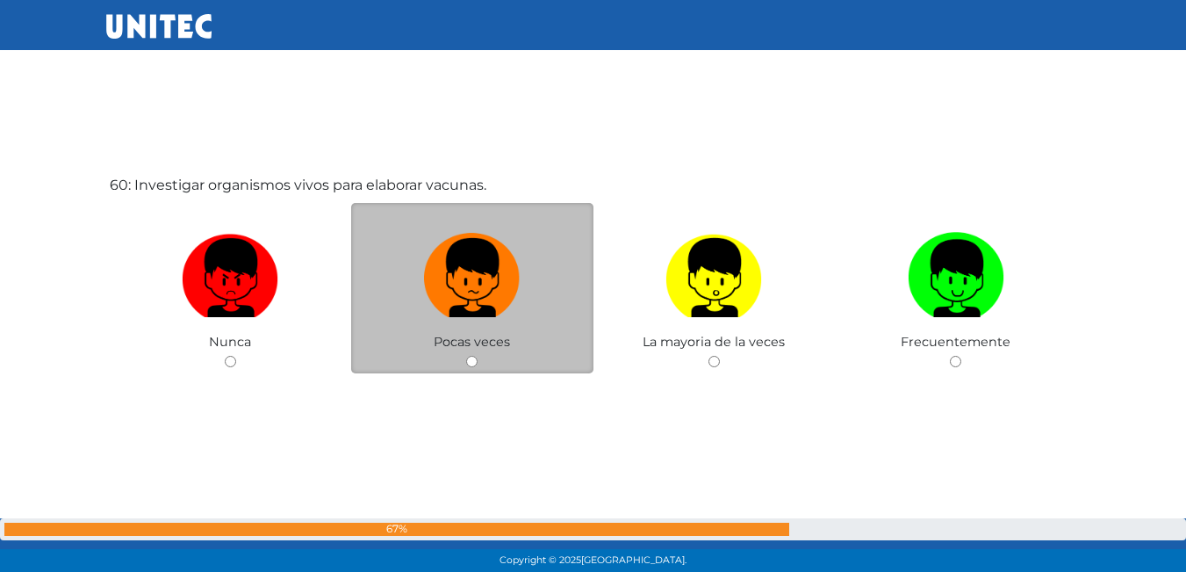
click at [471, 361] on input "radio" at bounding box center [471, 361] width 11 height 11
radio input "true"
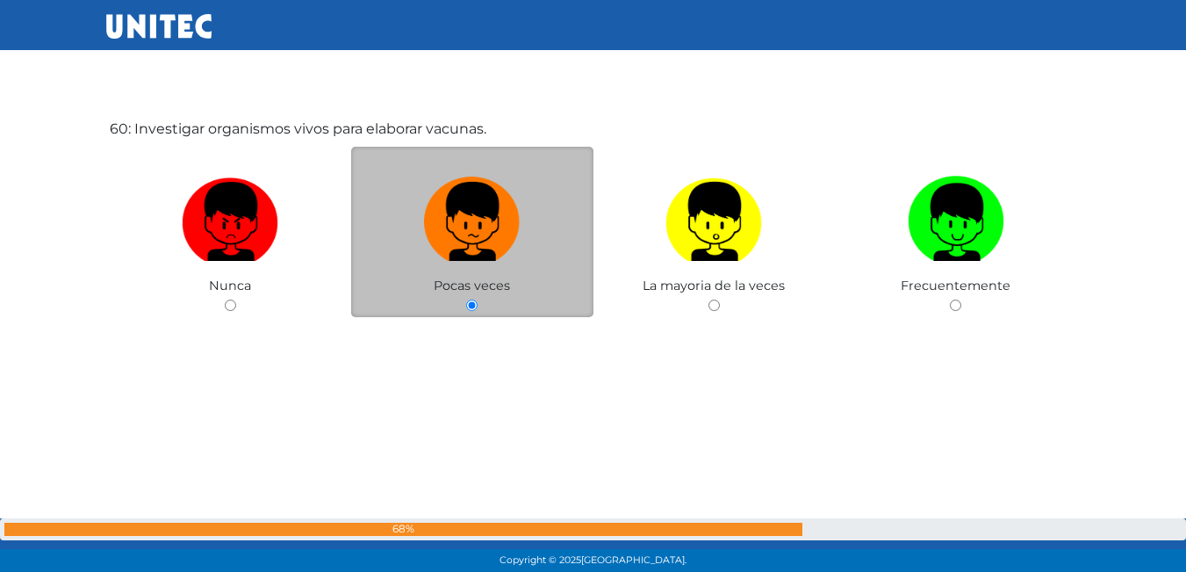
scroll to position [34257, 0]
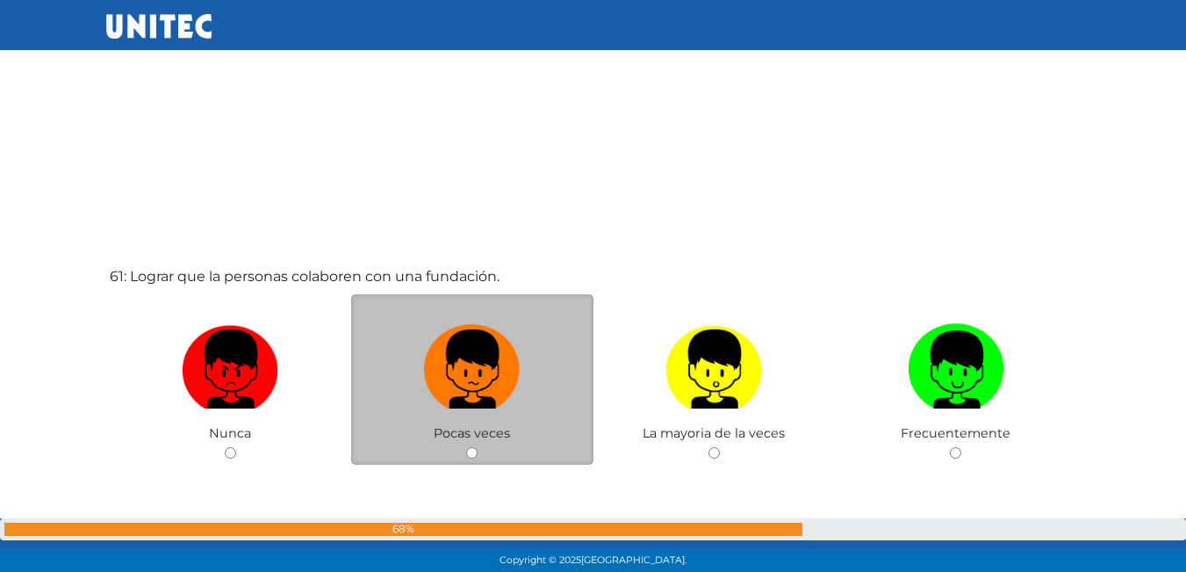
click at [469, 449] on input "radio" at bounding box center [471, 452] width 11 height 11
radio input "true"
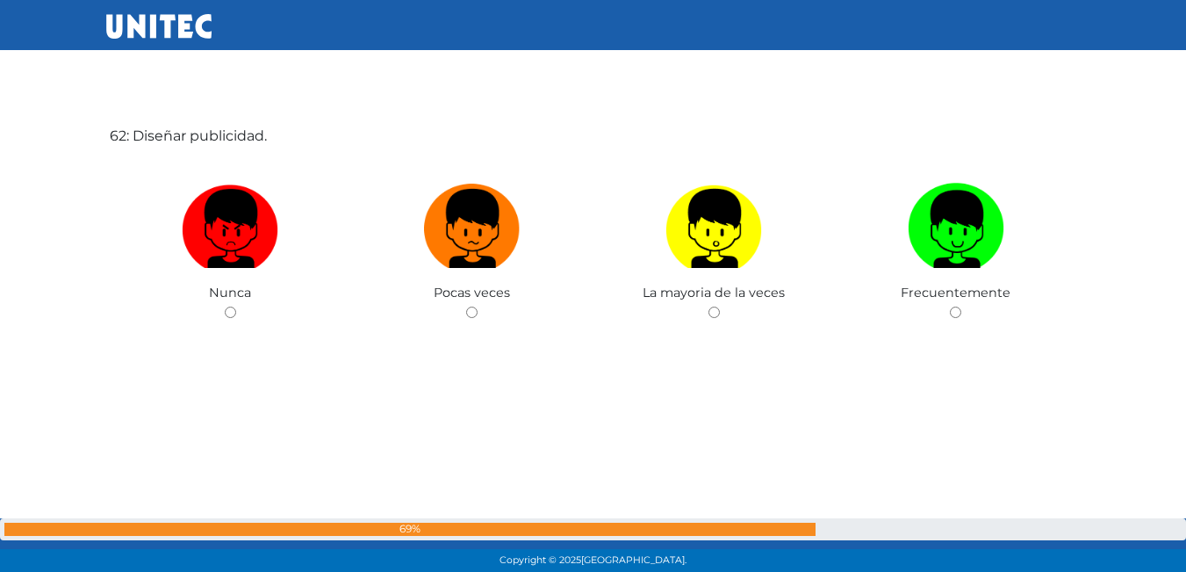
scroll to position [34941, 0]
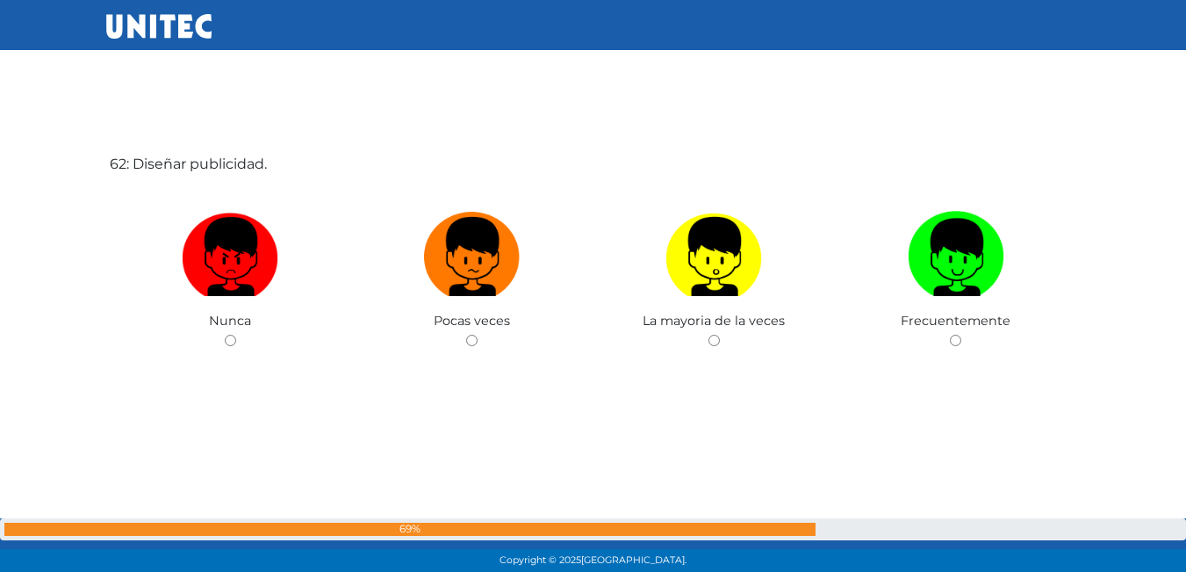
click at [703, 354] on div "62: Diseñar publicidad. Nunca Pocas veces La mayoria de la veces Frecuentemente" at bounding box center [593, 297] width 975 height 572
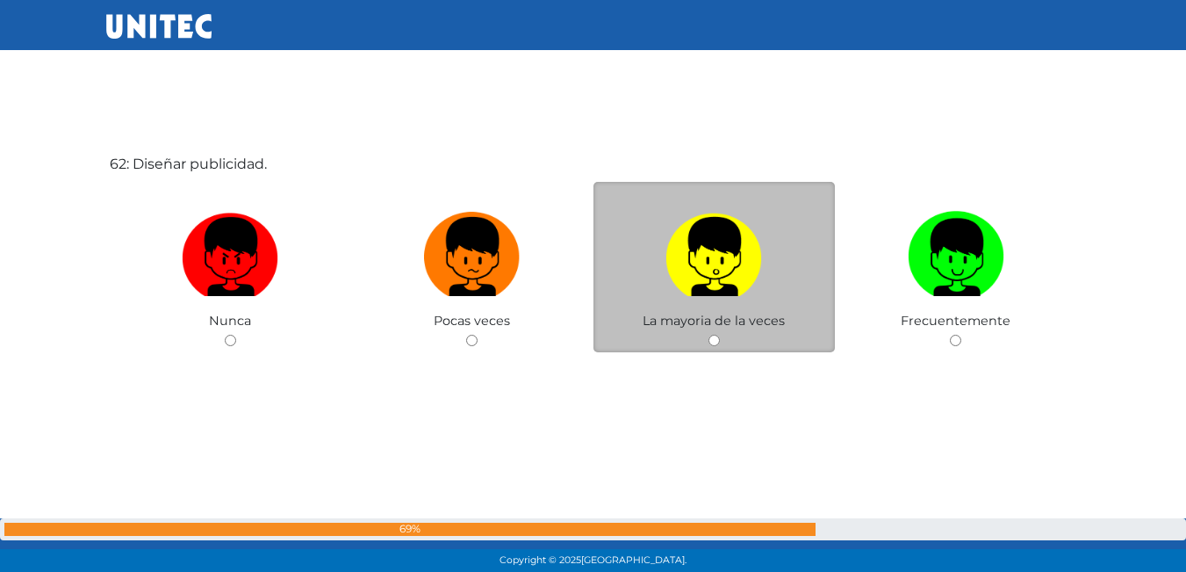
click at [713, 342] on input "radio" at bounding box center [713, 339] width 11 height 11
radio input "true"
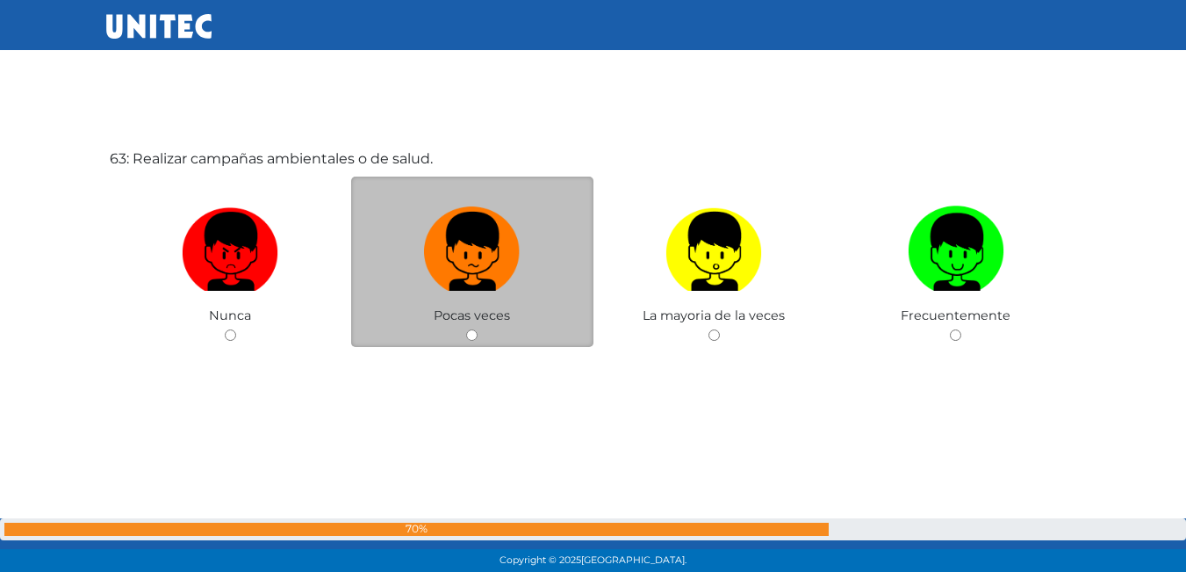
scroll to position [35523, 0]
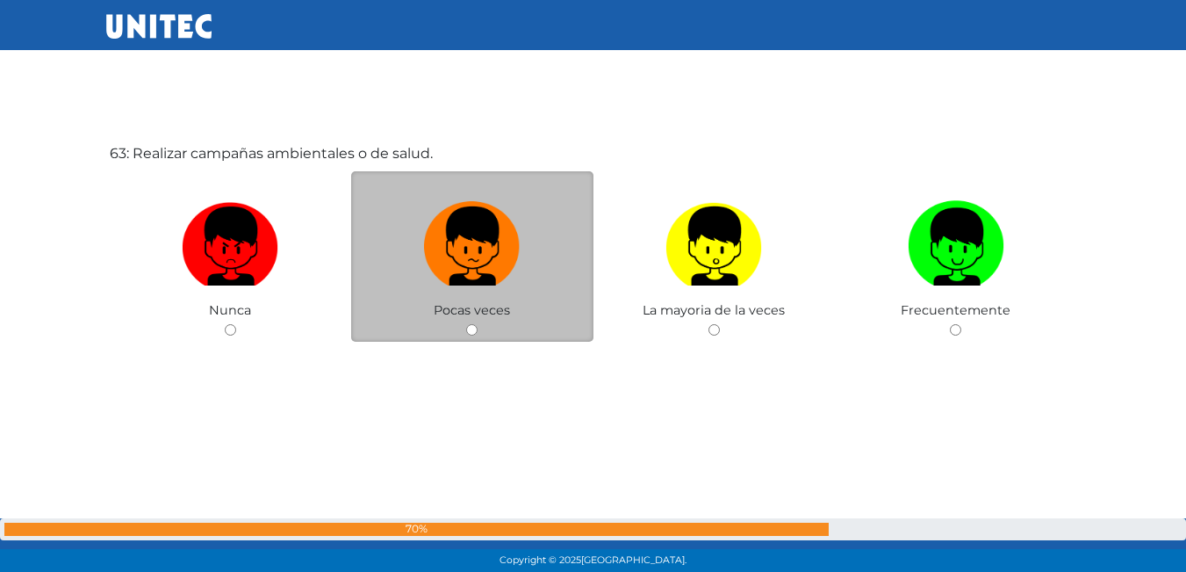
click at [469, 329] on input "radio" at bounding box center [471, 329] width 11 height 11
radio input "true"
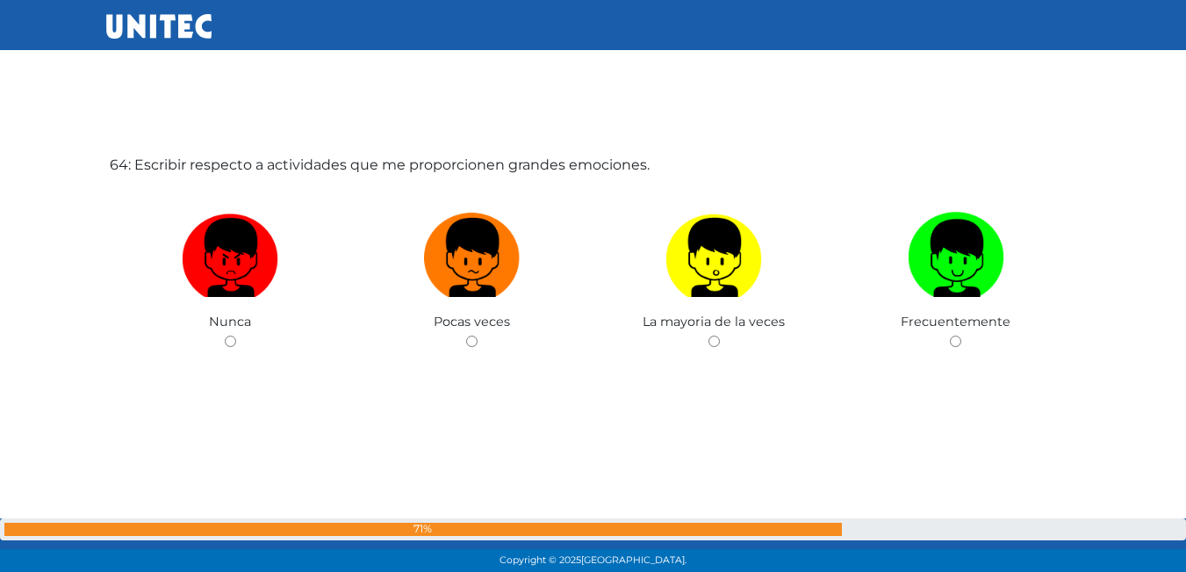
scroll to position [36090, 0]
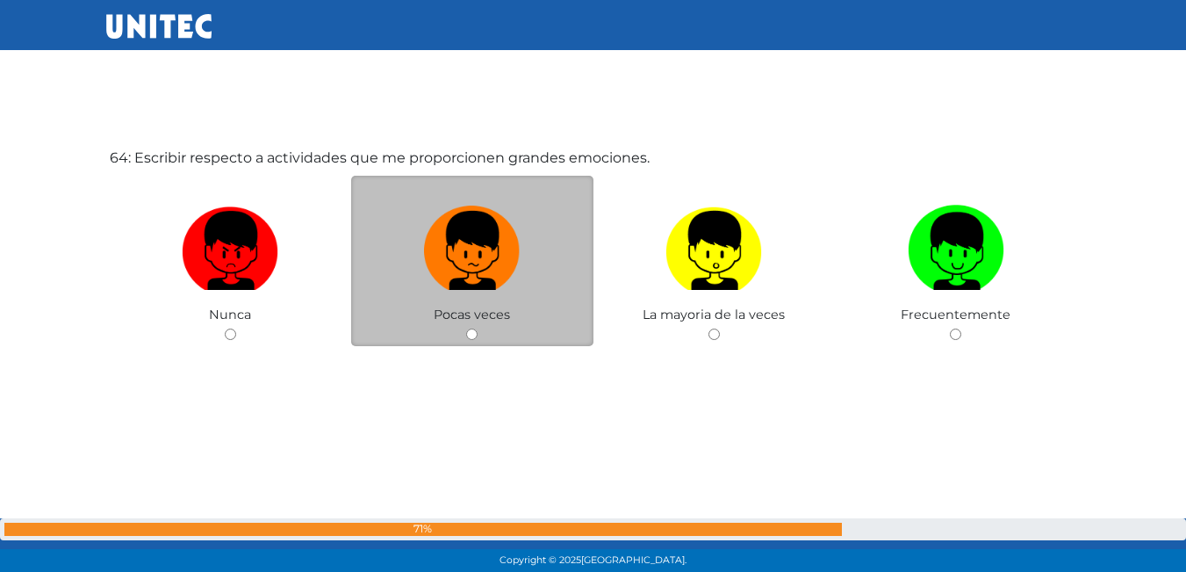
click at [472, 332] on input "radio" at bounding box center [471, 333] width 11 height 11
radio input "true"
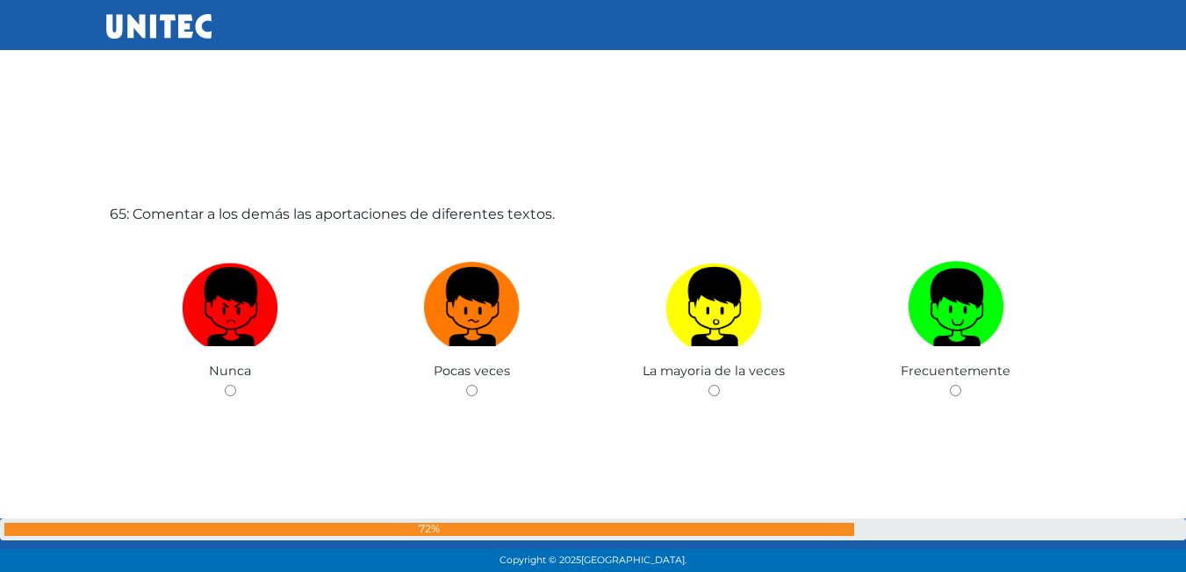
scroll to position [36620, 0]
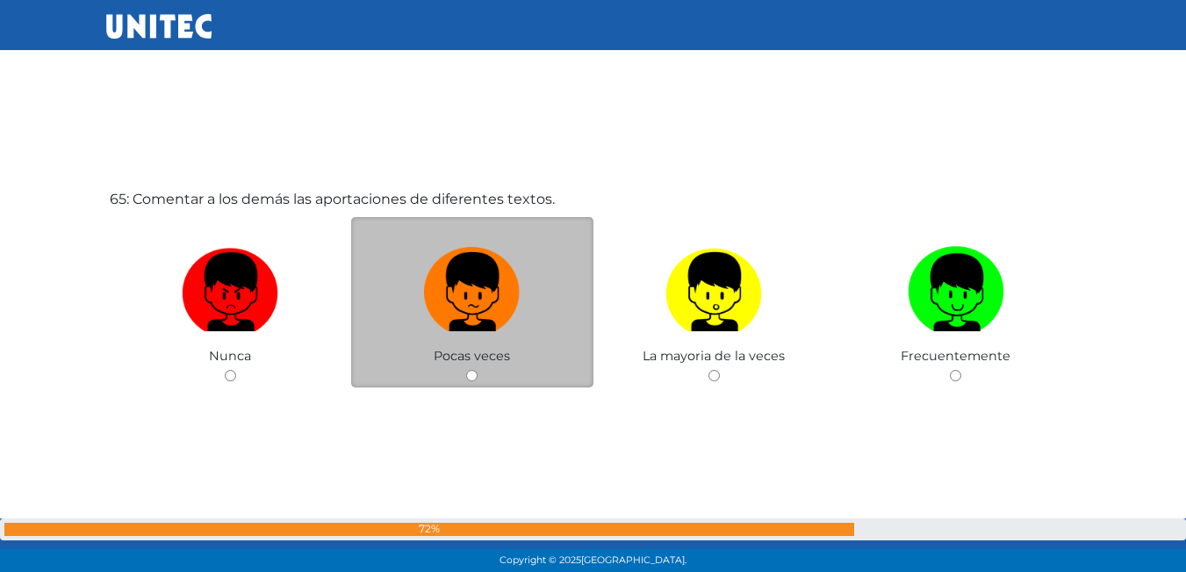
click at [468, 378] on input "radio" at bounding box center [471, 375] width 11 height 11
radio input "true"
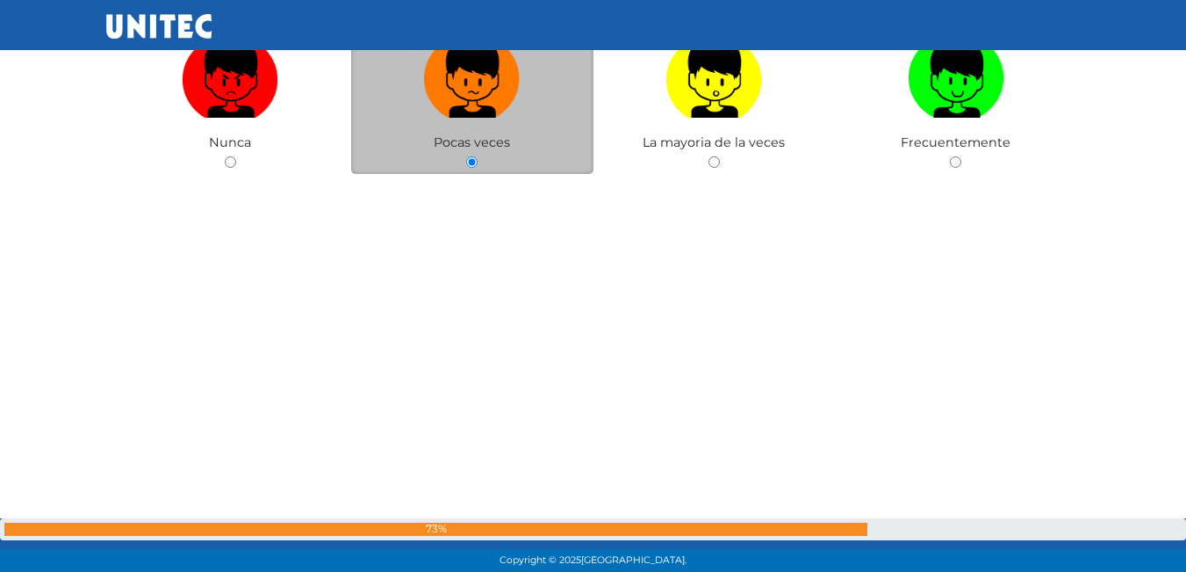
scroll to position [37236, 0]
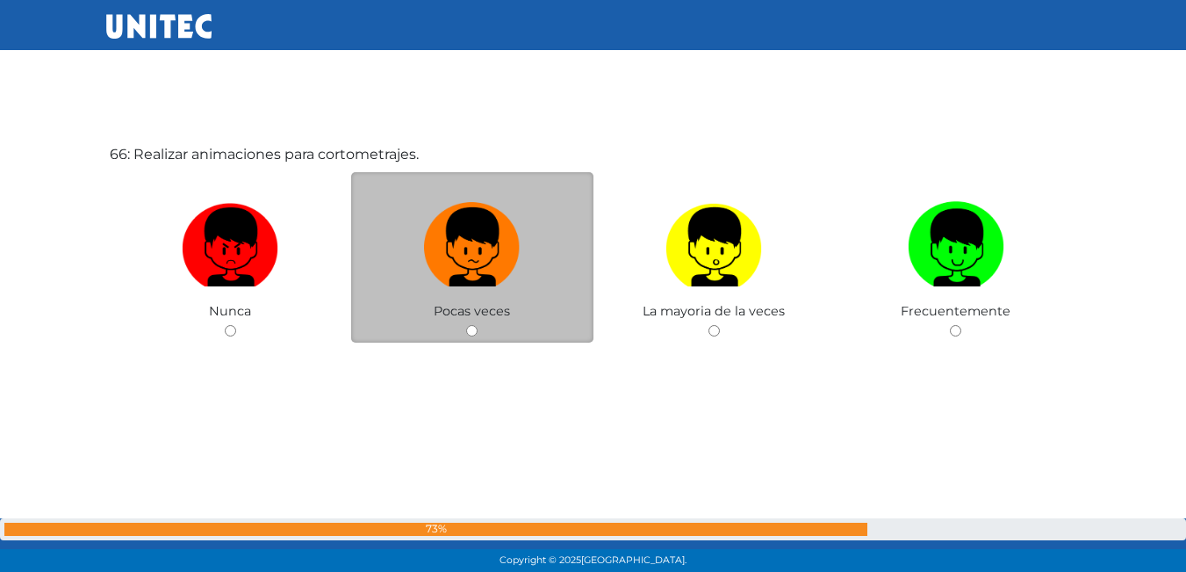
click at [477, 327] on input "radio" at bounding box center [471, 330] width 11 height 11
radio input "true"
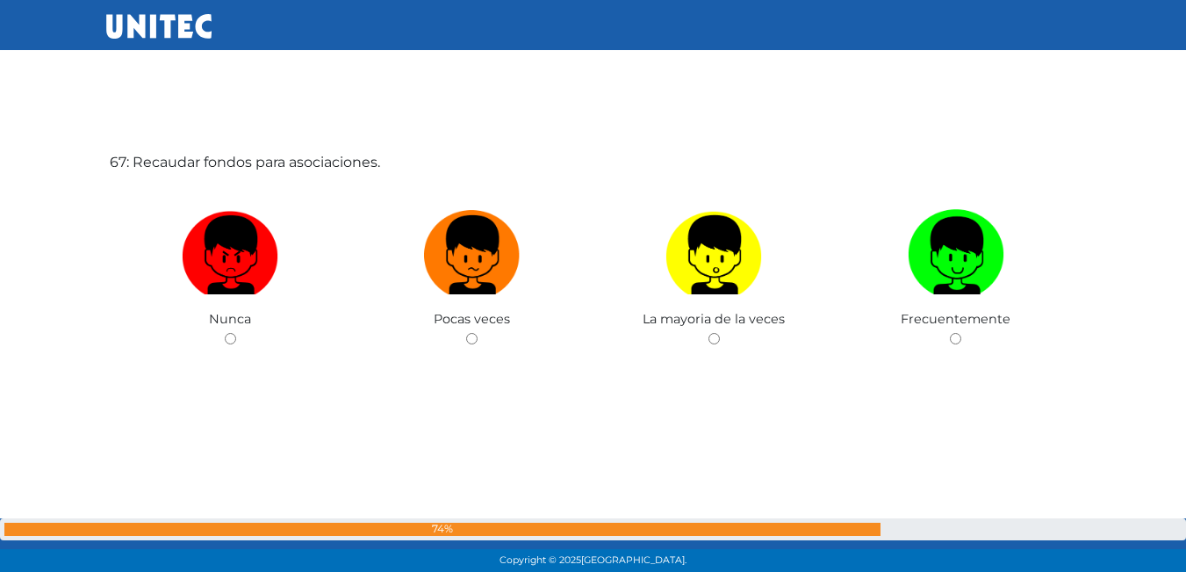
scroll to position [37750, 0]
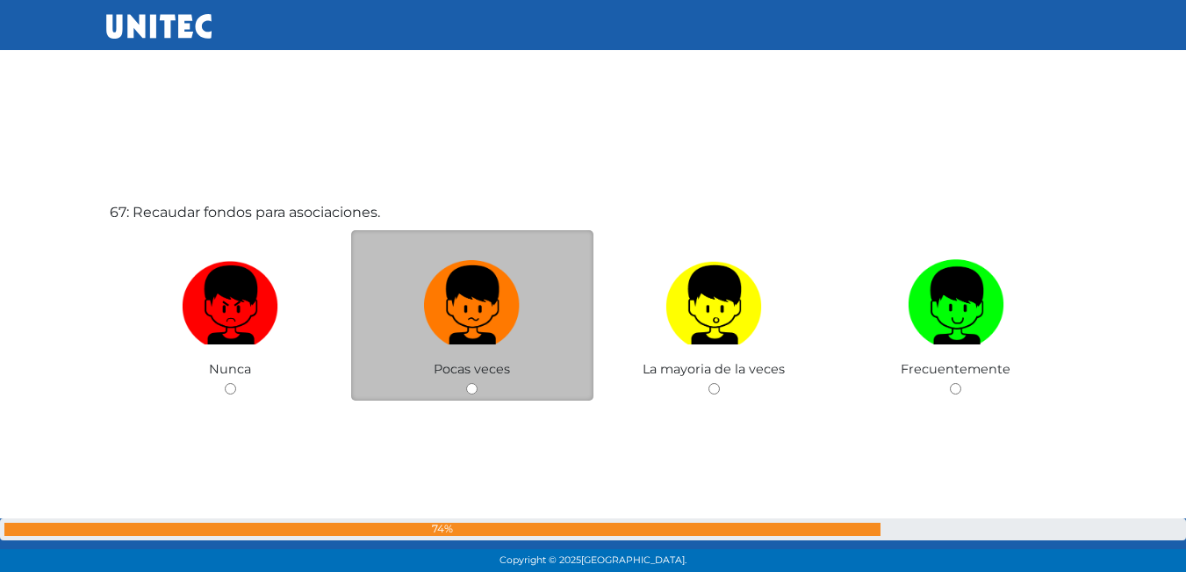
click at [466, 387] on input "radio" at bounding box center [471, 388] width 11 height 11
radio input "true"
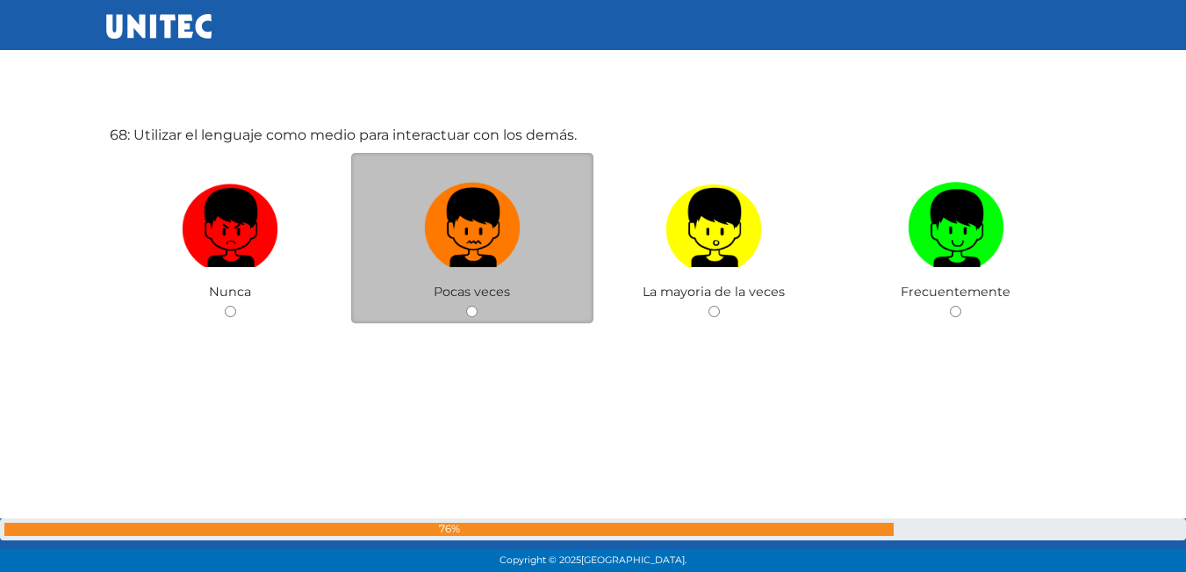
scroll to position [38406, 0]
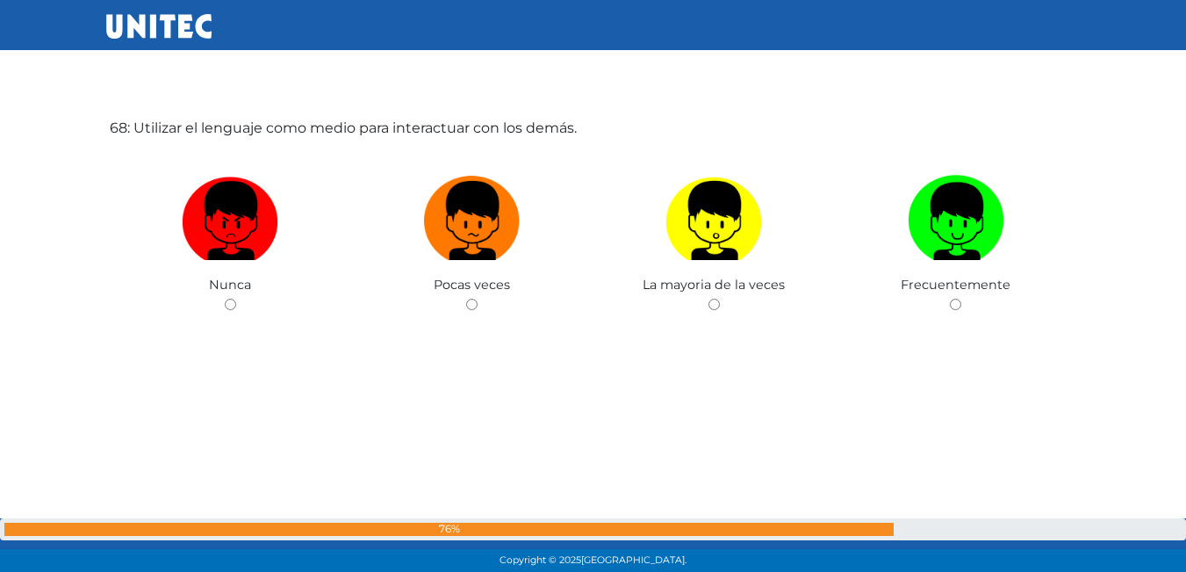
click at [957, 306] on div "68: Utilizar el lenguaje como medio para interactuar con los demás. Nunca Pocas…" at bounding box center [593, 261] width 975 height 572
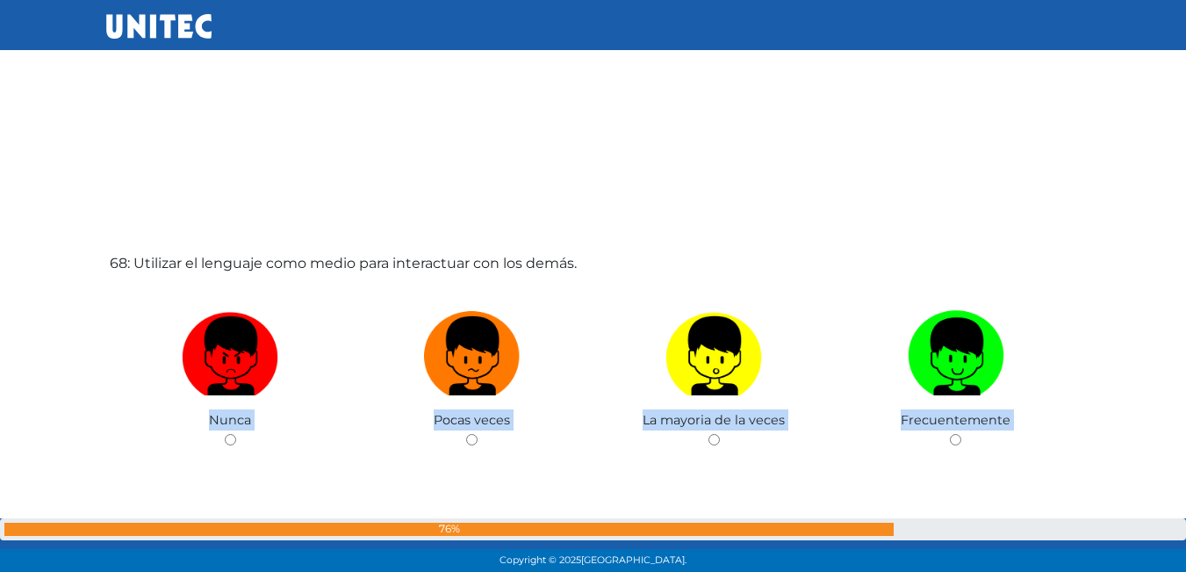
scroll to position [38502, 0]
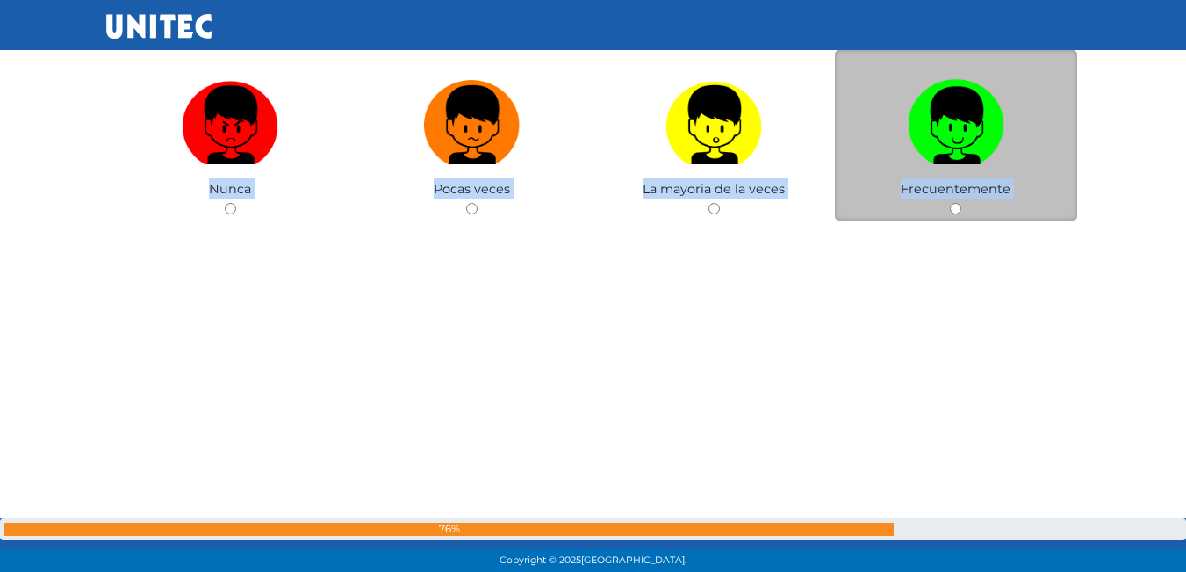
click at [952, 208] on input "radio" at bounding box center [955, 208] width 11 height 11
radio input "true"
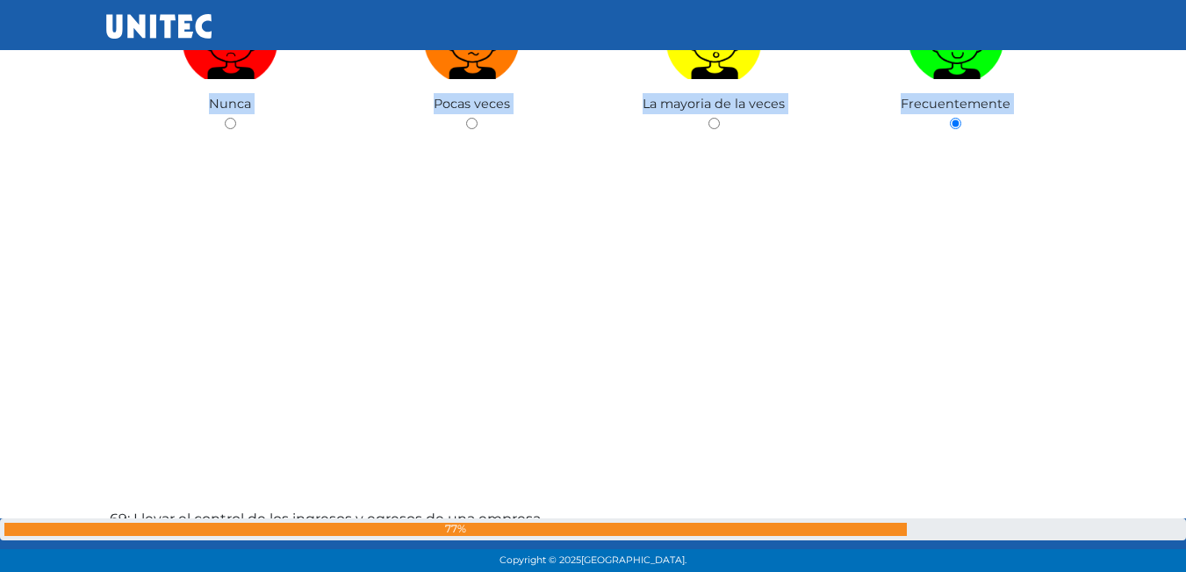
click at [763, 279] on div "68: Utilizar el lenguaje como medio para interactuar con los demás. Nunca Pocas…" at bounding box center [593, 80] width 975 height 572
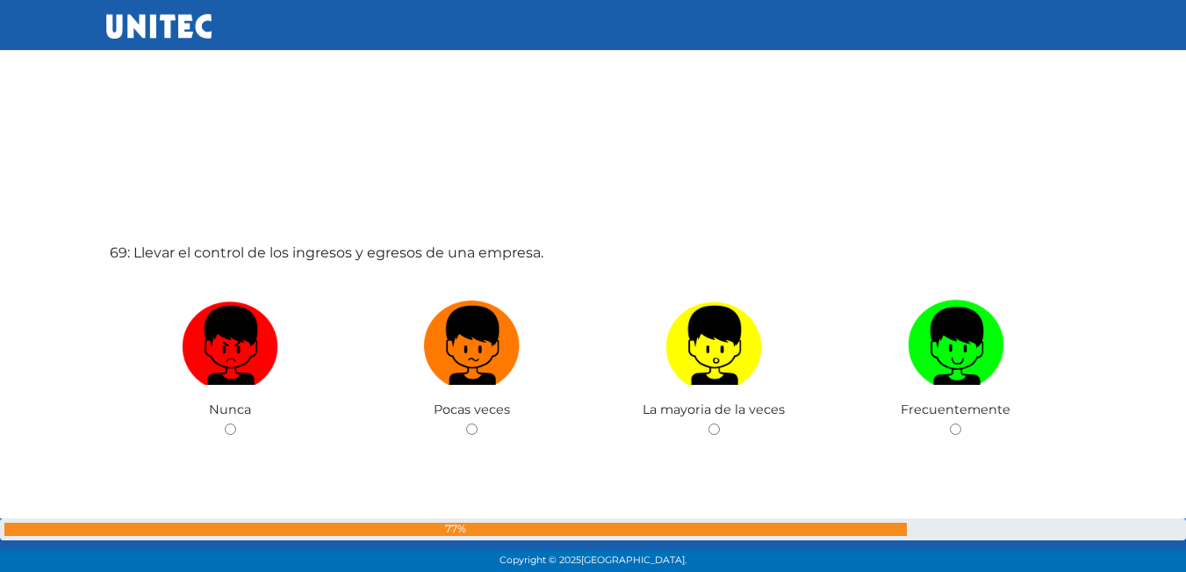
scroll to position [38859, 0]
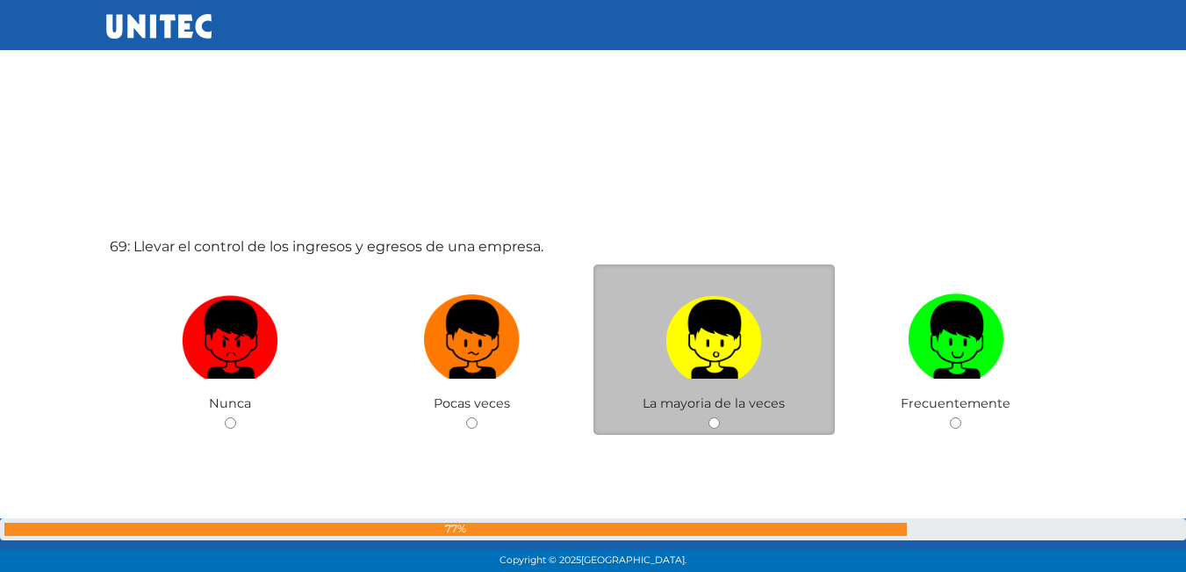
click at [715, 414] on div "La mayoria de la veces" at bounding box center [714, 349] width 242 height 171
click at [712, 417] on input "radio" at bounding box center [713, 422] width 11 height 11
radio input "true"
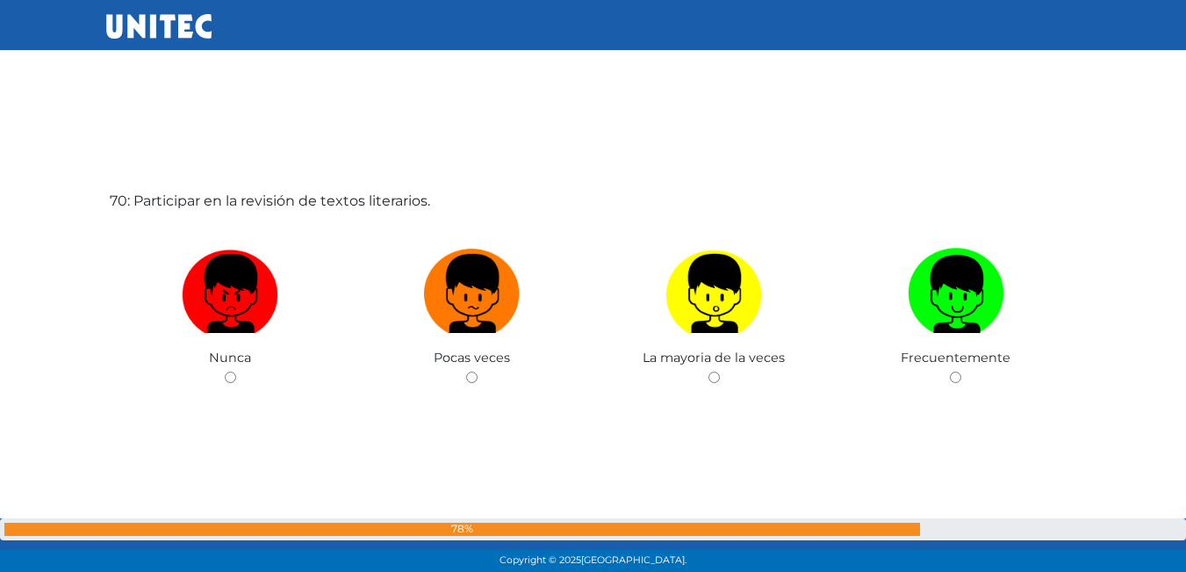
scroll to position [39532, 0]
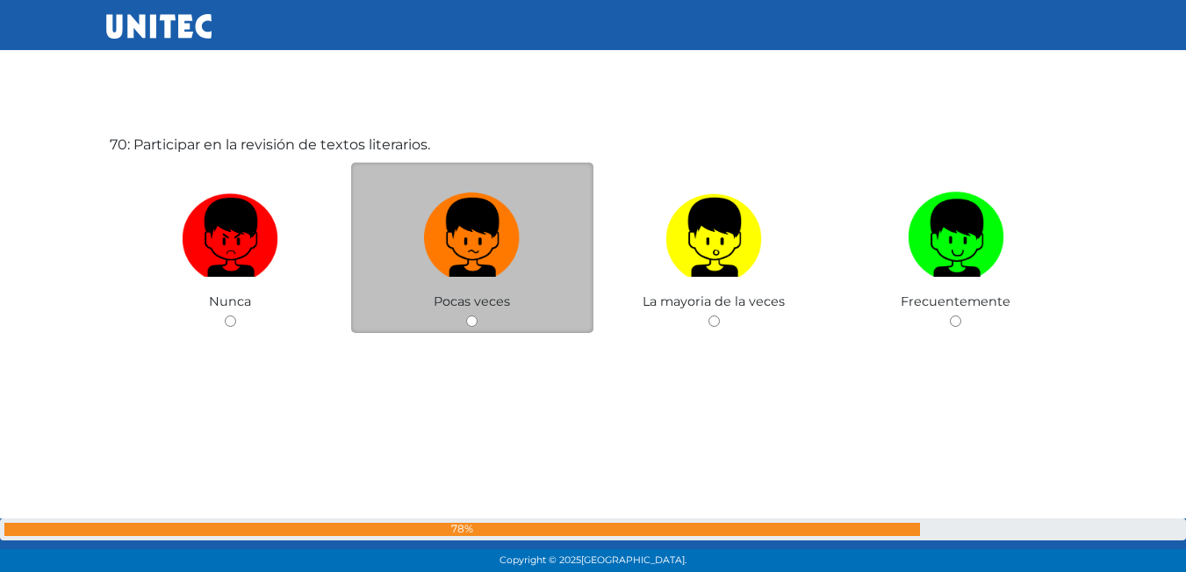
click at [471, 316] on input "radio" at bounding box center [471, 320] width 11 height 11
radio input "true"
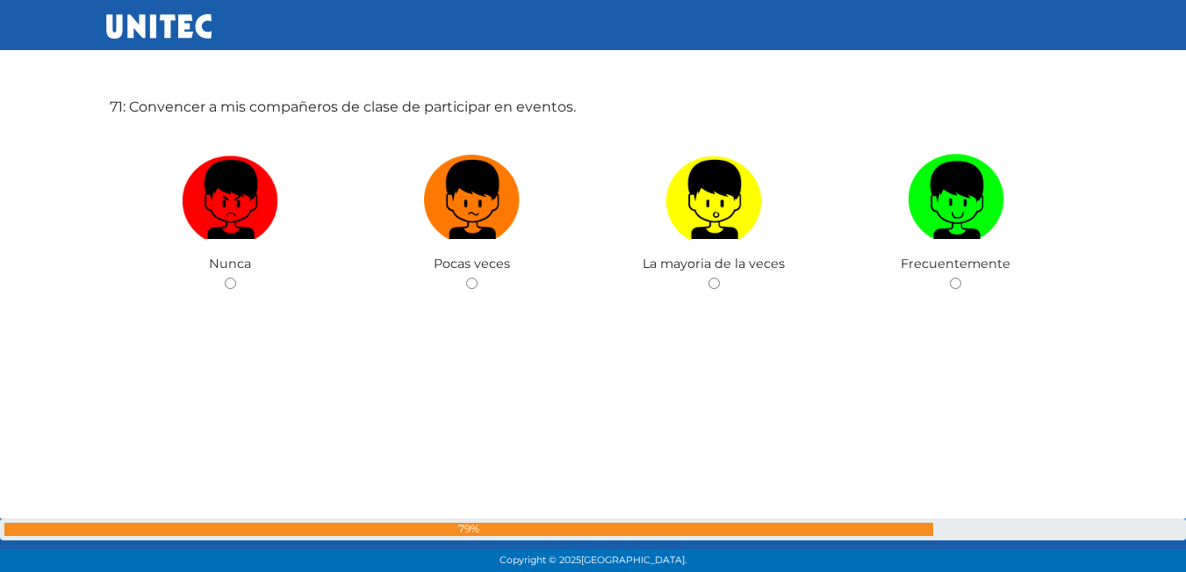
scroll to position [40111, 0]
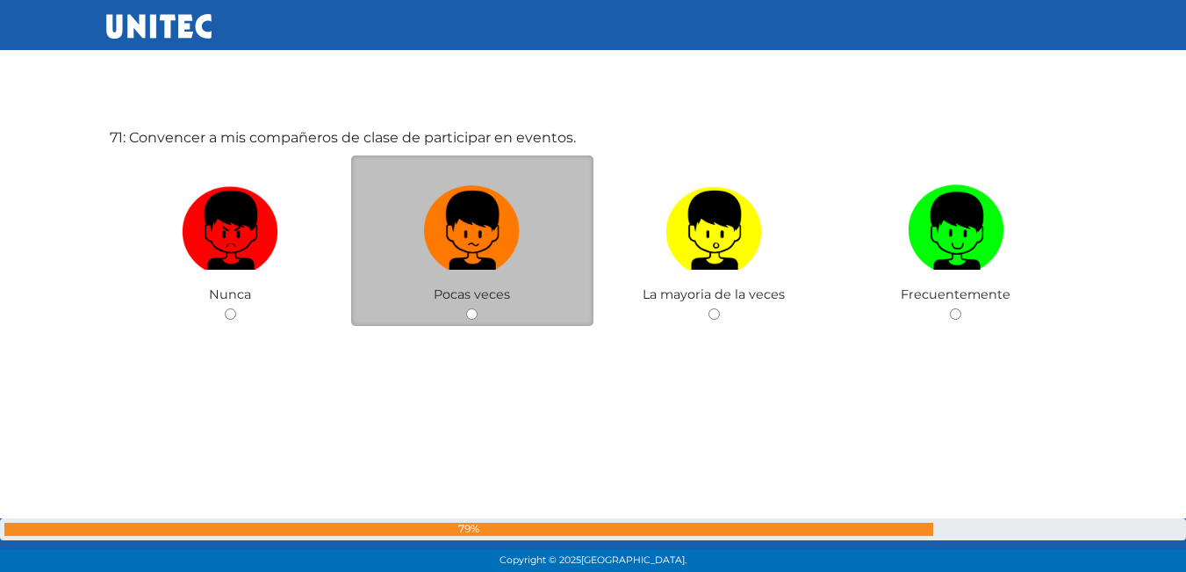
click at [470, 311] on input "radio" at bounding box center [471, 313] width 11 height 11
radio input "true"
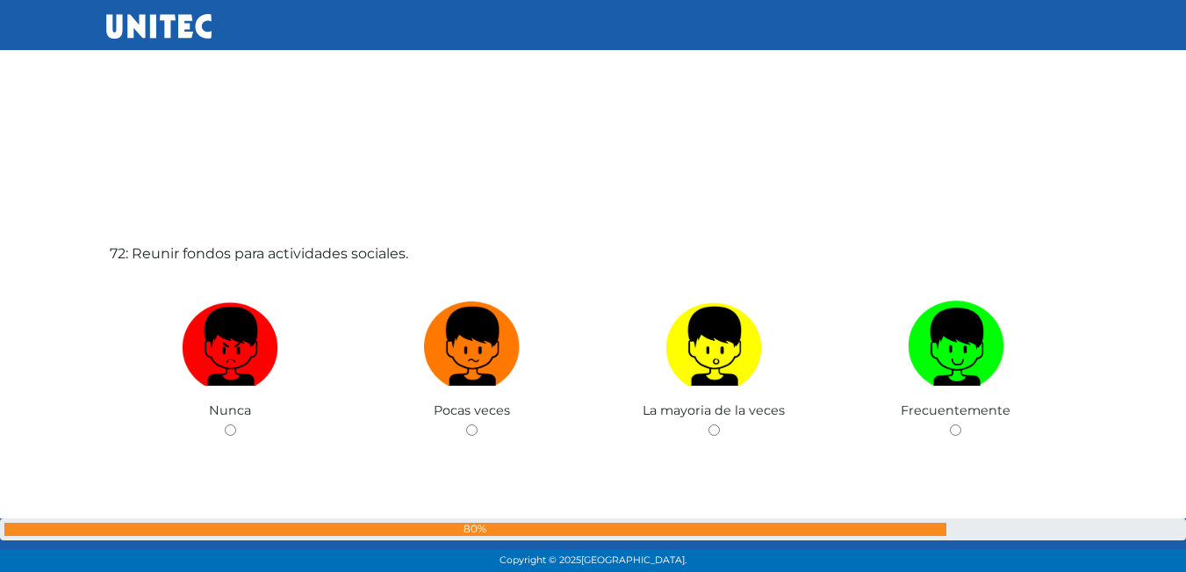
scroll to position [40595, 0]
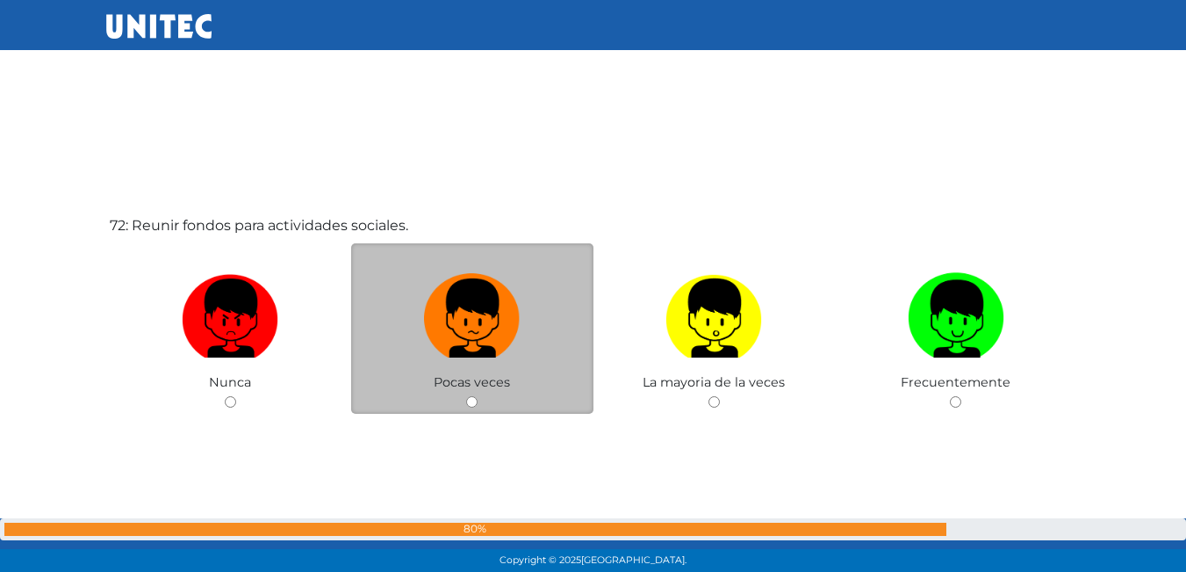
click at [469, 403] on input "radio" at bounding box center [471, 401] width 11 height 11
radio input "true"
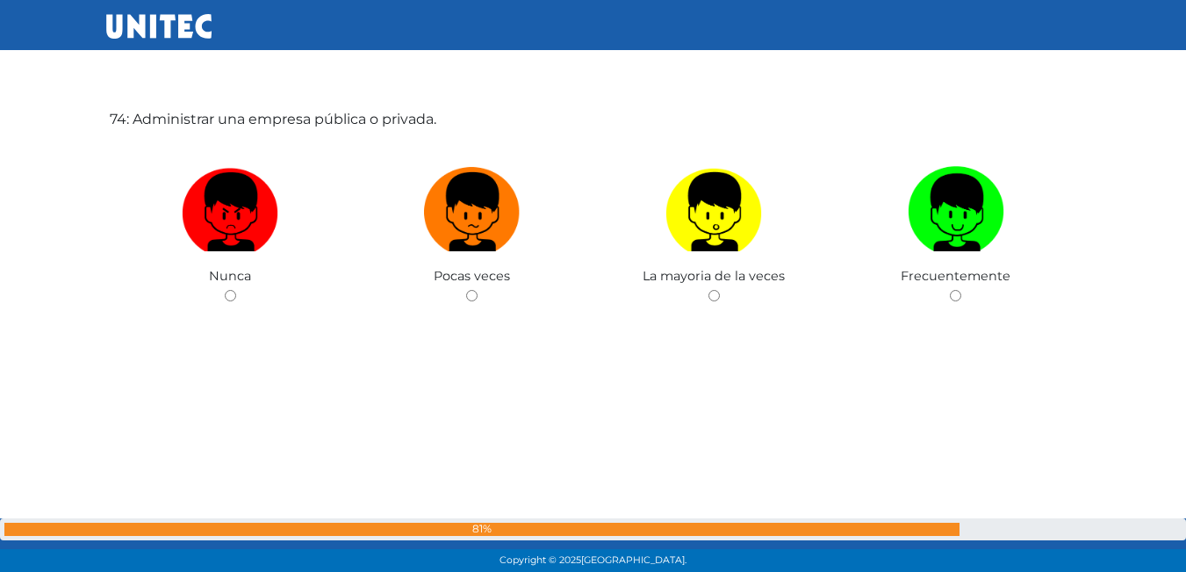
scroll to position [41853, 0]
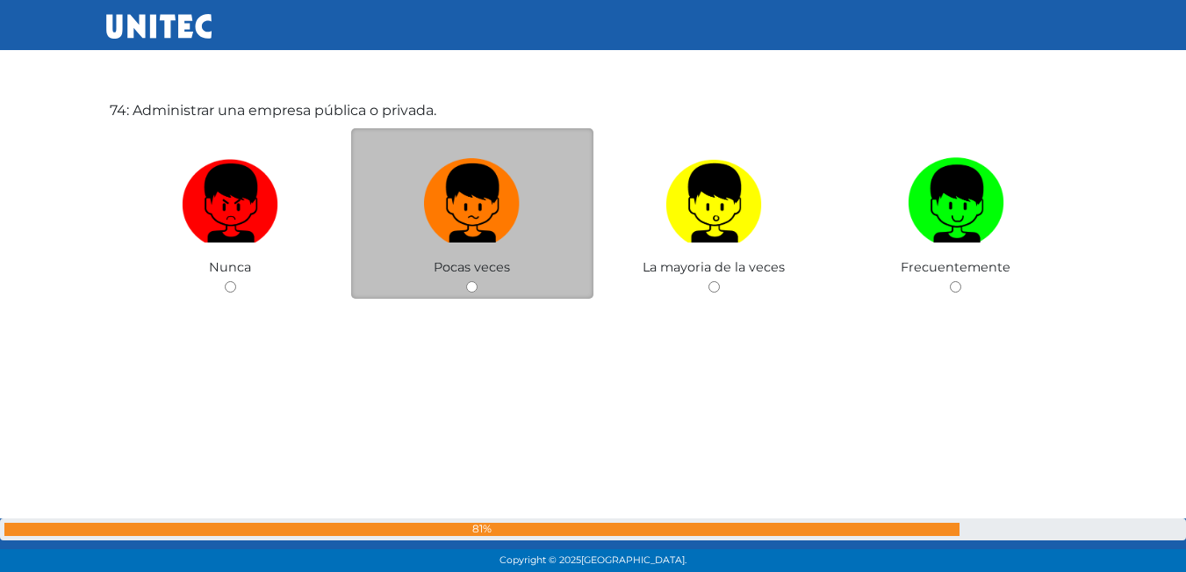
click at [471, 287] on input "radio" at bounding box center [471, 286] width 11 height 11
radio input "true"
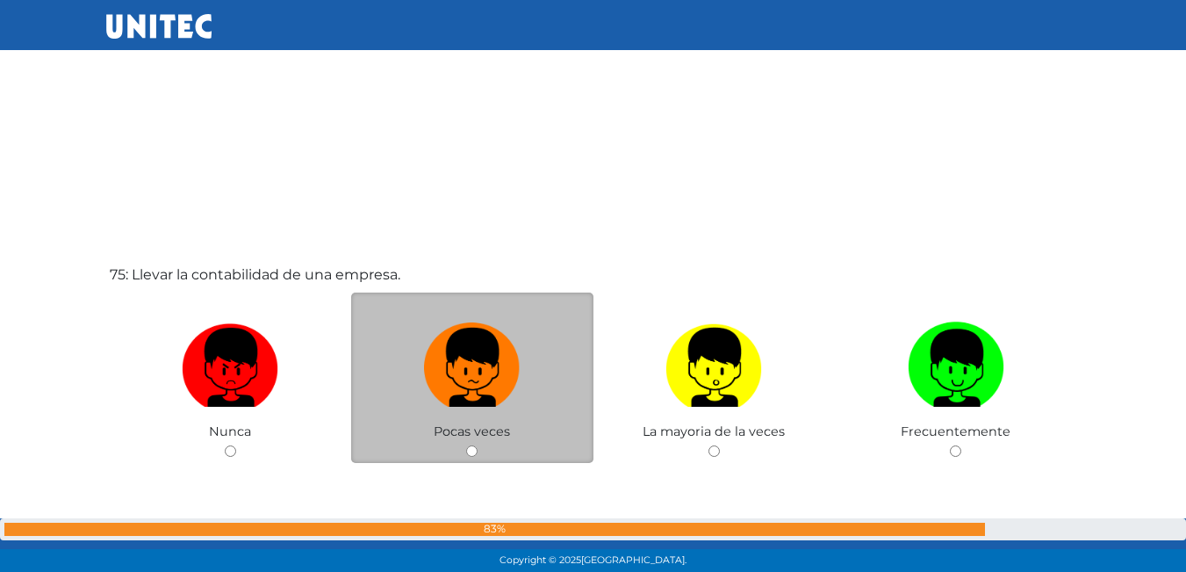
scroll to position [42382, 0]
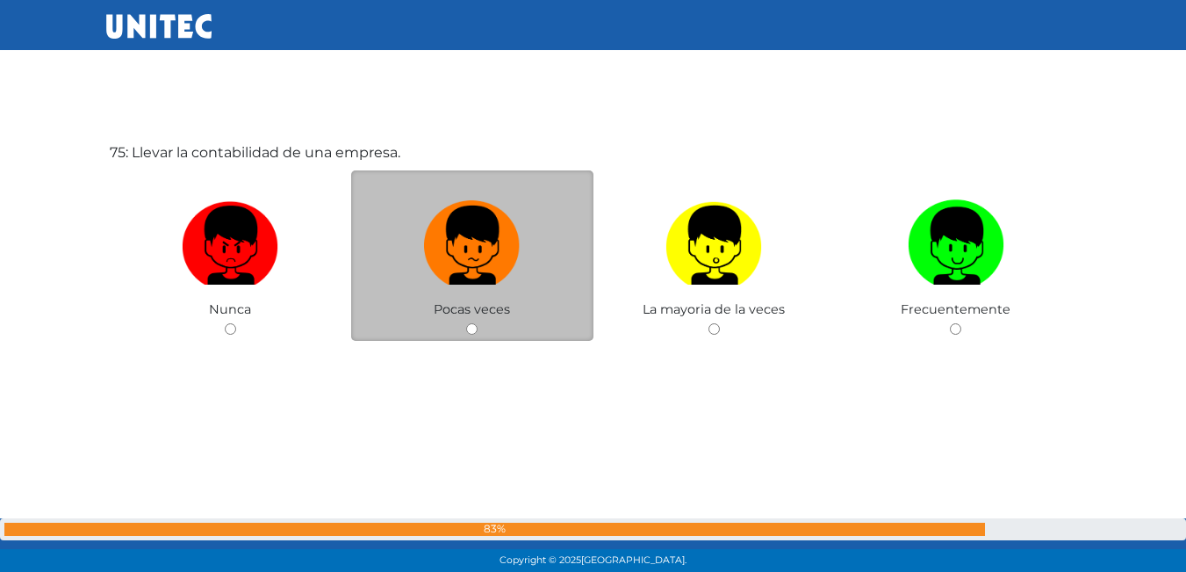
click at [471, 325] on input "radio" at bounding box center [471, 328] width 11 height 11
radio input "true"
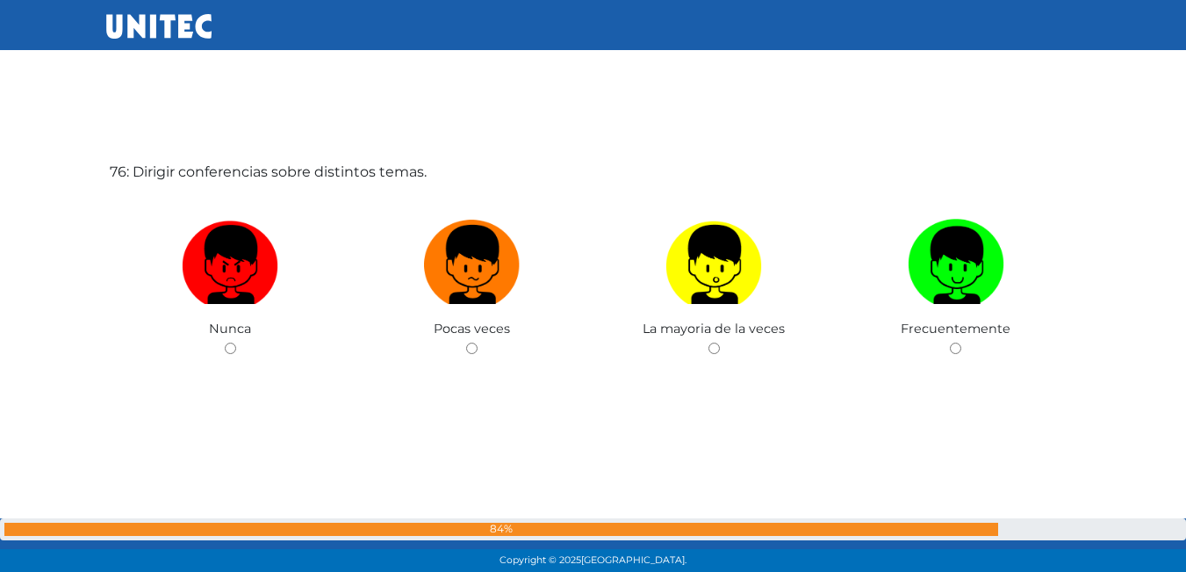
scroll to position [42953, 0]
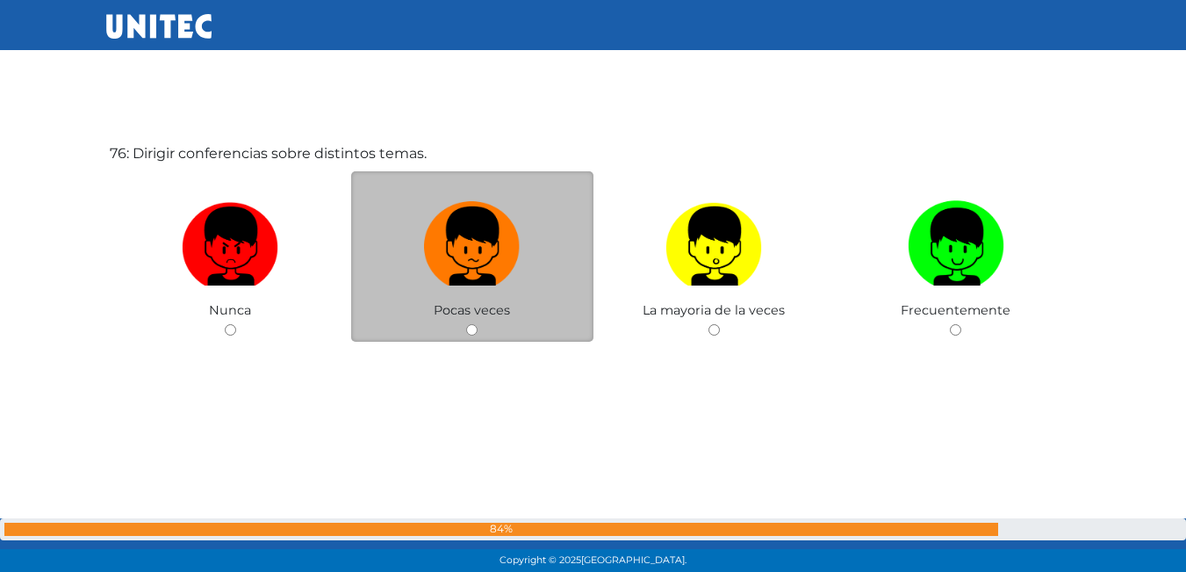
click at [471, 325] on input "radio" at bounding box center [471, 329] width 11 height 11
radio input "true"
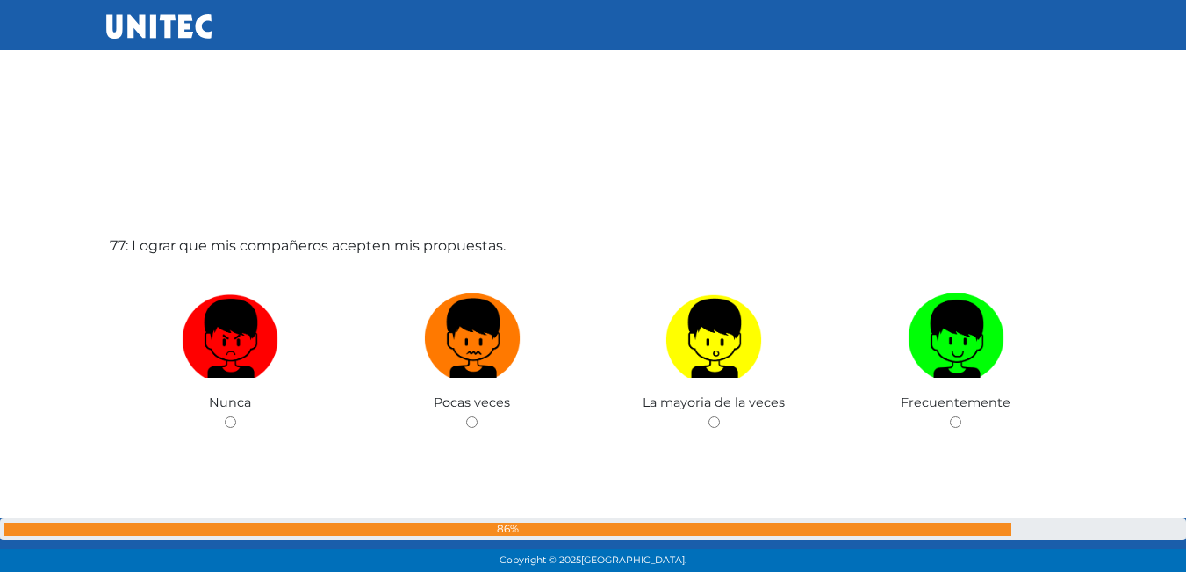
scroll to position [43520, 0]
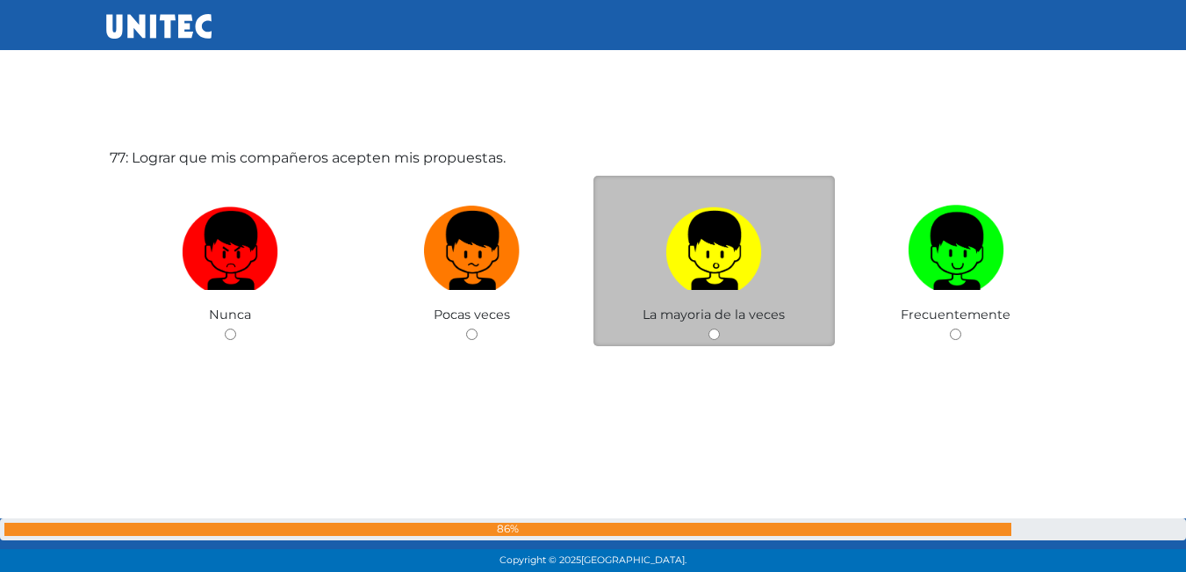
click at [714, 329] on input "radio" at bounding box center [713, 333] width 11 height 11
radio input "true"
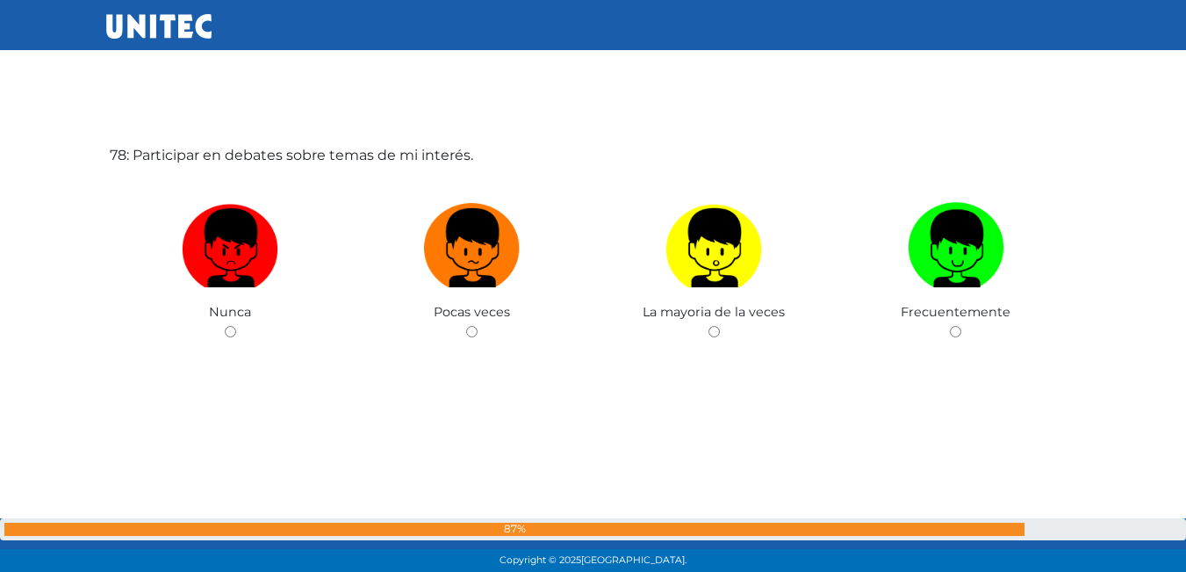
scroll to position [44096, 0]
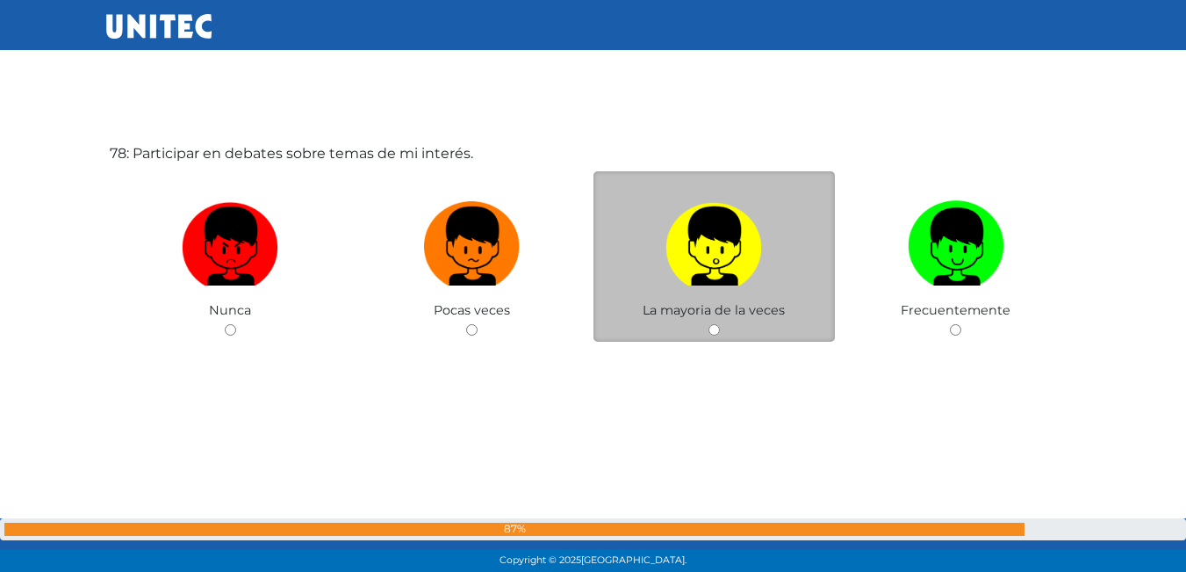
click at [718, 334] on input "radio" at bounding box center [713, 329] width 11 height 11
radio input "true"
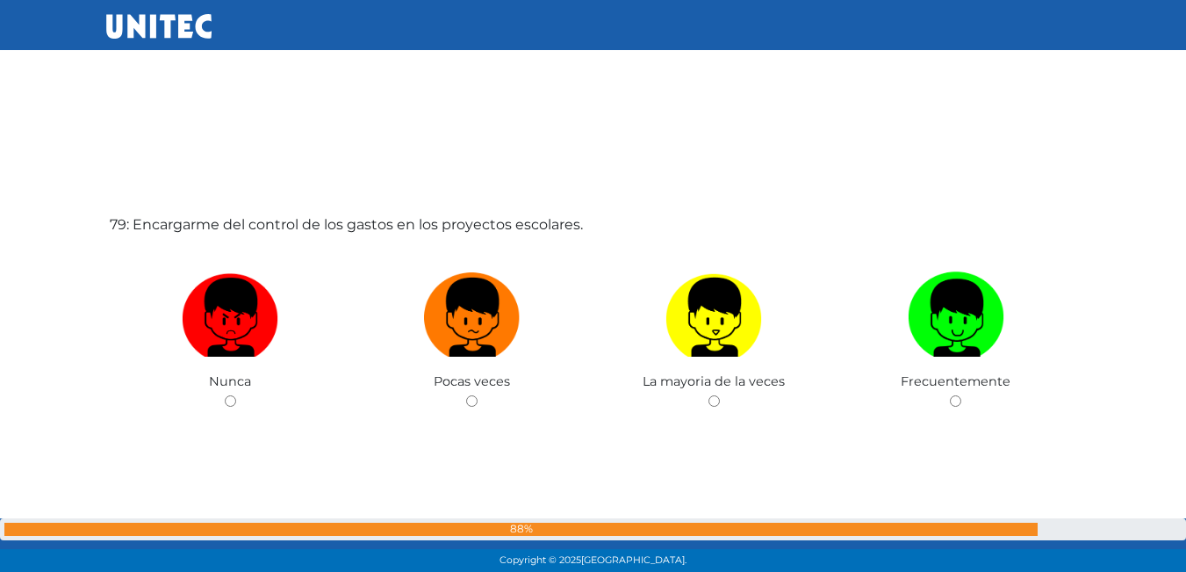
scroll to position [44667, 0]
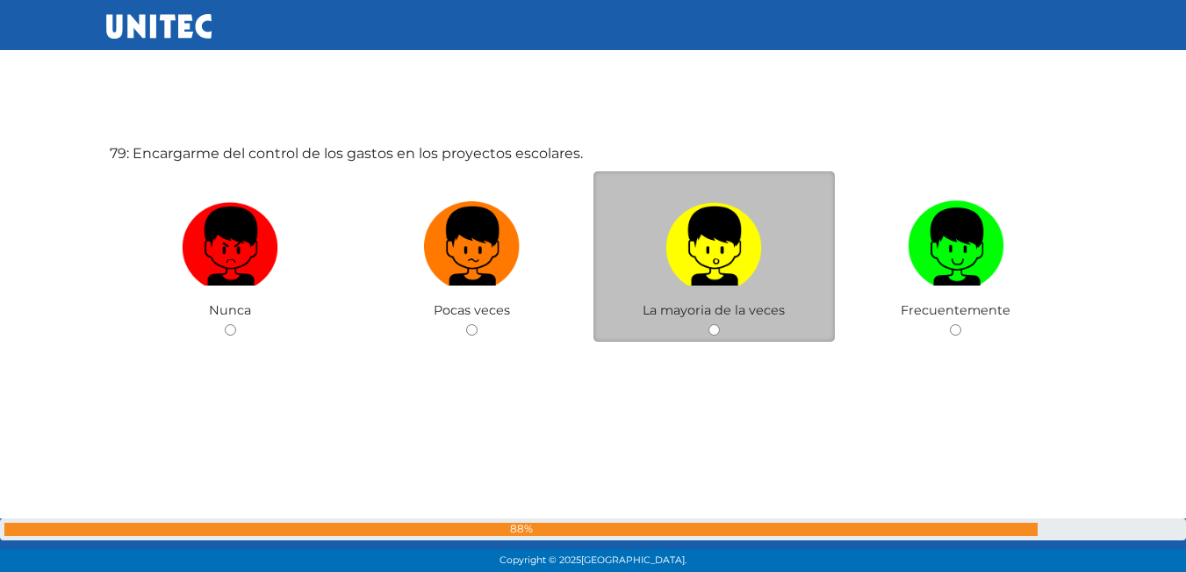
click at [715, 324] on input "radio" at bounding box center [713, 329] width 11 height 11
radio input "true"
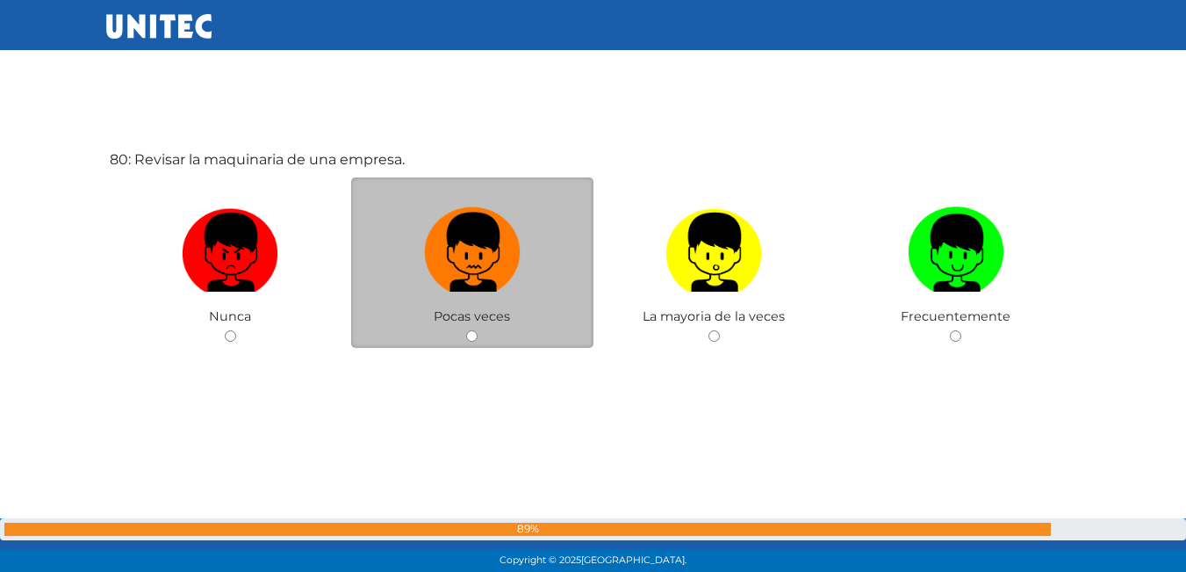
scroll to position [45239, 0]
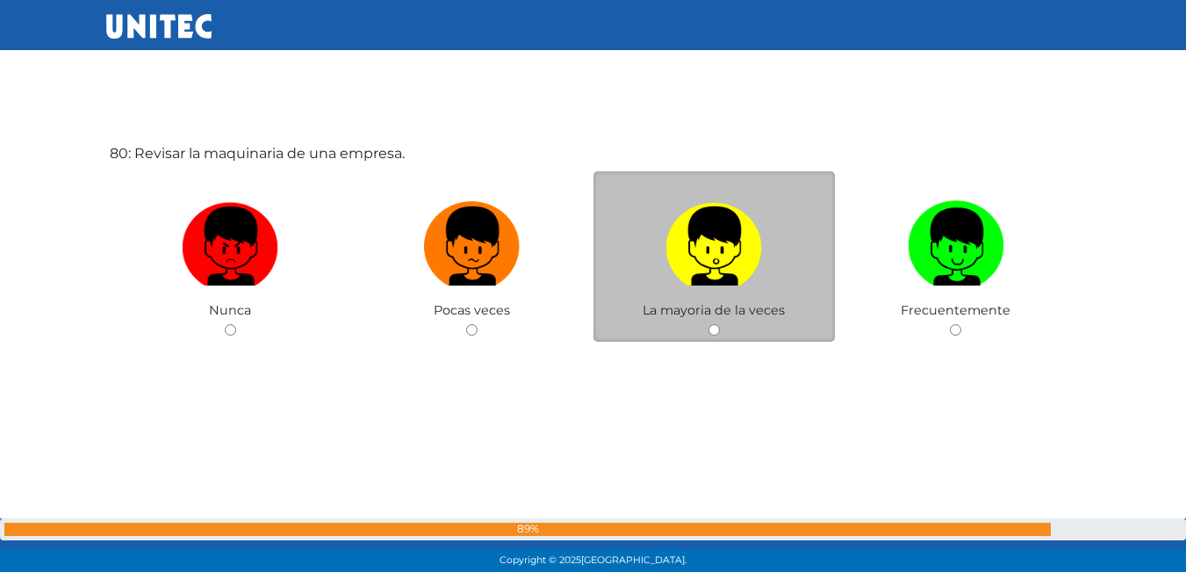
click at [701, 325] on div "La mayoria de la veces" at bounding box center [714, 256] width 242 height 171
click at [712, 327] on input "radio" at bounding box center [713, 329] width 11 height 11
radio input "true"
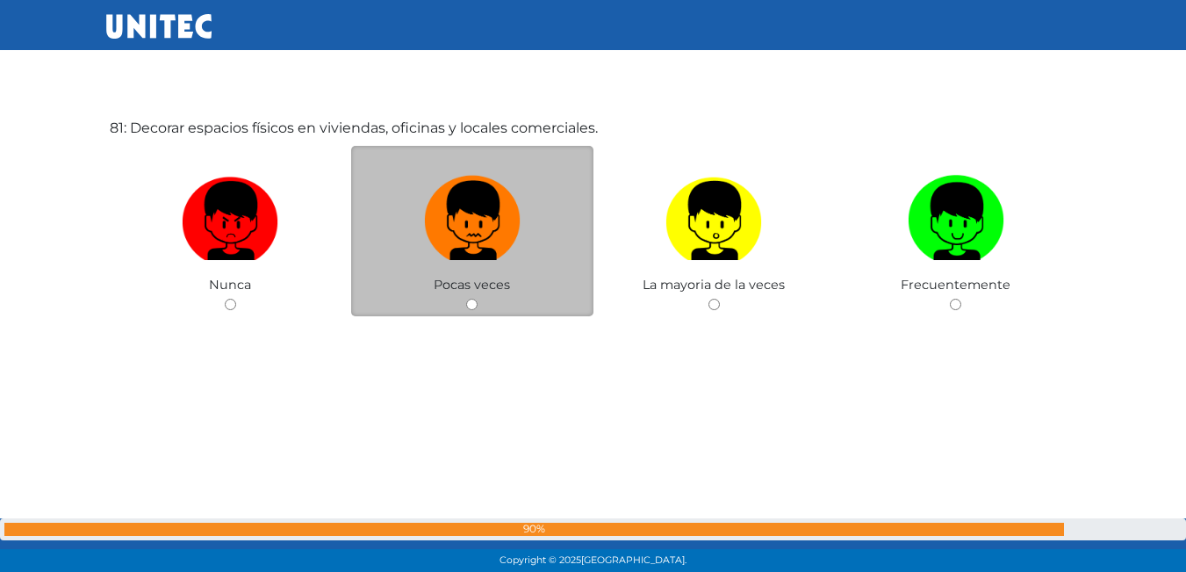
scroll to position [45838, 0]
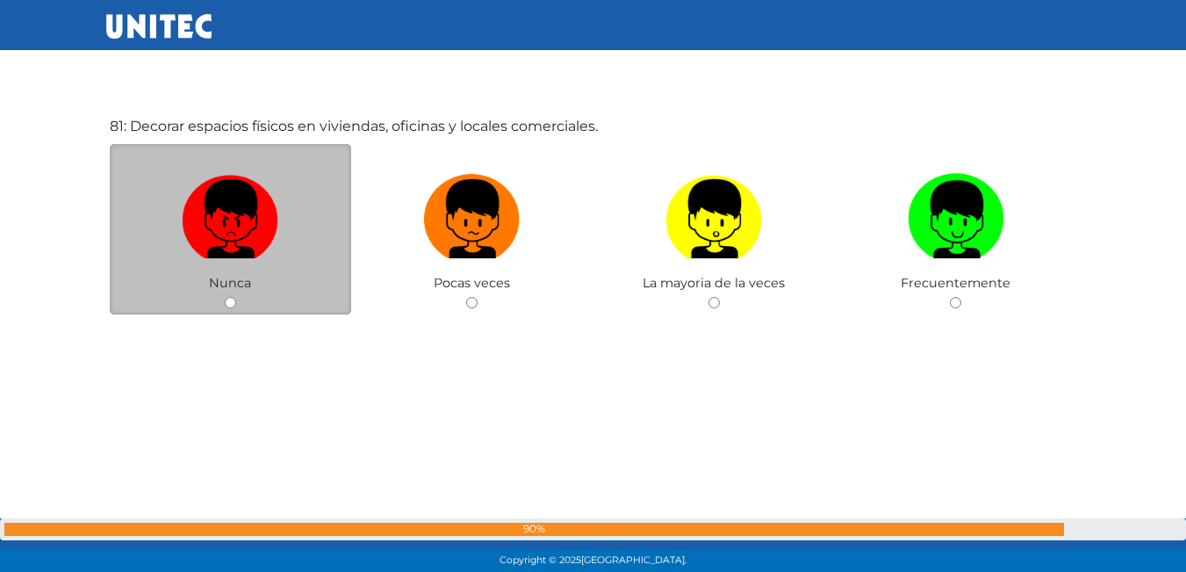
click at [228, 296] on div "Nunca" at bounding box center [231, 229] width 242 height 171
click at [228, 304] on input "radio" at bounding box center [230, 302] width 11 height 11
radio input "true"
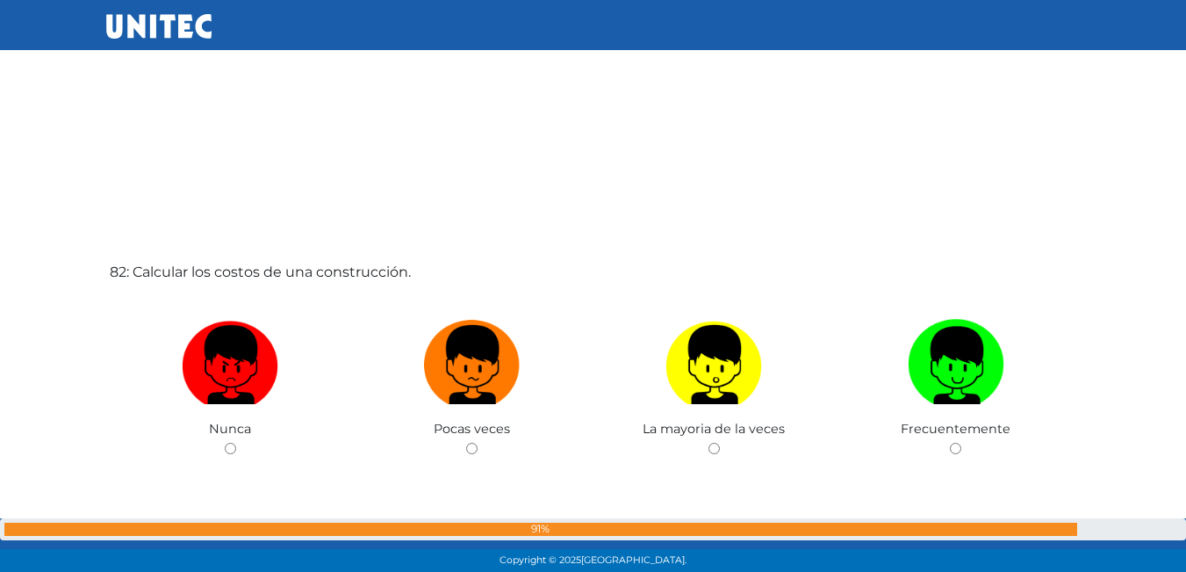
scroll to position [46294, 0]
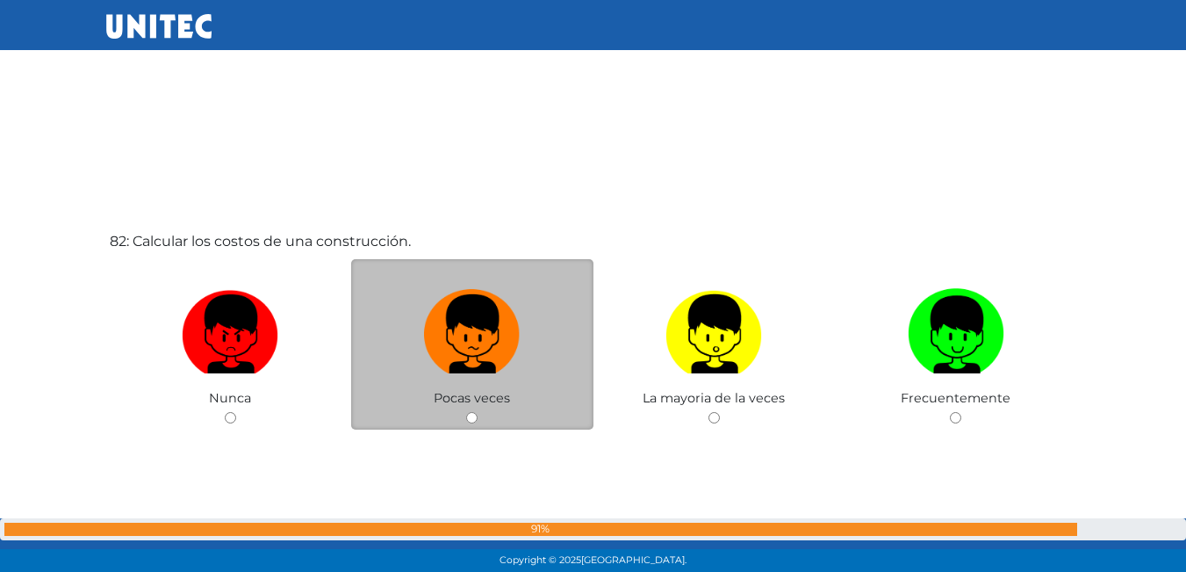
click at [468, 412] on input "radio" at bounding box center [471, 417] width 11 height 11
radio input "true"
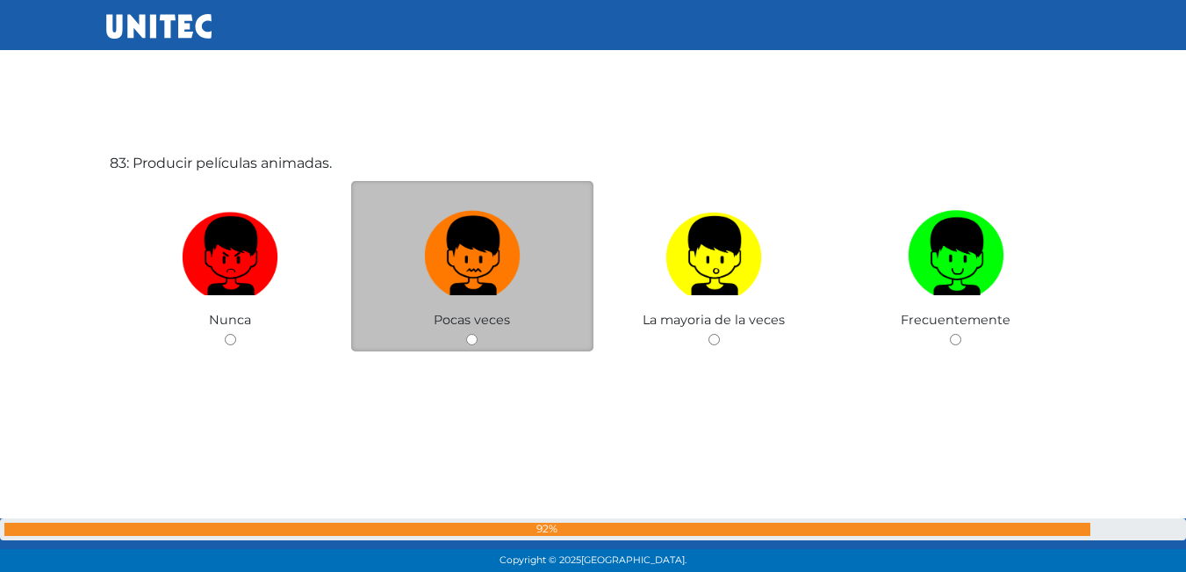
scroll to position [46951, 0]
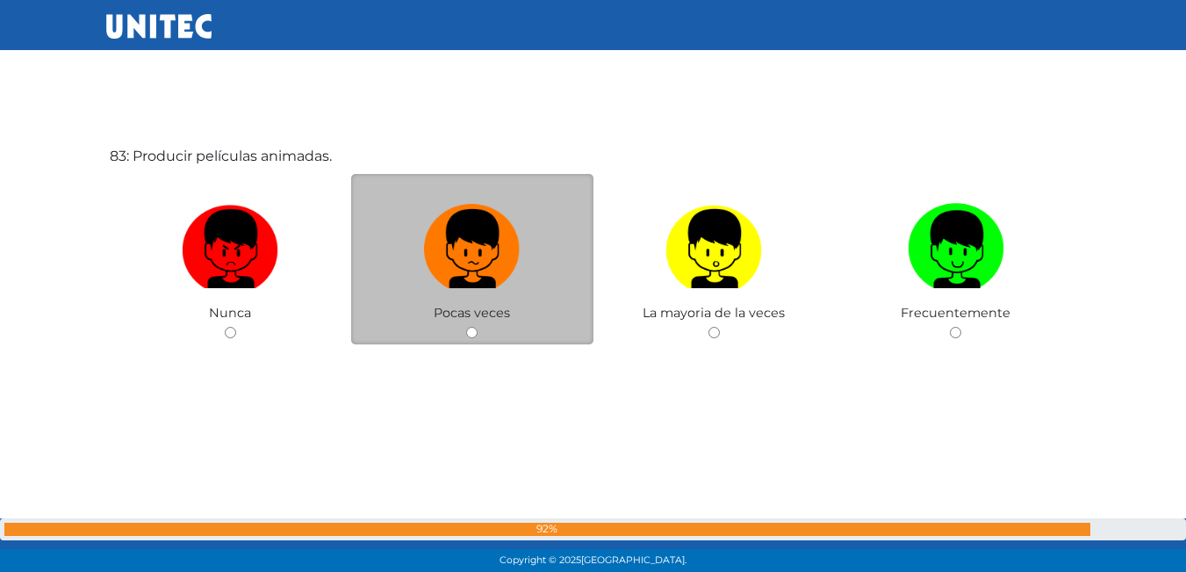
click at [470, 322] on div "Pocas veces" at bounding box center [472, 259] width 242 height 171
click at [472, 330] on input "radio" at bounding box center [471, 332] width 11 height 11
radio input "true"
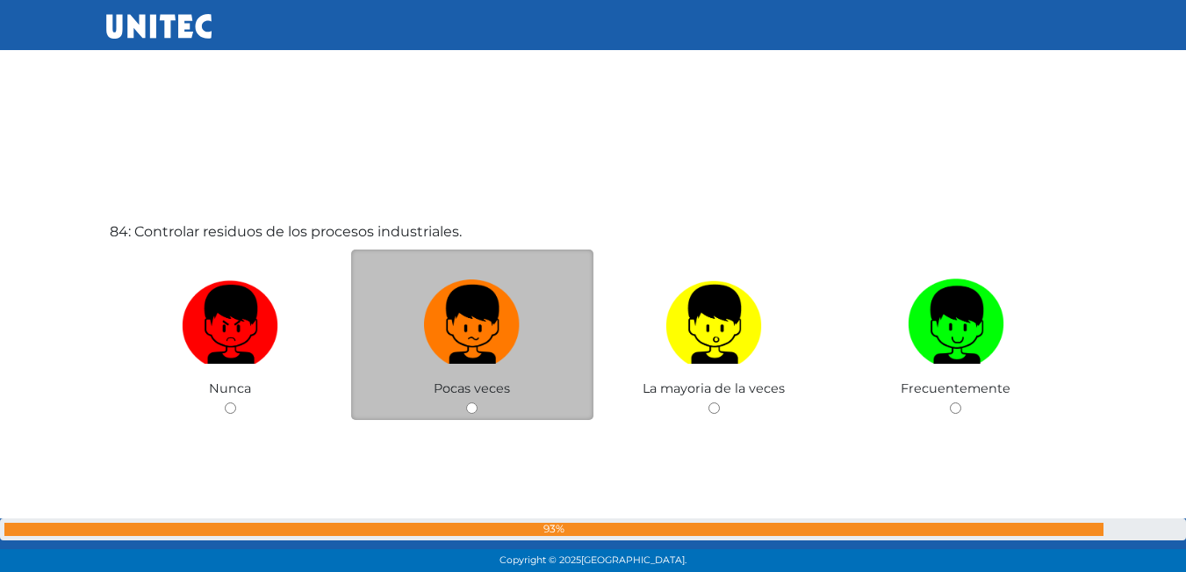
scroll to position [47477, 0]
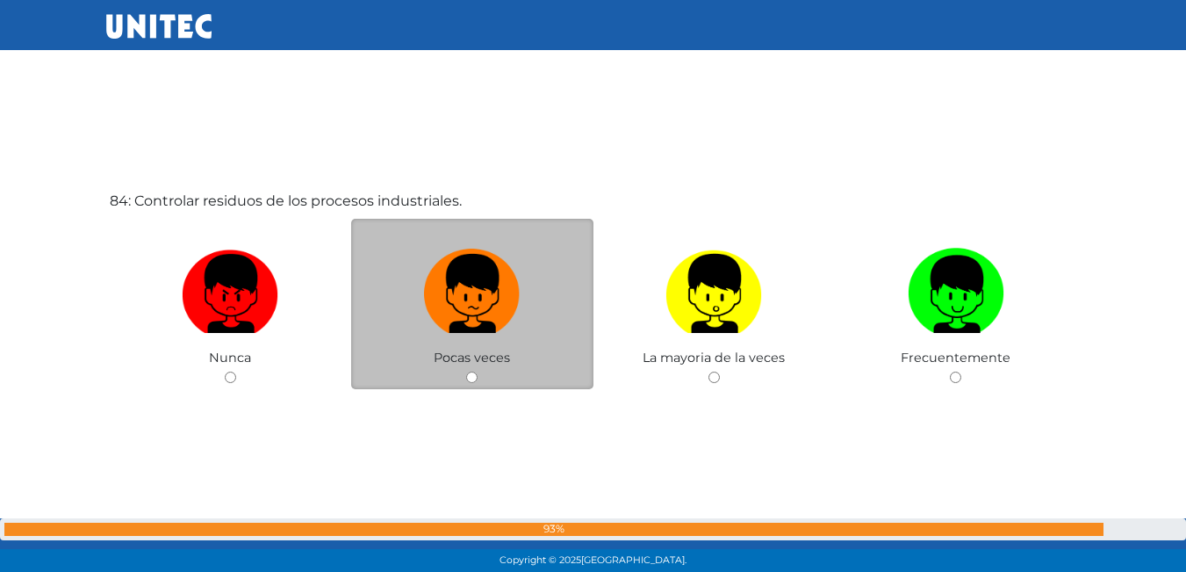
click at [467, 377] on input "radio" at bounding box center [471, 376] width 11 height 11
radio input "true"
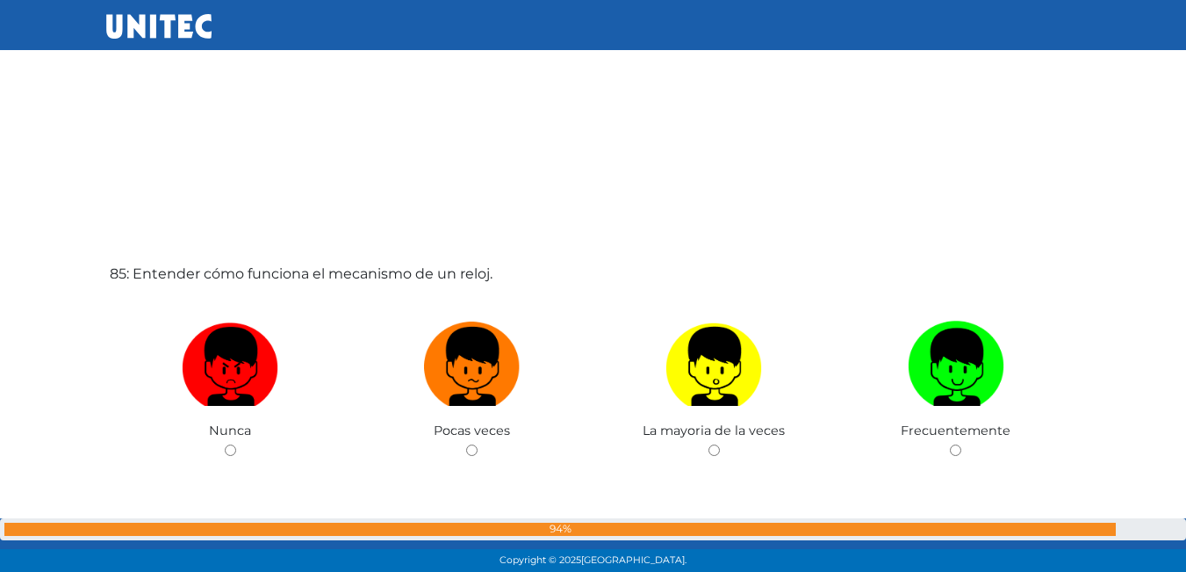
scroll to position [48040, 0]
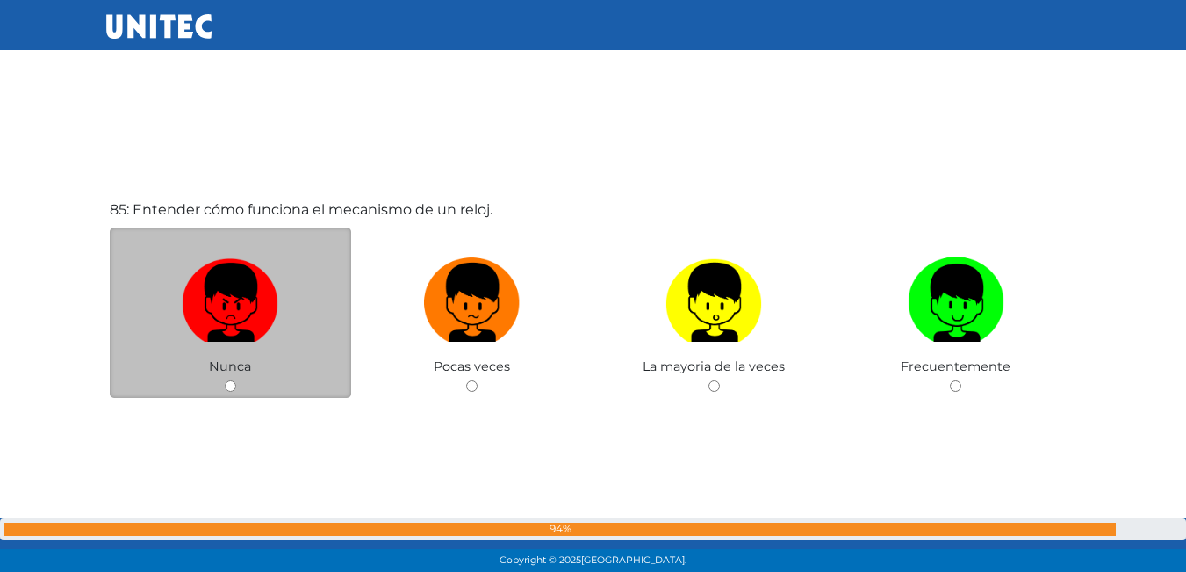
click at [231, 378] on div "Nunca" at bounding box center [231, 312] width 242 height 171
click at [227, 385] on input "radio" at bounding box center [230, 385] width 11 height 11
radio input "true"
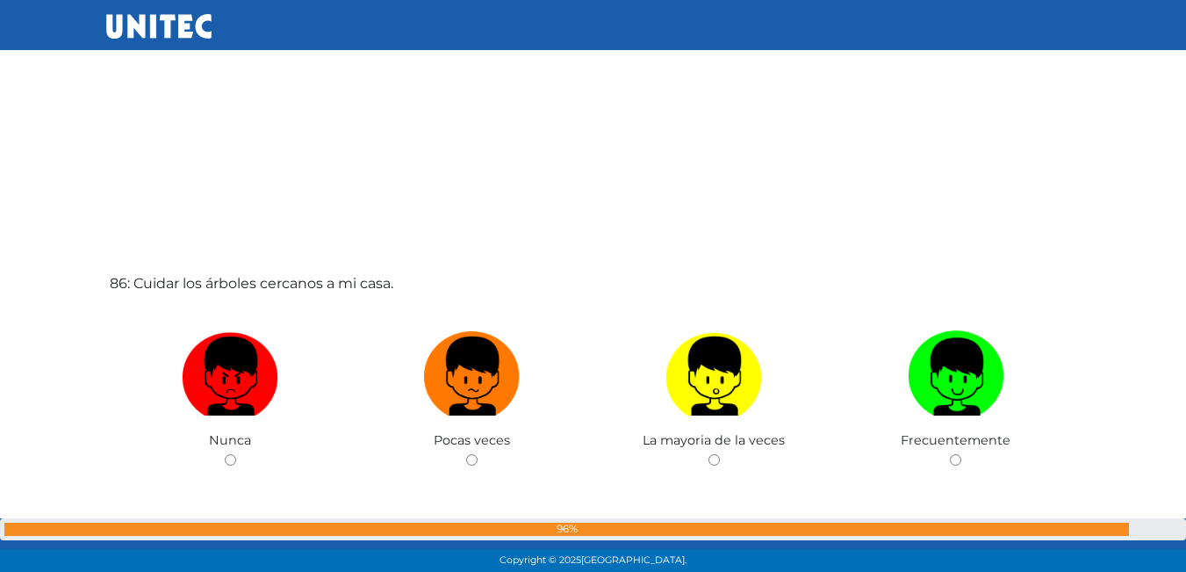
scroll to position [48542, 0]
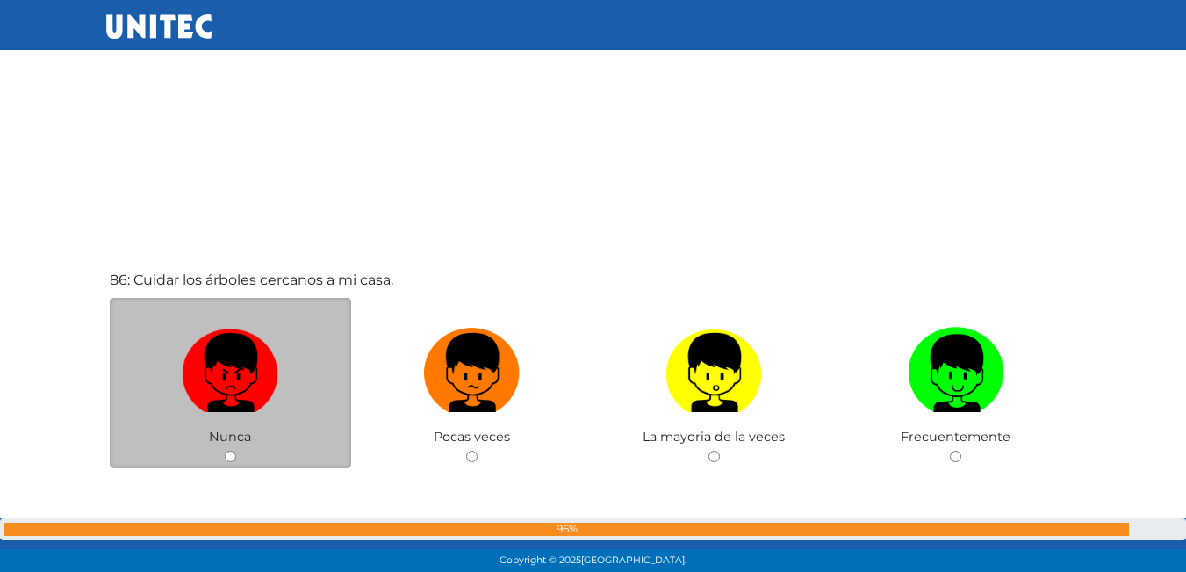
click at [225, 457] on input "radio" at bounding box center [230, 455] width 11 height 11
radio input "true"
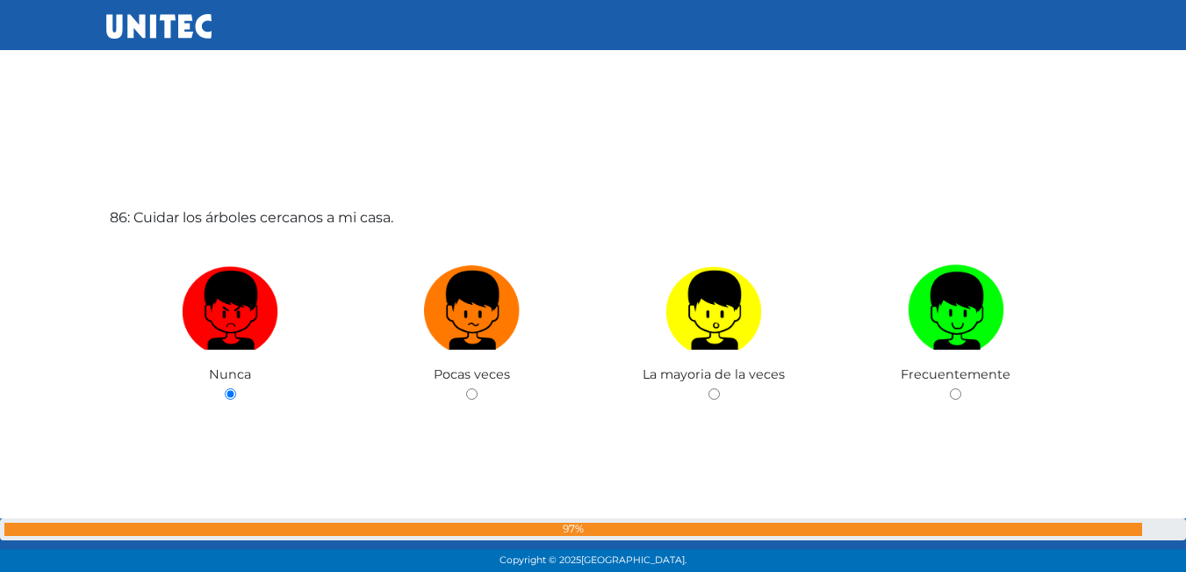
scroll to position [49132, 0]
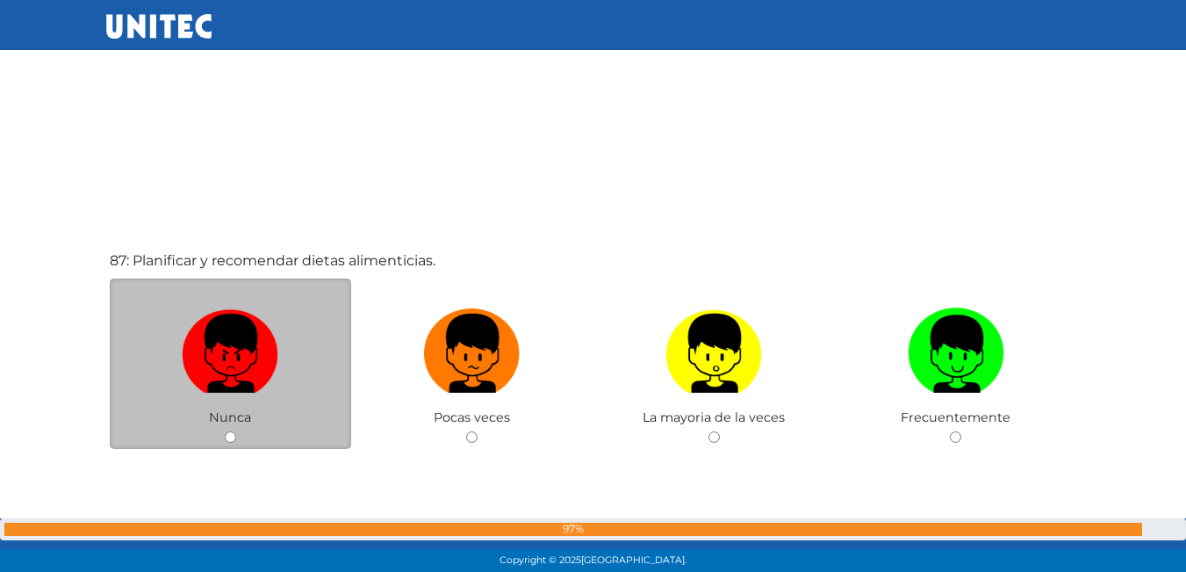
click at [226, 435] on input "radio" at bounding box center [230, 436] width 11 height 11
radio input "true"
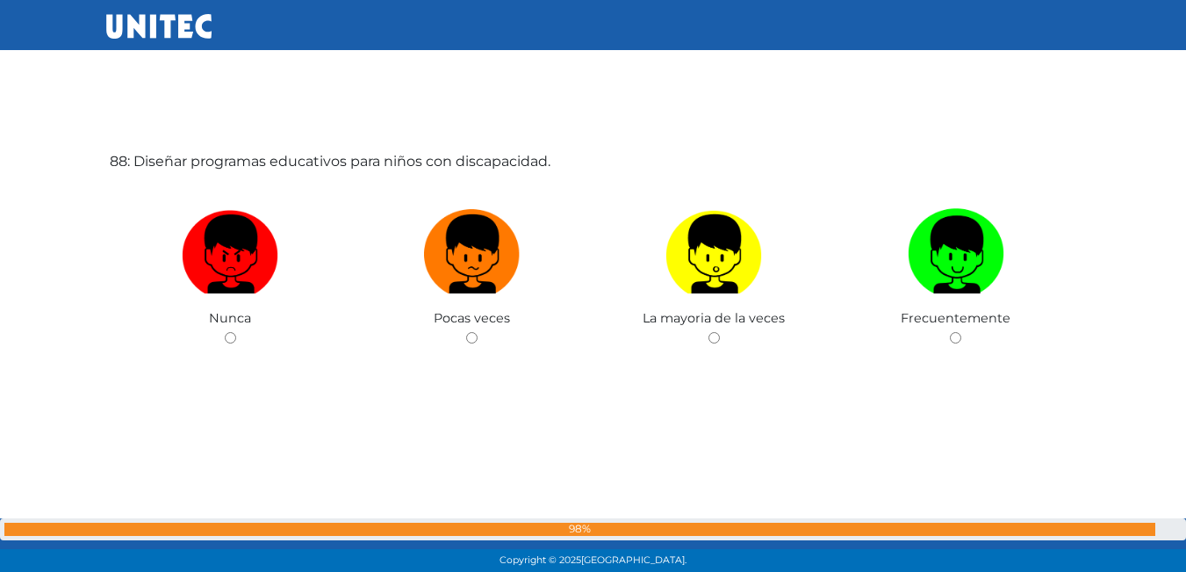
scroll to position [49811, 0]
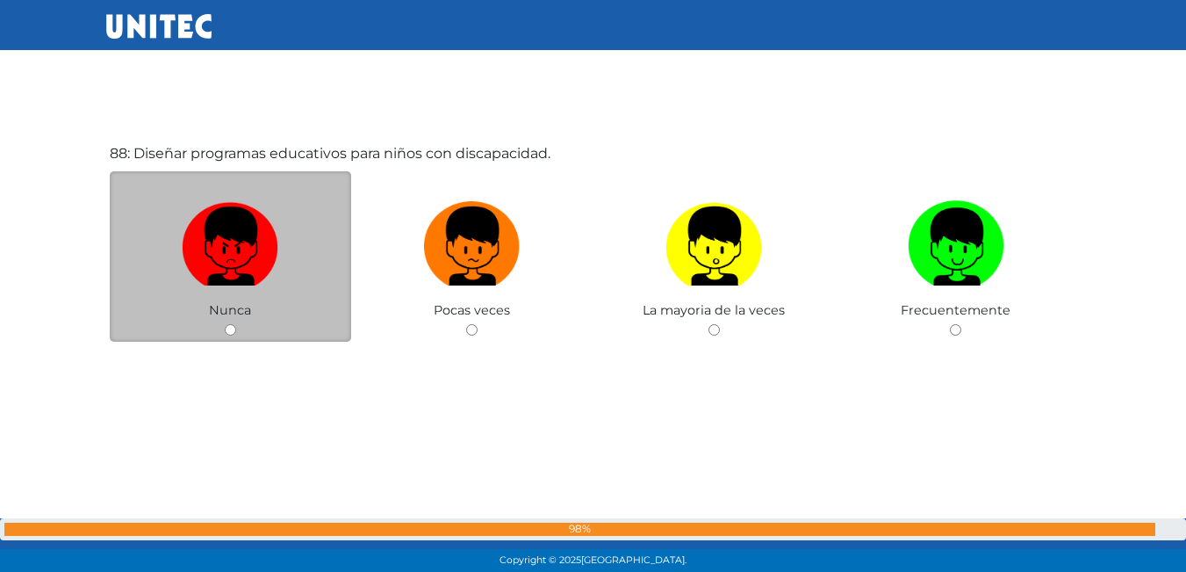
click at [228, 338] on div "Nunca" at bounding box center [231, 256] width 242 height 171
click at [230, 330] on input "radio" at bounding box center [230, 329] width 11 height 11
radio input "true"
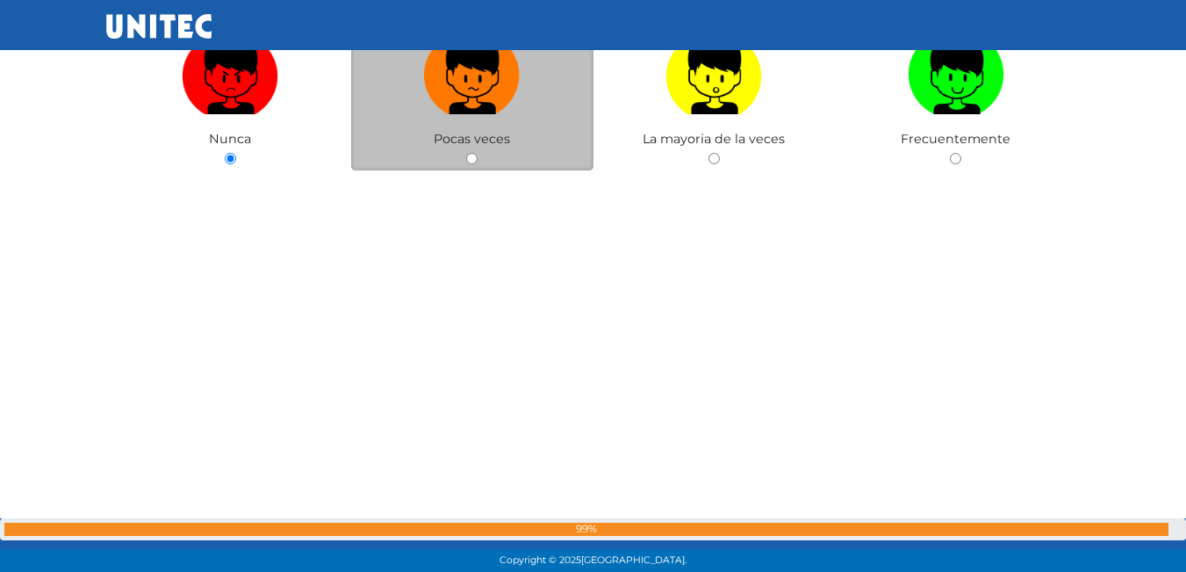
scroll to position [50385, 0]
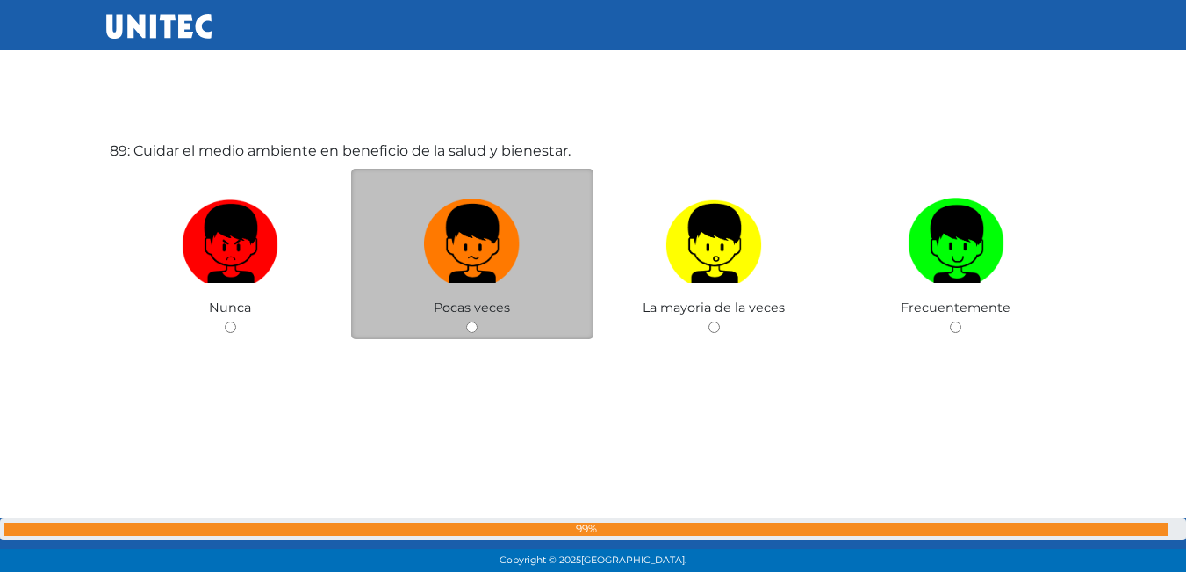
click at [478, 328] on input "radio" at bounding box center [471, 326] width 11 height 11
radio input "true"
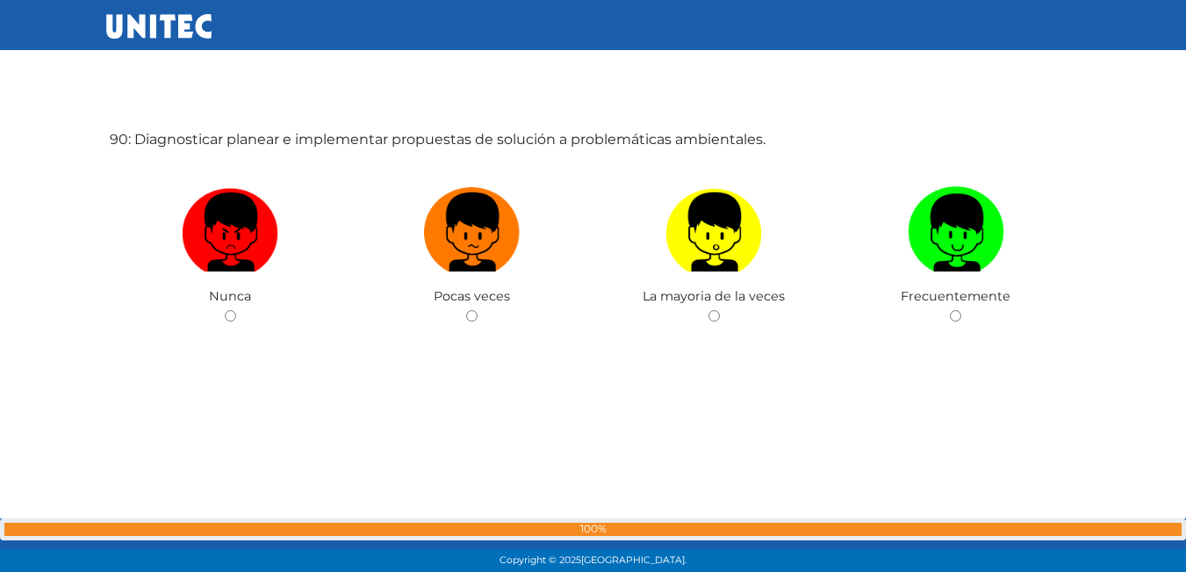
scroll to position [50954, 0]
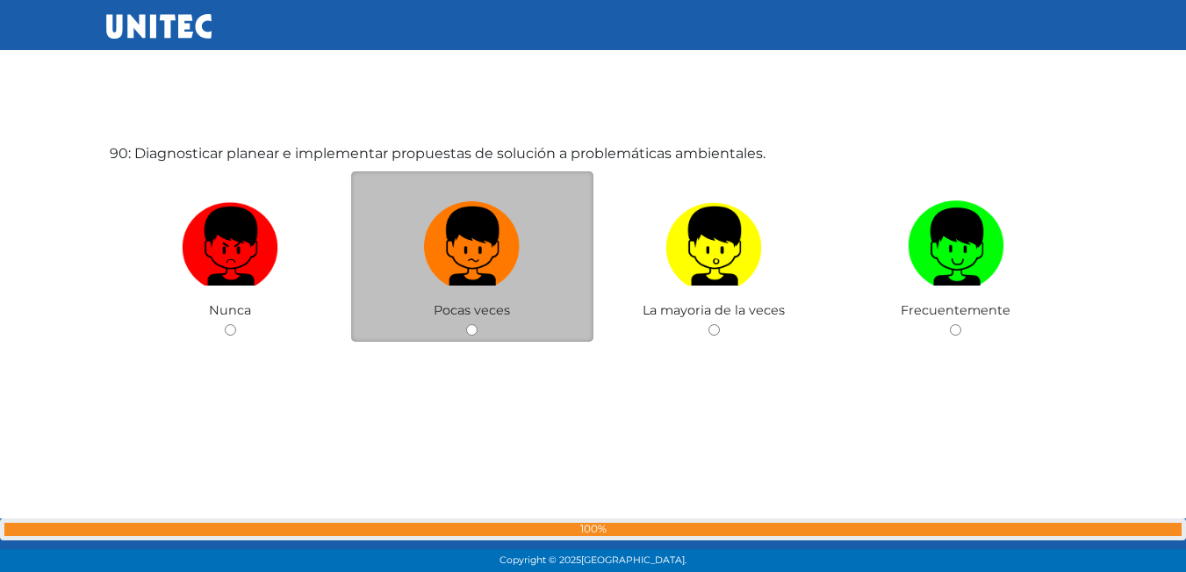
click at [483, 330] on div "Pocas veces" at bounding box center [472, 256] width 242 height 171
click at [474, 333] on input "radio" at bounding box center [471, 329] width 11 height 11
radio input "true"
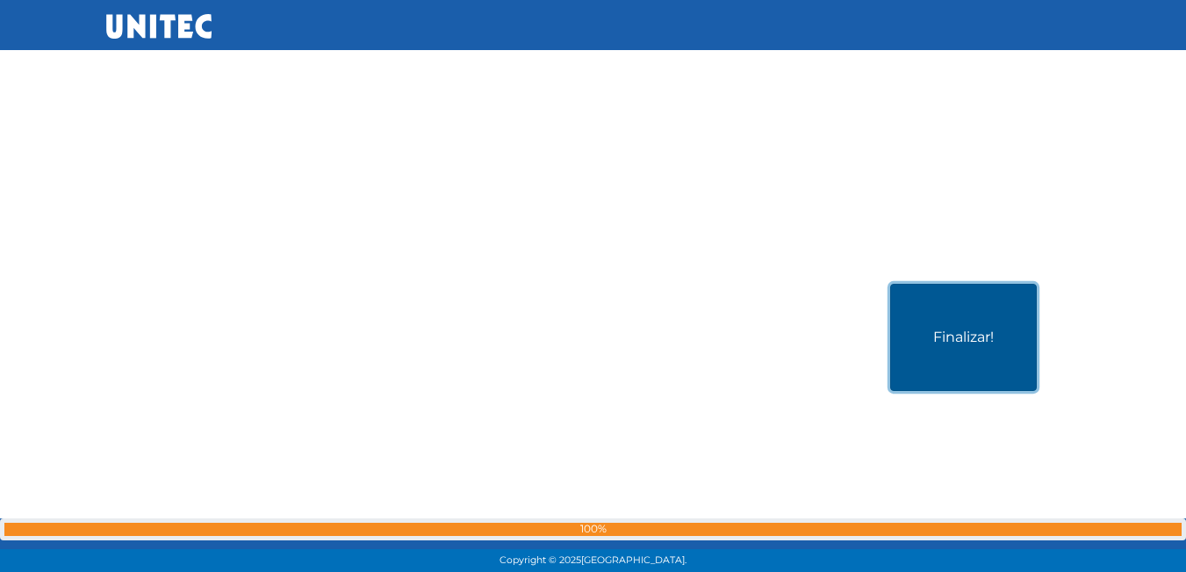
click at [962, 361] on button "Finalizar!" at bounding box center [963, 337] width 147 height 107
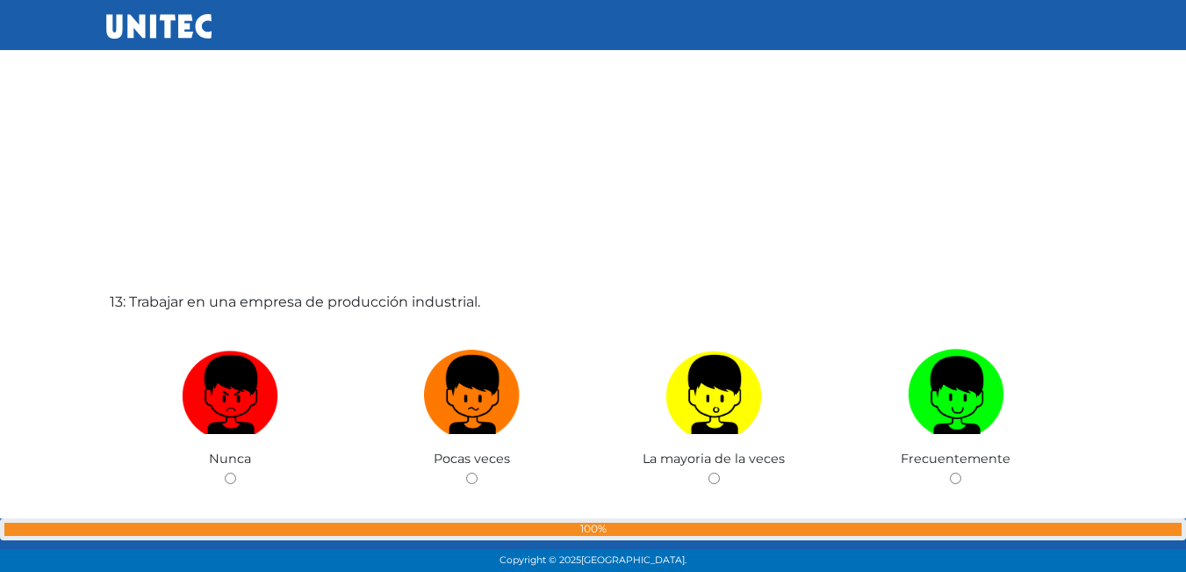
scroll to position [6802, 0]
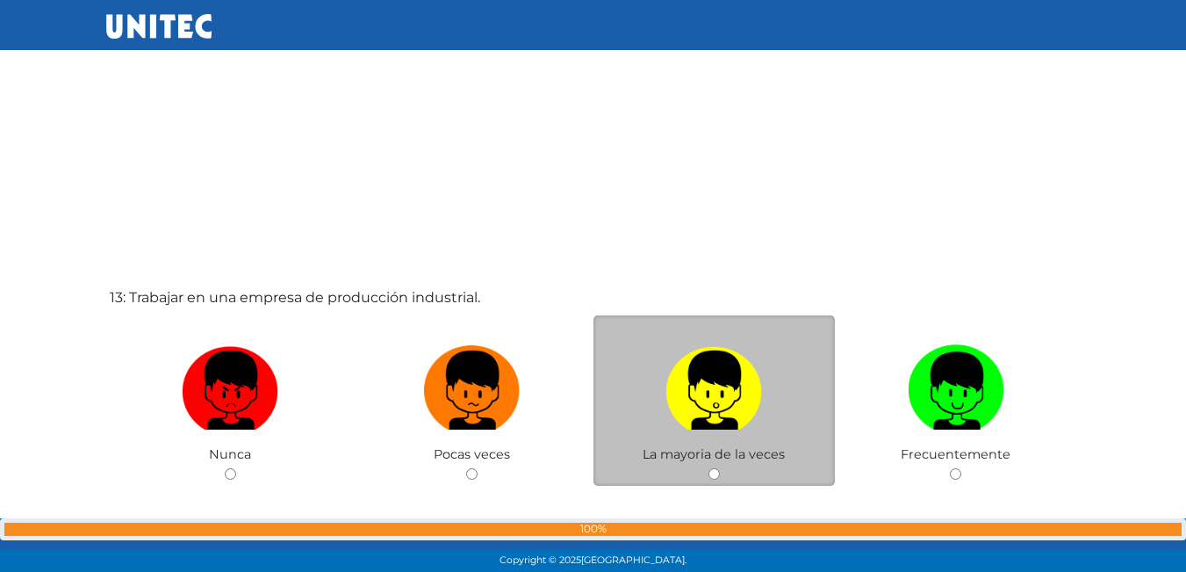
click at [710, 470] on input "radio" at bounding box center [713, 473] width 11 height 11
radio input "true"
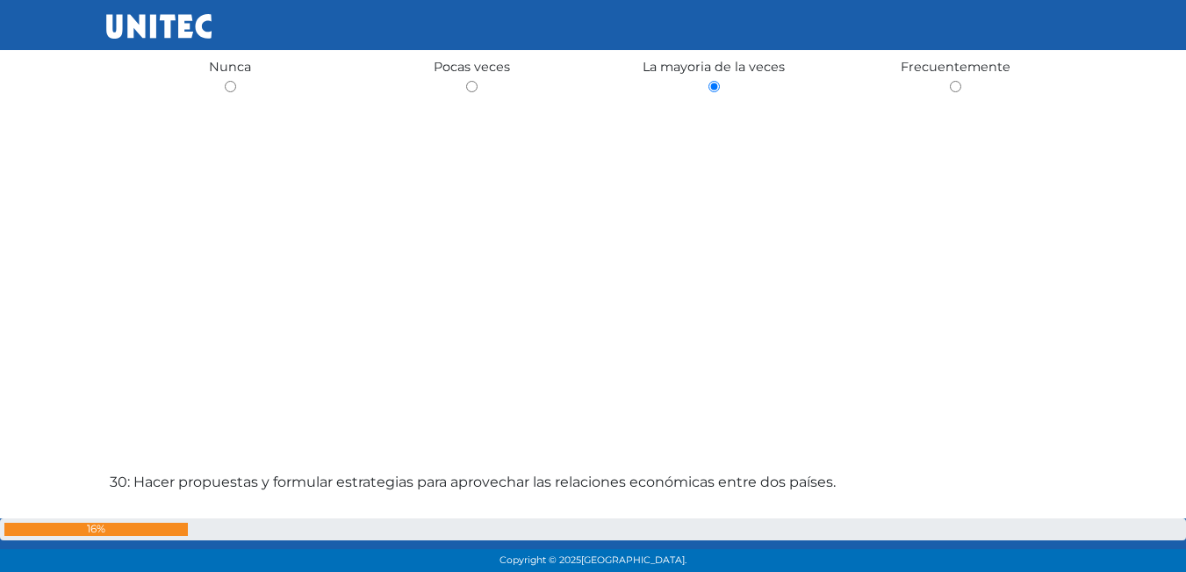
scroll to position [17036, 0]
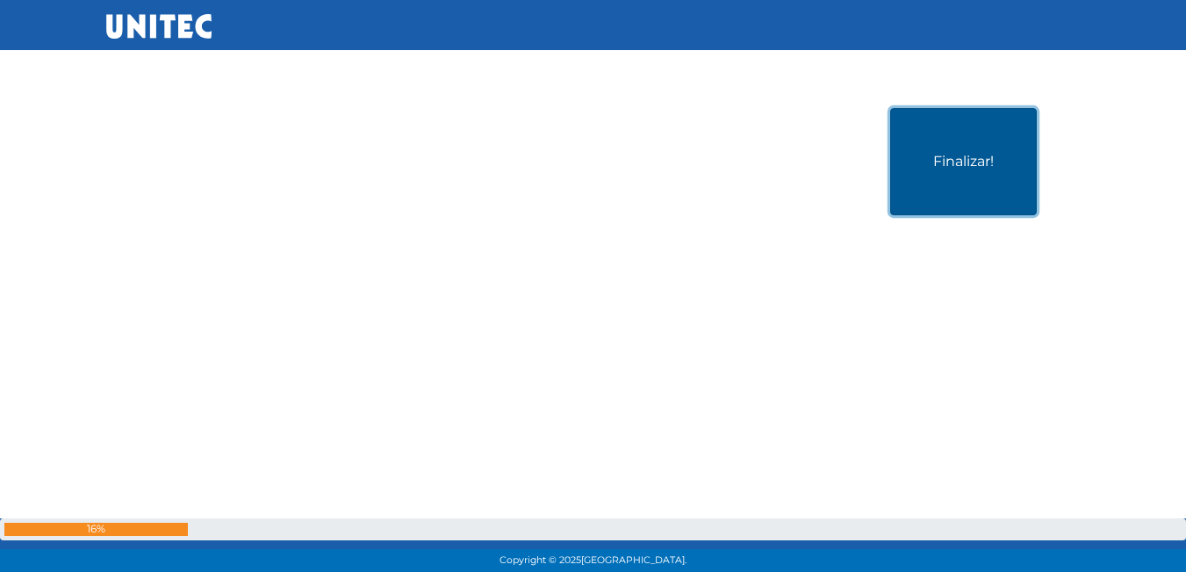
click at [965, 183] on button "Finalizar!" at bounding box center [963, 161] width 147 height 107
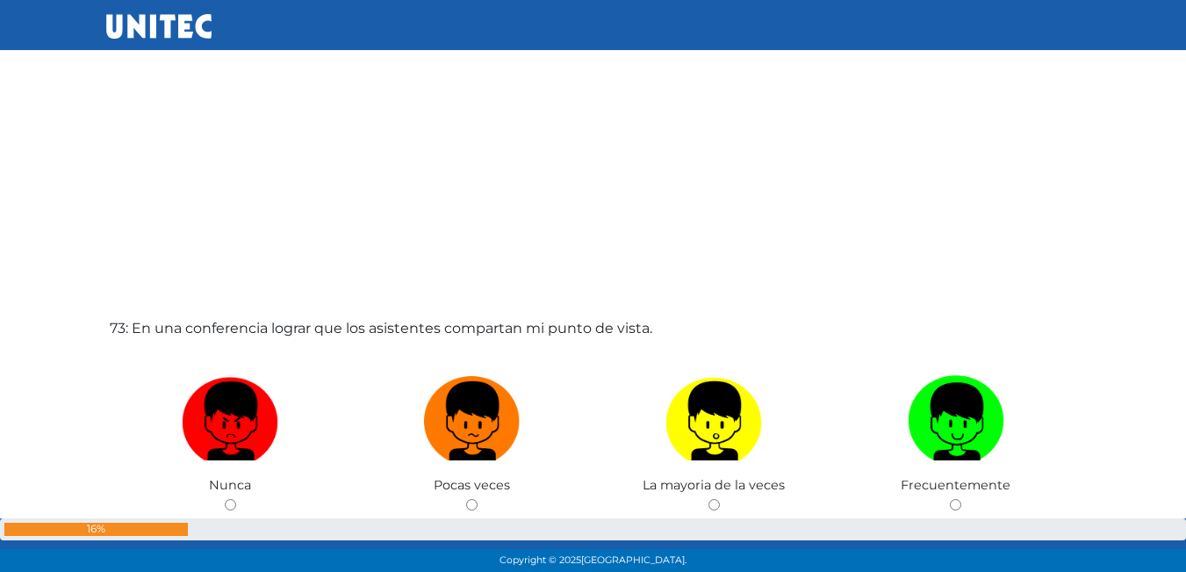
scroll to position [41094, 0]
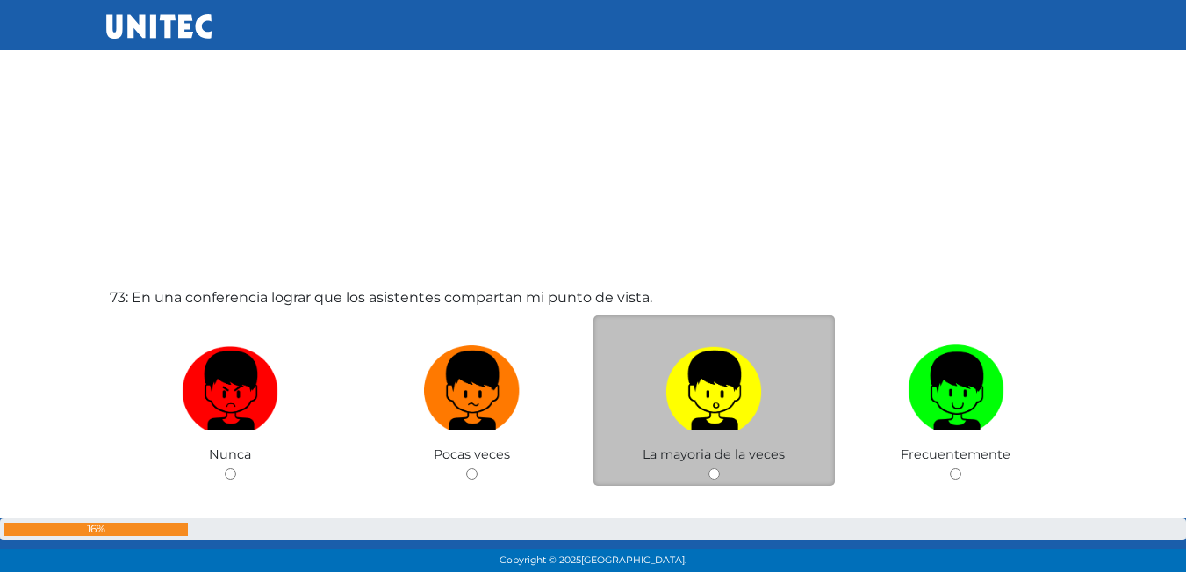
click at [718, 477] on input "radio" at bounding box center [713, 473] width 11 height 11
radio input "true"
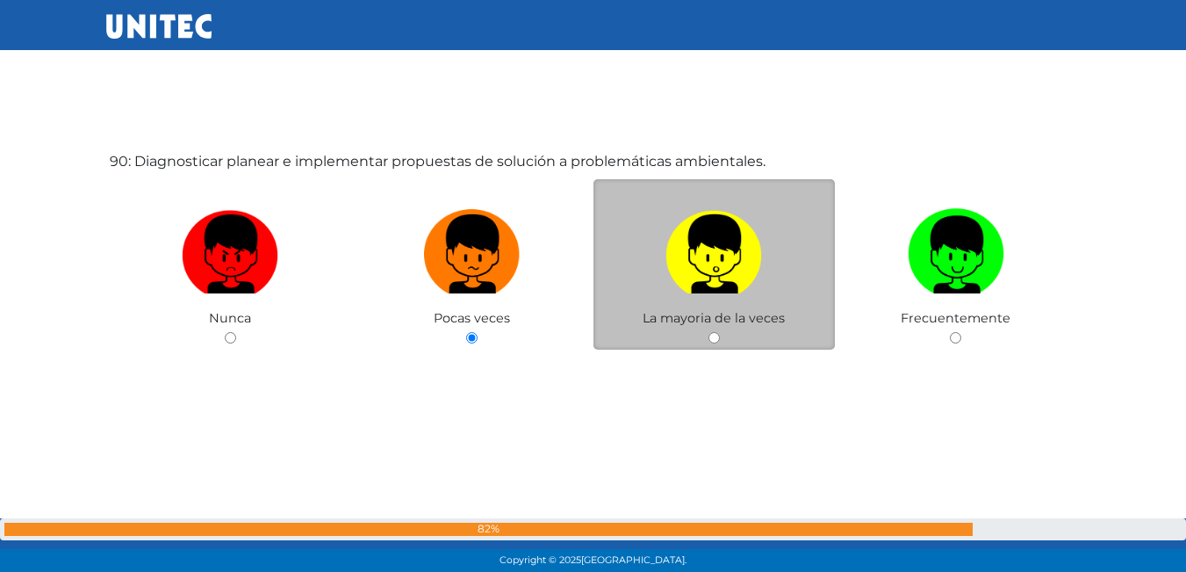
click at [716, 338] on input "radio" at bounding box center [713, 337] width 11 height 11
radio input "true"
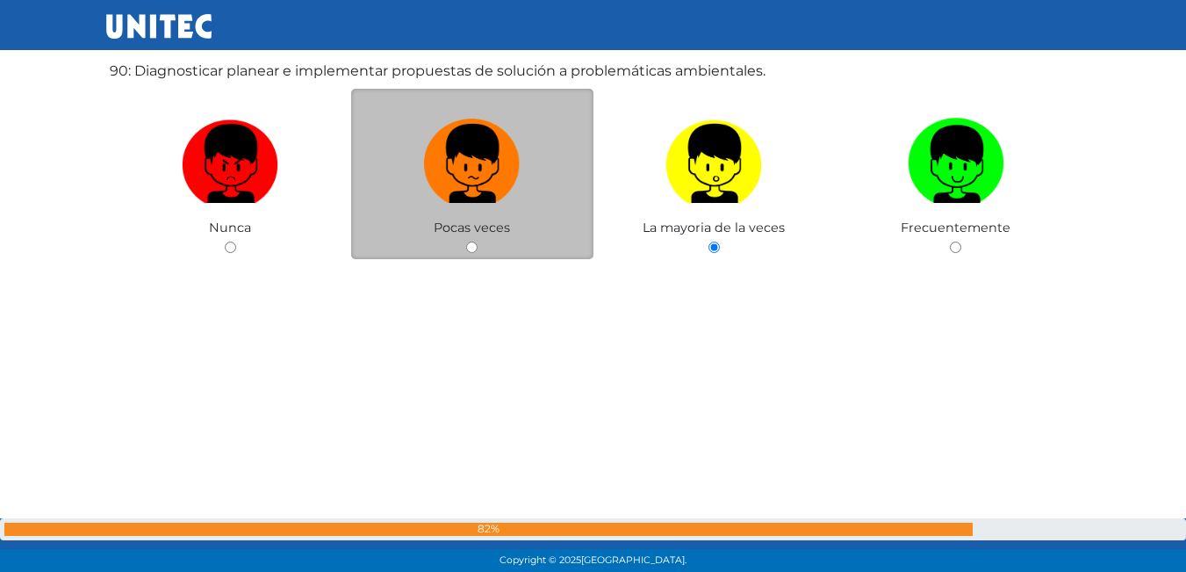
click at [468, 245] on input "radio" at bounding box center [471, 246] width 11 height 11
radio input "true"
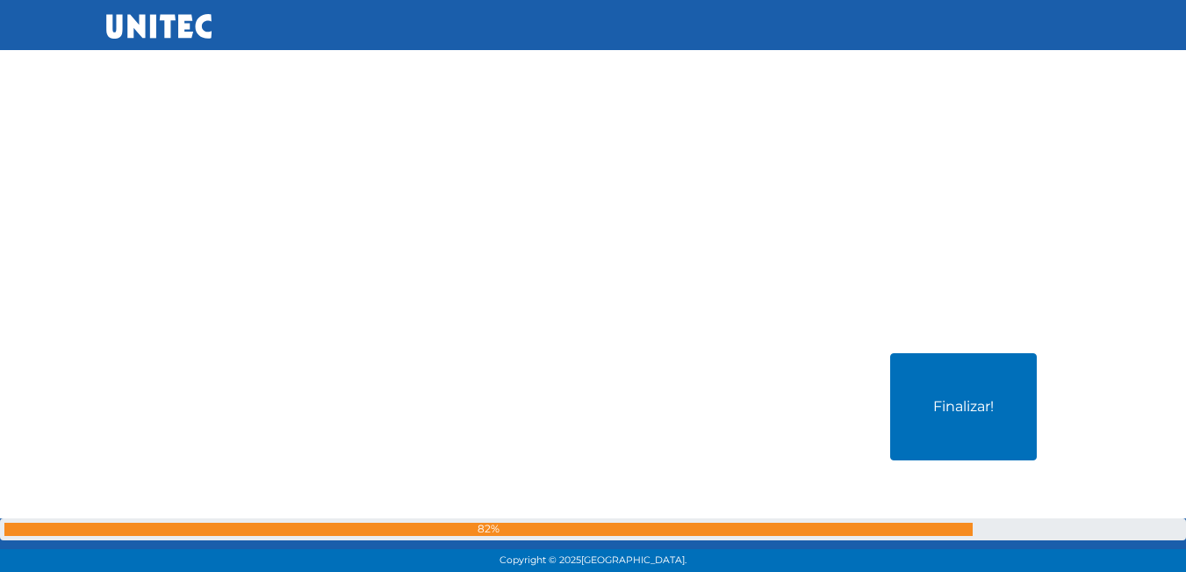
scroll to position [51557, 0]
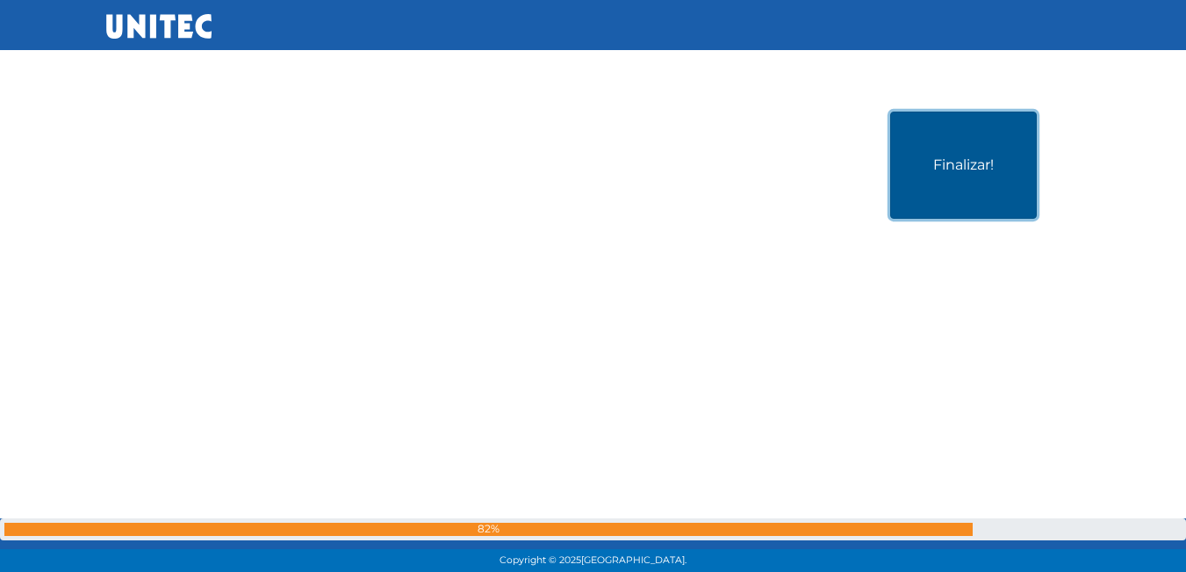
click at [912, 169] on button "Finalizar!" at bounding box center [963, 164] width 147 height 107
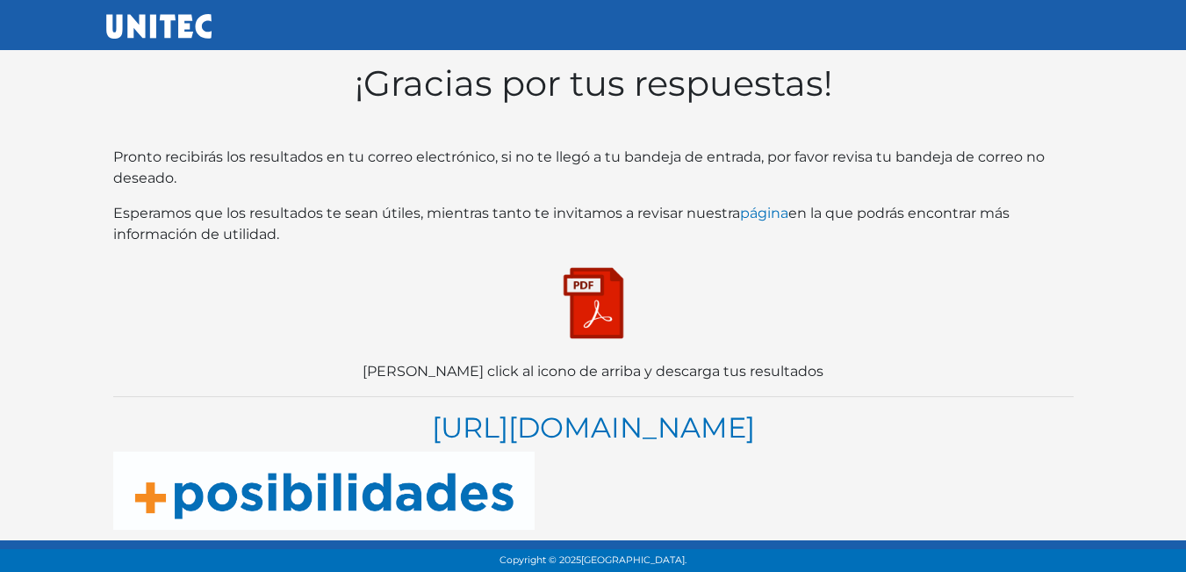
scroll to position [34, 0]
click at [613, 259] on img at bounding box center [594, 303] width 88 height 88
